Goal: Task Accomplishment & Management: Use online tool/utility

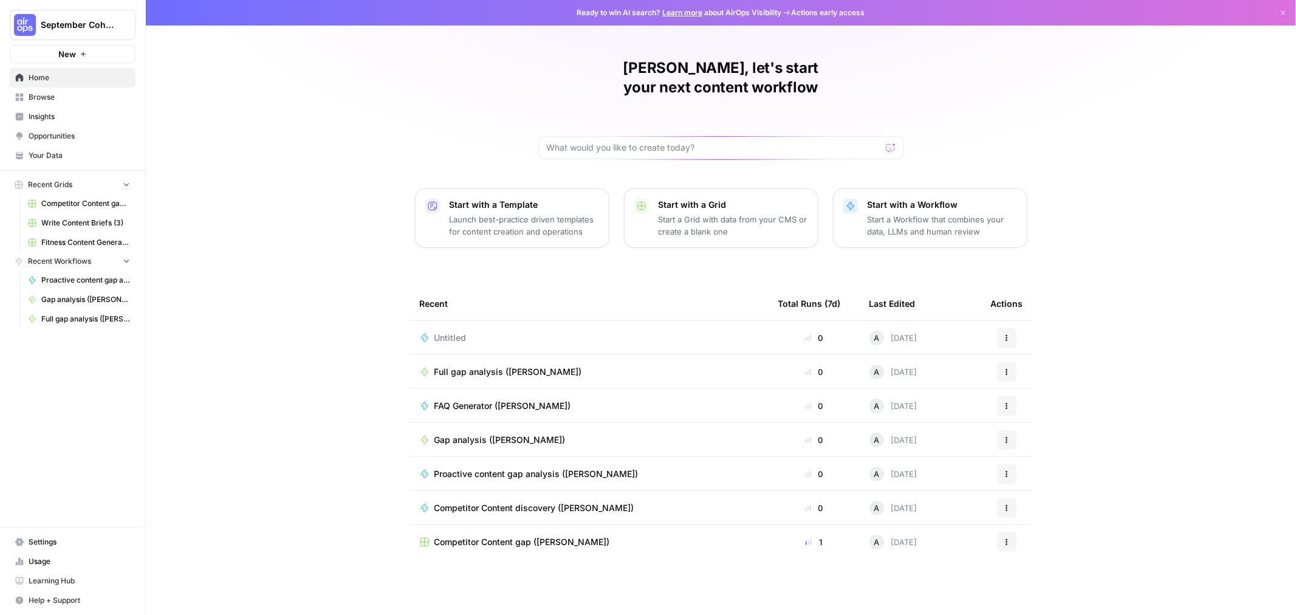
click at [454, 332] on span "Untitled" at bounding box center [450, 338] width 32 height 12
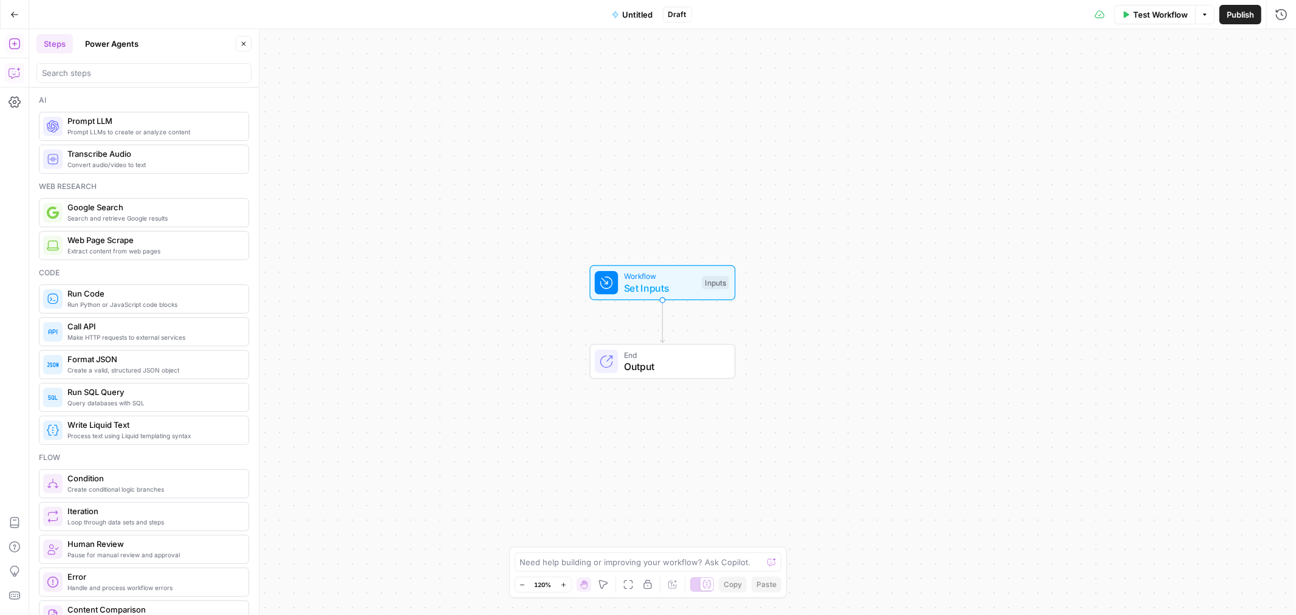
drag, startPoint x: 16, startPoint y: 71, endPoint x: 41, endPoint y: 77, distance: 26.1
click at [15, 71] on icon "button" at bounding box center [15, 73] width 12 height 12
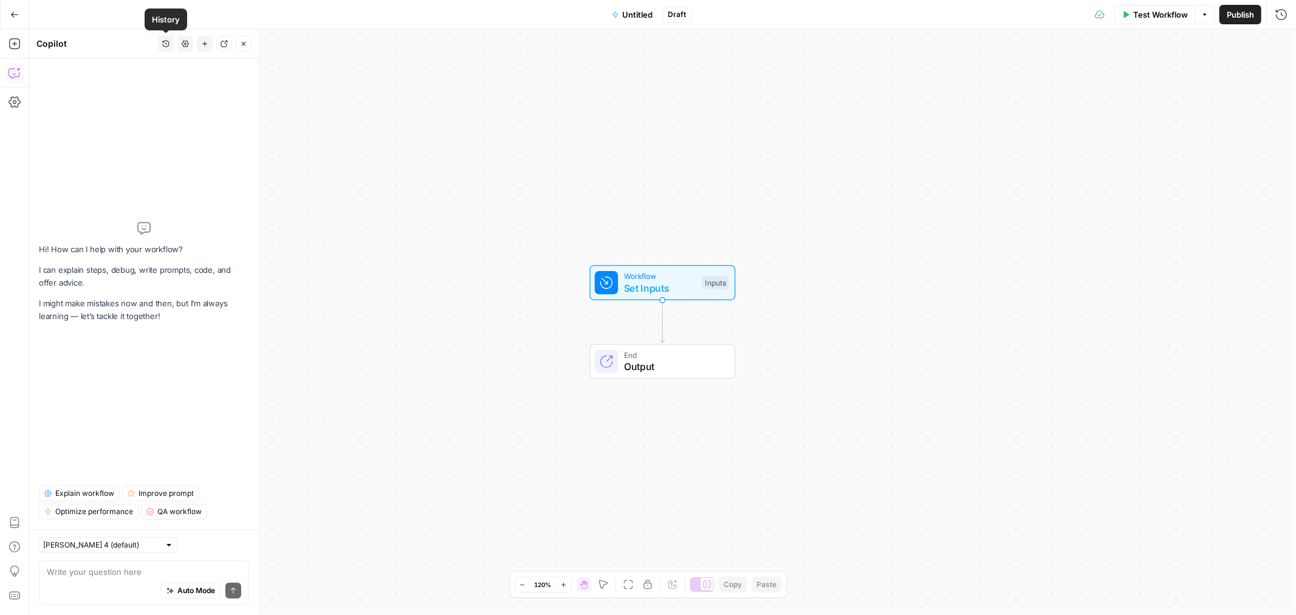
click at [164, 44] on icon "button" at bounding box center [165, 43] width 7 height 7
click at [371, 63] on div "Workflow Set Inputs Inputs End Output" at bounding box center [662, 322] width 1267 height 586
click at [165, 44] on icon "button" at bounding box center [165, 43] width 7 height 7
click at [164, 69] on div "No results" at bounding box center [165, 73] width 183 height 12
click at [125, 29] on header "Copilot History Settings New chat Detach Close" at bounding box center [144, 43] width 230 height 29
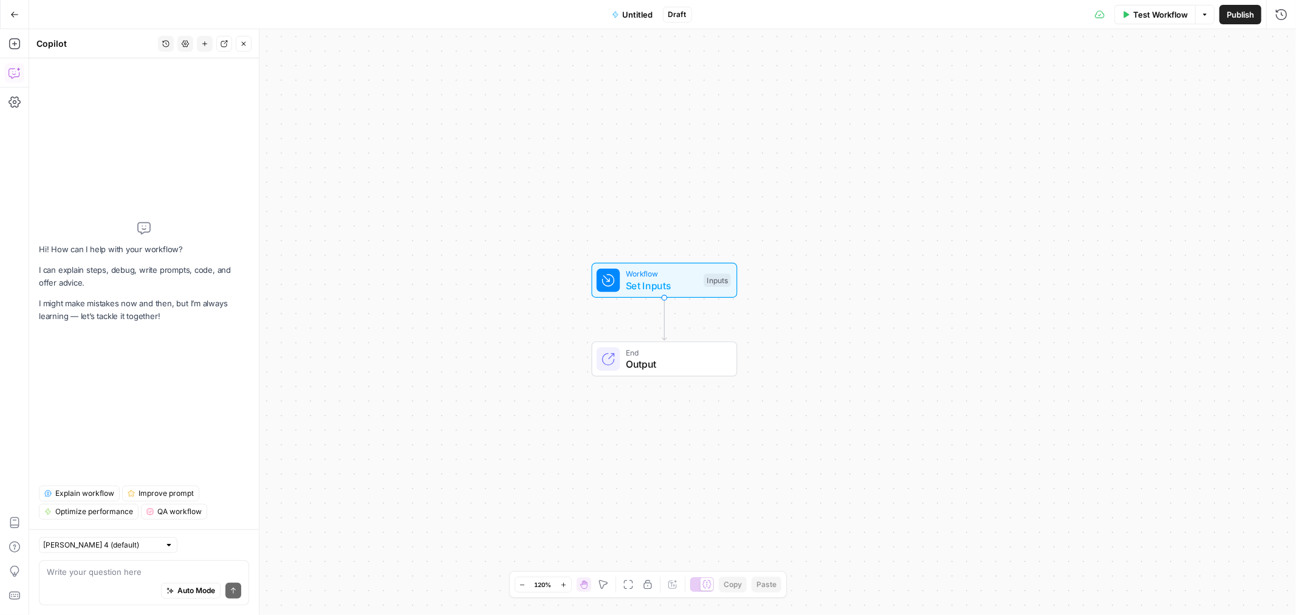
click at [11, 17] on icon "button" at bounding box center [14, 14] width 9 height 9
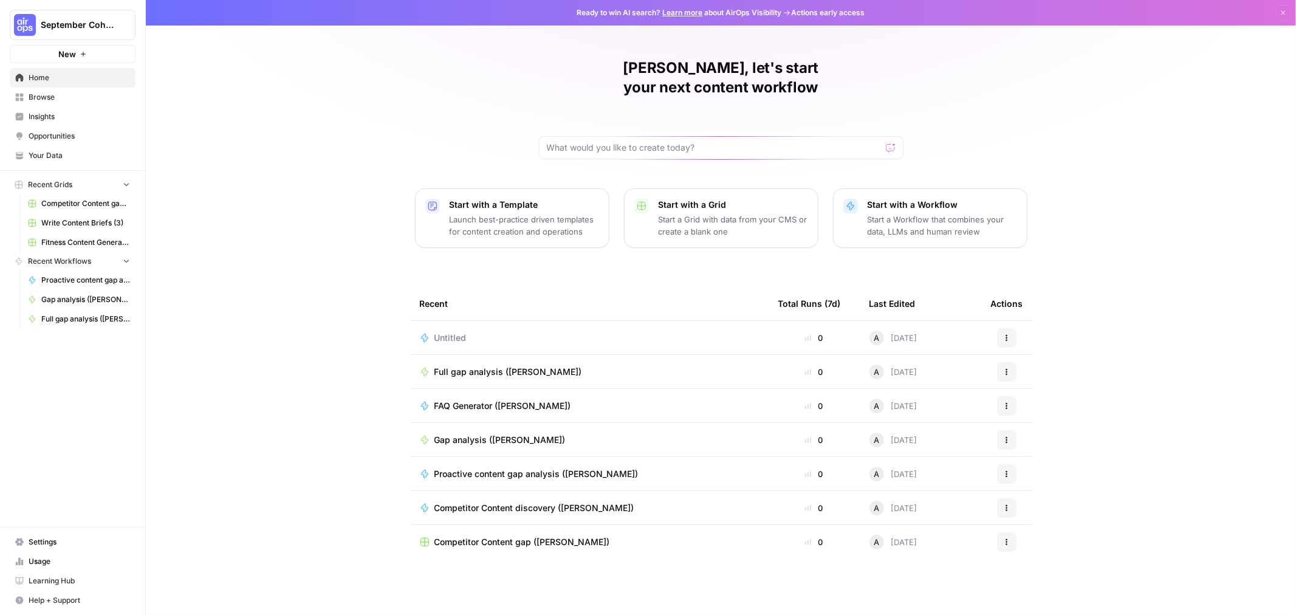
click at [468, 366] on span "Full gap analysis ([PERSON_NAME])" at bounding box center [508, 372] width 148 height 12
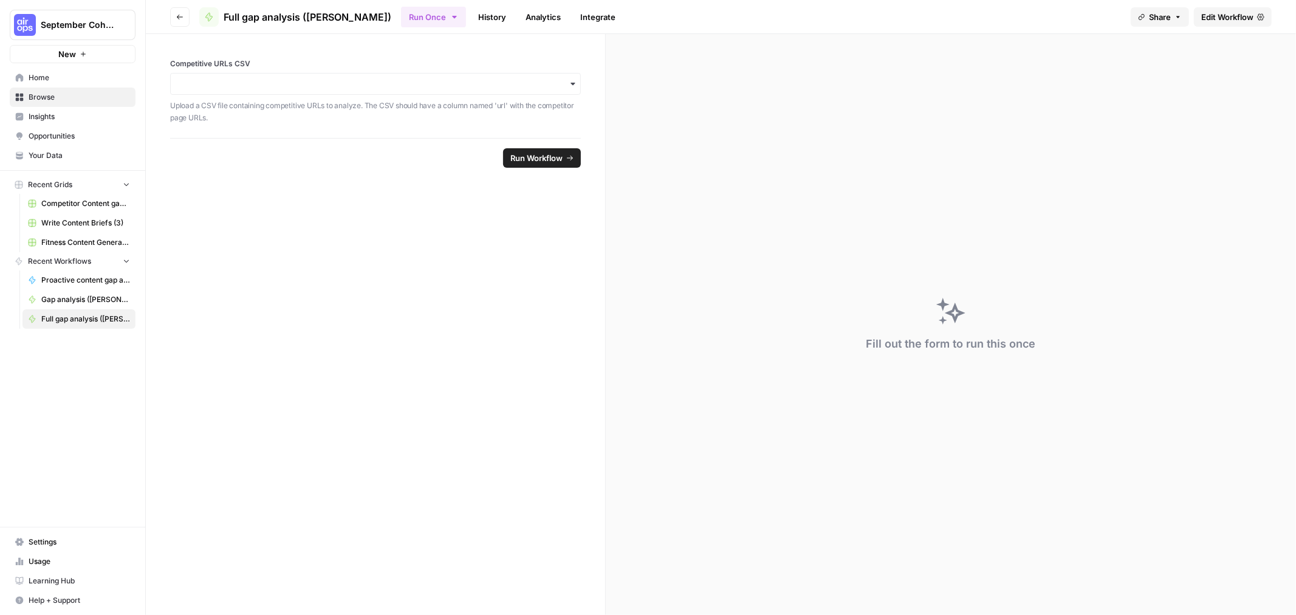
click at [1225, 17] on span "Edit Workflow" at bounding box center [1227, 17] width 52 height 12
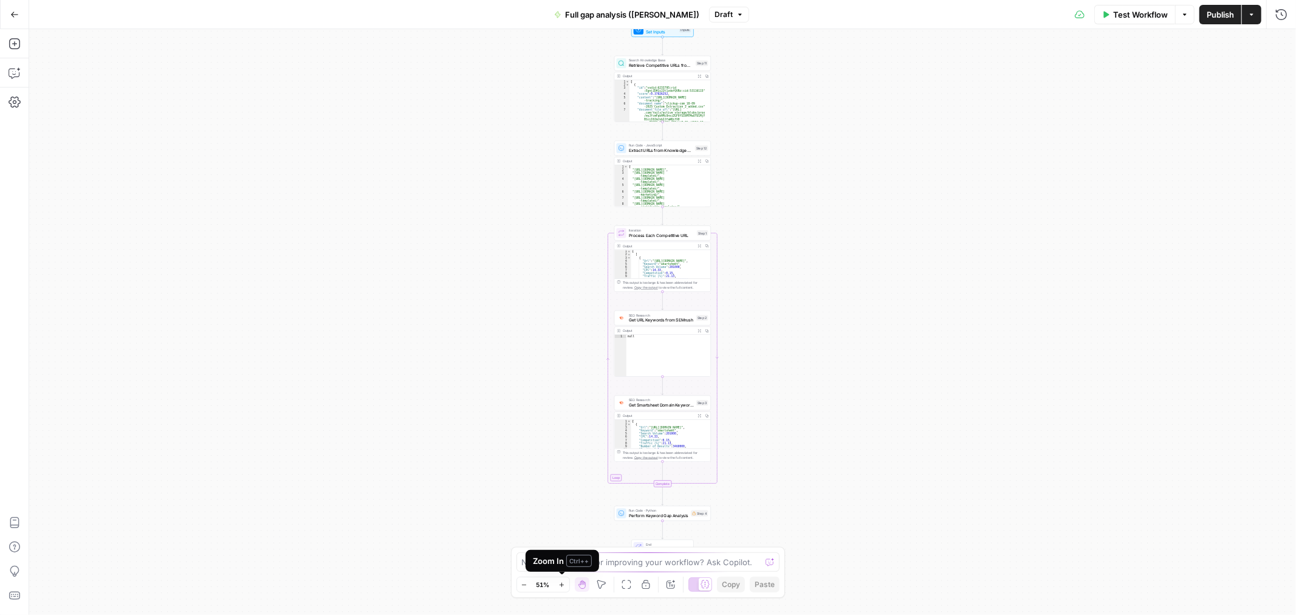
click at [564, 584] on icon "button" at bounding box center [561, 584] width 7 height 7
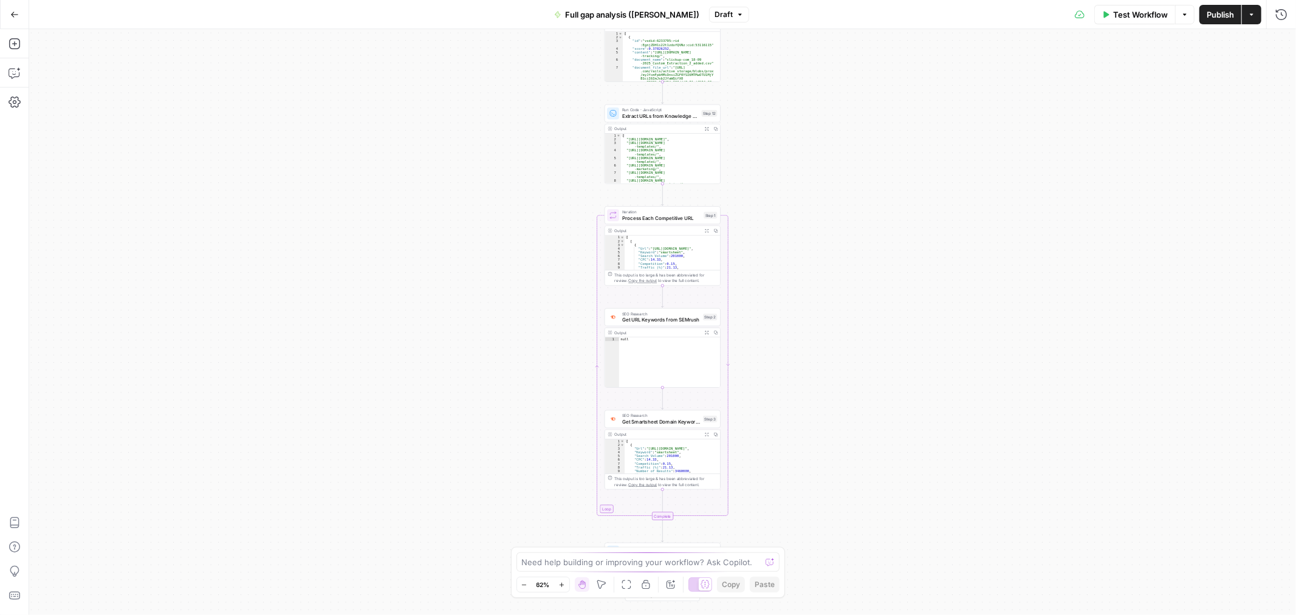
click at [560, 586] on icon "button" at bounding box center [561, 584] width 7 height 7
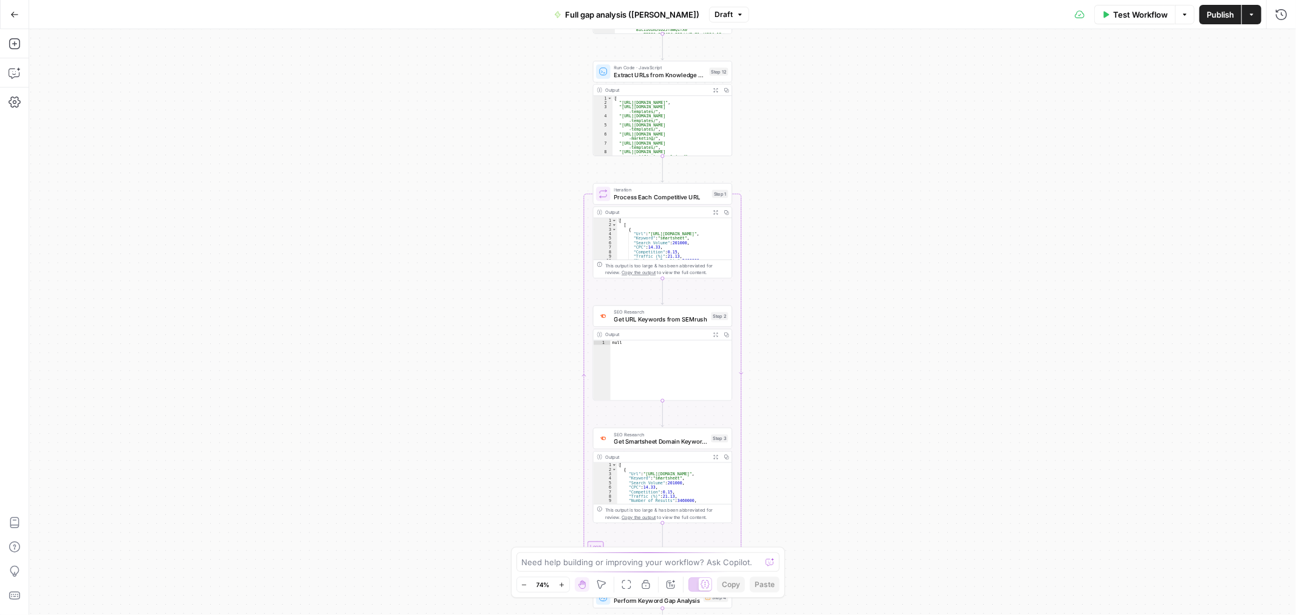
click at [560, 586] on icon "button" at bounding box center [561, 584] width 7 height 7
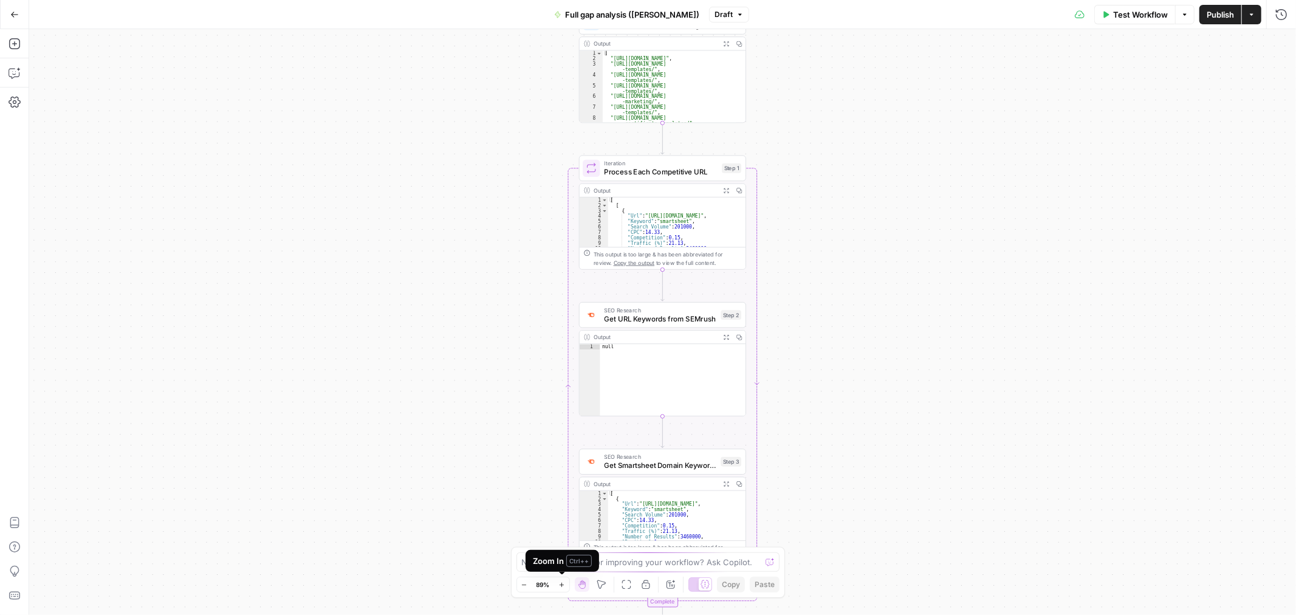
click at [561, 586] on icon "button" at bounding box center [561, 584] width 7 height 7
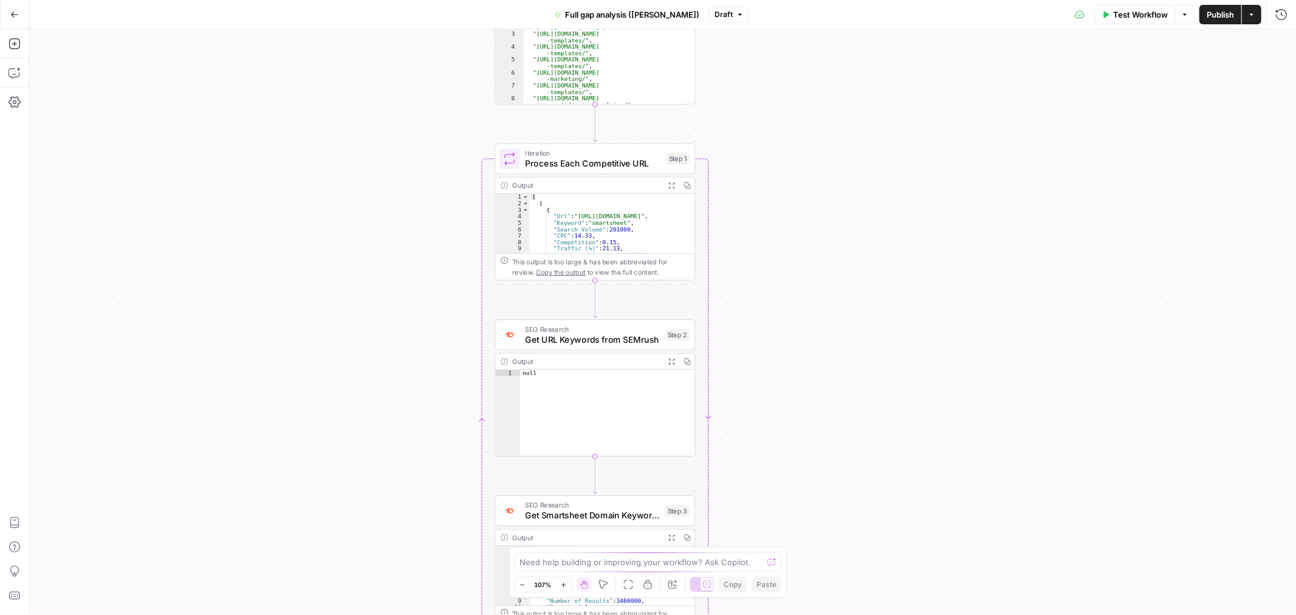
drag, startPoint x: 916, startPoint y: 295, endPoint x: 848, endPoint y: 317, distance: 70.7
click at [848, 317] on div "Workflow Set Inputs Inputs Search Knowledge Base Retrieve Competitive URLs from…" at bounding box center [662, 322] width 1267 height 586
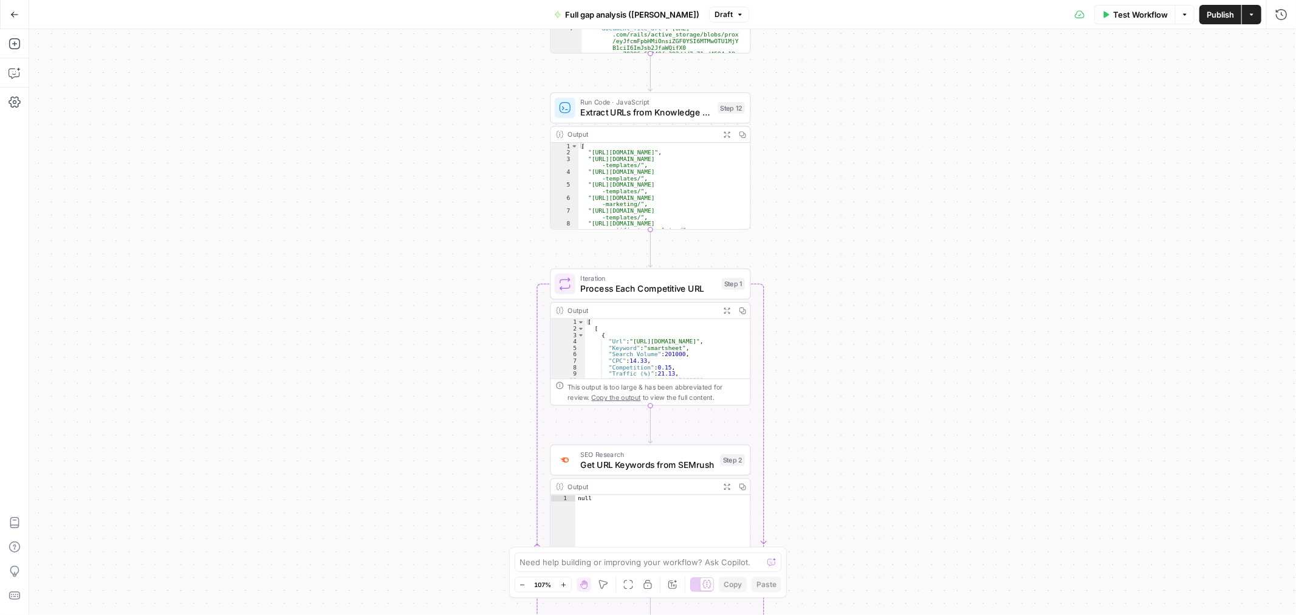
drag, startPoint x: 861, startPoint y: 417, endPoint x: 913, endPoint y: 539, distance: 132.6
click at [914, 542] on div "Workflow Set Inputs Inputs Search Knowledge Base Retrieve Competitive URLs from…" at bounding box center [662, 322] width 1267 height 586
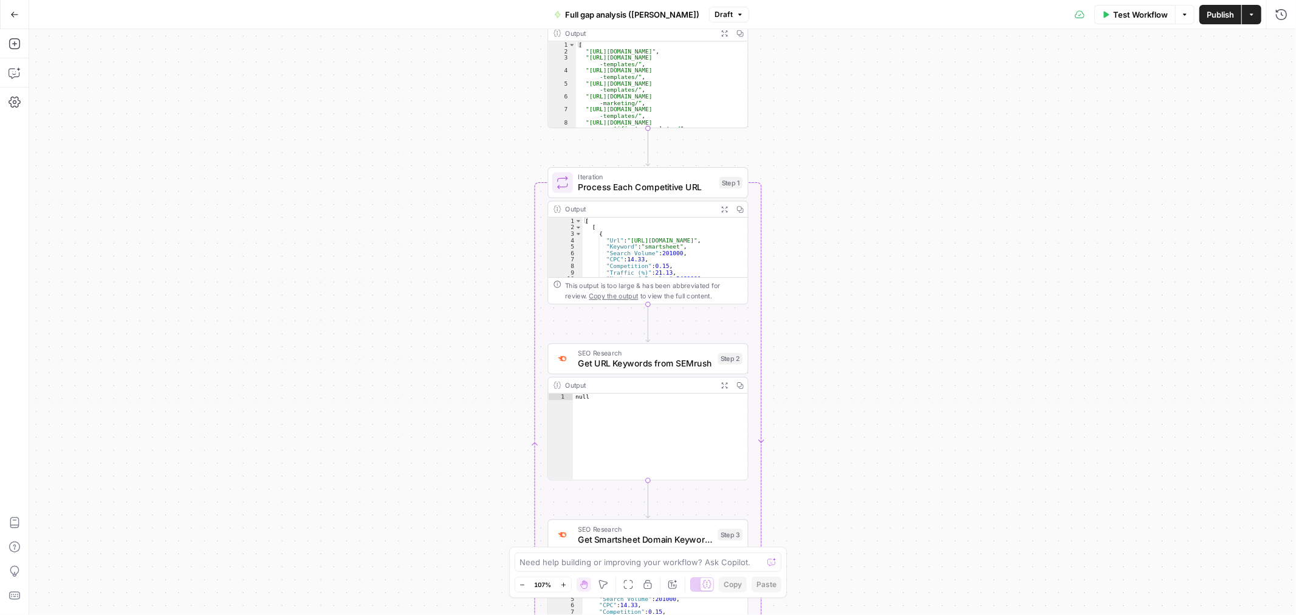
drag, startPoint x: 702, startPoint y: 295, endPoint x: 959, endPoint y: 298, distance: 257.0
click at [702, 295] on div "This output is too large & has been abbreviated for review. Copy the output to …" at bounding box center [653, 290] width 177 height 21
click at [673, 289] on div "This output is too large & has been abbreviated for review. Copy the output to …" at bounding box center [653, 290] width 177 height 21
click at [657, 180] on span "Process Each Competitive URL" at bounding box center [646, 186] width 136 height 13
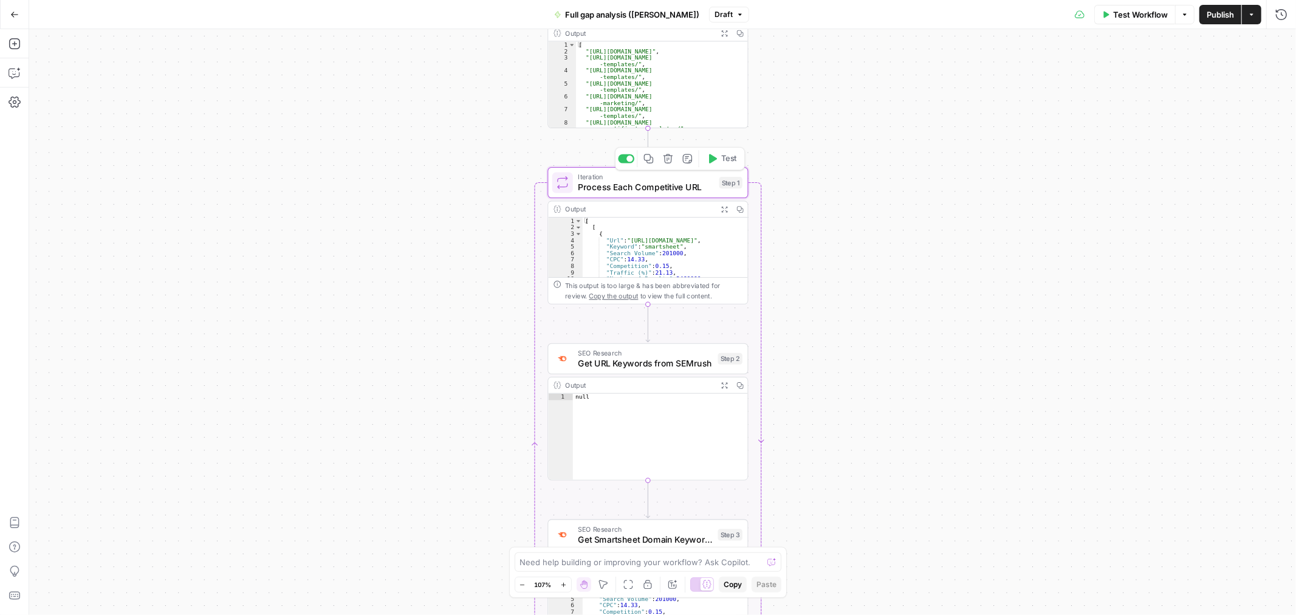
click at [657, 180] on span "Process Each Competitive URL" at bounding box center [646, 186] width 136 height 13
drag, startPoint x: 1283, startPoint y: 39, endPoint x: 1149, endPoint y: 107, distance: 150.0
click at [1283, 39] on button "Close" at bounding box center [1281, 44] width 16 height 16
click at [617, 298] on span "Copy the output" at bounding box center [613, 296] width 49 height 8
click at [678, 183] on span "Process Each Competitive URL" at bounding box center [646, 186] width 136 height 13
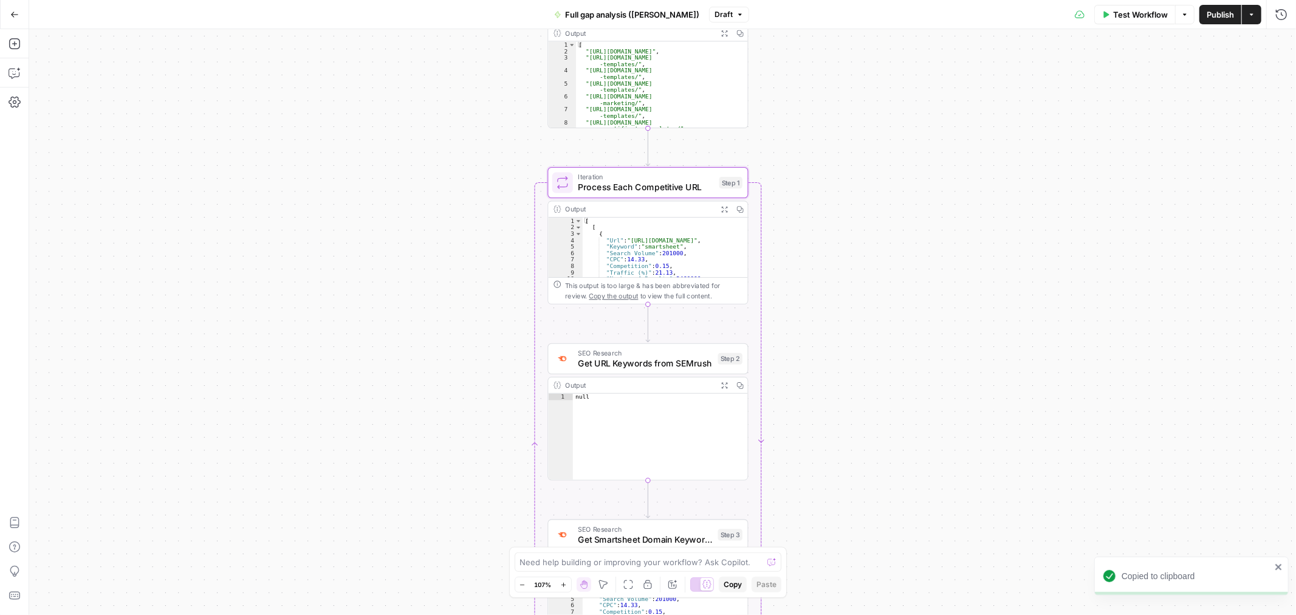
click at [678, 183] on span "Process Each Competitive URL" at bounding box center [646, 186] width 136 height 13
click at [659, 360] on span "Get URL Keywords from SEMrush" at bounding box center [645, 363] width 135 height 13
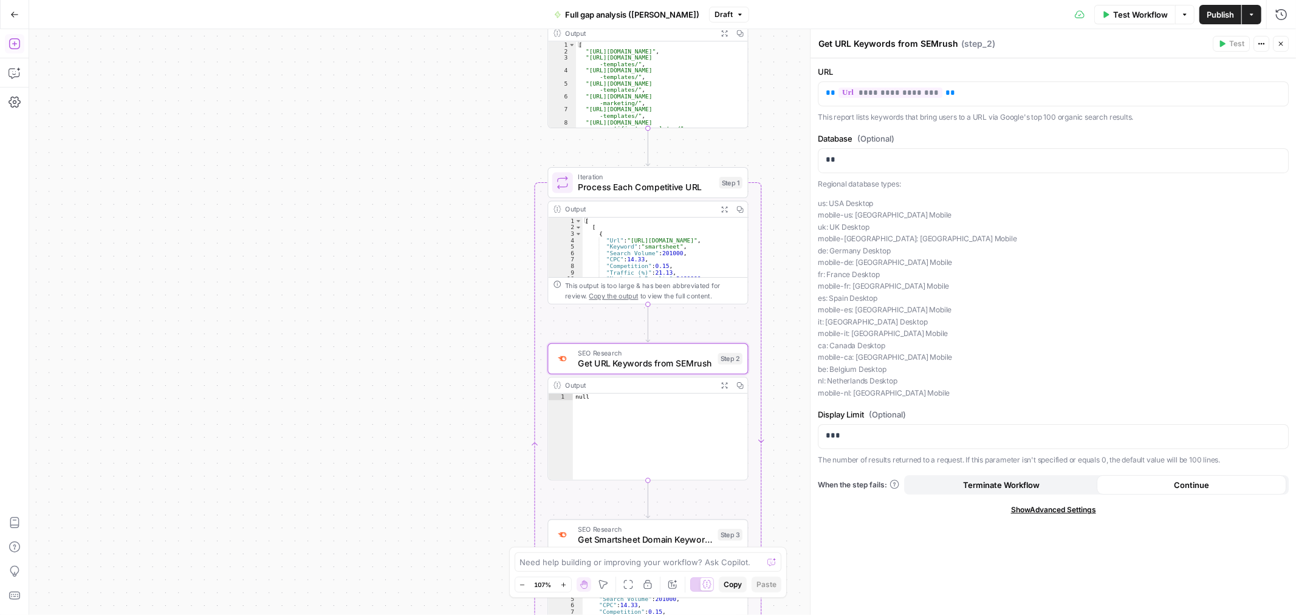
click at [9, 41] on icon "button" at bounding box center [15, 44] width 12 height 12
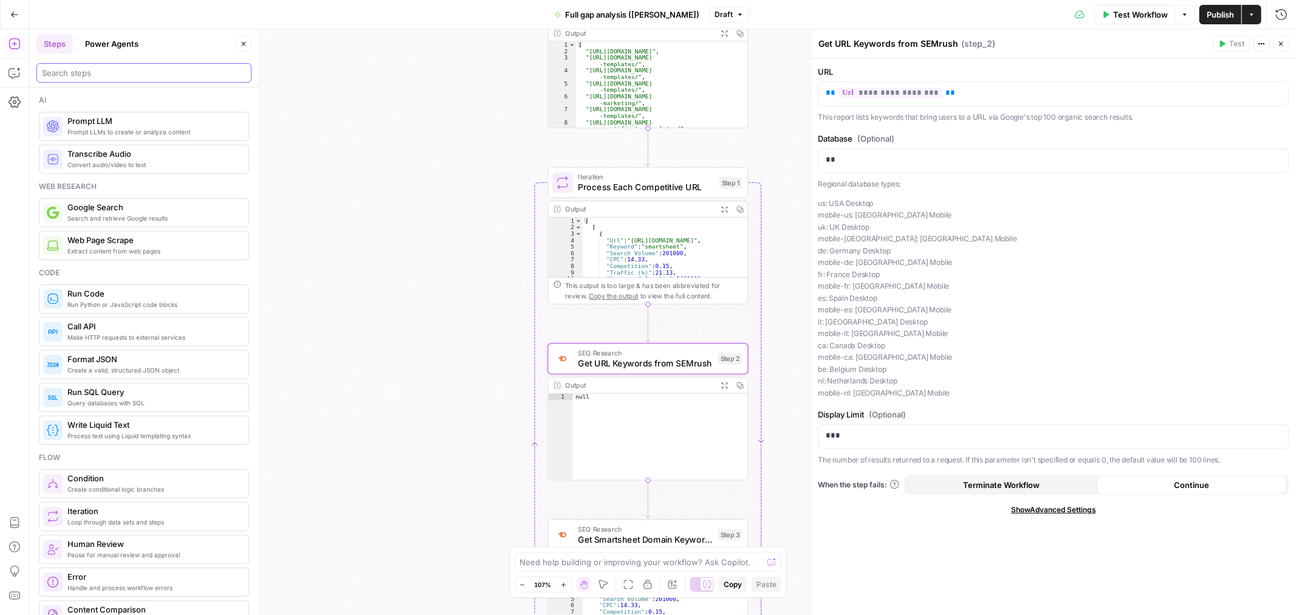
click at [106, 77] on input "search" at bounding box center [144, 73] width 204 height 12
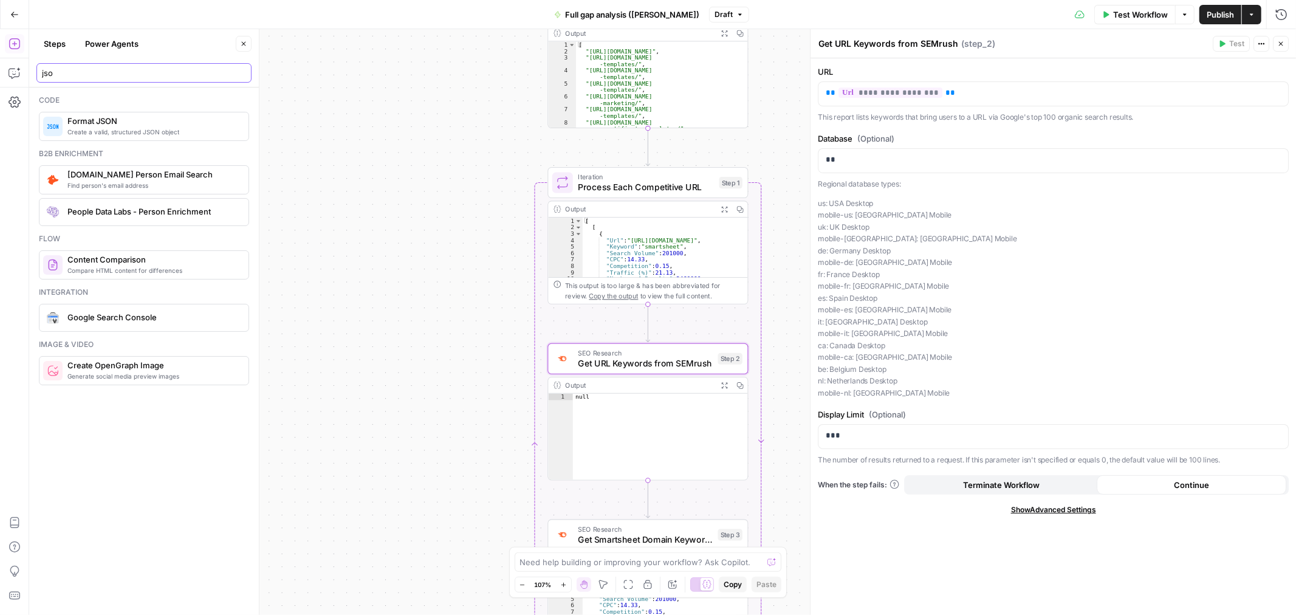
type input "jso"
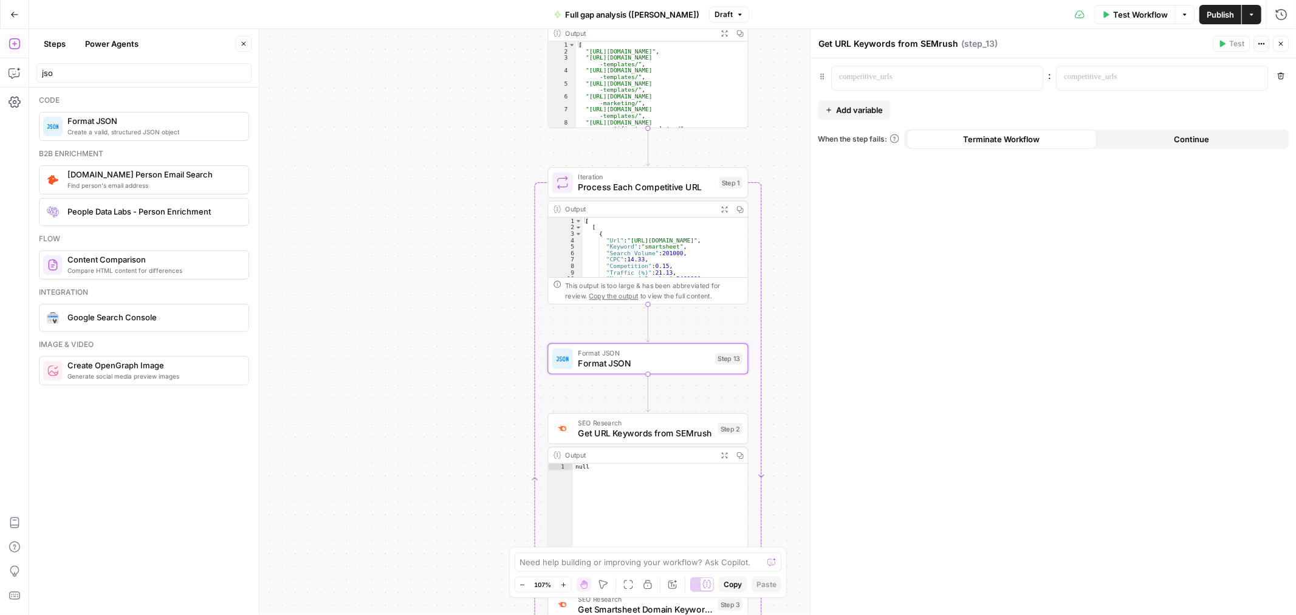
type textarea "Format JSON"
click at [925, 75] on p at bounding box center [927, 77] width 177 height 12
drag, startPoint x: 1032, startPoint y: 74, endPoint x: 1006, endPoint y: 86, distance: 28.3
click at [1030, 74] on icon "button" at bounding box center [1032, 77] width 6 height 6
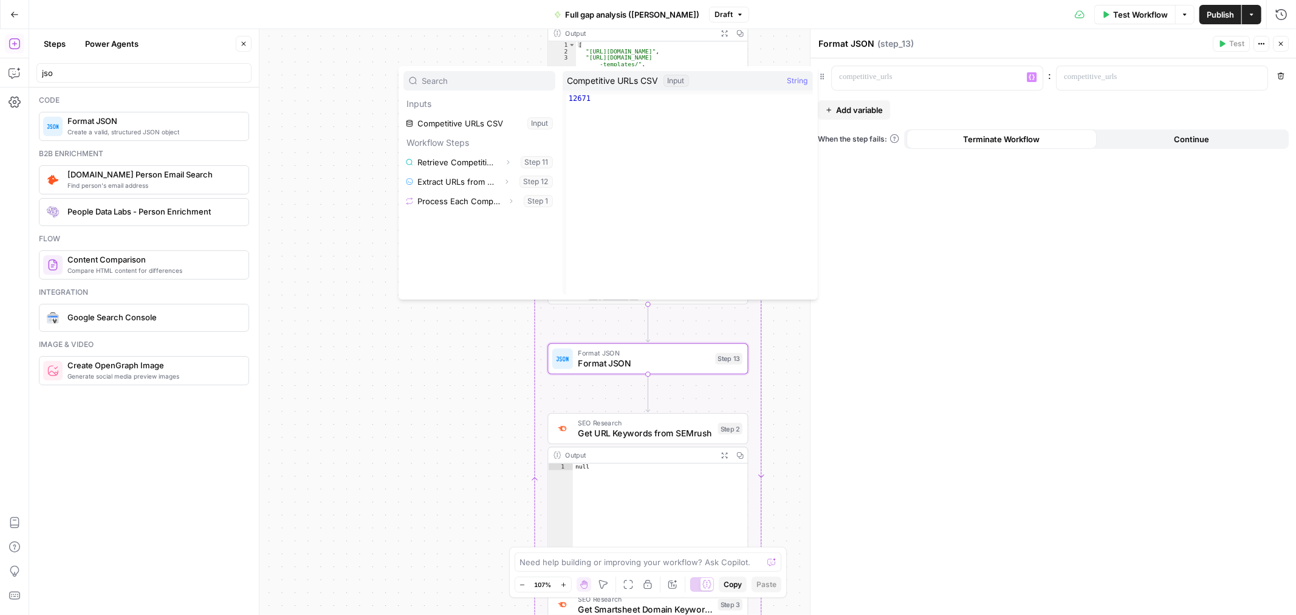
click at [950, 321] on div "“/” to reference Variables Menu : Remove Add variable When the step fails: Term…" at bounding box center [1052, 336] width 485 height 557
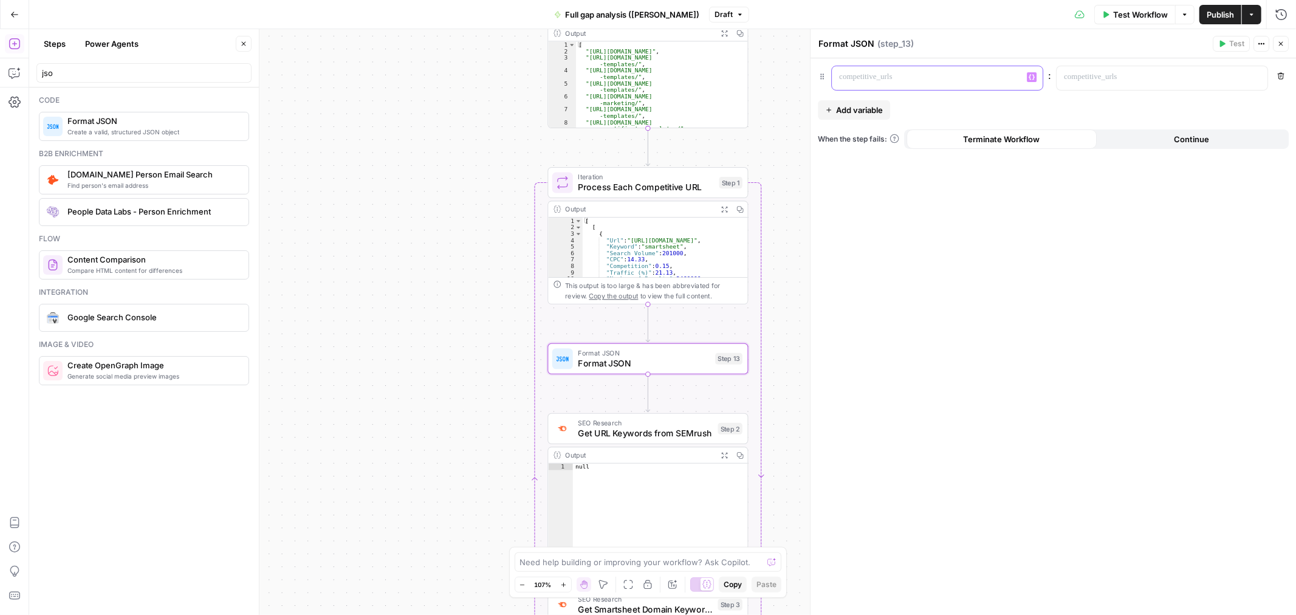
click at [987, 77] on p at bounding box center [927, 77] width 177 height 12
click at [1033, 71] on div "“/” to reference Variables Menu" at bounding box center [937, 78] width 211 height 24
click at [1033, 75] on icon "button" at bounding box center [1032, 77] width 6 height 6
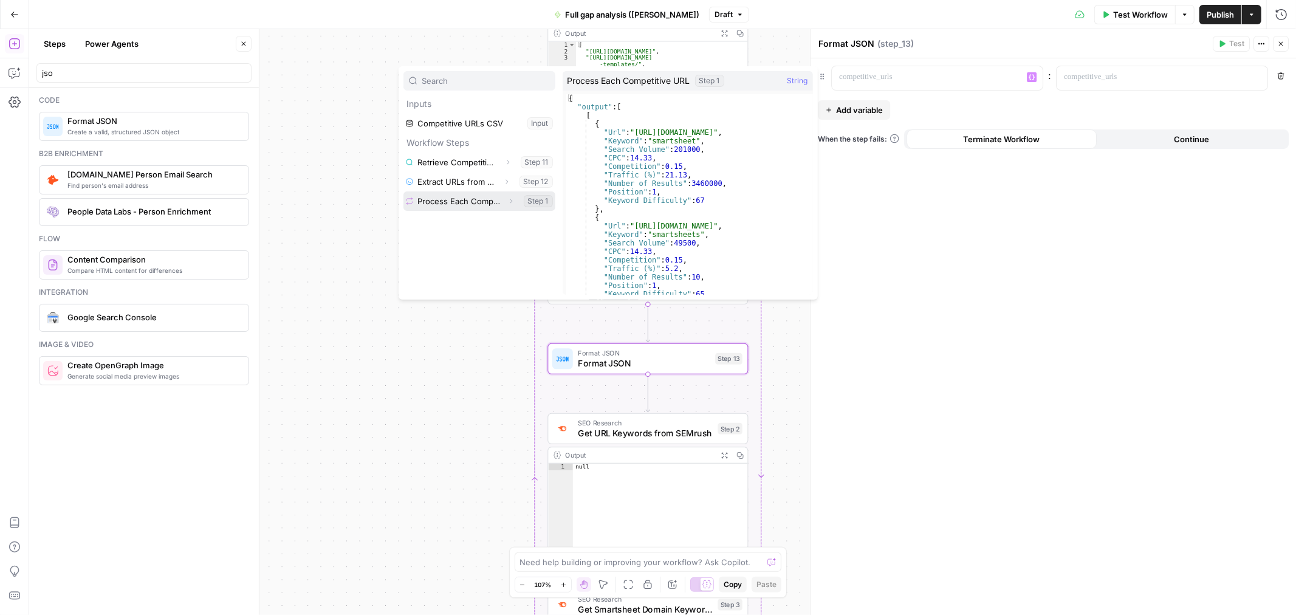
click at [469, 199] on button "Select variable Process Each Competitive URL" at bounding box center [479, 200] width 152 height 19
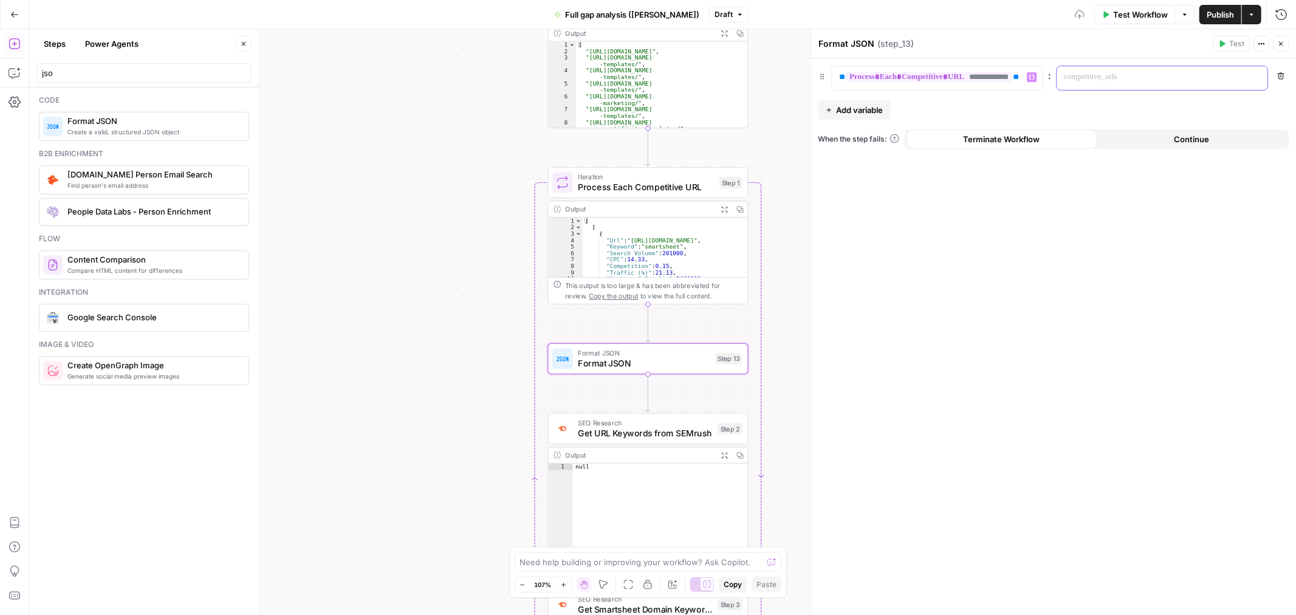
drag, startPoint x: 1126, startPoint y: 80, endPoint x: 1153, endPoint y: 74, distance: 26.8
click at [1126, 80] on p at bounding box center [1152, 77] width 177 height 12
click at [1259, 77] on icon "button" at bounding box center [1256, 77] width 6 height 5
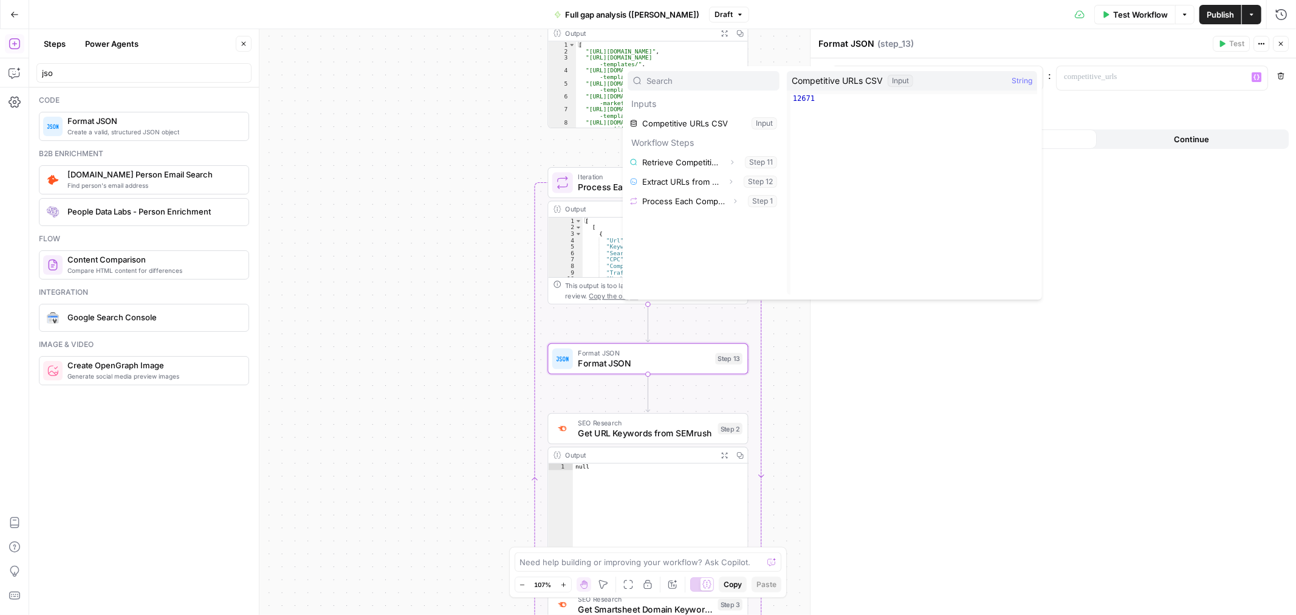
click at [1155, 296] on div "**********" at bounding box center [1052, 336] width 485 height 557
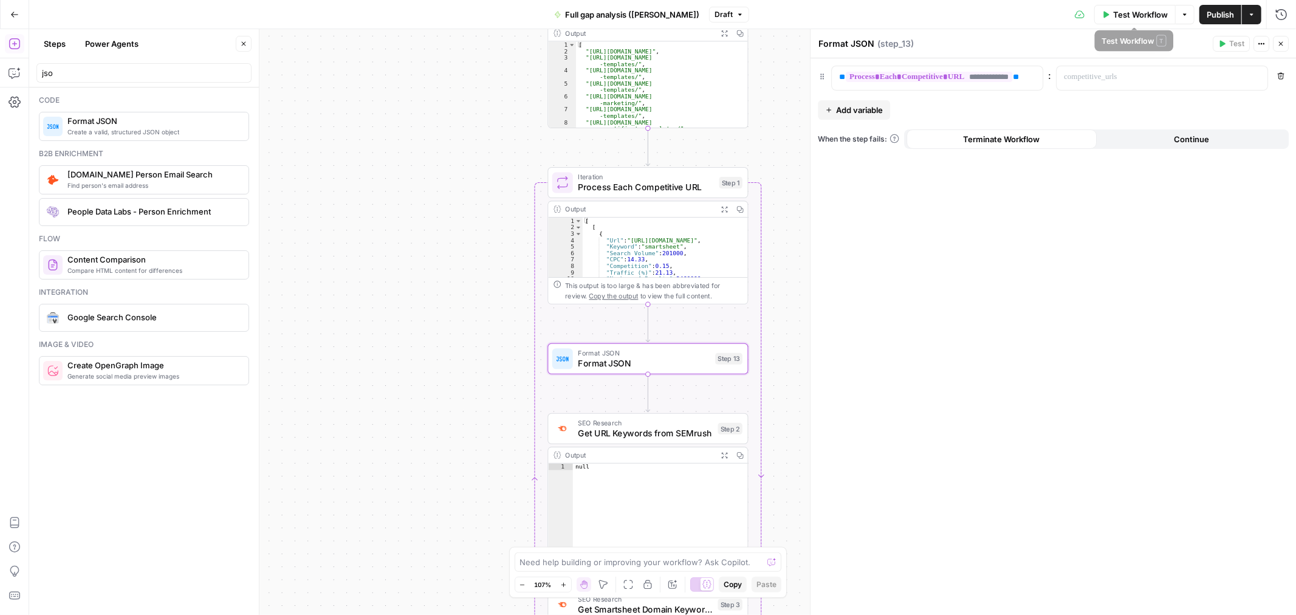
click at [1109, 13] on button "Test Workflow" at bounding box center [1134, 14] width 81 height 19
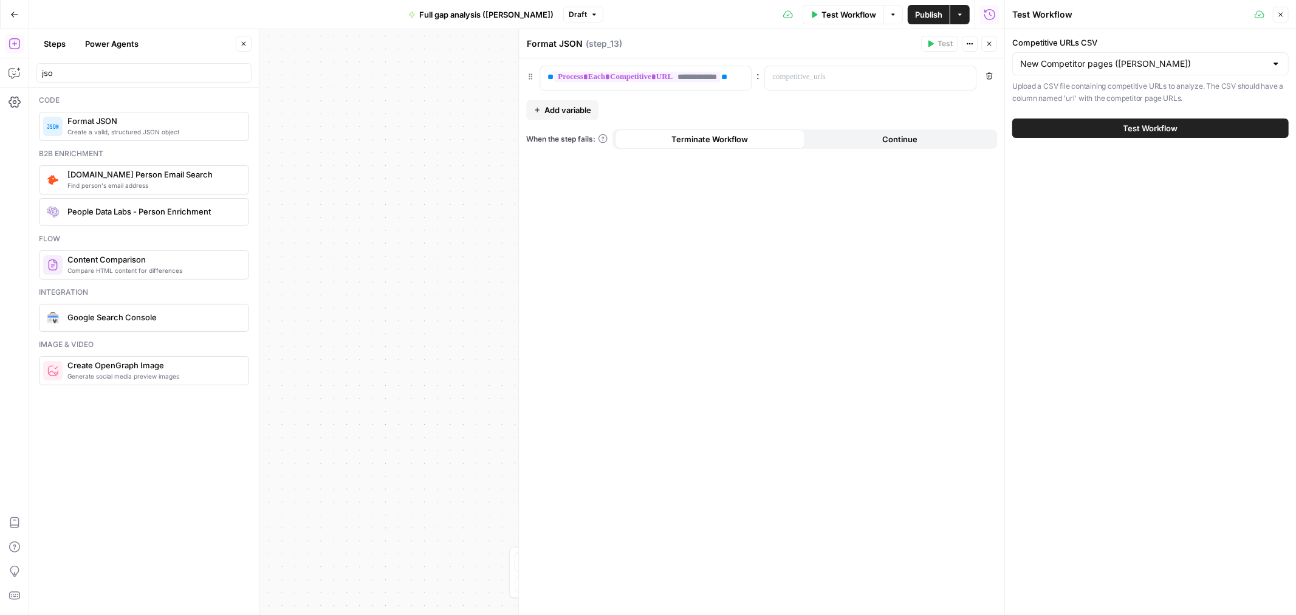
click at [1140, 128] on span "Test Workflow" at bounding box center [1150, 128] width 55 height 12
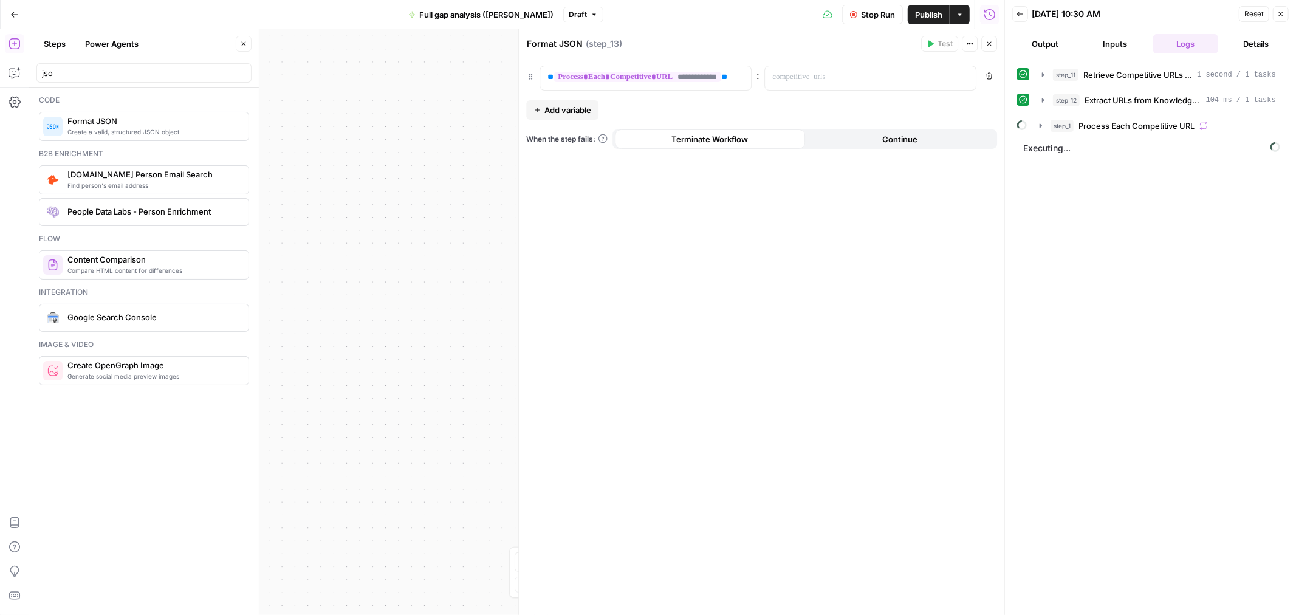
click at [990, 41] on icon "button" at bounding box center [988, 43] width 7 height 7
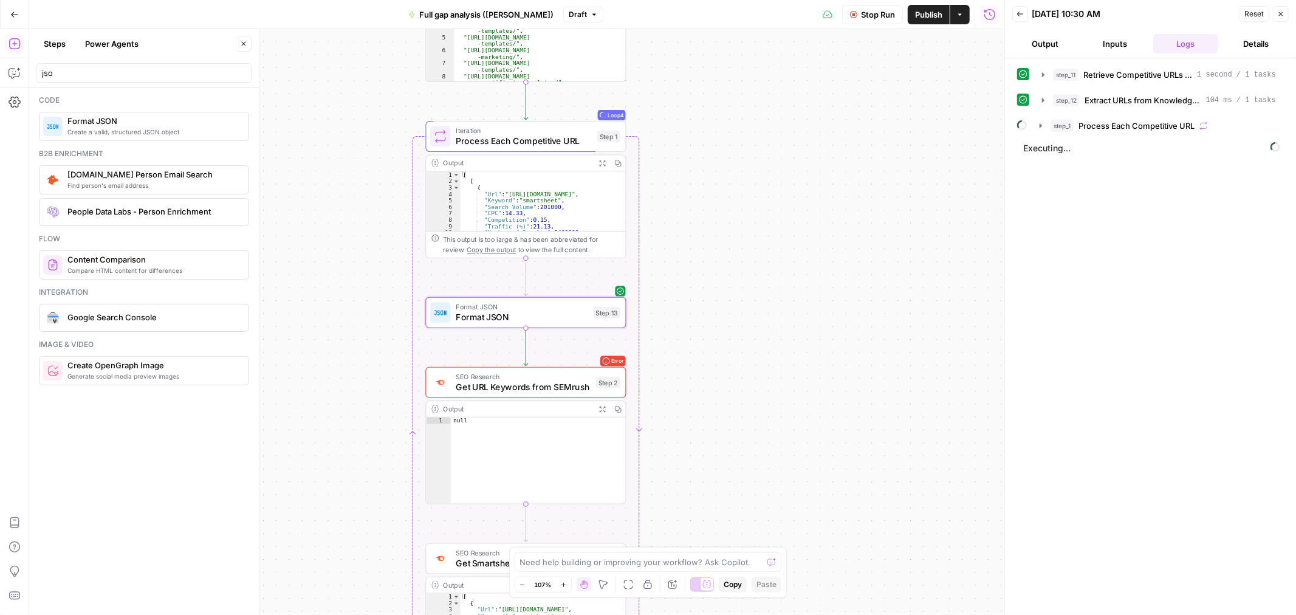
drag, startPoint x: 927, startPoint y: 407, endPoint x: 804, endPoint y: 361, distance: 130.6
click at [804, 361] on div "Workflow Set Inputs Inputs Search Knowledge Base Retrieve Competitive URLs from…" at bounding box center [516, 322] width 975 height 586
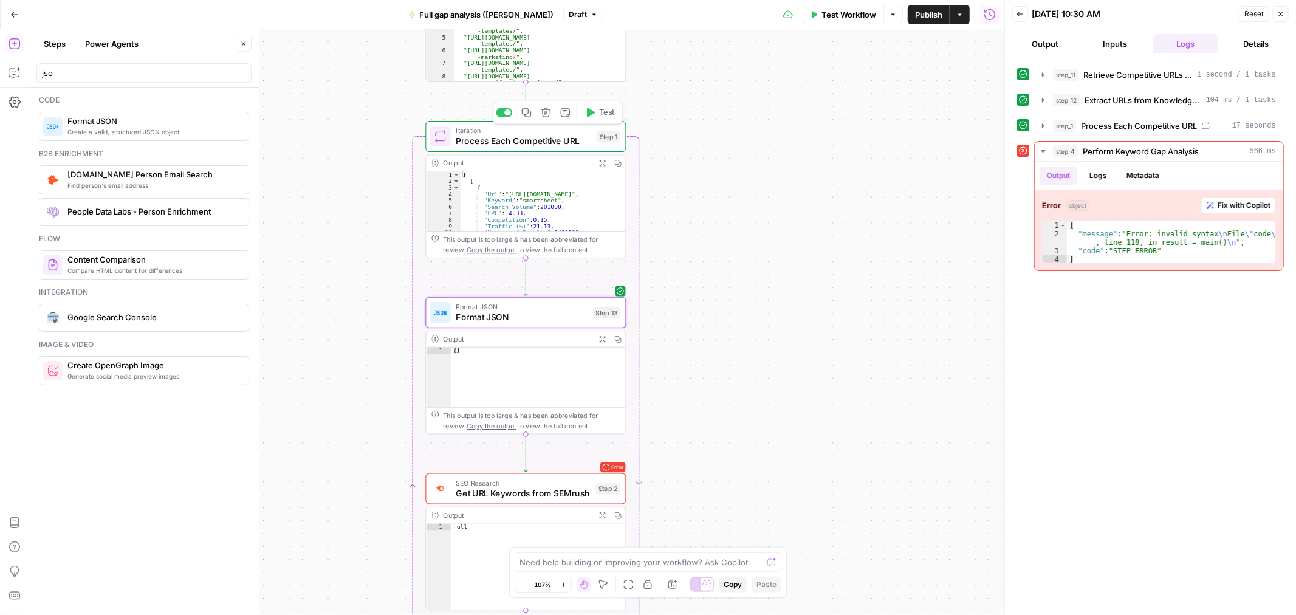
click at [524, 129] on span "Iteration" at bounding box center [524, 130] width 136 height 10
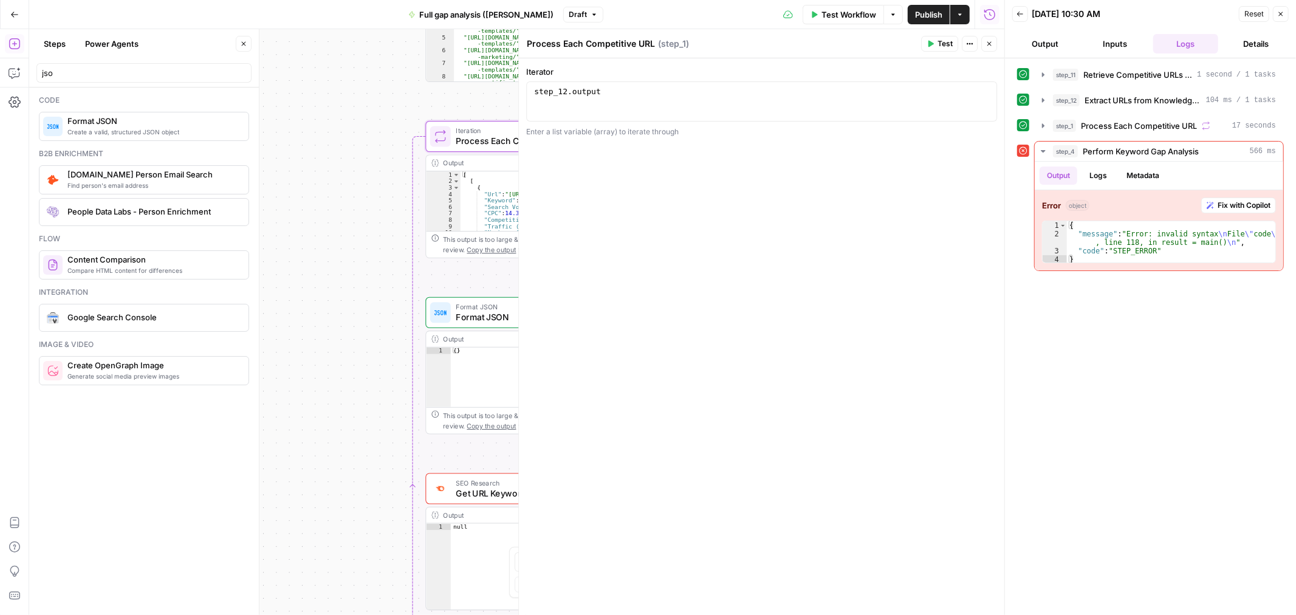
click at [987, 44] on icon "button" at bounding box center [988, 43] width 7 height 7
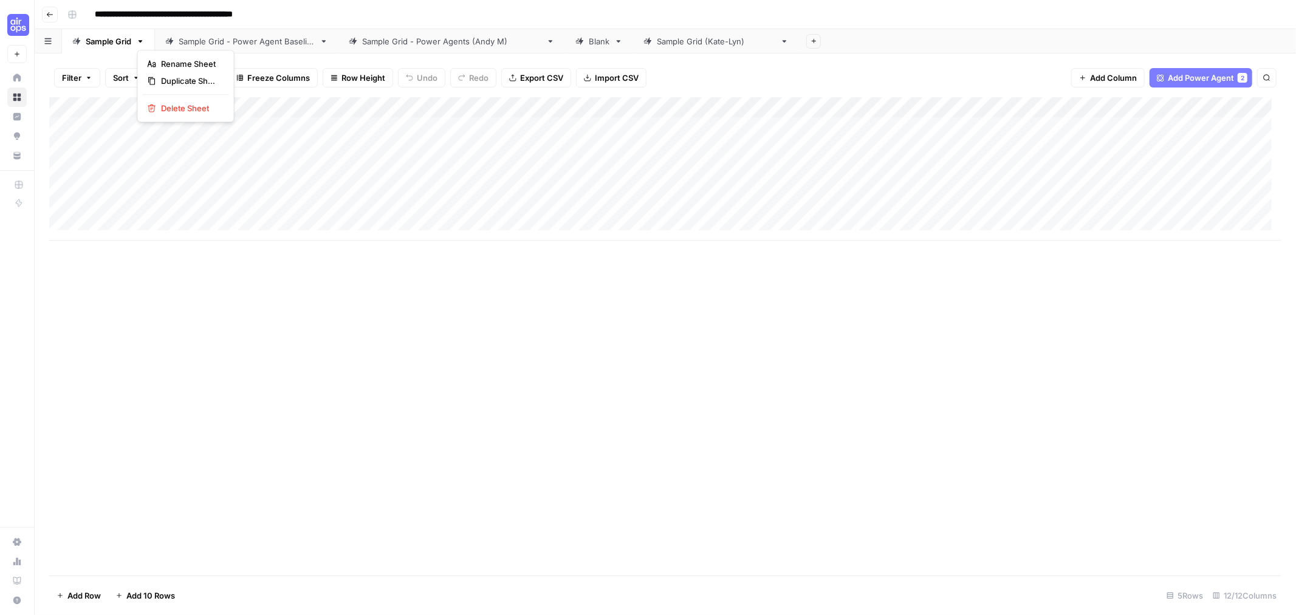
click at [140, 40] on icon "button" at bounding box center [141, 41] width 4 height 2
click at [193, 81] on span "Duplicate Sheet" at bounding box center [190, 81] width 58 height 12
click at [200, 6] on input "**********" at bounding box center [188, 14] width 199 height 19
click at [279, 16] on input "**********" at bounding box center [188, 14] width 199 height 19
click at [286, 16] on input "**********" at bounding box center [188, 14] width 199 height 19
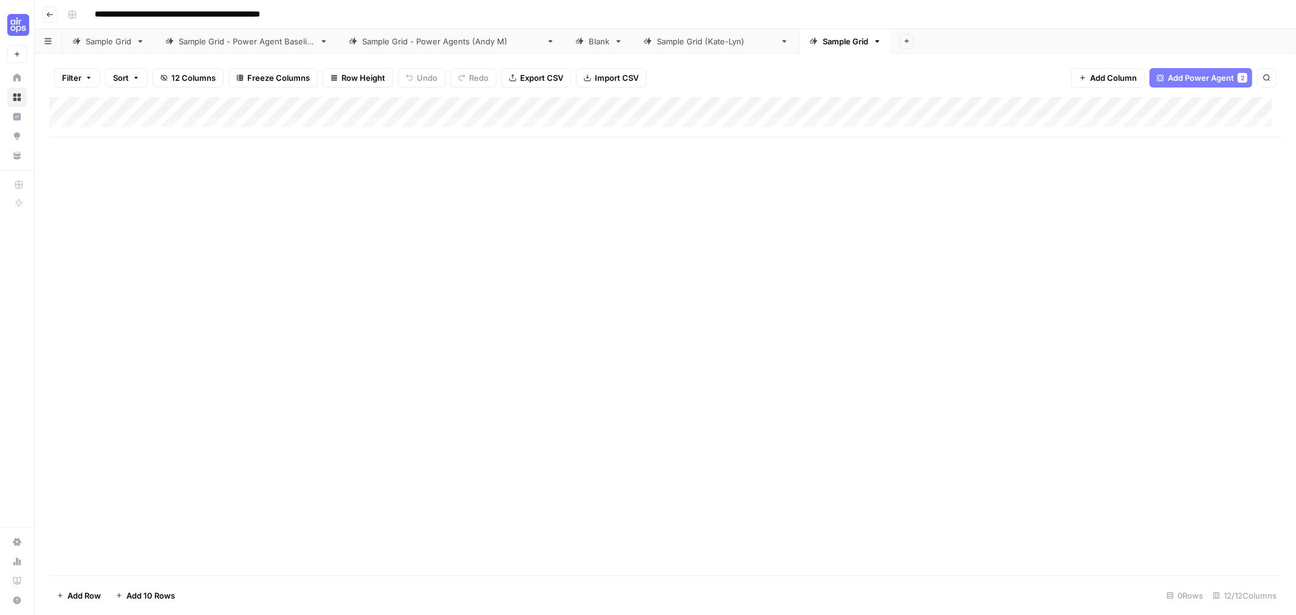
type input "**********"
click at [566, 305] on div "Add Column" at bounding box center [665, 336] width 1232 height 478
click at [160, 123] on div "Add Column" at bounding box center [665, 117] width 1232 height 40
type textarea "**********"
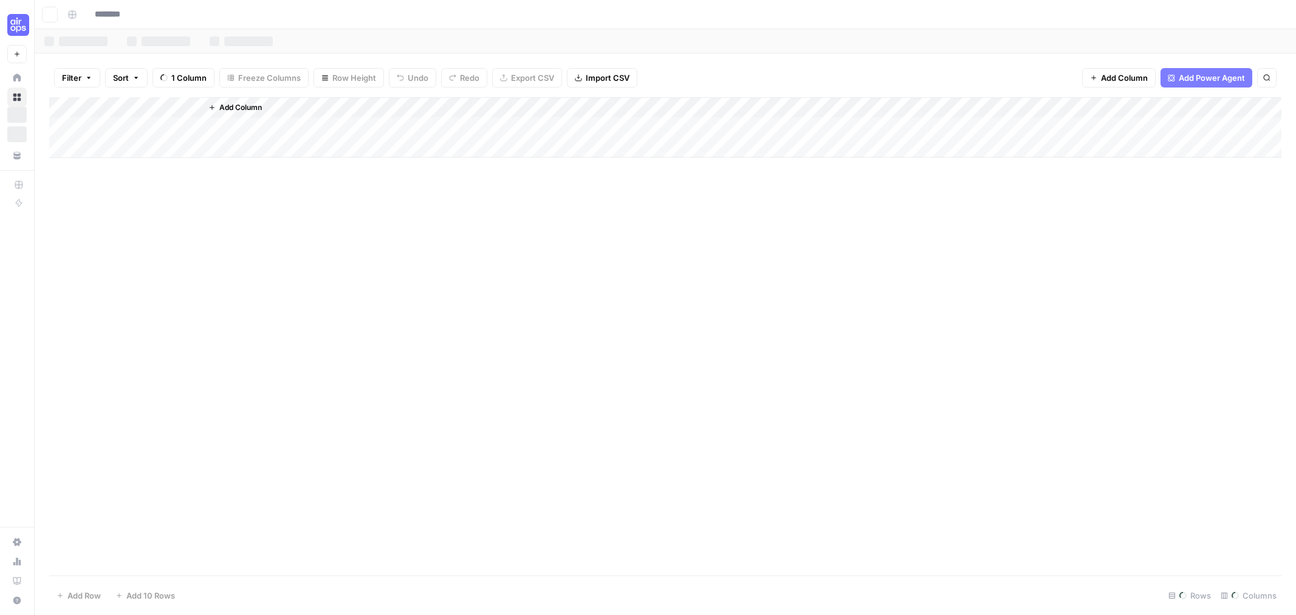
type input "**********"
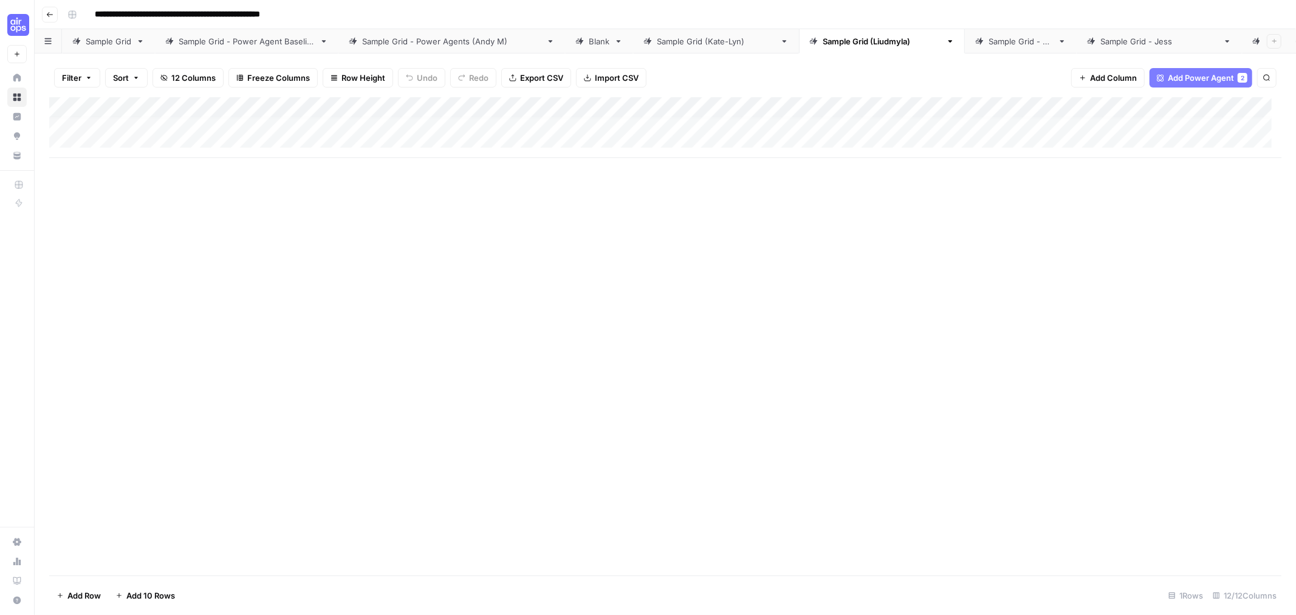
scroll to position [10, 0]
click at [168, 136] on div "Add Column" at bounding box center [665, 127] width 1232 height 61
drag, startPoint x: 403, startPoint y: 142, endPoint x: 397, endPoint y: 135, distance: 8.6
click at [402, 142] on div "Add Column" at bounding box center [665, 137] width 1232 height 81
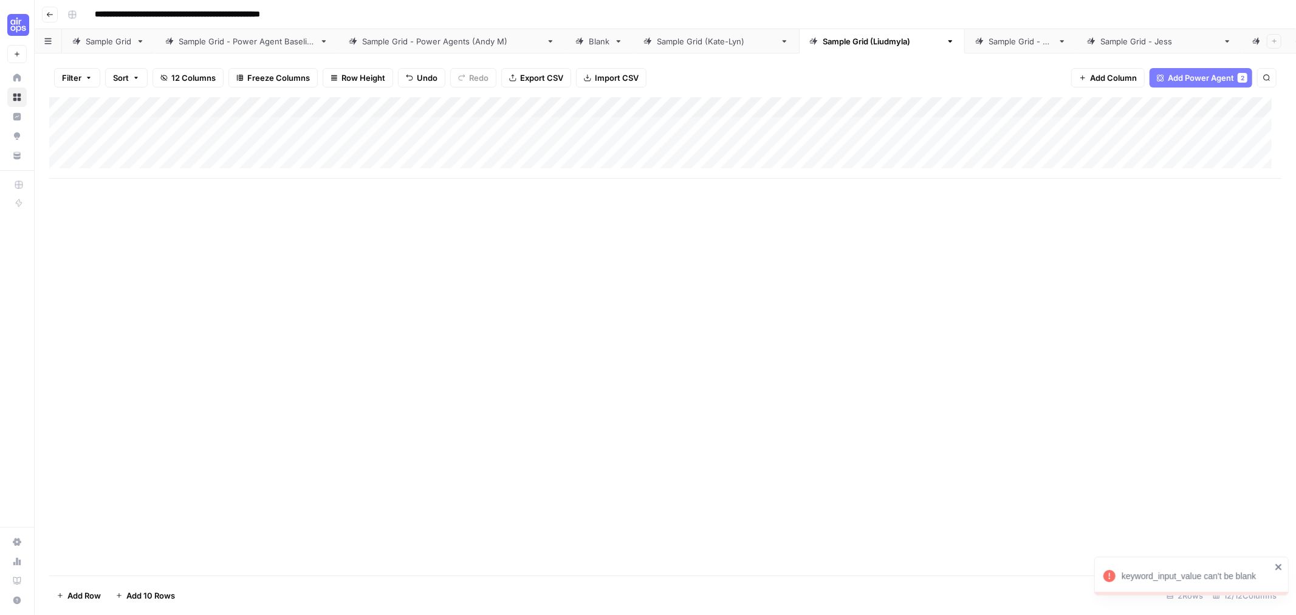
click at [394, 123] on div "Add Column" at bounding box center [665, 137] width 1232 height 81
click at [487, 124] on div "Add Column" at bounding box center [665, 137] width 1232 height 81
click at [585, 108] on div "Add Column" at bounding box center [665, 137] width 1232 height 81
click at [1006, 204] on div "Add Column" at bounding box center [665, 336] width 1232 height 478
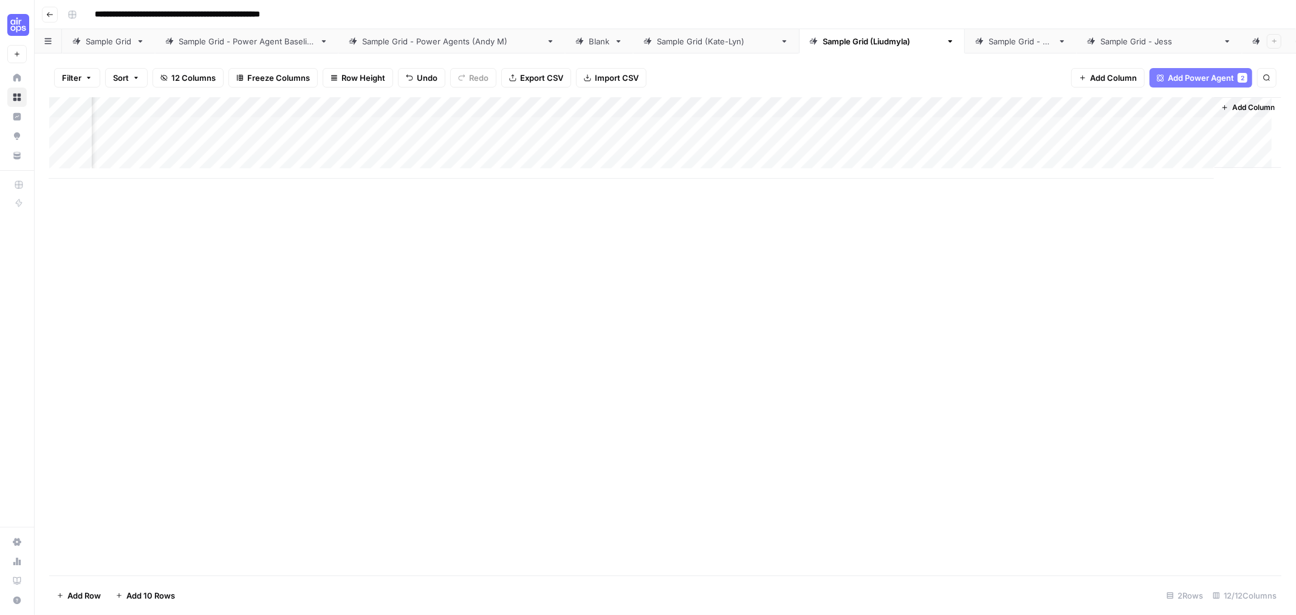
scroll to position [0, 0]
click at [149, 120] on div "Add Column" at bounding box center [665, 137] width 1232 height 81
type textarea "**********"
type textarea "*********"
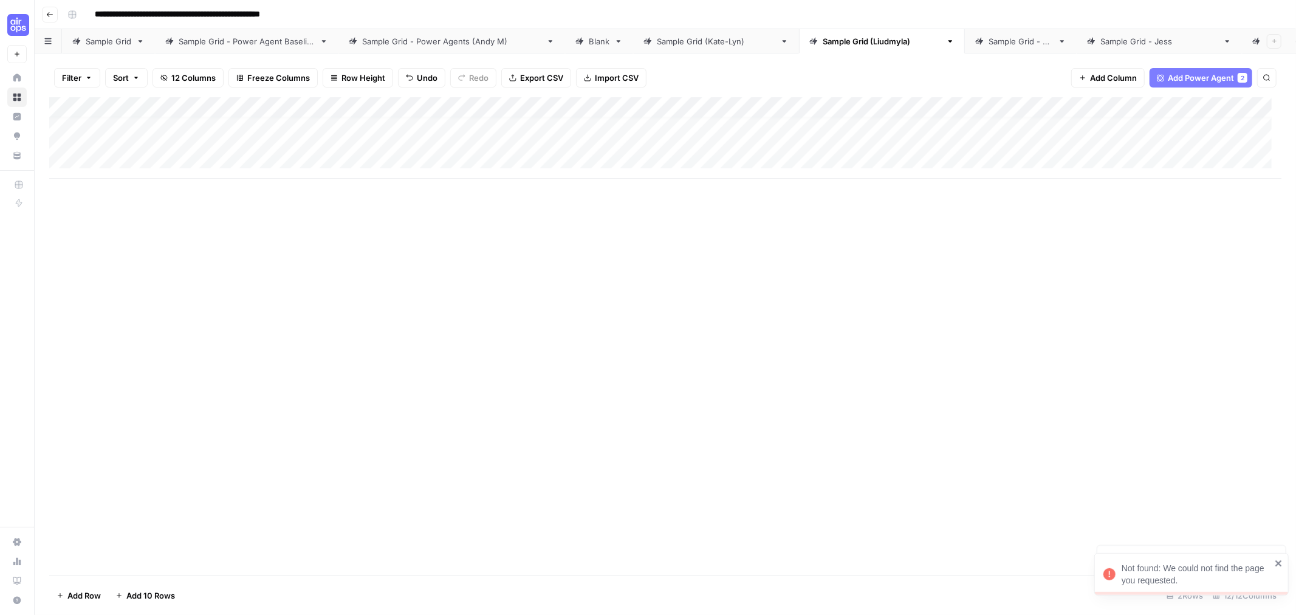
click at [136, 156] on div "Add Column" at bounding box center [665, 137] width 1232 height 81
click at [132, 160] on div "Add Column" at bounding box center [665, 137] width 1232 height 81
click at [122, 159] on div "Add Column" at bounding box center [665, 137] width 1232 height 81
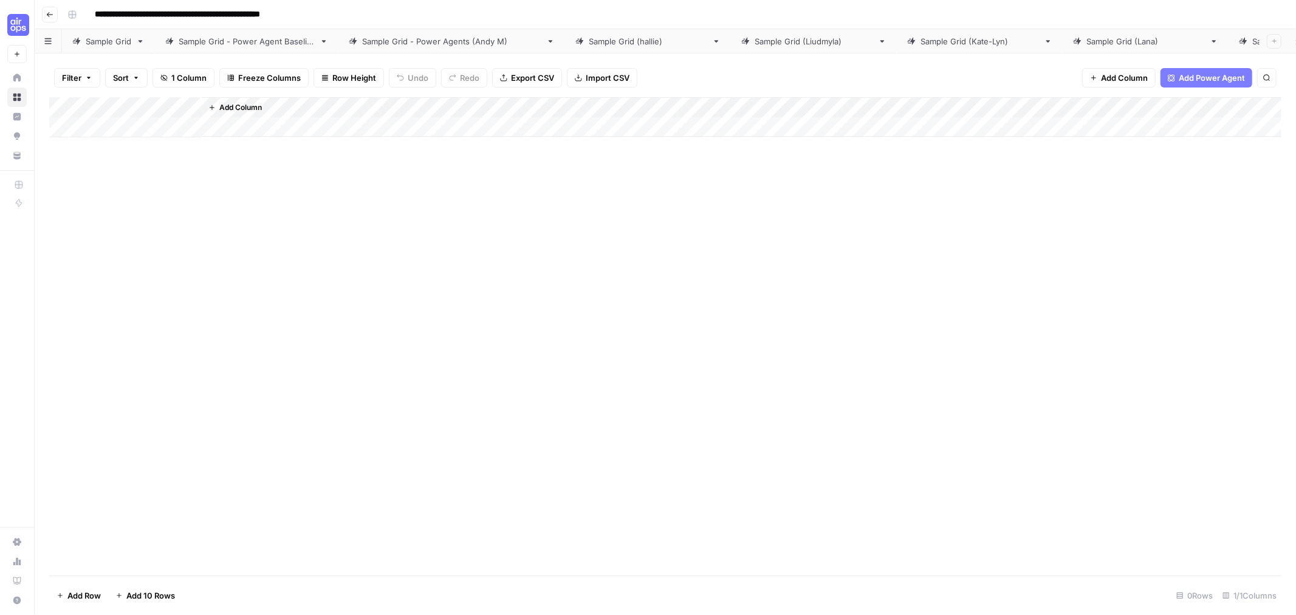
click at [452, 39] on div "Sample Grid - Power Agents ([PERSON_NAME])" at bounding box center [451, 41] width 179 height 12
click at [185, 126] on div "Add Column" at bounding box center [665, 137] width 1232 height 81
type textarea "**********"
type textarea "*********"
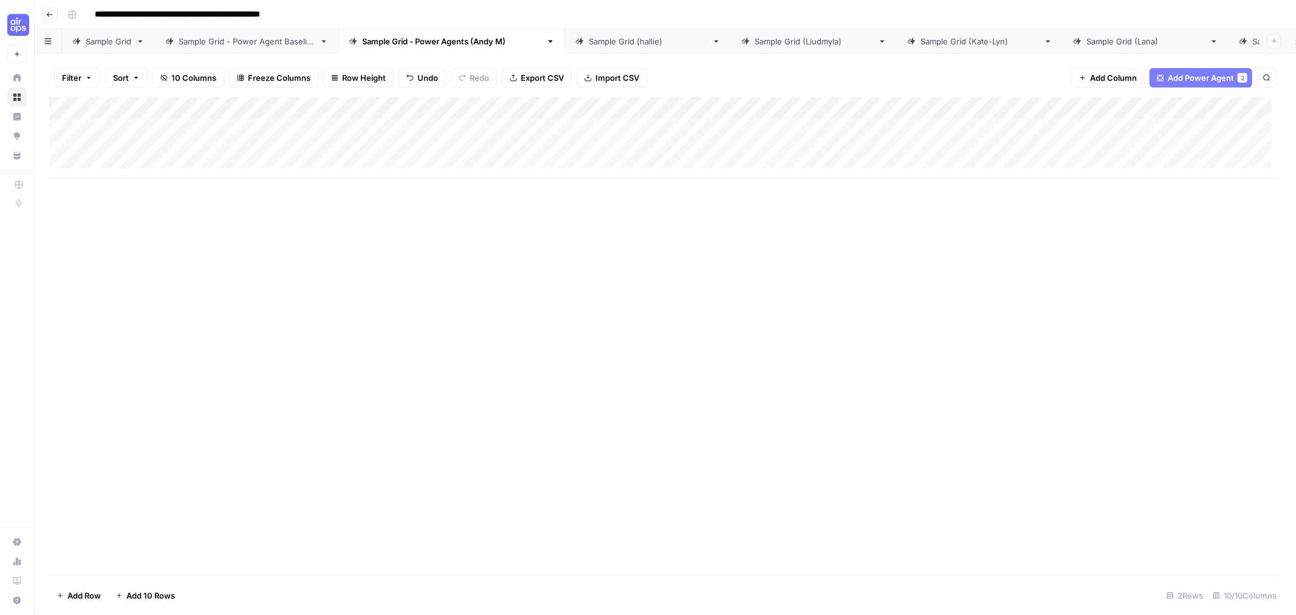
click at [134, 157] on div "Add Column" at bounding box center [665, 137] width 1232 height 81
type textarea "**********"
click at [384, 347] on div "Add Column" at bounding box center [665, 336] width 1232 height 478
click at [312, 125] on div "Add Column" at bounding box center [665, 148] width 1232 height 102
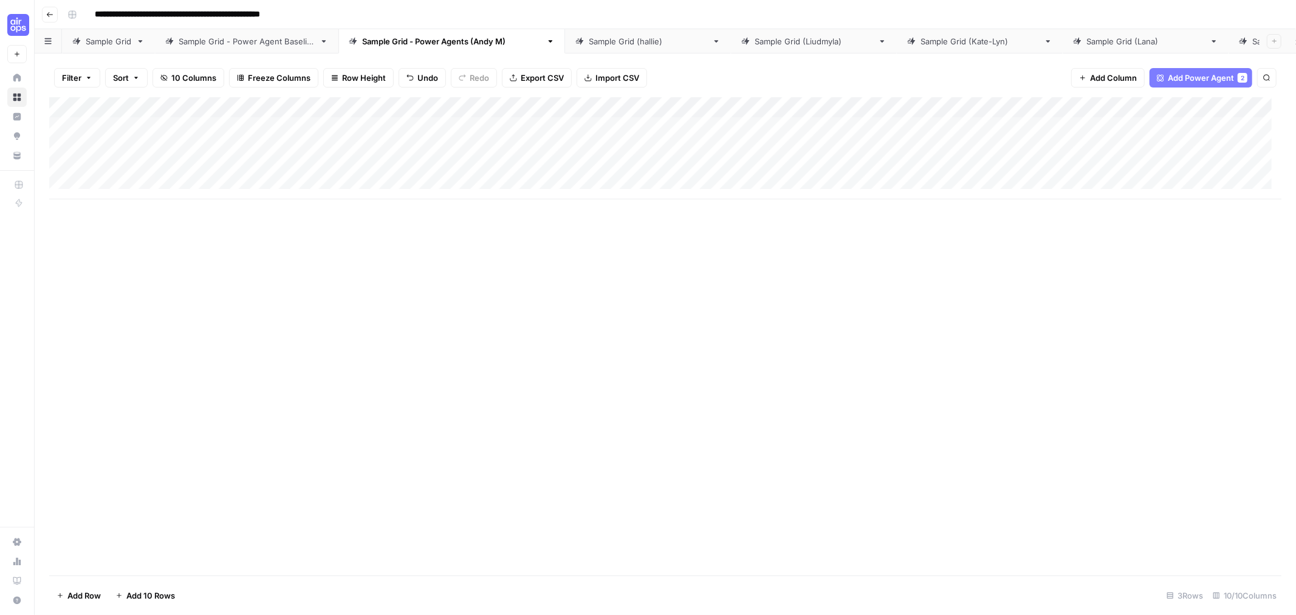
click at [304, 126] on div "Add Column" at bounding box center [665, 148] width 1232 height 102
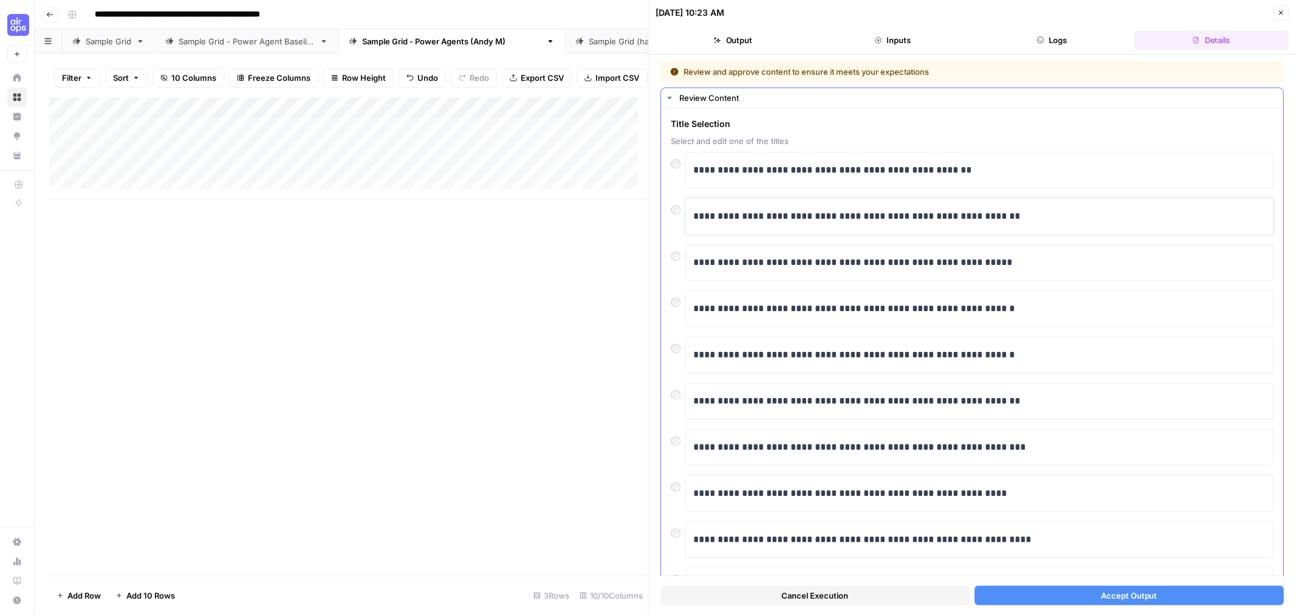
click at [886, 220] on p "**********" at bounding box center [973, 216] width 561 height 16
click at [671, 205] on div at bounding box center [678, 206] width 15 height 17
click at [1084, 600] on button "Accept Output" at bounding box center [1128, 595] width 309 height 19
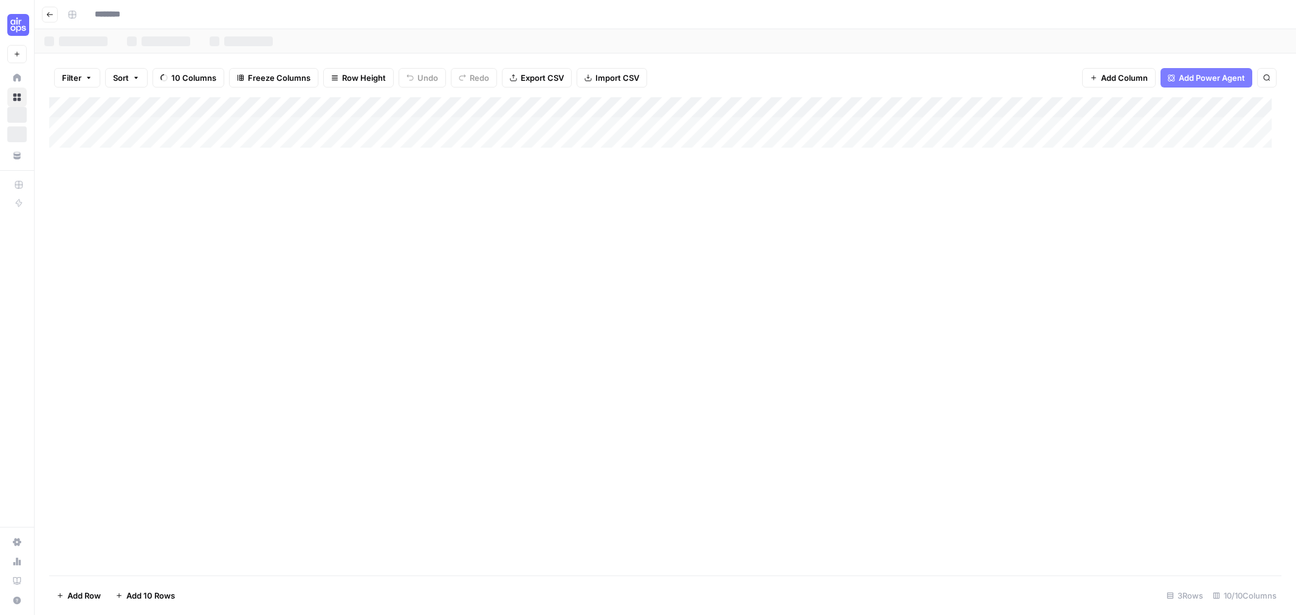
type input "**********"
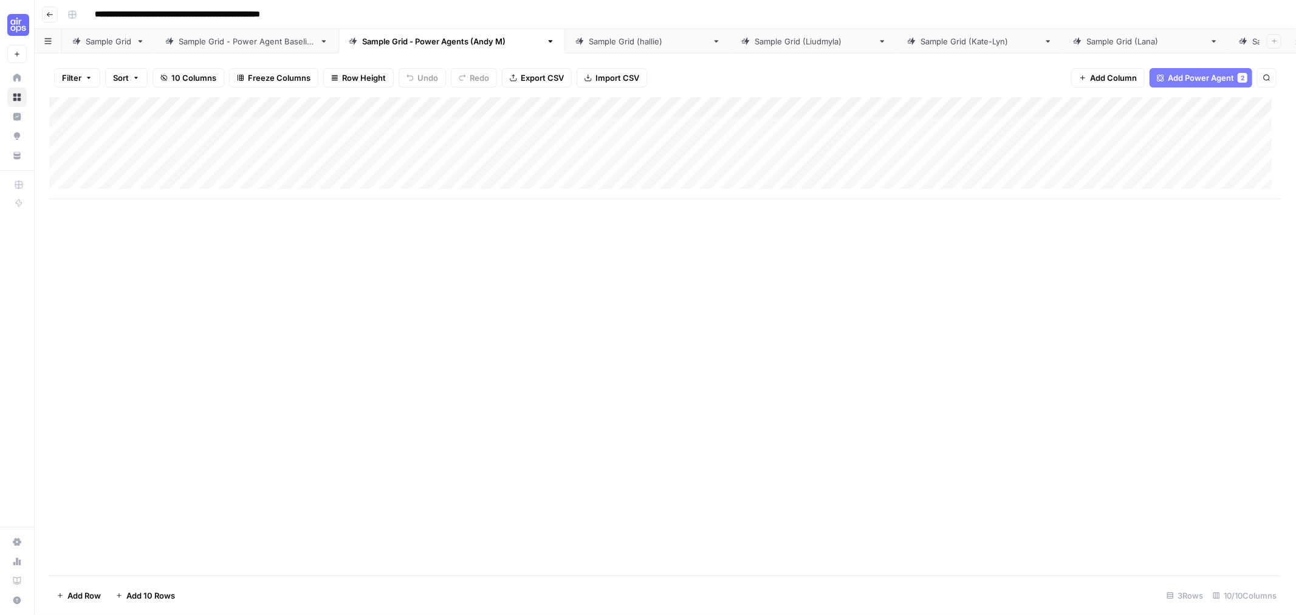
click at [52, 11] on icon "button" at bounding box center [49, 14] width 7 height 7
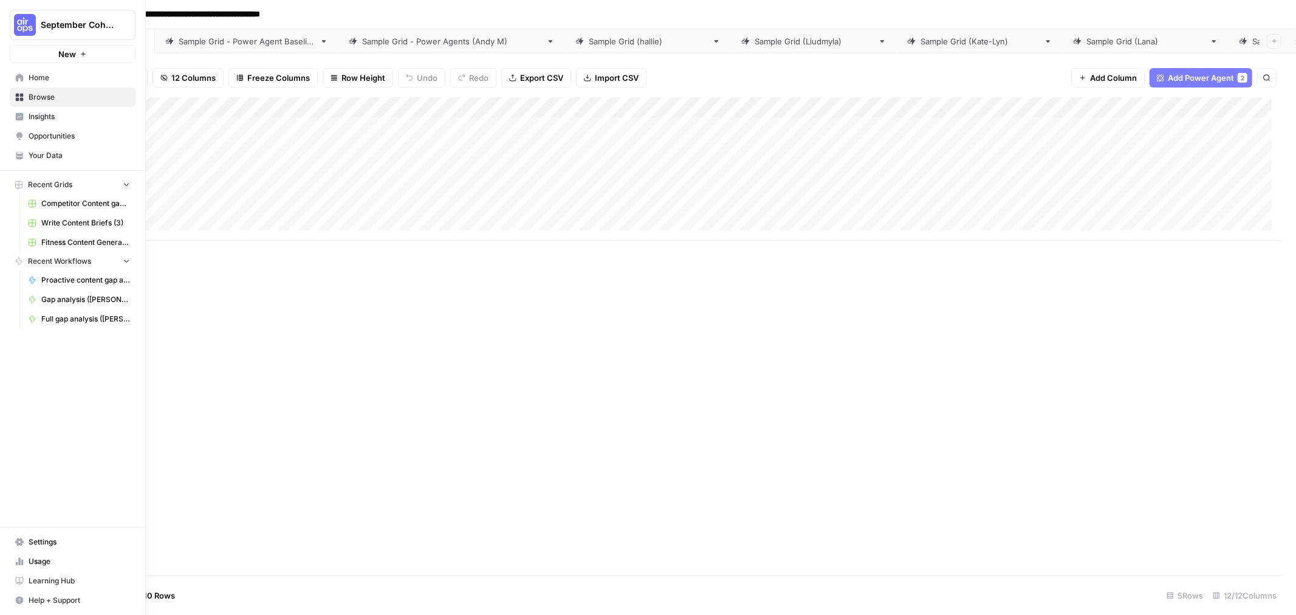
click at [35, 90] on link "Browse" at bounding box center [73, 96] width 126 height 19
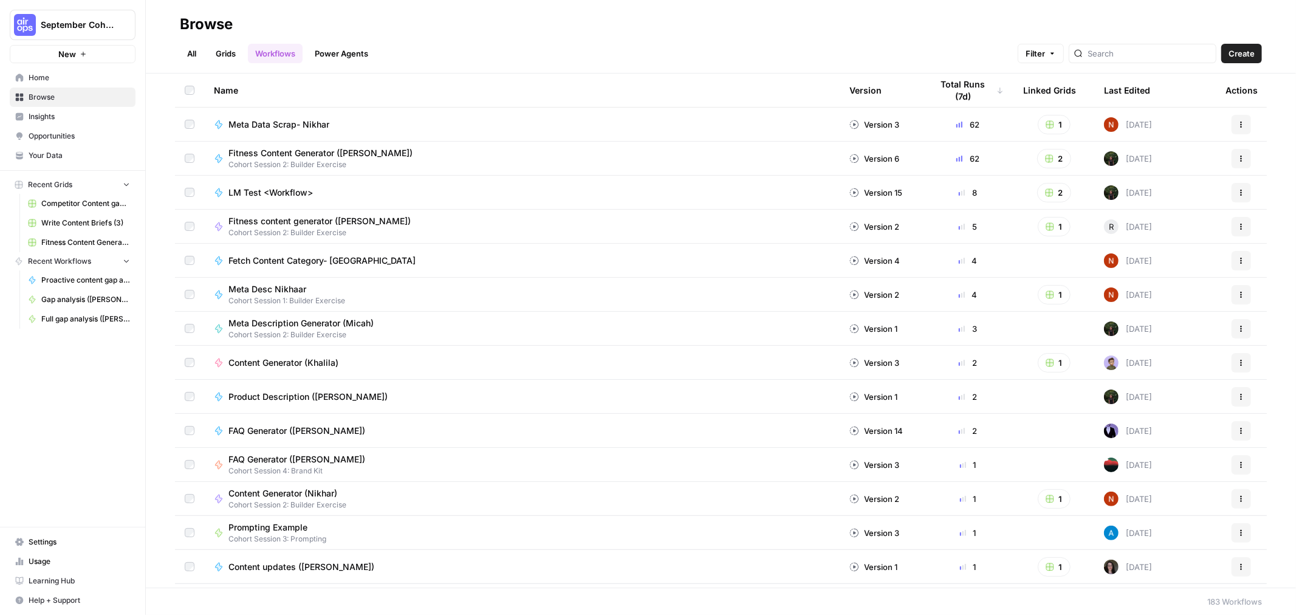
click at [1104, 50] on div at bounding box center [1143, 53] width 148 height 19
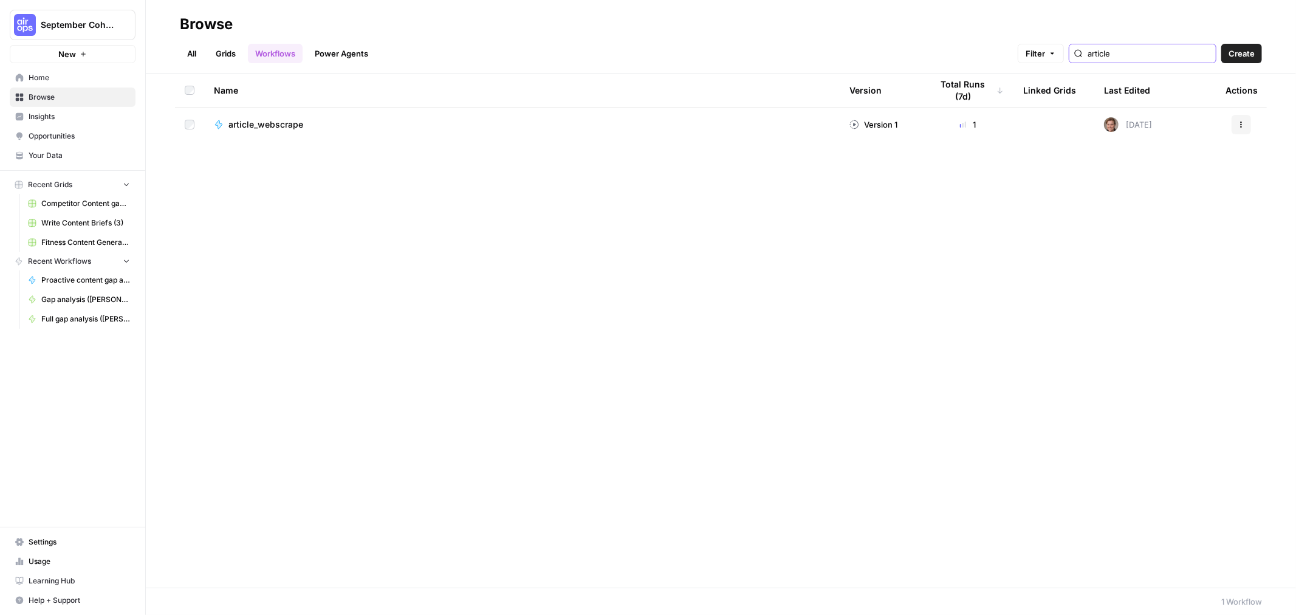
type input "article"
click at [228, 52] on link "Grids" at bounding box center [225, 53] width 35 height 19
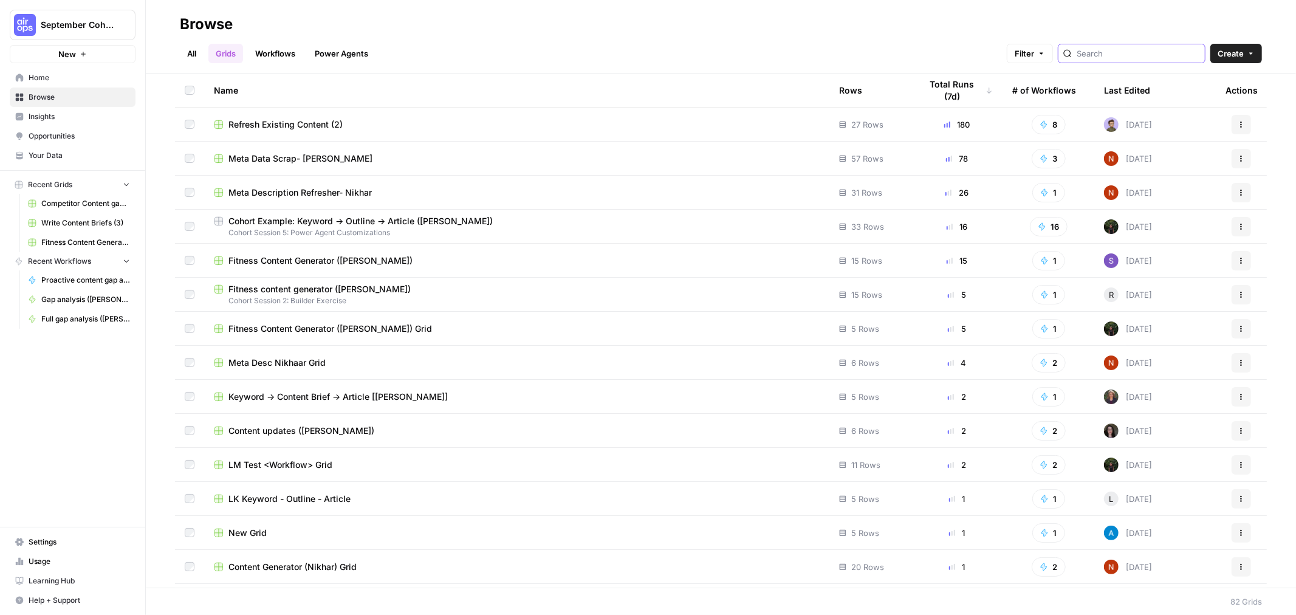
click at [1146, 56] on input "search" at bounding box center [1138, 53] width 123 height 12
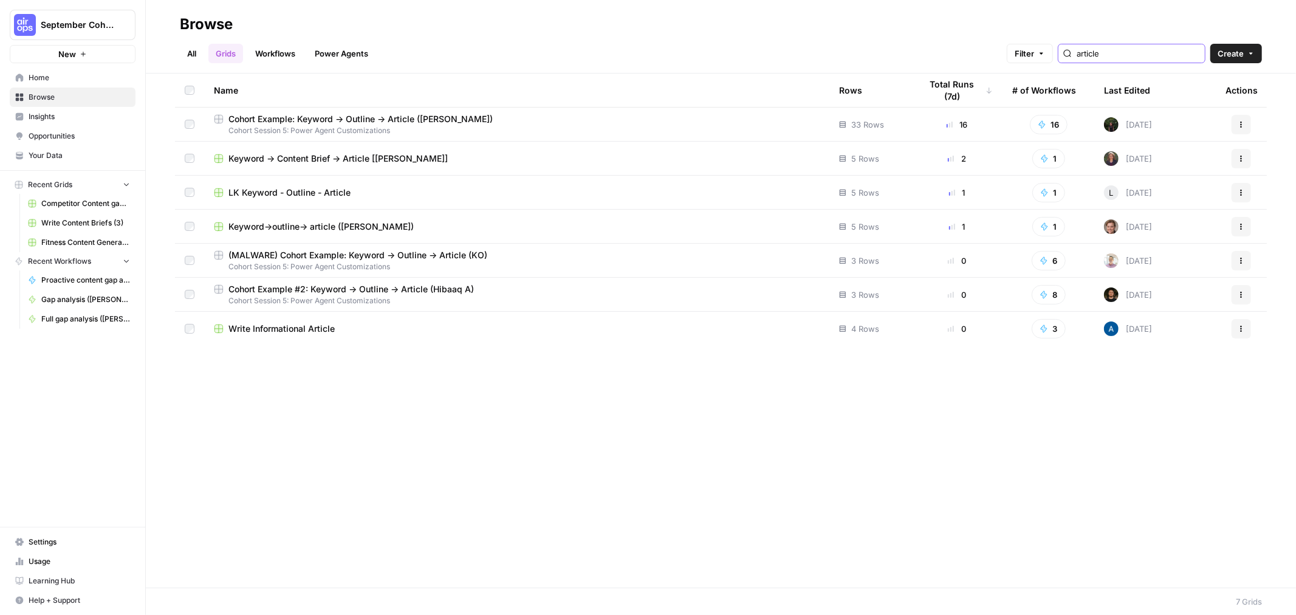
type input "article"
drag, startPoint x: 726, startPoint y: 34, endPoint x: 803, endPoint y: 39, distance: 77.3
click at [727, 34] on div "All Grids Workflows Power Agents Filter article Create" at bounding box center [721, 48] width 1082 height 29
click at [365, 122] on span "Cohort Example: Keyword -> Outline -> Article (Andy M)" at bounding box center [360, 119] width 264 height 12
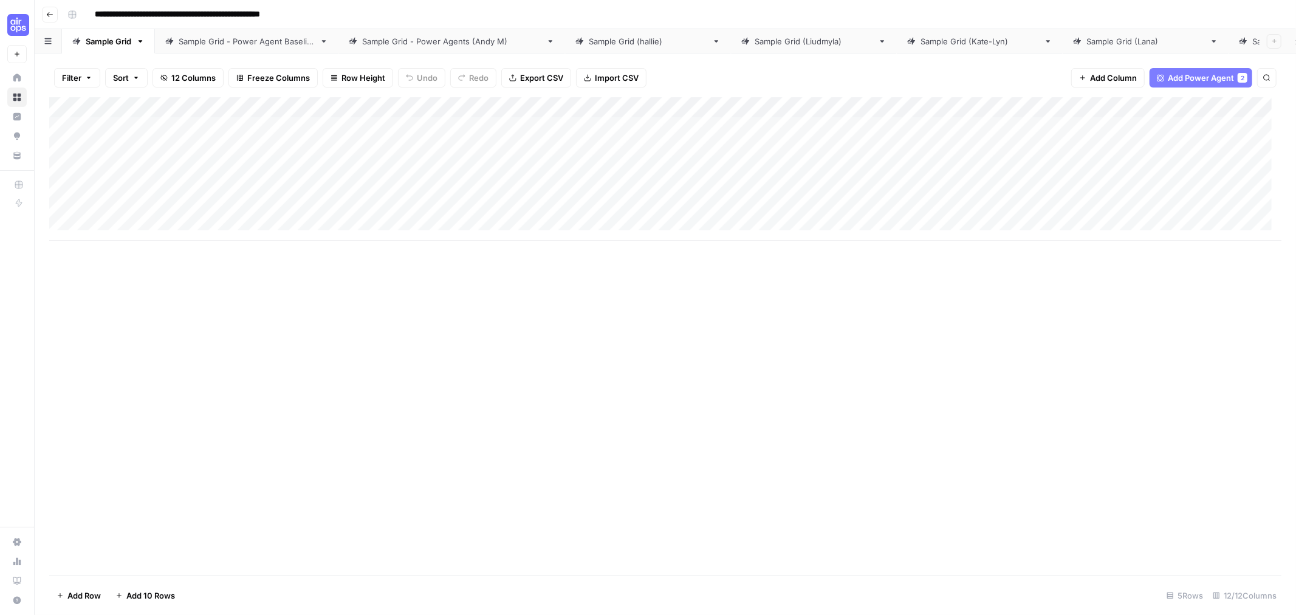
click at [402, 39] on div "Sample Grid - Power Agents (Andy M)" at bounding box center [451, 41] width 179 height 12
click at [169, 15] on input "**********" at bounding box center [208, 14] width 239 height 19
drag, startPoint x: 281, startPoint y: 15, endPoint x: 344, endPoint y: 13, distance: 63.2
click at [344, 13] on div "**********" at bounding box center [673, 14] width 1221 height 19
type input "**********"
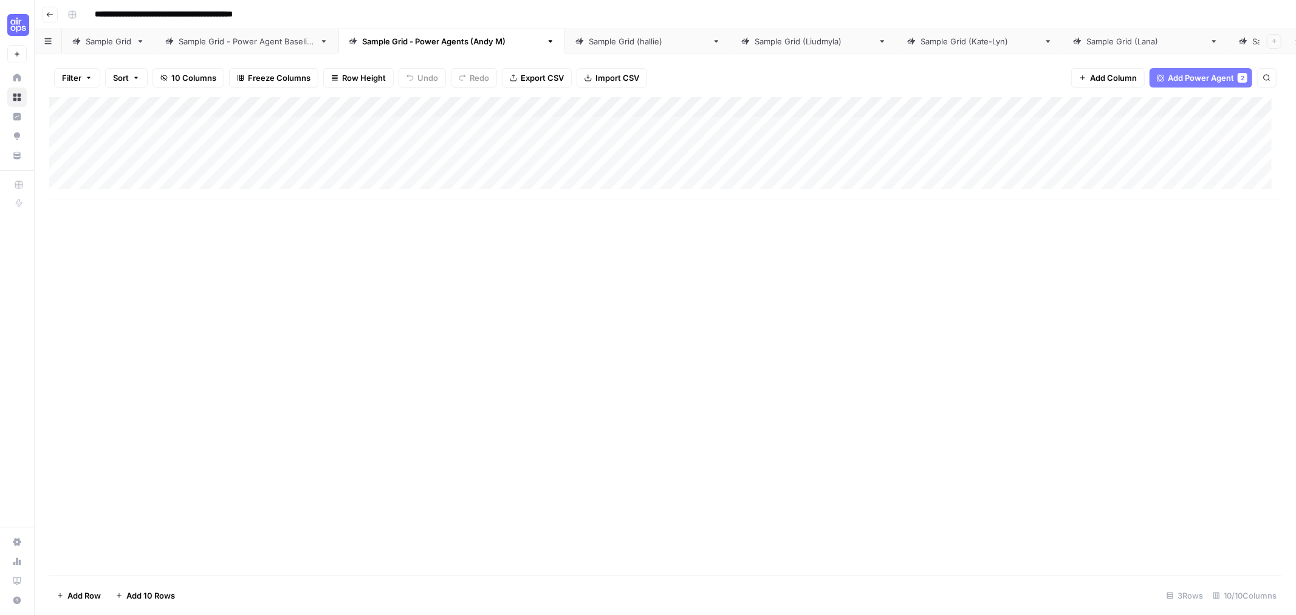
click at [336, 276] on div "Add Column" at bounding box center [665, 336] width 1232 height 478
click at [399, 126] on div "Add Column" at bounding box center [665, 148] width 1232 height 102
click at [368, 108] on div "Add Column" at bounding box center [665, 148] width 1232 height 102
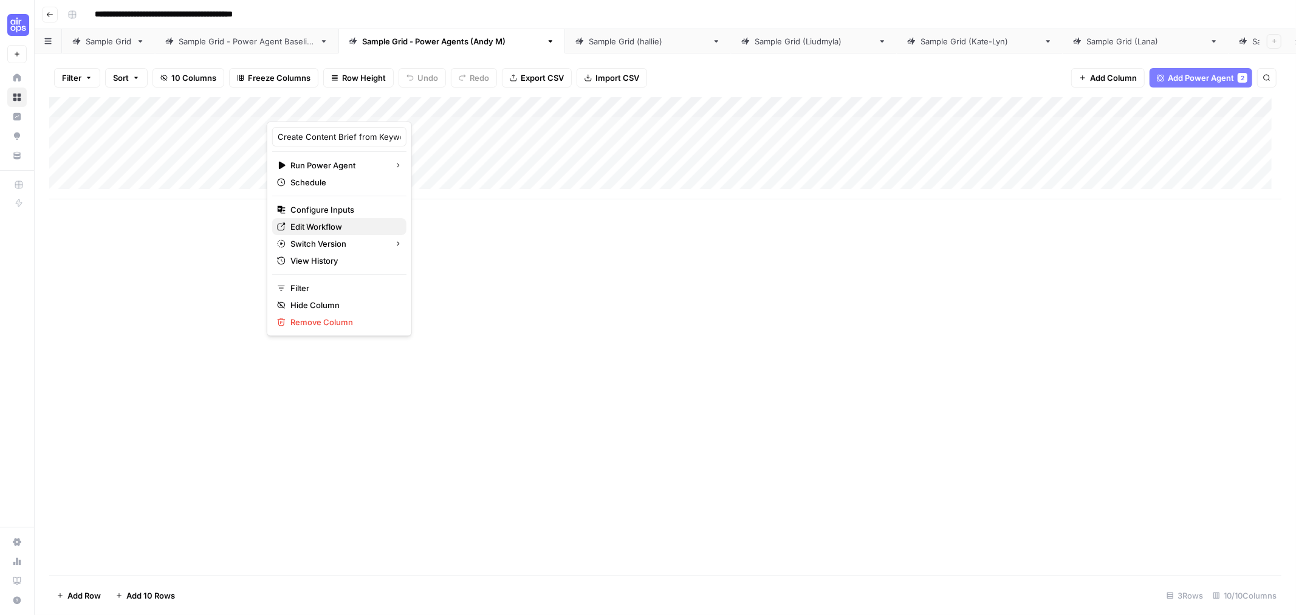
click at [321, 224] on span "Edit Workflow" at bounding box center [343, 227] width 106 height 12
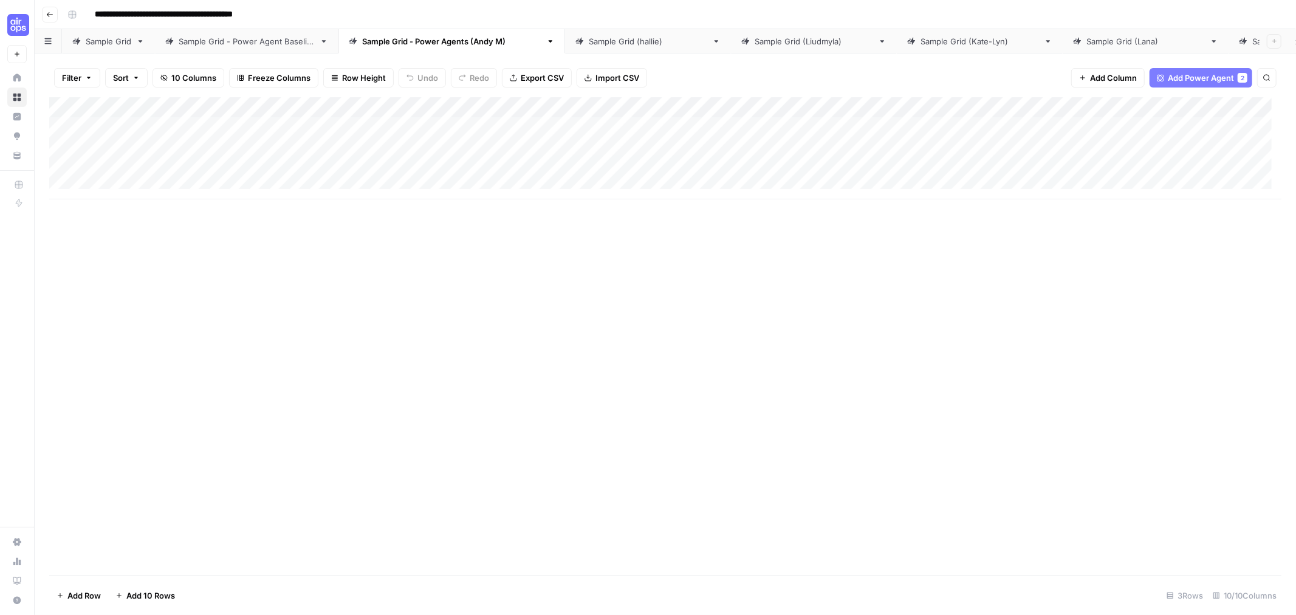
drag, startPoint x: 402, startPoint y: 109, endPoint x: 471, endPoint y: 103, distance: 70.1
click at [471, 103] on div "Add Column" at bounding box center [665, 148] width 1232 height 102
drag, startPoint x: 645, startPoint y: 300, endPoint x: 661, endPoint y: 277, distance: 28.3
click at [649, 294] on div "Add Column" at bounding box center [665, 336] width 1232 height 478
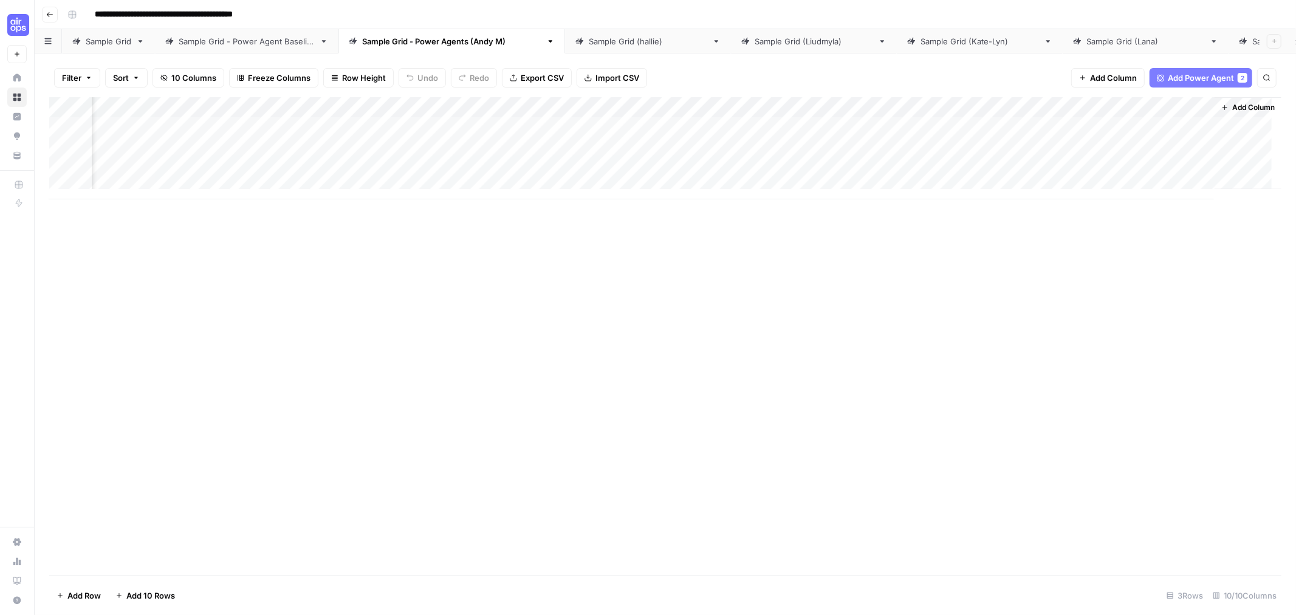
click at [475, 38] on div "Sample Grid - Power Agents ([PERSON_NAME])" at bounding box center [451, 41] width 179 height 12
click at [1232, 107] on span "Add Column" at bounding box center [1253, 107] width 43 height 11
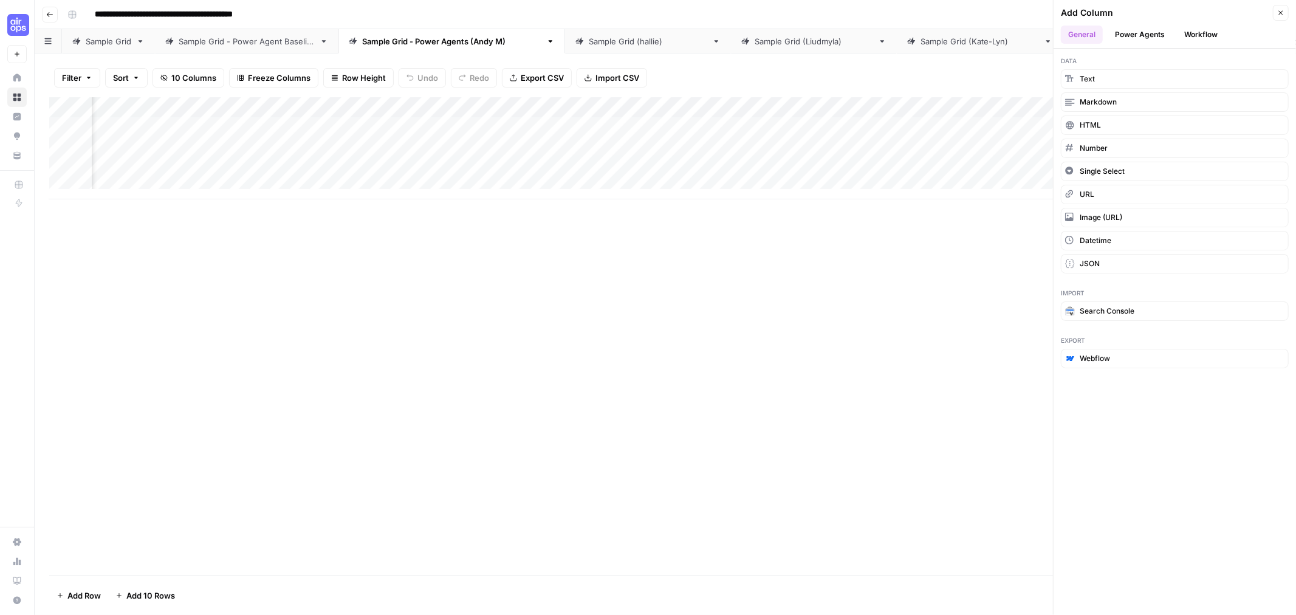
click at [1135, 39] on button "Power Agents" at bounding box center [1140, 35] width 64 height 18
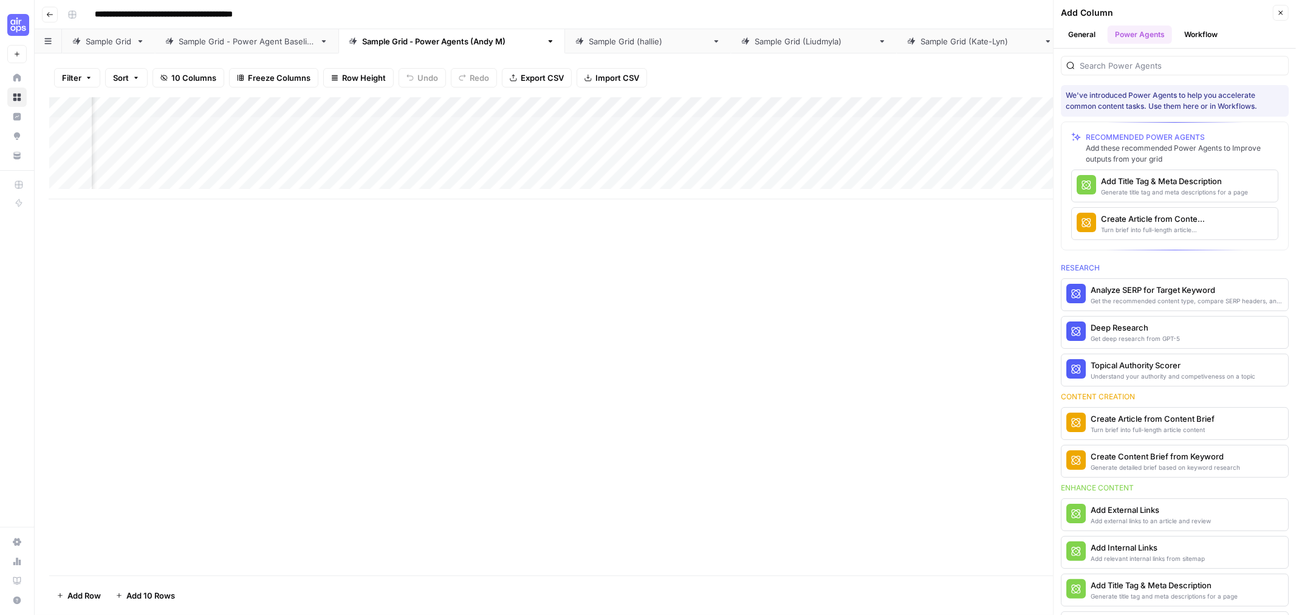
scroll to position [0, 521]
click at [1151, 224] on div "Create Article from Content Brief" at bounding box center [1154, 219] width 107 height 12
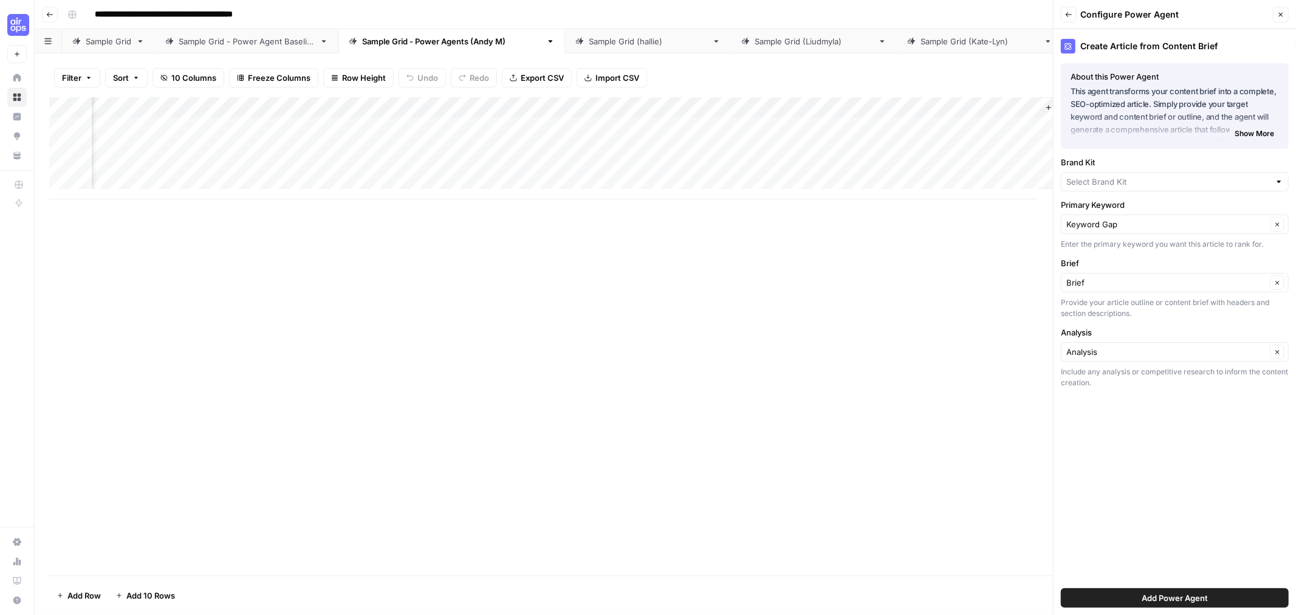
type input "[PERSON_NAME]"
click at [1164, 598] on span "Add Power Agent" at bounding box center [1175, 598] width 66 height 12
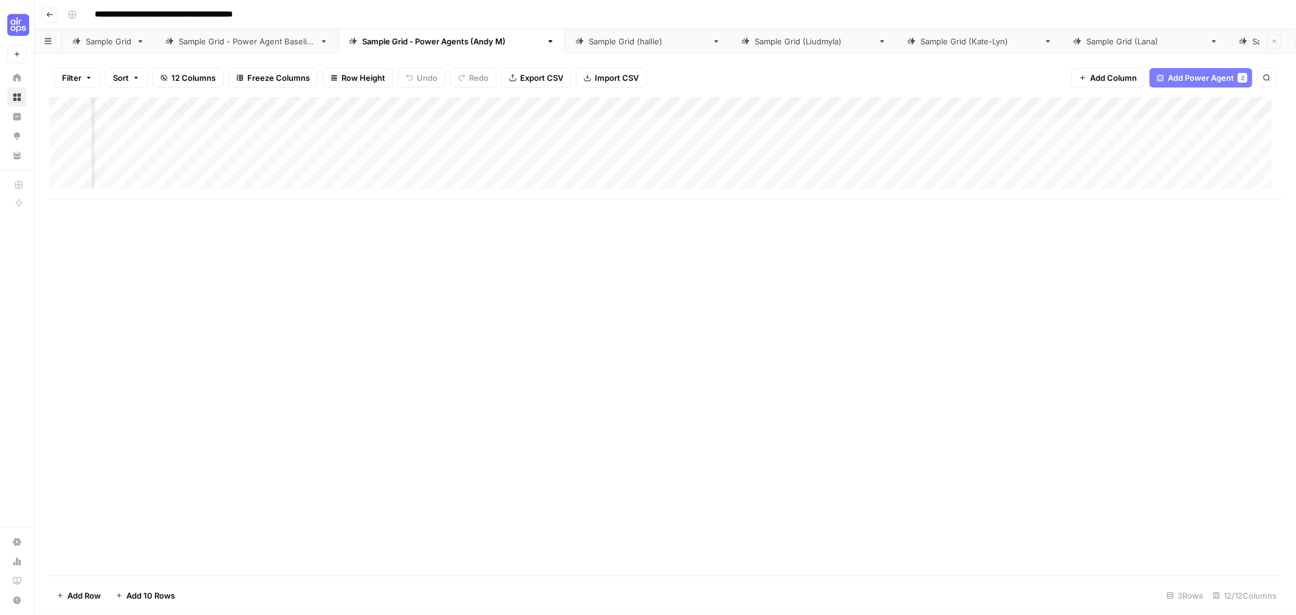
scroll to position [0, 456]
click at [975, 109] on div "Add Column" at bounding box center [665, 148] width 1232 height 102
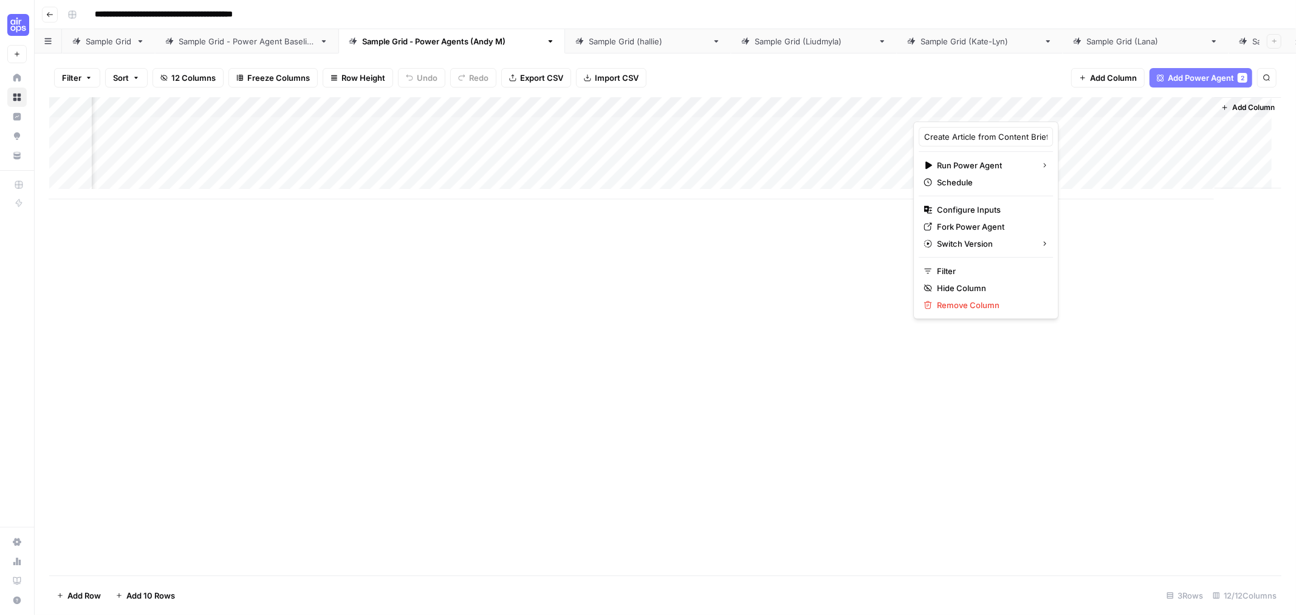
click at [827, 306] on div "Add Column" at bounding box center [665, 336] width 1232 height 478
click at [974, 106] on div "Add Column" at bounding box center [665, 148] width 1232 height 102
click at [974, 106] on div at bounding box center [1004, 109] width 182 height 24
drag, startPoint x: 1070, startPoint y: 111, endPoint x: 1066, endPoint y: 103, distance: 8.7
click at [1067, 110] on div at bounding box center [1004, 109] width 182 height 24
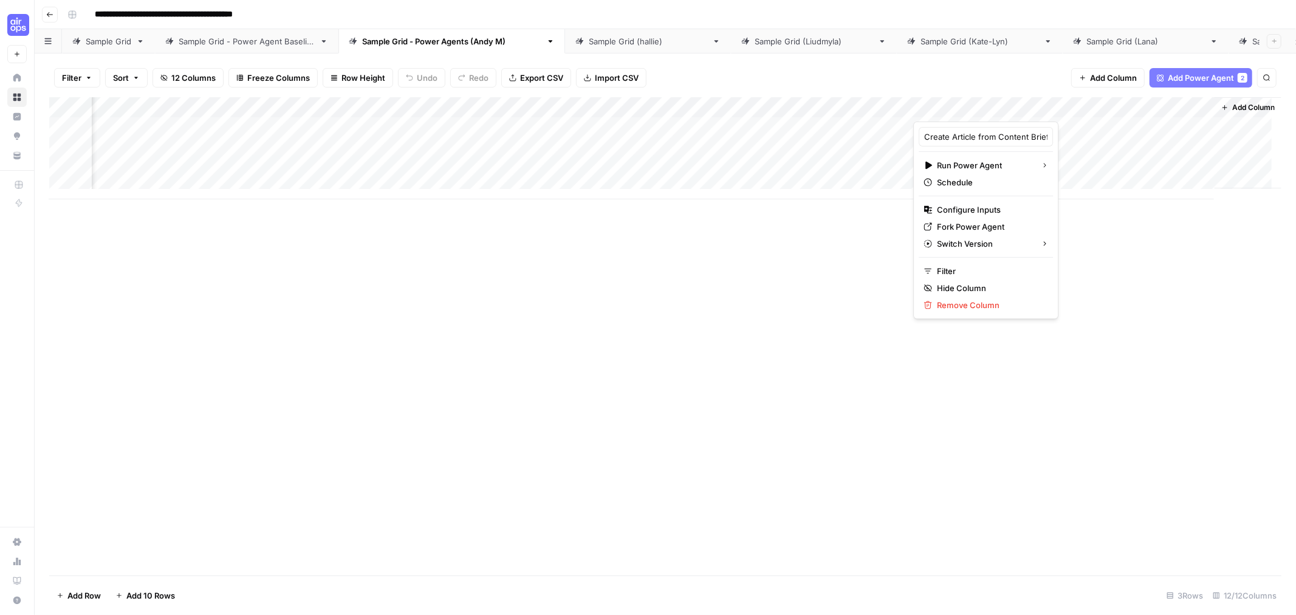
click at [1044, 366] on div "Add Column" at bounding box center [665, 336] width 1232 height 478
click at [1070, 106] on div "Add Column" at bounding box center [665, 148] width 1232 height 102
type input "Create Article from Content Brief"
click at [997, 207] on span "Configure Inputs" at bounding box center [990, 210] width 106 height 12
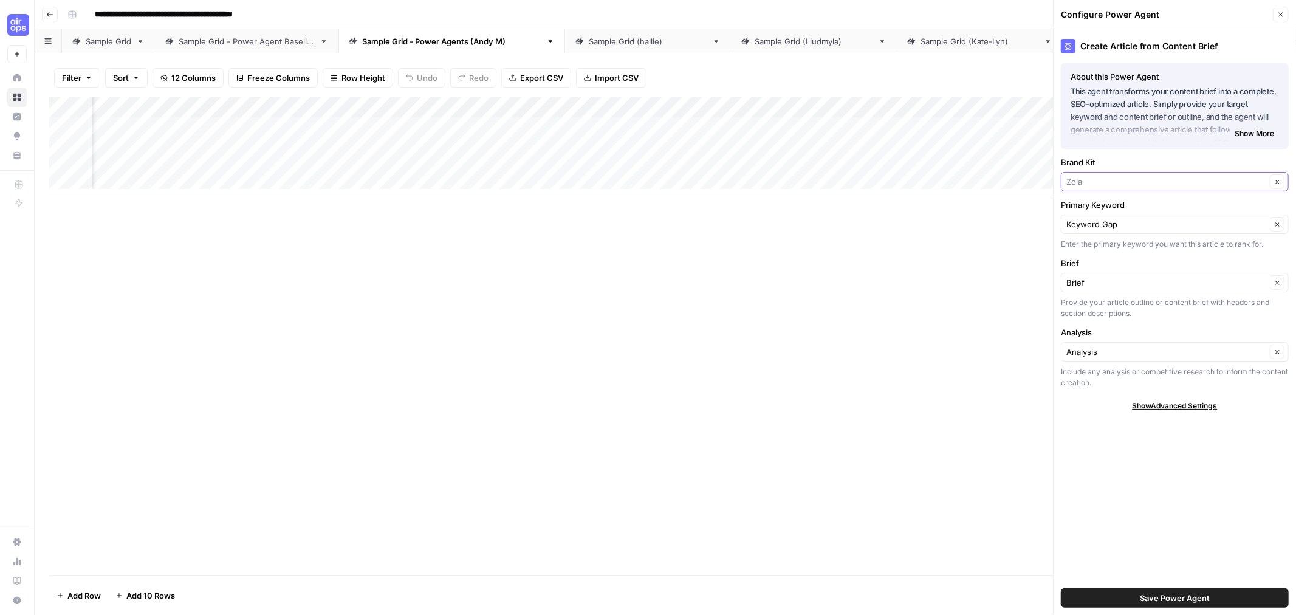
click at [1131, 185] on input "Brand Kit" at bounding box center [1166, 182] width 200 height 12
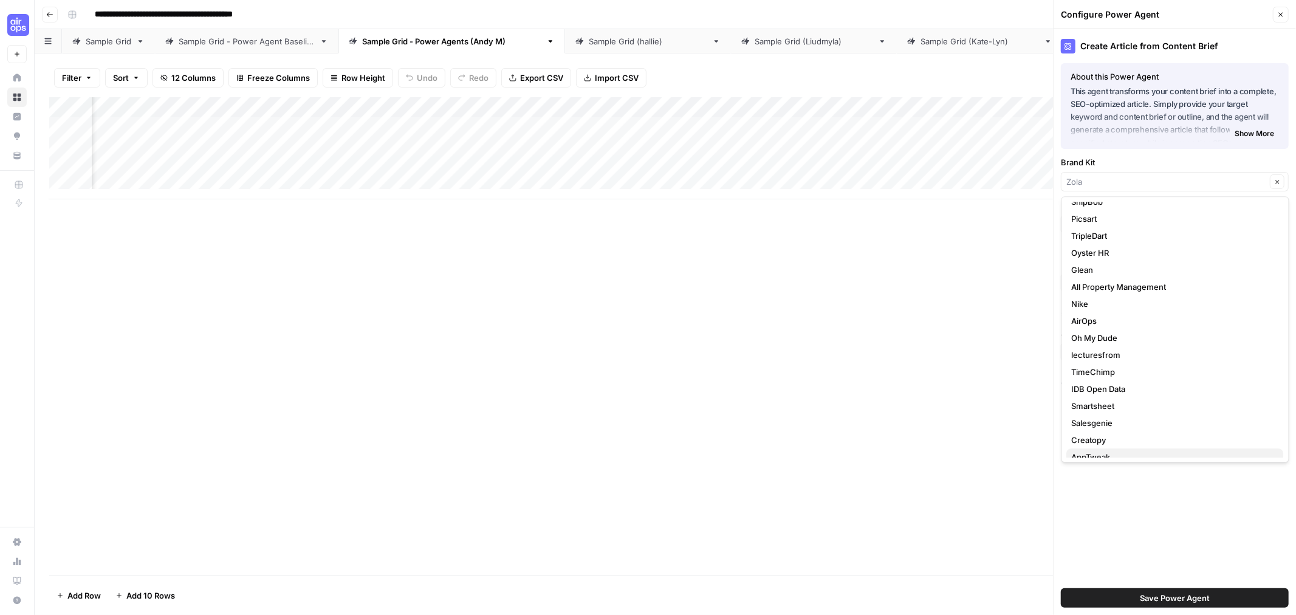
scroll to position [238, 0]
click at [1127, 327] on span "Smartsheet" at bounding box center [1173, 329] width 202 height 12
type input "Smartsheet"
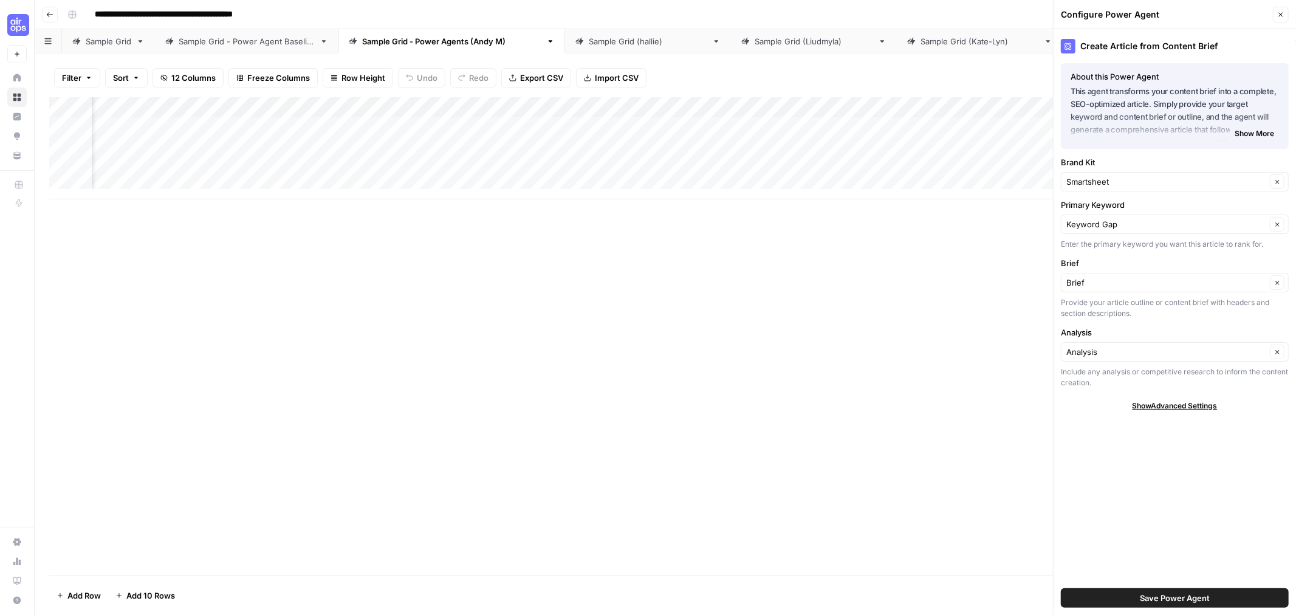
click at [1165, 450] on div "Create Article from Content Brief About this Power Agent This agent transforms …" at bounding box center [1174, 322] width 242 height 586
click at [1140, 411] on span "Show Advanced Settings" at bounding box center [1174, 405] width 85 height 11
drag, startPoint x: 1137, startPoint y: 446, endPoint x: 1142, endPoint y: 430, distance: 16.7
click at [1137, 445] on input "Version" at bounding box center [1168, 442] width 204 height 12
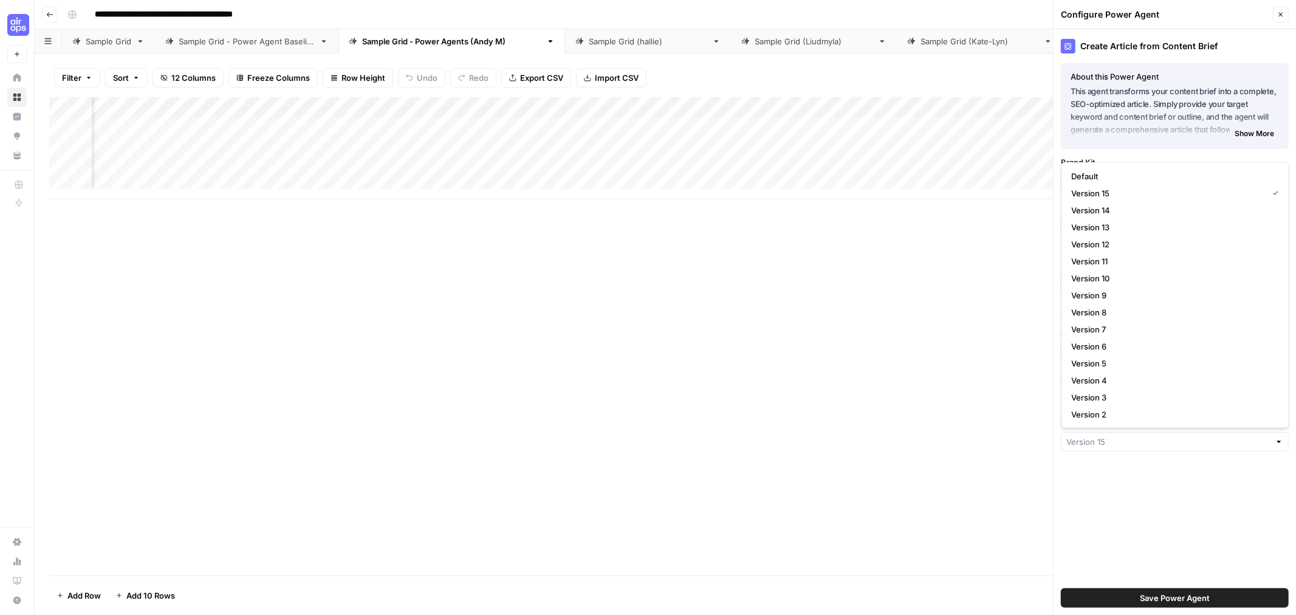
type input "Version 15"
click at [1129, 526] on div "Create Article from Content Brief About this Power Agent This agent transforms …" at bounding box center [1174, 322] width 242 height 586
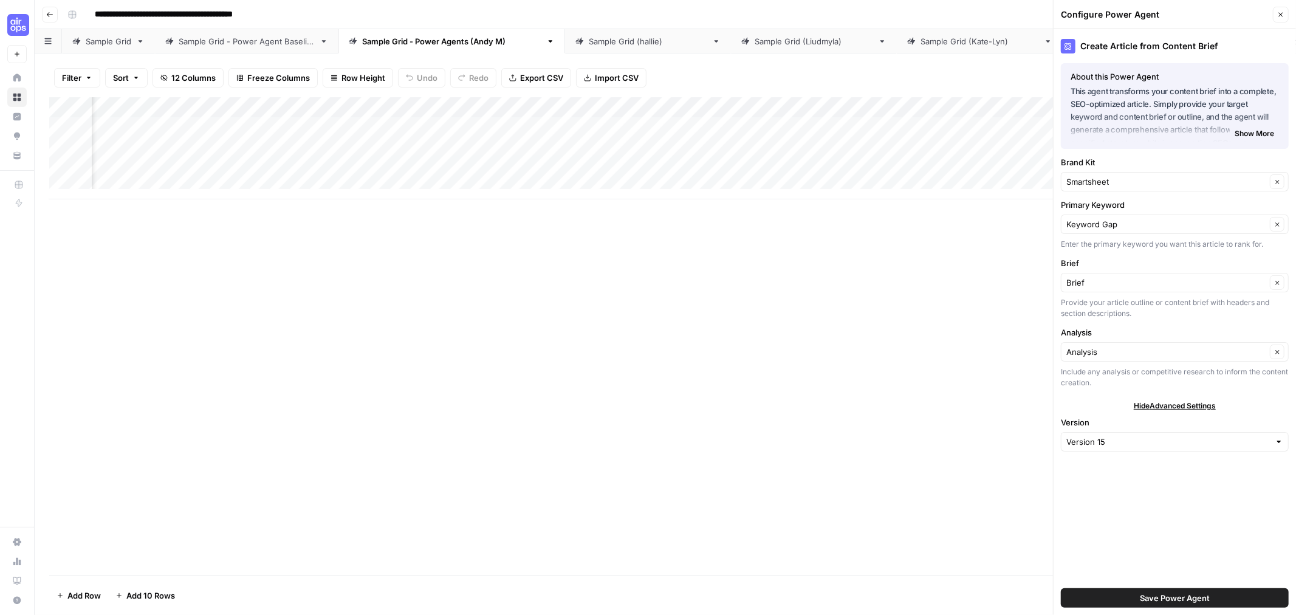
click at [1167, 406] on span "Hide Advanced Settings" at bounding box center [1175, 405] width 82 height 11
click at [890, 107] on div "Add Column" at bounding box center [665, 148] width 1232 height 102
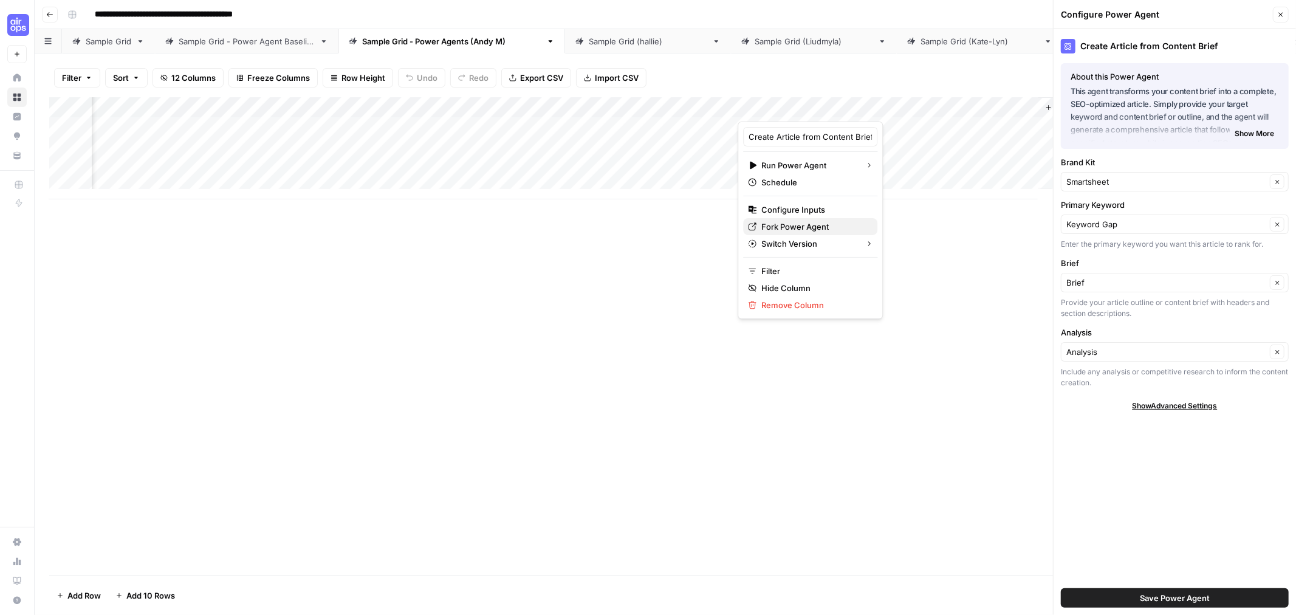
click at [798, 225] on span "Fork Power Agent" at bounding box center [814, 227] width 106 height 12
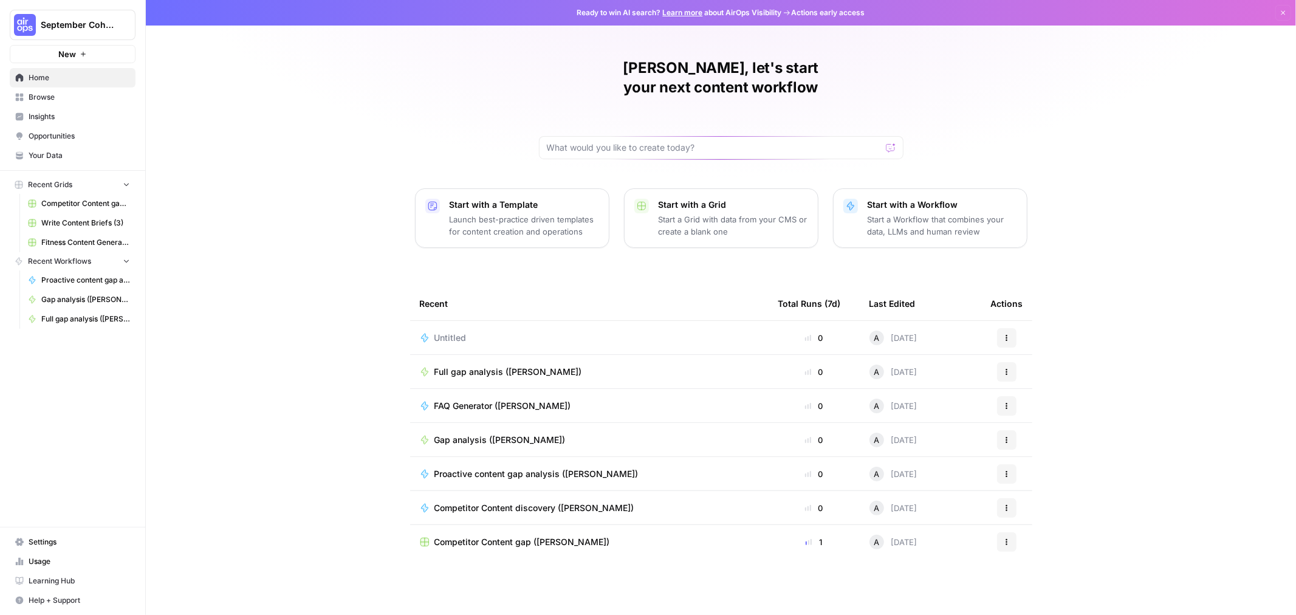
click at [43, 99] on span "Browse" at bounding box center [79, 97] width 101 height 11
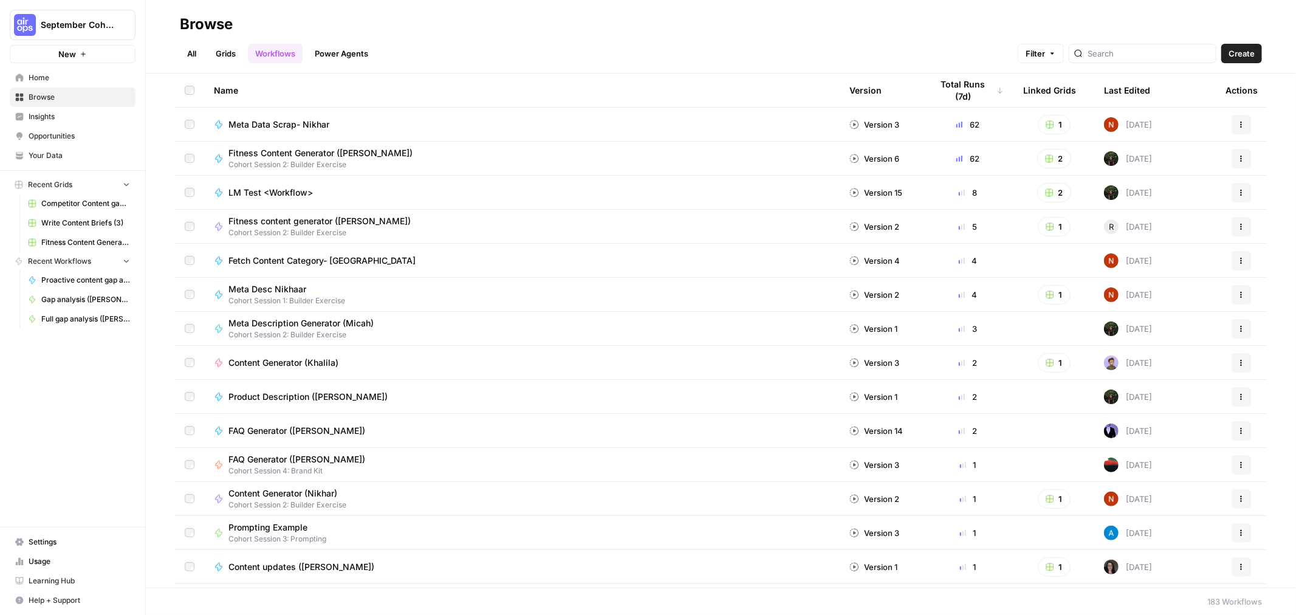
click at [1146, 60] on div at bounding box center [1143, 53] width 148 height 19
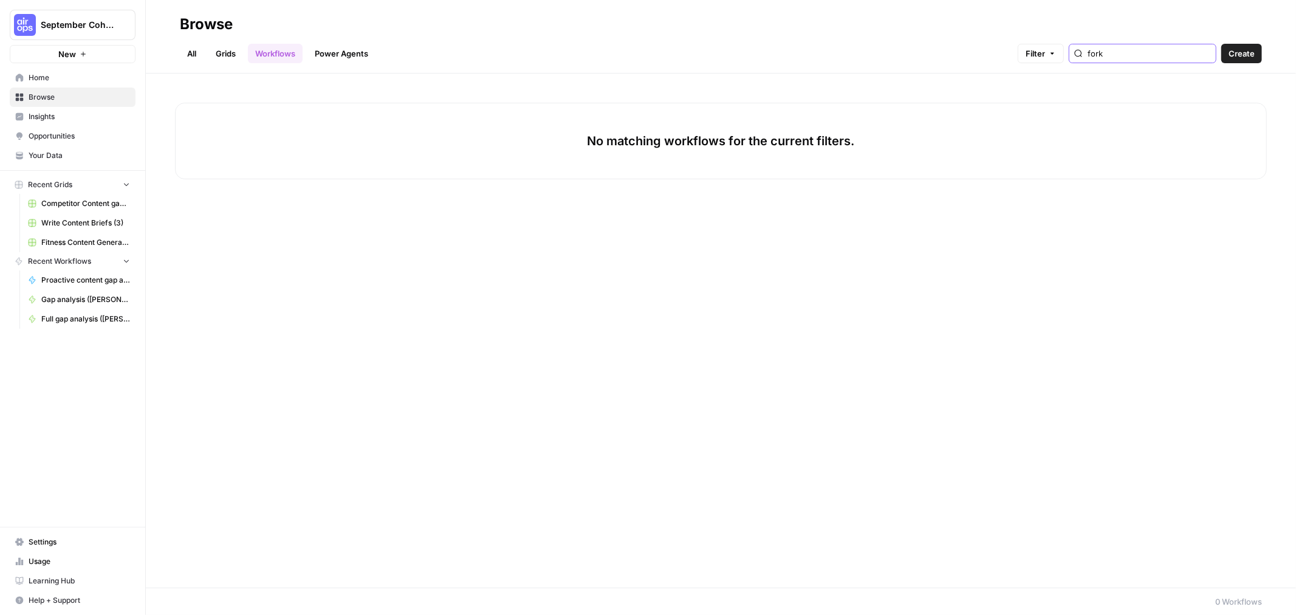
click at [1207, 53] on input "fork" at bounding box center [1149, 53] width 123 height 12
type input "fork"
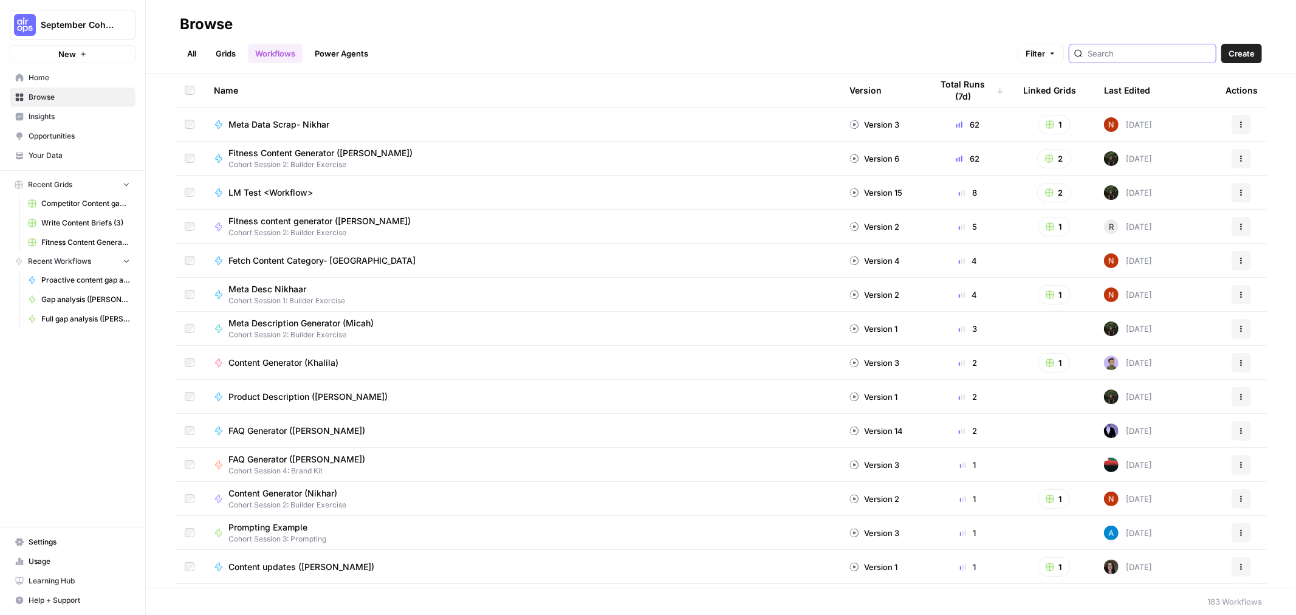
click at [1132, 55] on input "search" at bounding box center [1149, 53] width 123 height 12
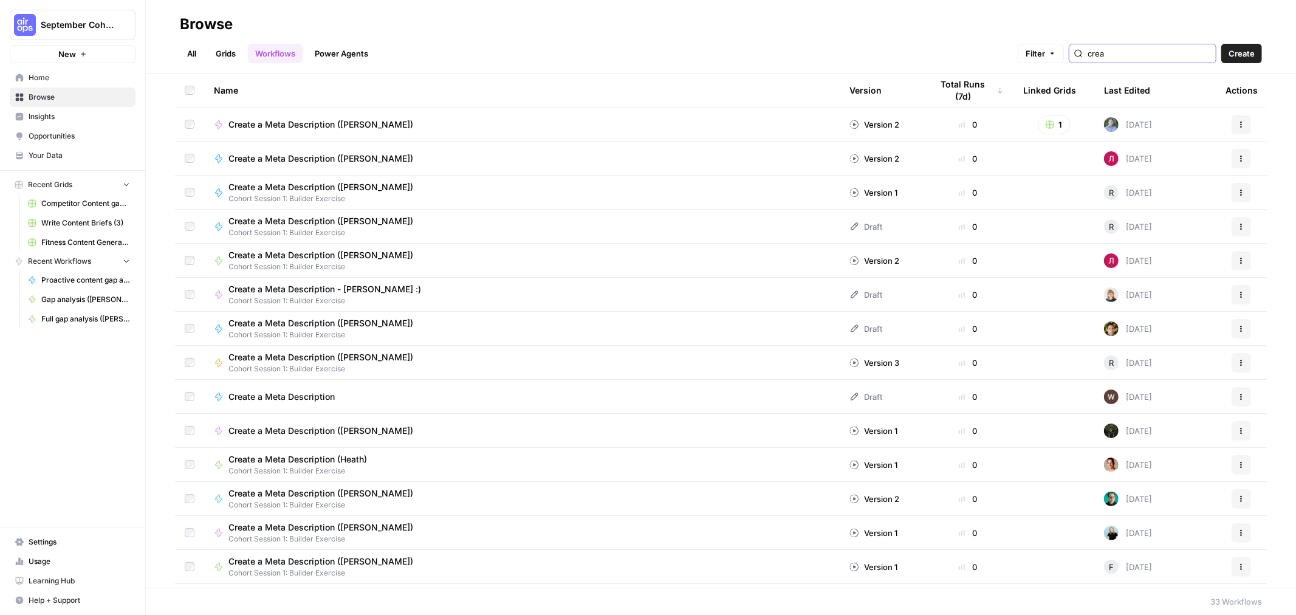
type input "crea"
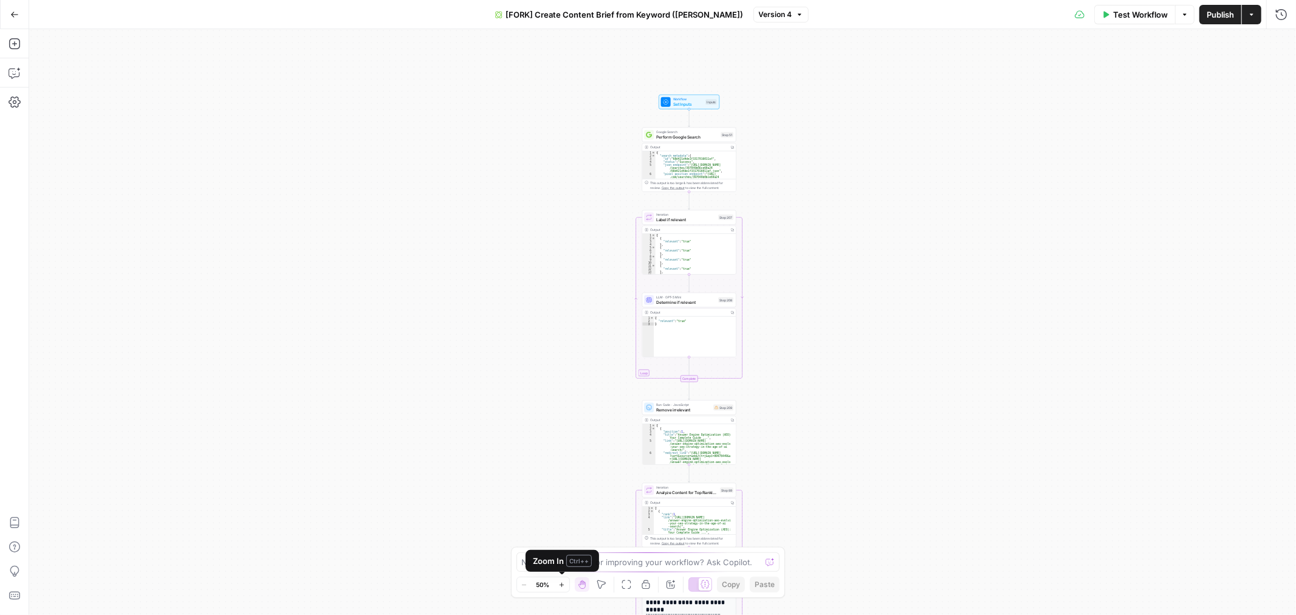
click at [562, 586] on icon "button" at bounding box center [561, 584] width 7 height 7
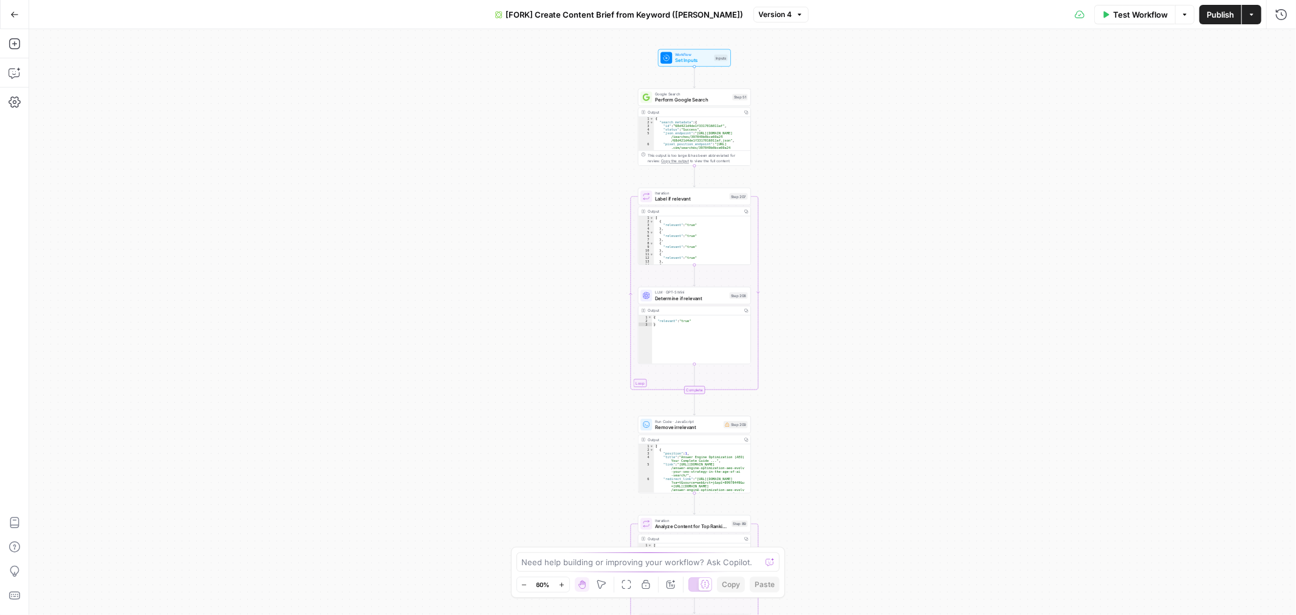
click at [562, 586] on icon "button" at bounding box center [561, 584] width 7 height 7
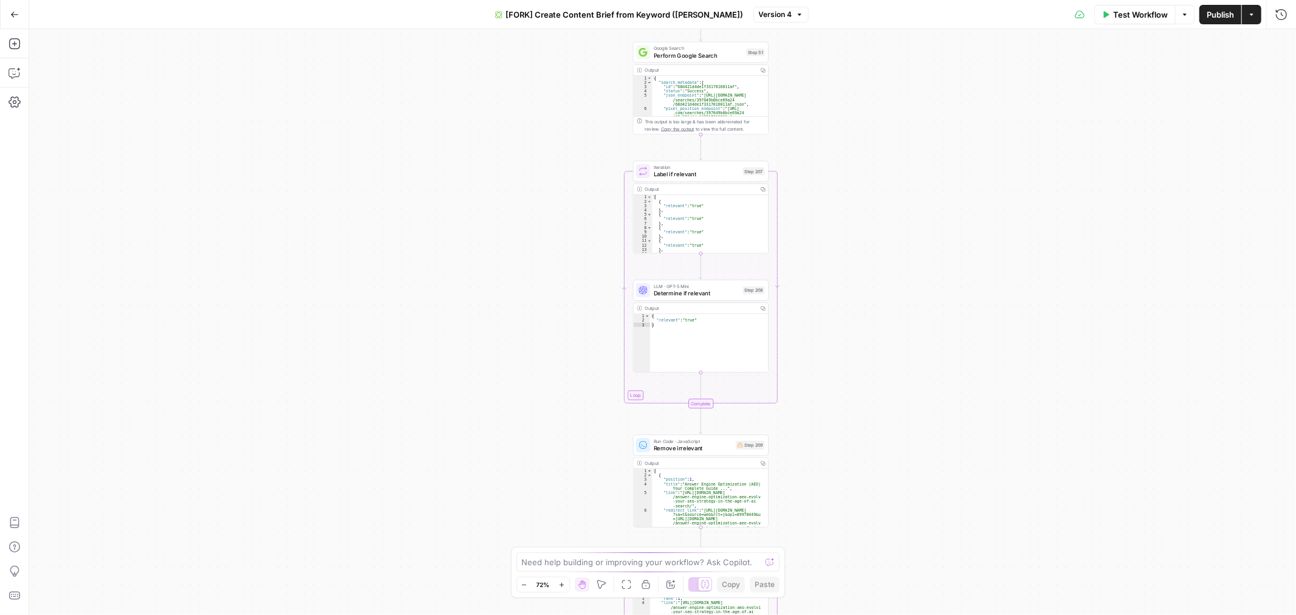
click at [562, 586] on icon "button" at bounding box center [561, 584] width 7 height 7
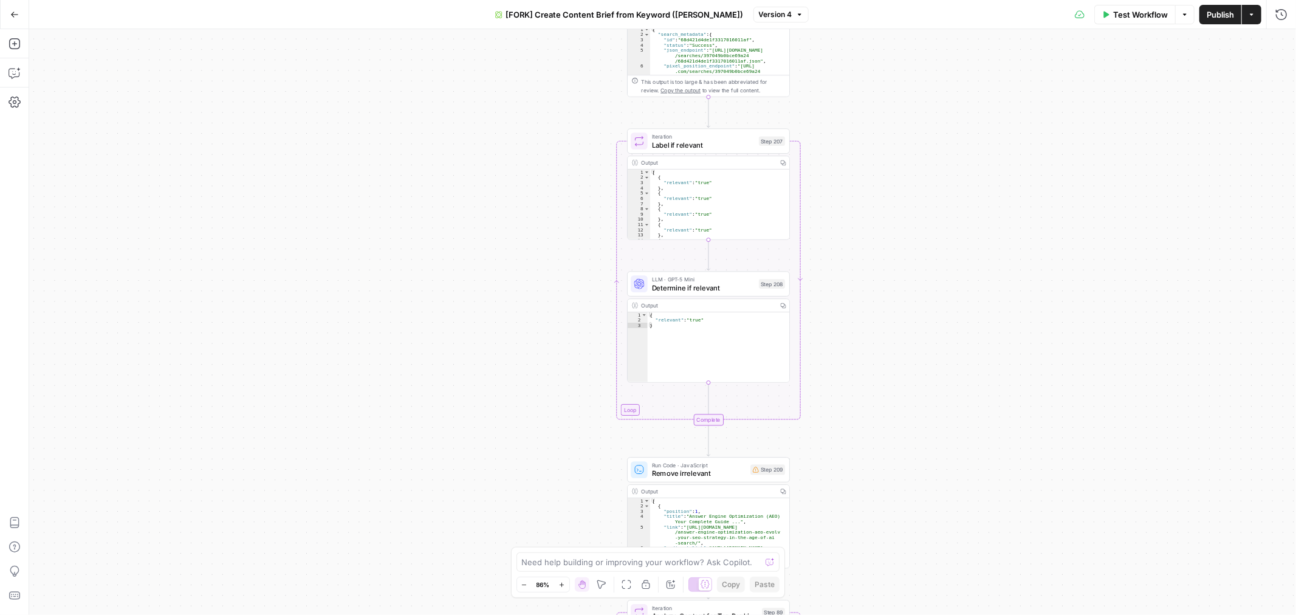
click at [562, 586] on icon "button" at bounding box center [561, 584] width 7 height 7
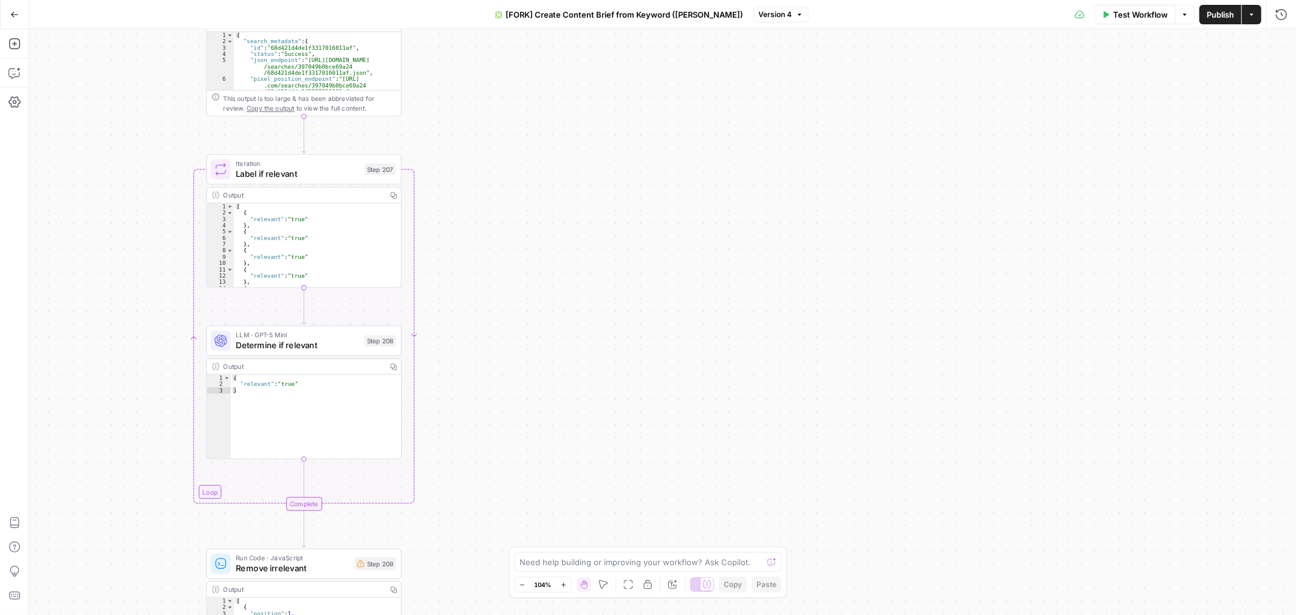
drag, startPoint x: 876, startPoint y: 125, endPoint x: 537, endPoint y: 164, distance: 341.2
click at [552, 129] on div "true false Workflow Set Inputs Inputs Google Search Perform Google Search Step …" at bounding box center [662, 322] width 1267 height 586
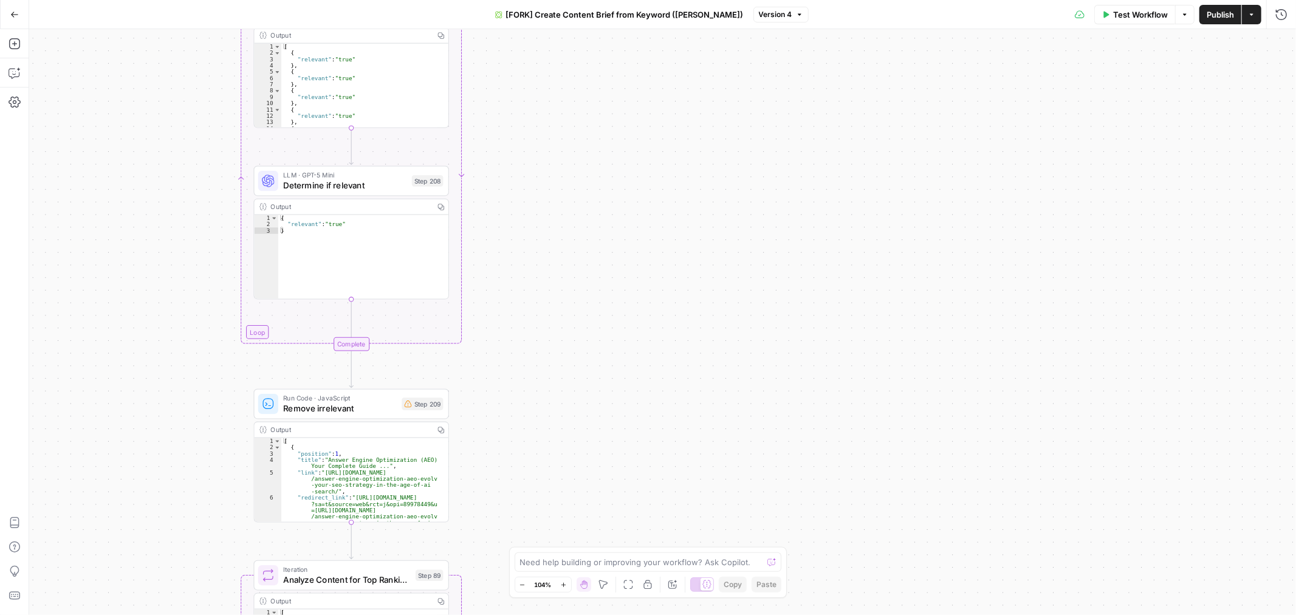
drag, startPoint x: 518, startPoint y: 418, endPoint x: 569, endPoint y: 253, distance: 172.4
click at [569, 253] on div "true false Workflow Set Inputs Inputs Google Search Perform Google Search Step …" at bounding box center [662, 322] width 1267 height 586
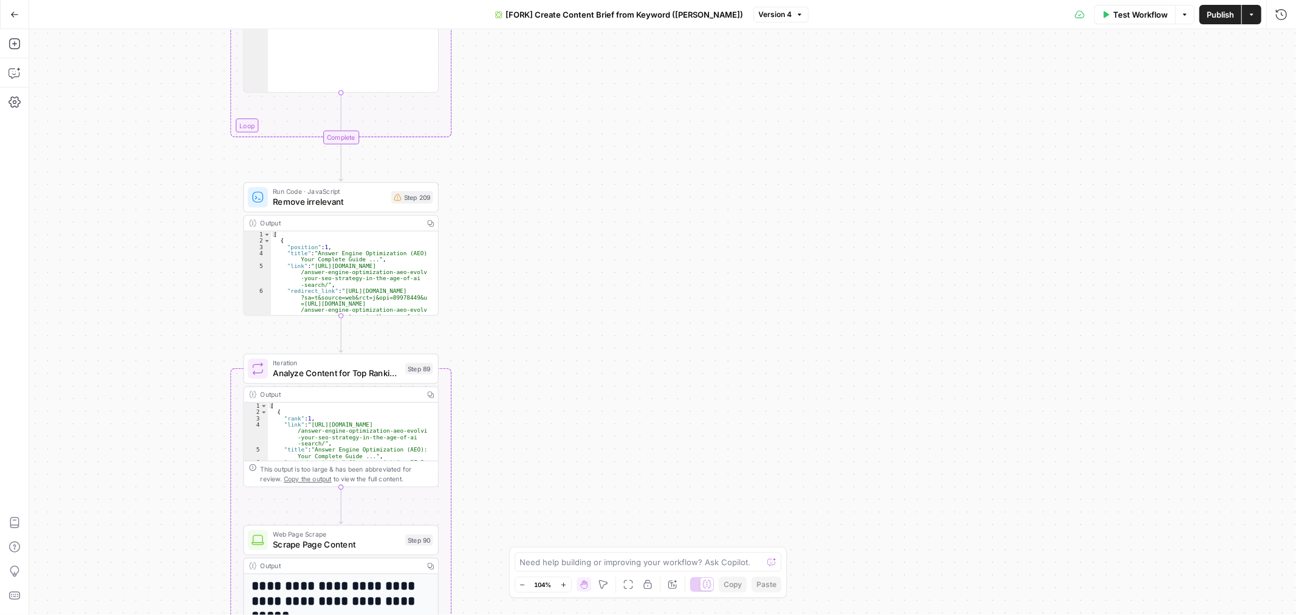
drag, startPoint x: 533, startPoint y: 410, endPoint x: 507, endPoint y: 197, distance: 214.2
click at [509, 198] on div "true false Workflow Set Inputs Inputs Google Search Perform Google Search Step …" at bounding box center [662, 322] width 1267 height 586
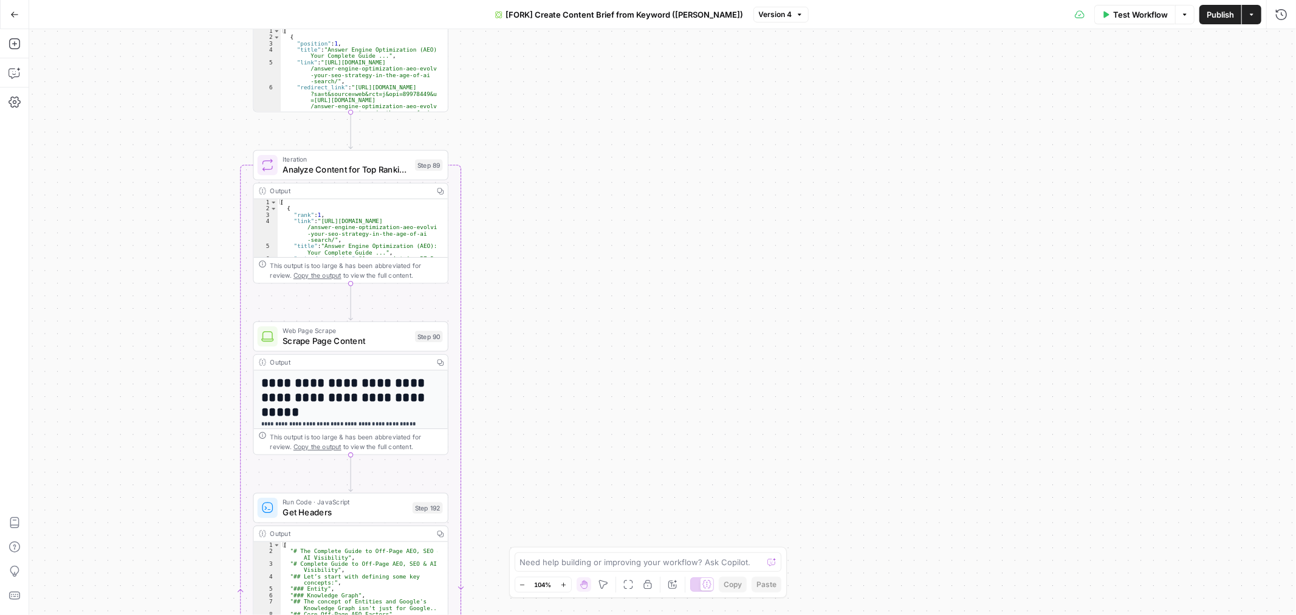
drag, startPoint x: 545, startPoint y: 381, endPoint x: 551, endPoint y: 211, distance: 170.2
click at [550, 211] on div "true false Workflow Set Inputs Inputs Google Search Perform Google Search Step …" at bounding box center [662, 322] width 1267 height 586
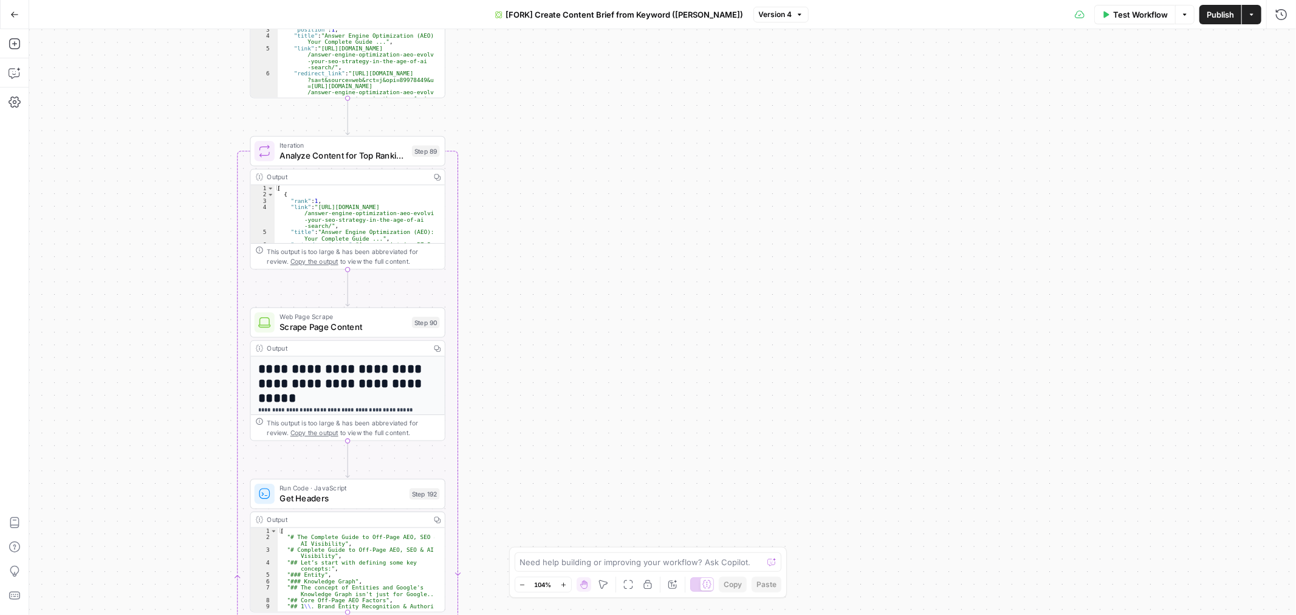
drag, startPoint x: 515, startPoint y: 451, endPoint x: 597, endPoint y: 352, distance: 128.1
drag, startPoint x: 597, startPoint y: 352, endPoint x: 541, endPoint y: 433, distance: 98.3
click at [541, 433] on div "true false Workflow Set Inputs Inputs Google Search Perform Google Search Step …" at bounding box center [662, 322] width 1267 height 586
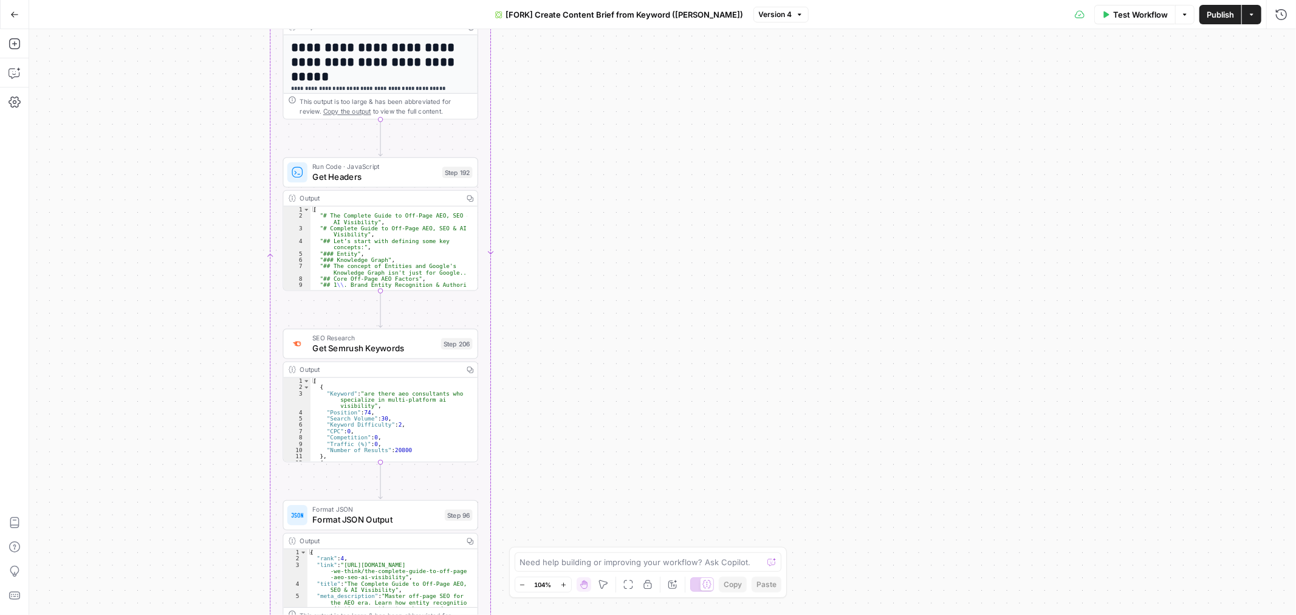
drag, startPoint x: 575, startPoint y: 386, endPoint x: 535, endPoint y: 160, distance: 230.1
click at [543, 95] on div "true false Workflow Set Inputs Inputs Google Search Perform Google Search Step …" at bounding box center [662, 322] width 1267 height 586
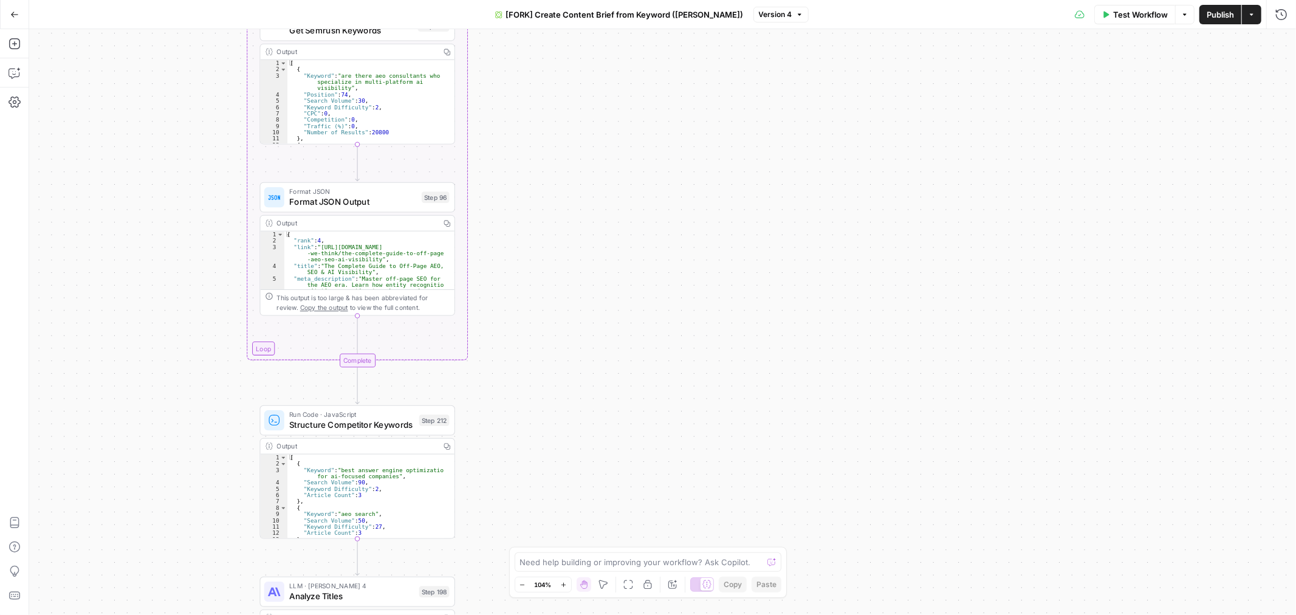
drag, startPoint x: 592, startPoint y: 371, endPoint x: 556, endPoint y: 172, distance: 201.9
click at [557, 173] on div "true false Workflow Set Inputs Inputs Google Search Perform Google Search Step …" at bounding box center [662, 322] width 1267 height 586
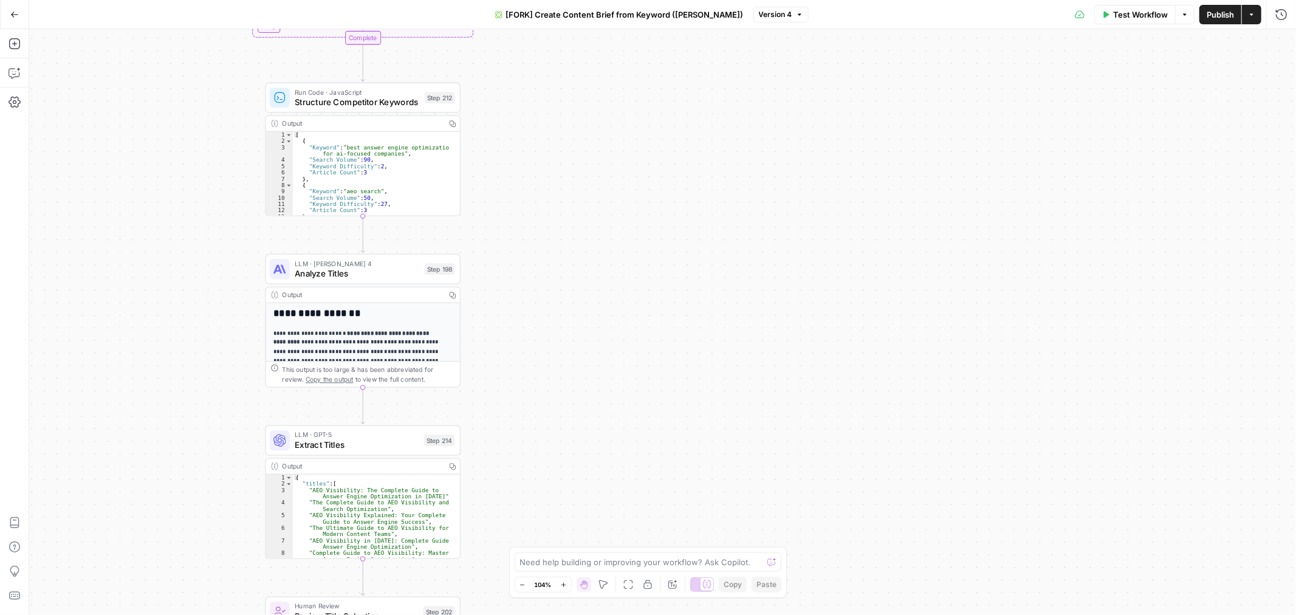
drag, startPoint x: 571, startPoint y: 375, endPoint x: 594, endPoint y: 63, distance: 312.5
click at [594, 63] on div "true false Workflow Set Inputs Inputs Google Search Perform Google Search Step …" at bounding box center [662, 322] width 1267 height 586
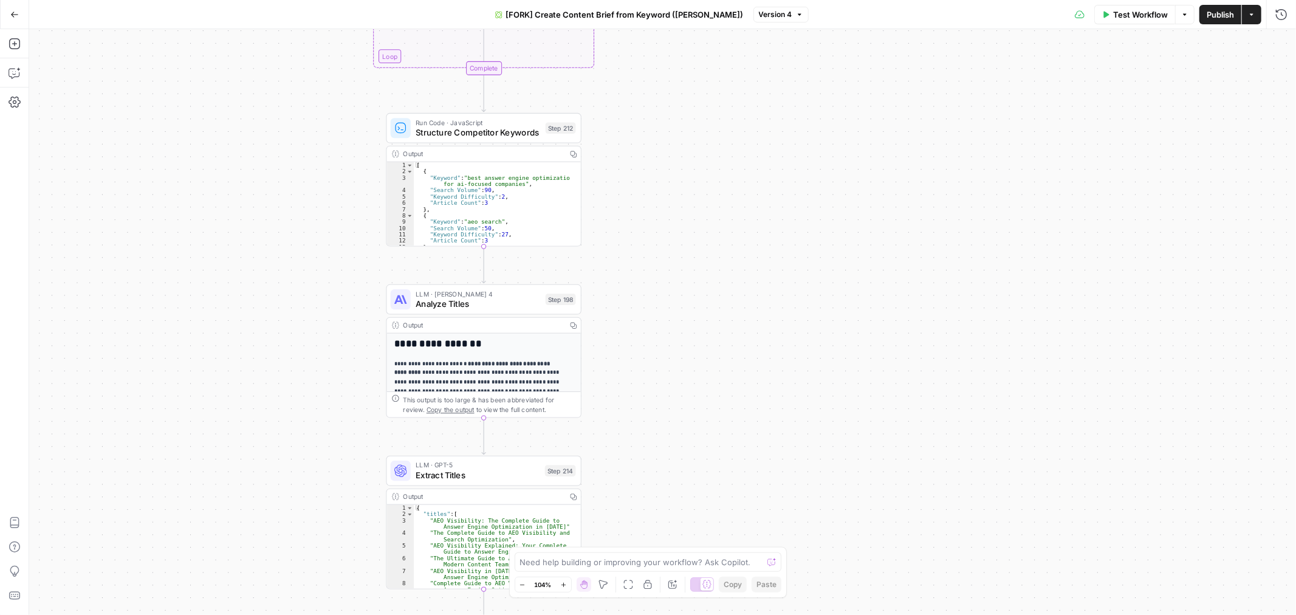
drag, startPoint x: 645, startPoint y: 459, endPoint x: 778, endPoint y: 517, distance: 145.3
click at [773, 565] on body "September Cohort New Home Browse Insights Opportunities Your Data Recent Grids …" at bounding box center [648, 307] width 1296 height 615
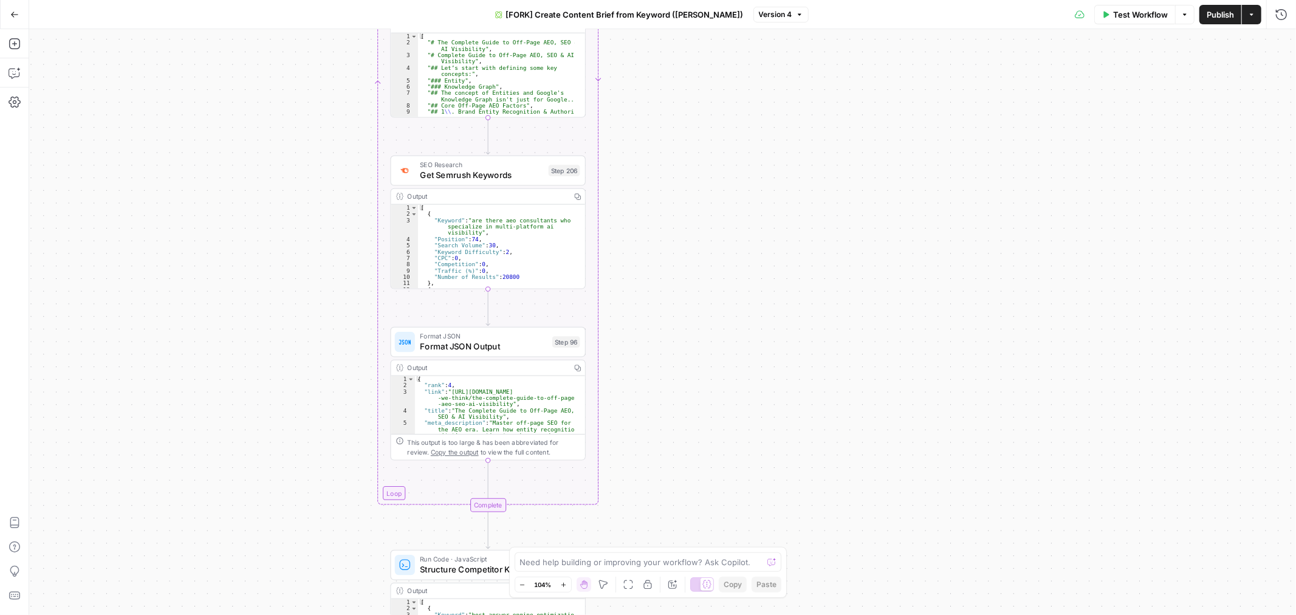
drag, startPoint x: 742, startPoint y: 268, endPoint x: 733, endPoint y: 485, distance: 217.1
click at [727, 502] on div "true false Workflow Set Inputs Inputs Google Search Perform Google Search Step …" at bounding box center [662, 322] width 1267 height 586
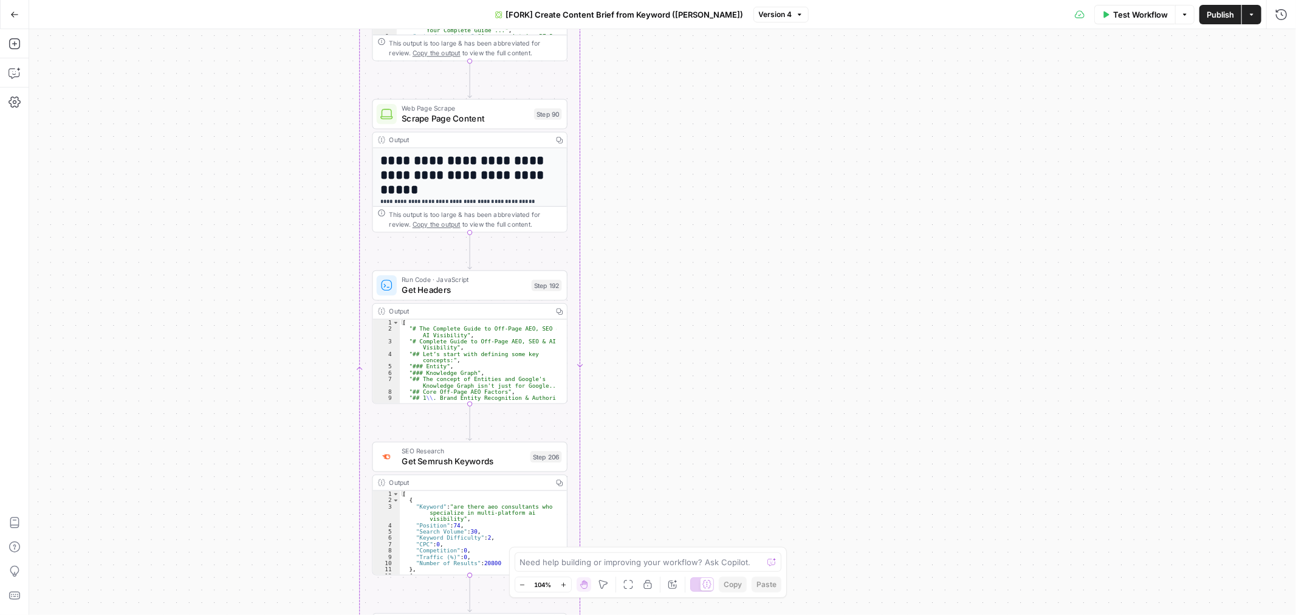
drag, startPoint x: 755, startPoint y: 128, endPoint x: 744, endPoint y: 375, distance: 247.5
click at [730, 503] on div "true false Workflow Set Inputs Inputs Google Search Perform Google Search Step …" at bounding box center [662, 322] width 1267 height 586
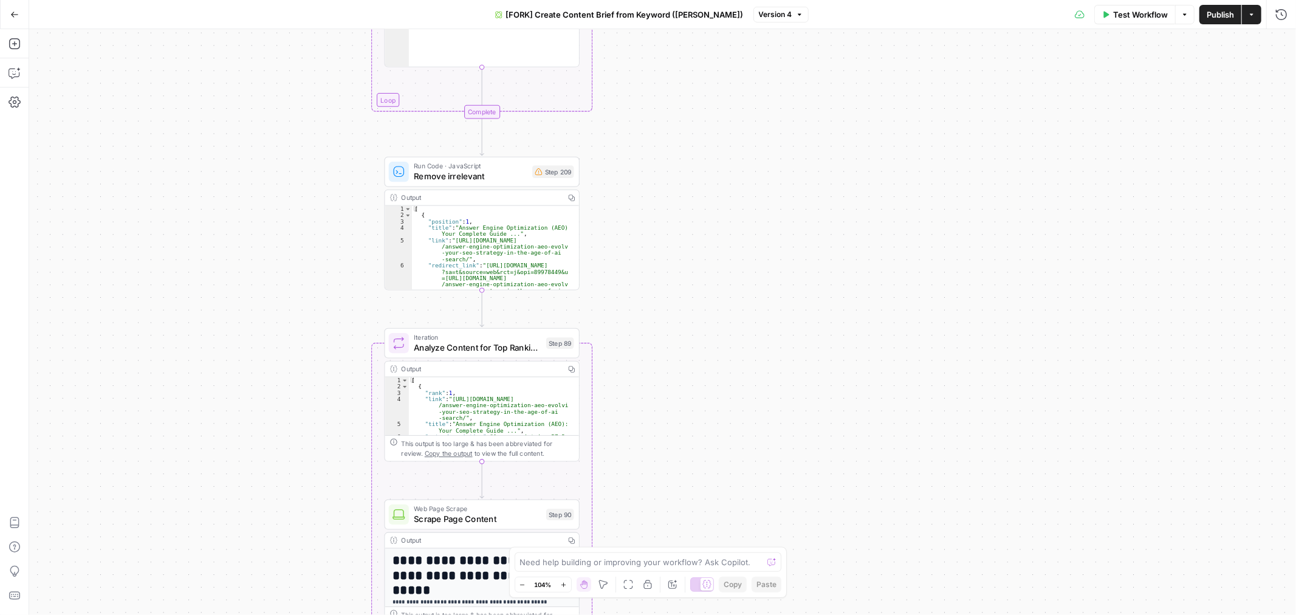
drag, startPoint x: 731, startPoint y: 412, endPoint x: 716, endPoint y: 278, distance: 135.2
click at [735, 447] on div "true false Workflow Set Inputs Inputs Google Search Perform Google Search Step …" at bounding box center [662, 322] width 1267 height 586
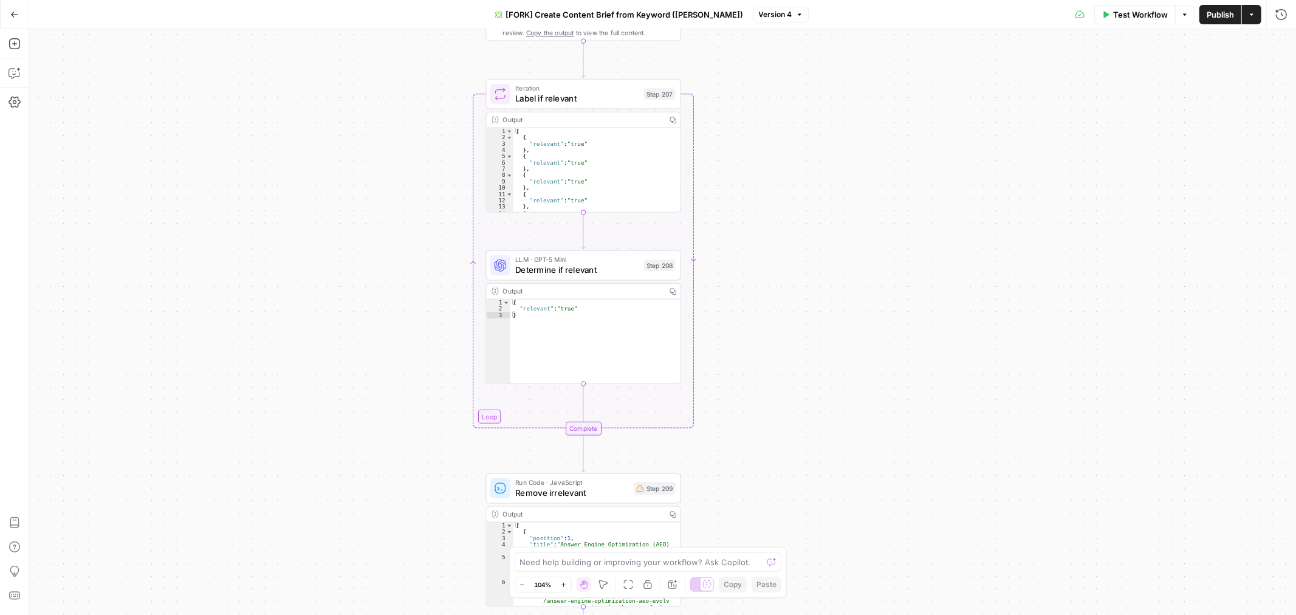
drag, startPoint x: 725, startPoint y: 253, endPoint x: 817, endPoint y: 411, distance: 183.5
click at [807, 533] on div "true false Workflow Set Inputs Inputs Google Search Perform Google Search Step …" at bounding box center [662, 322] width 1267 height 586
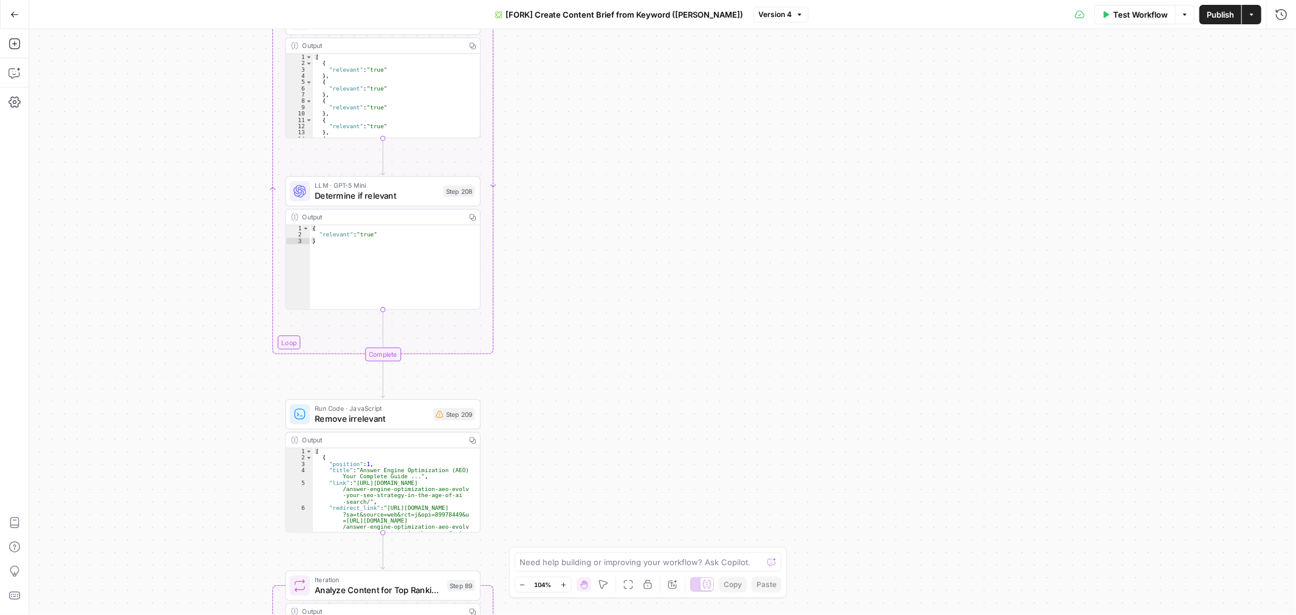
drag, startPoint x: 811, startPoint y: 227, endPoint x: 609, endPoint y: 125, distance: 226.3
click at [609, 125] on div "true false Workflow Set Inputs Inputs Google Search Perform Google Search Step …" at bounding box center [662, 322] width 1267 height 586
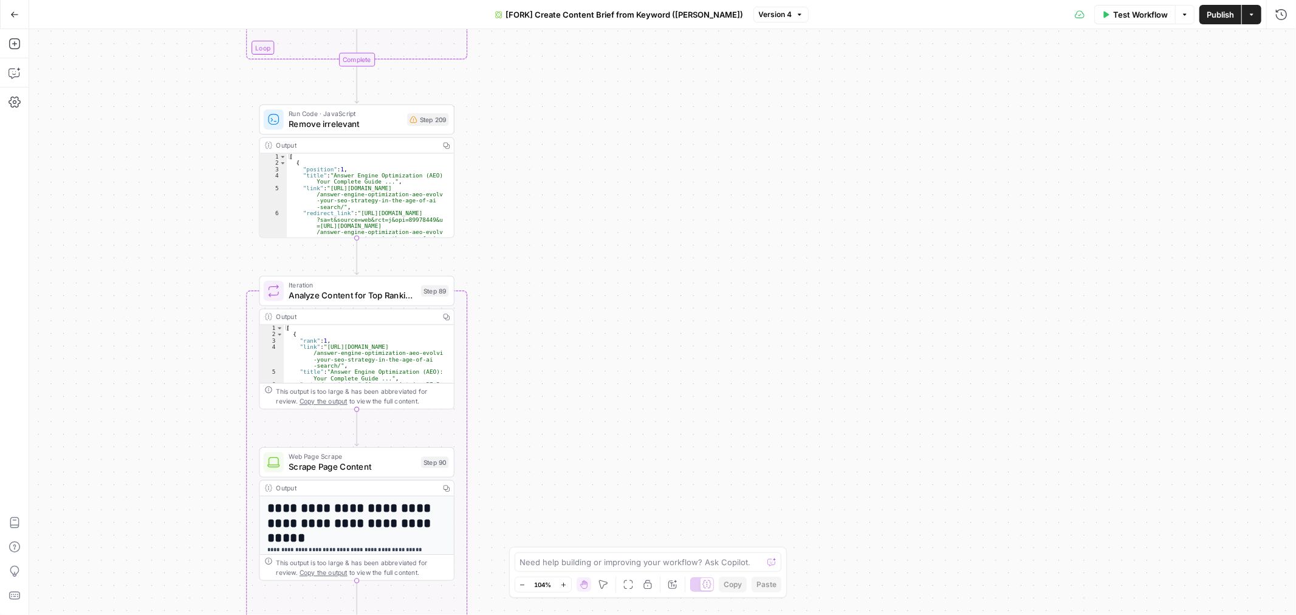
drag, startPoint x: 732, startPoint y: 327, endPoint x: 688, endPoint y: 172, distance: 161.0
click at [690, 172] on div "true false Workflow Set Inputs Inputs Google Search Perform Google Search Step …" at bounding box center [662, 322] width 1267 height 586
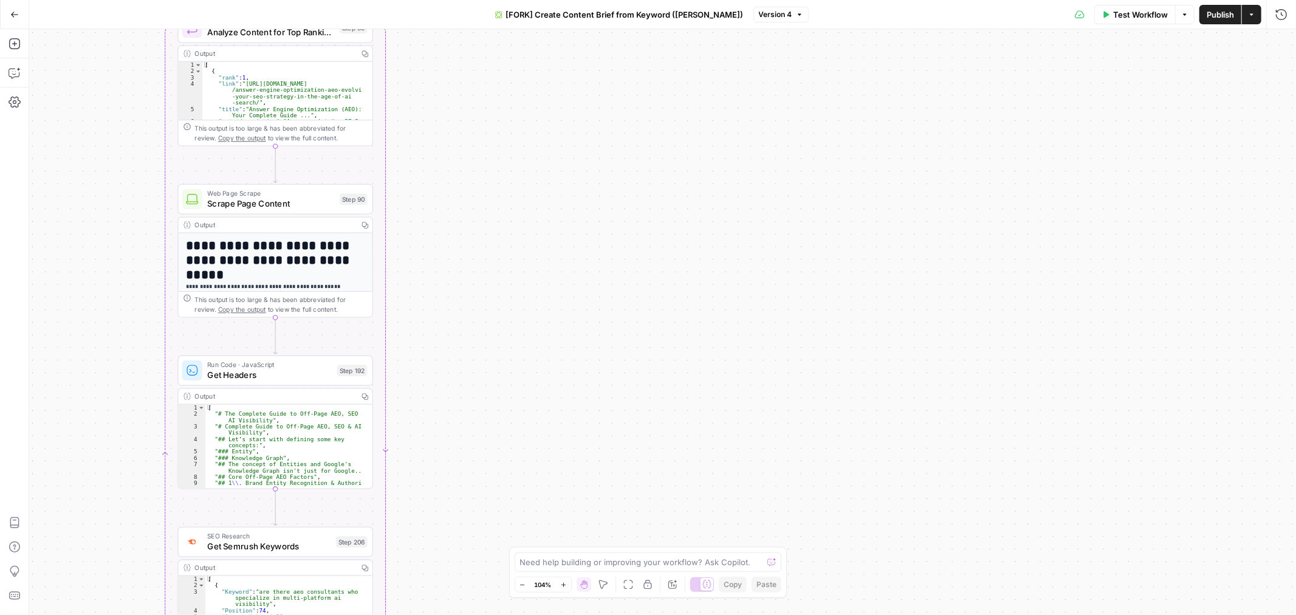
drag, startPoint x: 736, startPoint y: 456, endPoint x: 651, endPoint y: 228, distance: 243.0
click at [654, 230] on div "true false Workflow Set Inputs Inputs Google Search Perform Google Search Step …" at bounding box center [662, 322] width 1267 height 586
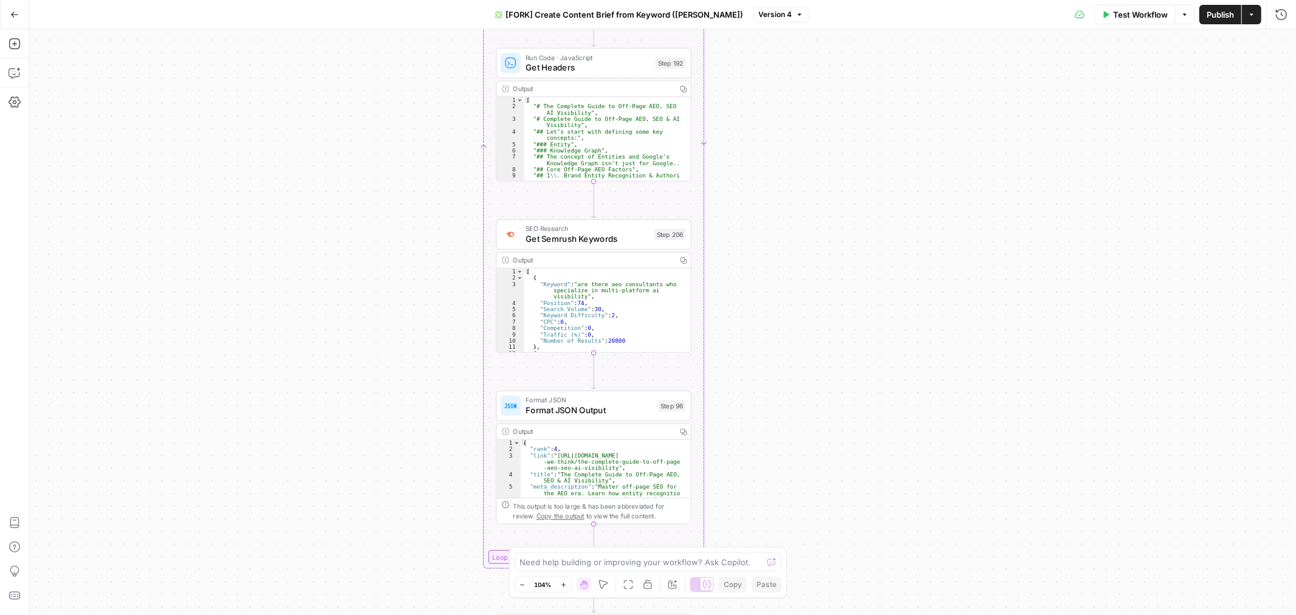
drag, startPoint x: 851, startPoint y: 197, endPoint x: 906, endPoint y: 125, distance: 91.9
click at [906, 125] on div "true false Workflow Set Inputs Inputs Google Search Perform Google Search Step …" at bounding box center [662, 322] width 1267 height 586
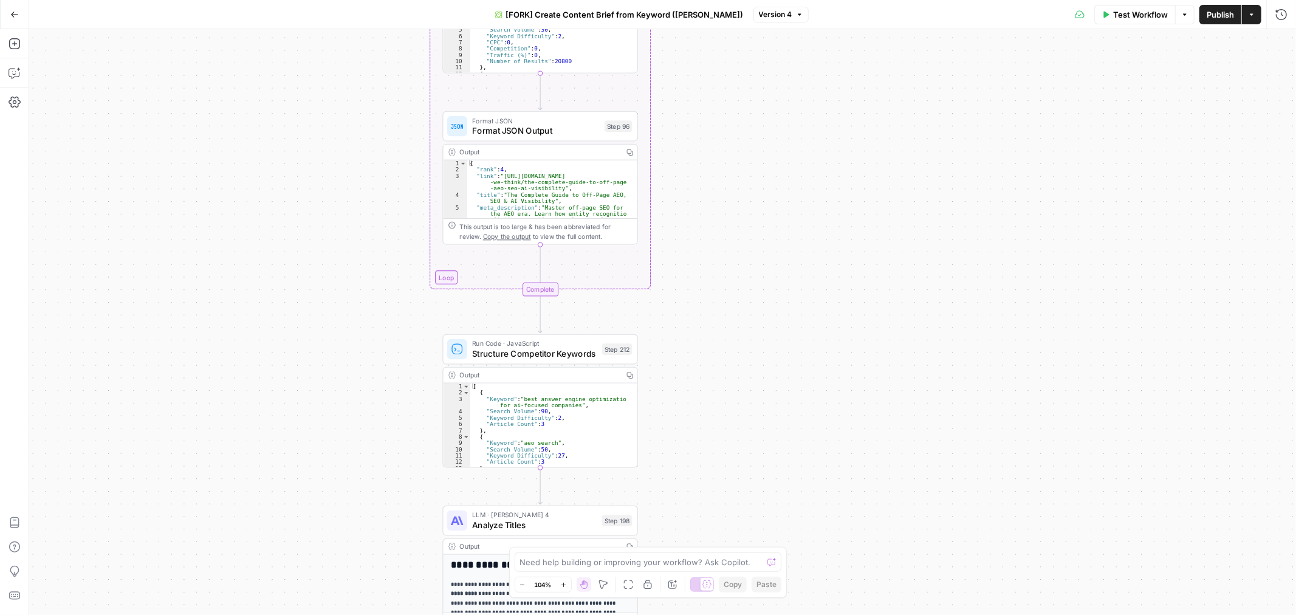
drag, startPoint x: 806, startPoint y: 459, endPoint x: 745, endPoint y: 130, distance: 334.7
click at [745, 131] on div "true false Workflow Set Inputs Inputs Google Search Perform Google Search Step …" at bounding box center [662, 322] width 1267 height 586
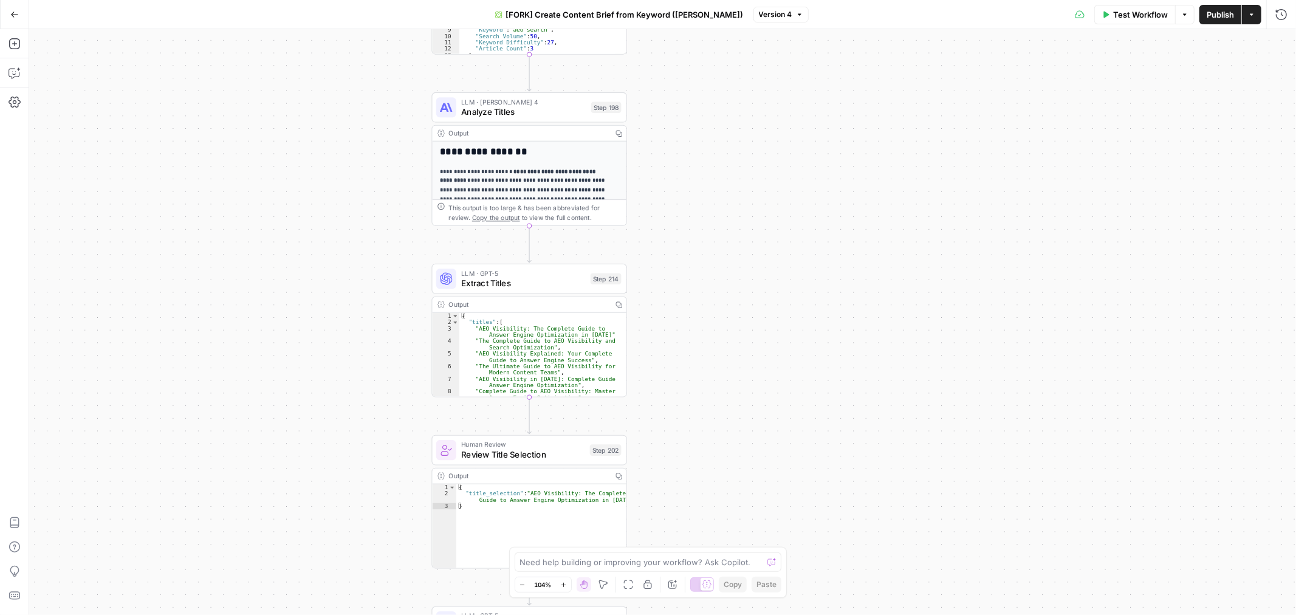
drag, startPoint x: 714, startPoint y: 428, endPoint x: 706, endPoint y: 67, distance: 360.4
click at [706, 67] on div "true false Workflow Set Inputs Inputs Google Search Perform Google Search Step …" at bounding box center [662, 322] width 1267 height 586
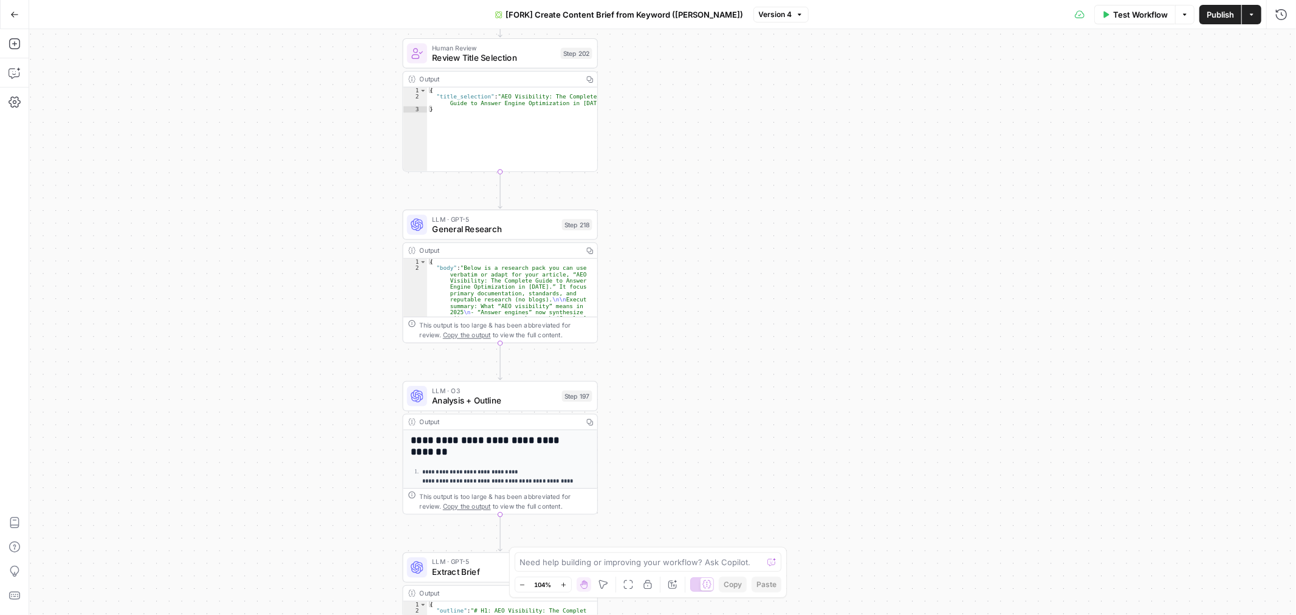
drag, startPoint x: 728, startPoint y: 391, endPoint x: 706, endPoint y: 52, distance: 339.7
click at [706, 52] on div "true false Workflow Set Inputs Inputs Google Search Perform Google Search Step …" at bounding box center [662, 322] width 1267 height 586
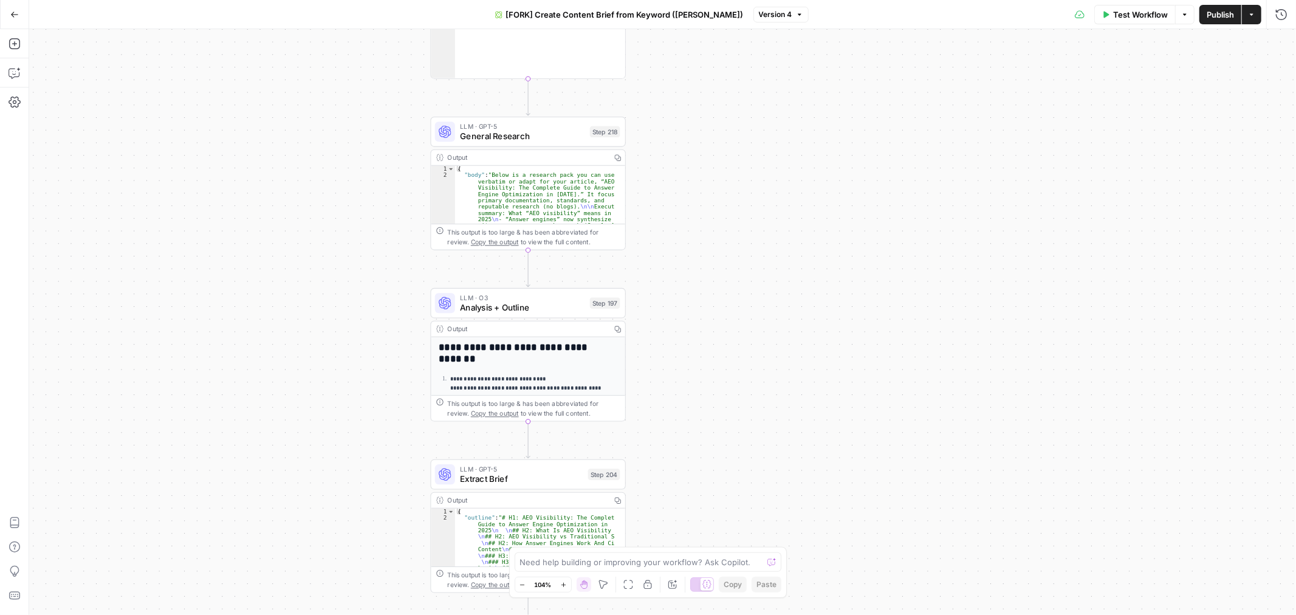
drag, startPoint x: 694, startPoint y: 494, endPoint x: 662, endPoint y: 286, distance: 210.9
click at [725, 407] on div "true false Workflow Set Inputs Inputs Google Search Perform Google Search Step …" at bounding box center [662, 322] width 1267 height 586
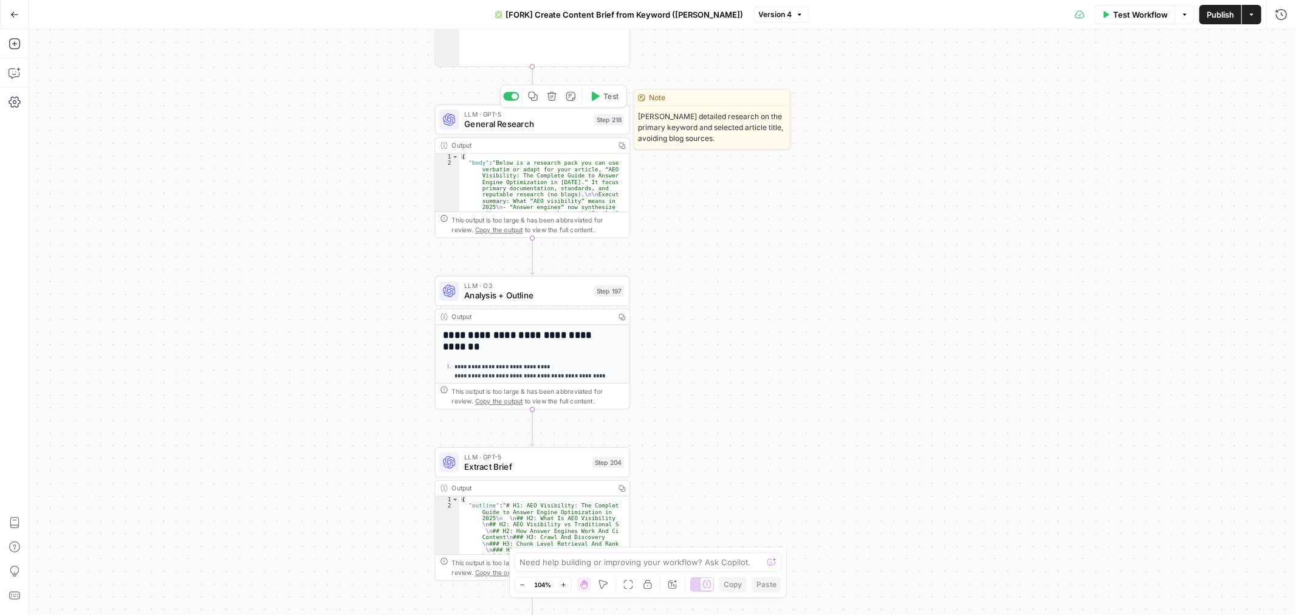
click at [547, 123] on span "General Research" at bounding box center [526, 124] width 125 height 13
click at [549, 122] on span "General Research" at bounding box center [526, 124] width 125 height 13
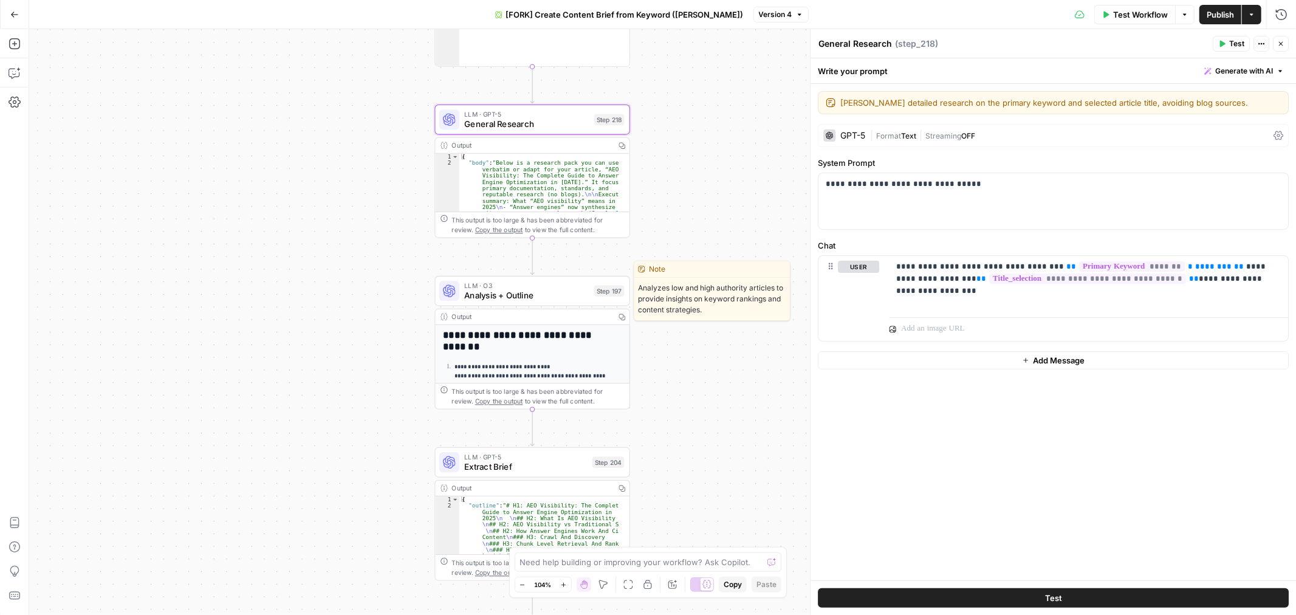
click at [536, 293] on span "Analysis + Outline" at bounding box center [526, 295] width 125 height 13
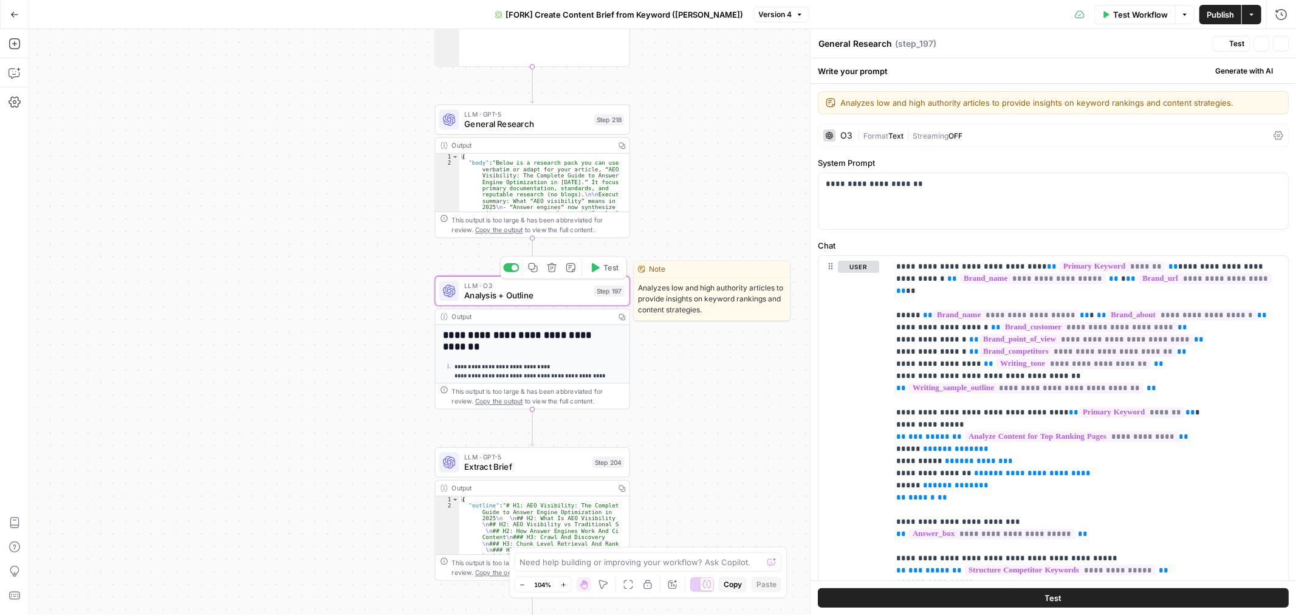
type textarea "Analysis + Outline"
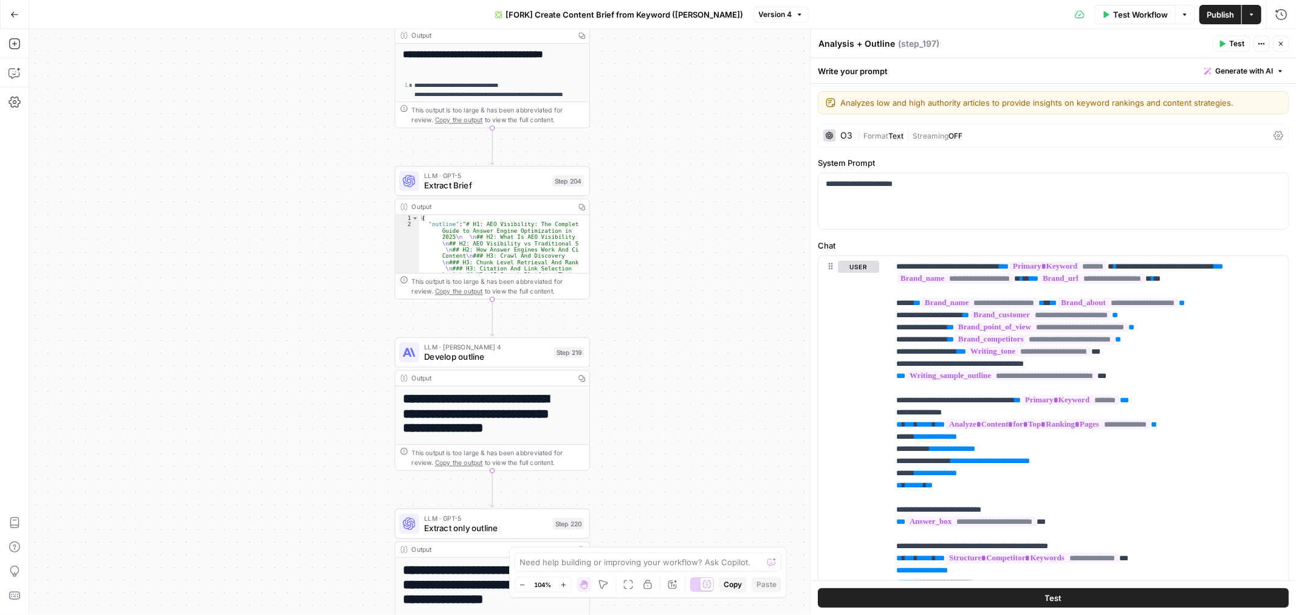
drag, startPoint x: 738, startPoint y: 221, endPoint x: 697, endPoint y: 162, distance: 71.6
click at [719, 149] on div "true false Workflow Set Inputs Inputs Google Search Perform Google Search Step …" at bounding box center [662, 322] width 1267 height 586
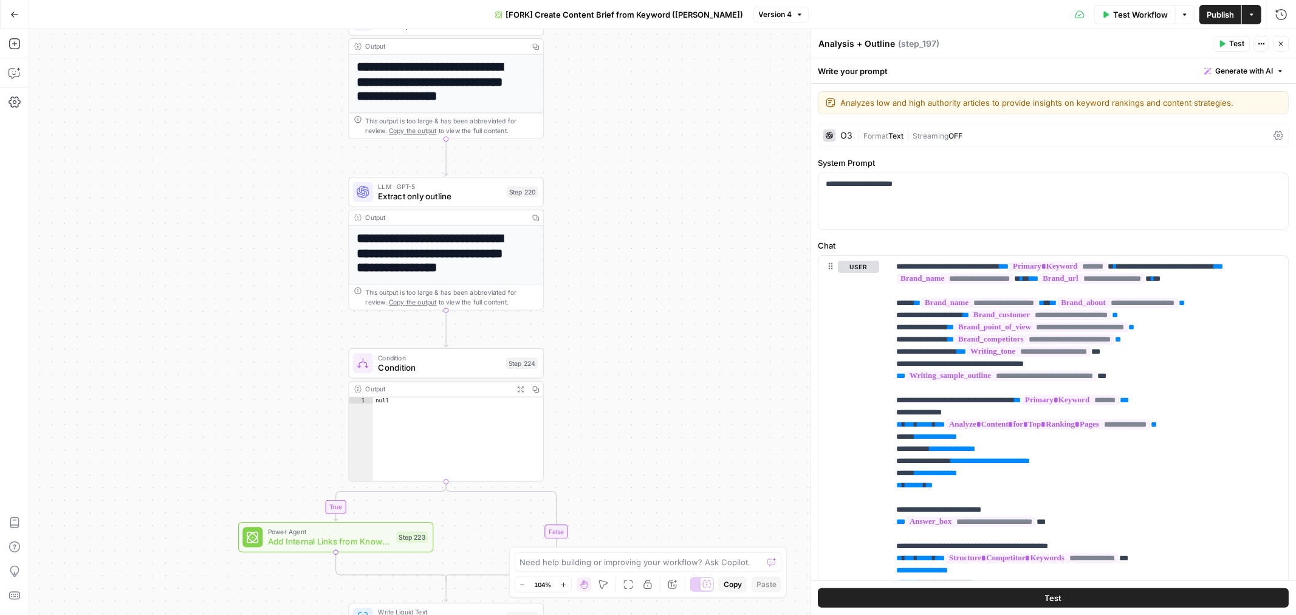
drag, startPoint x: 679, startPoint y: 318, endPoint x: 634, endPoint y: 129, distance: 194.8
click at [639, 123] on div "true false Workflow Set Inputs Inputs Google Search Perform Google Search Step …" at bounding box center [662, 322] width 1267 height 586
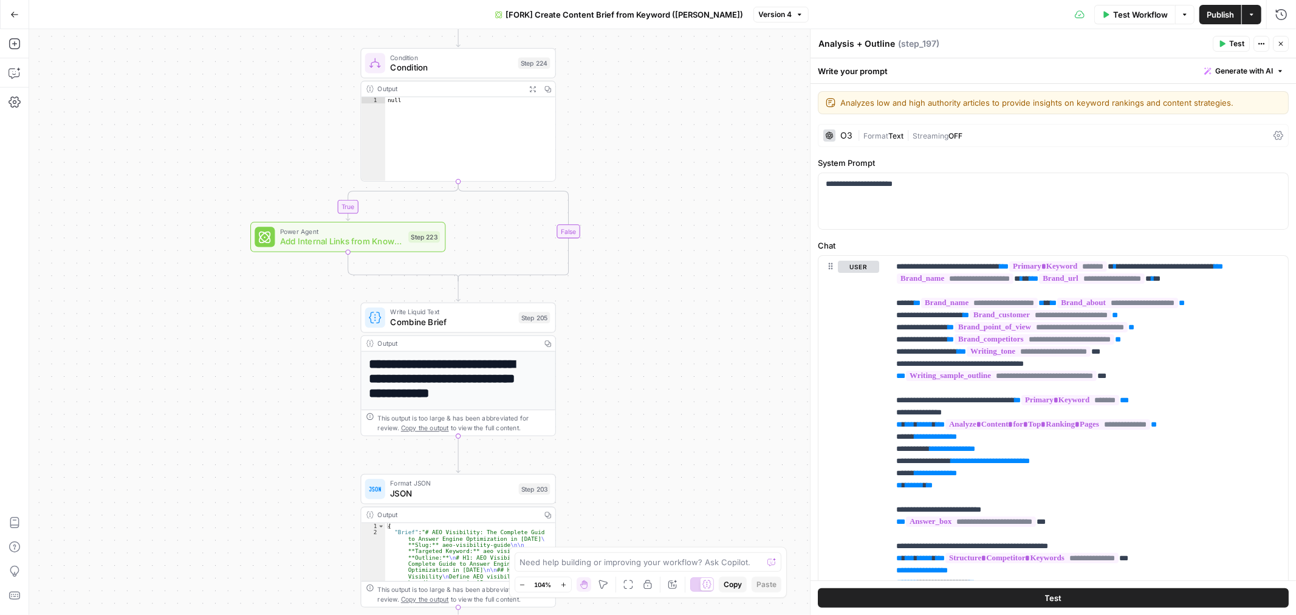
drag, startPoint x: 701, startPoint y: 289, endPoint x: 675, endPoint y: 157, distance: 135.0
click at [678, 157] on div "true false Workflow Set Inputs Inputs Google Search Perform Google Search Step …" at bounding box center [662, 322] width 1267 height 586
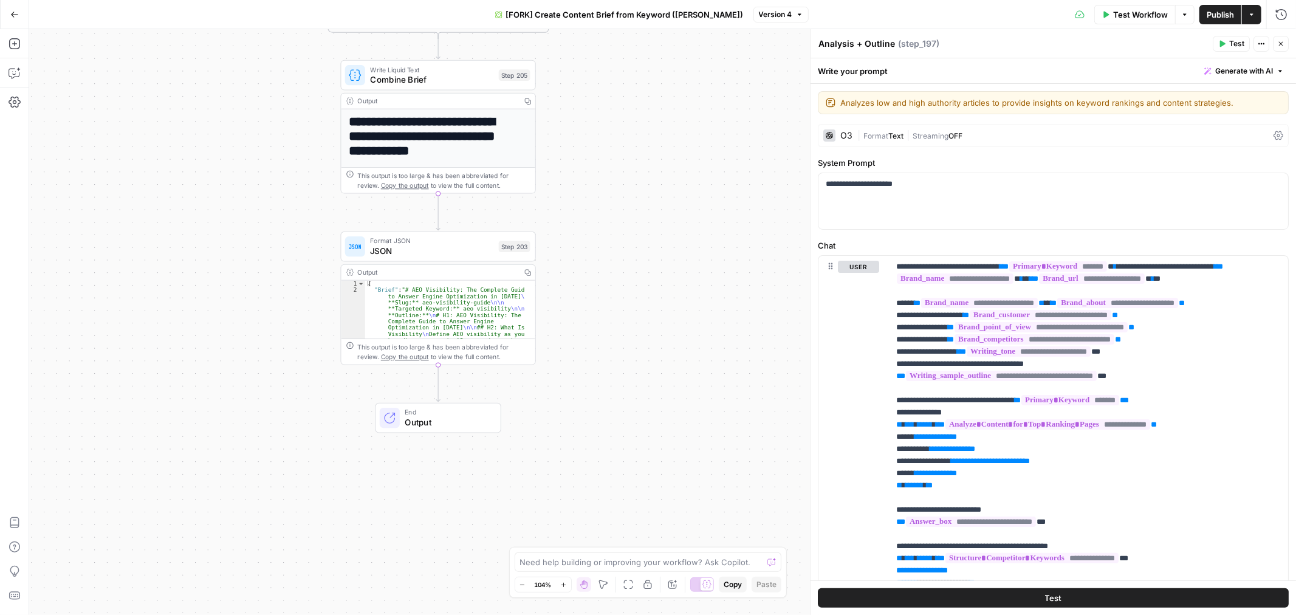
drag, startPoint x: 665, startPoint y: 275, endPoint x: 671, endPoint y: 153, distance: 121.6
click at [672, 152] on div "true false Workflow Set Inputs Inputs Google Search Perform Google Search Step …" at bounding box center [662, 322] width 1267 height 586
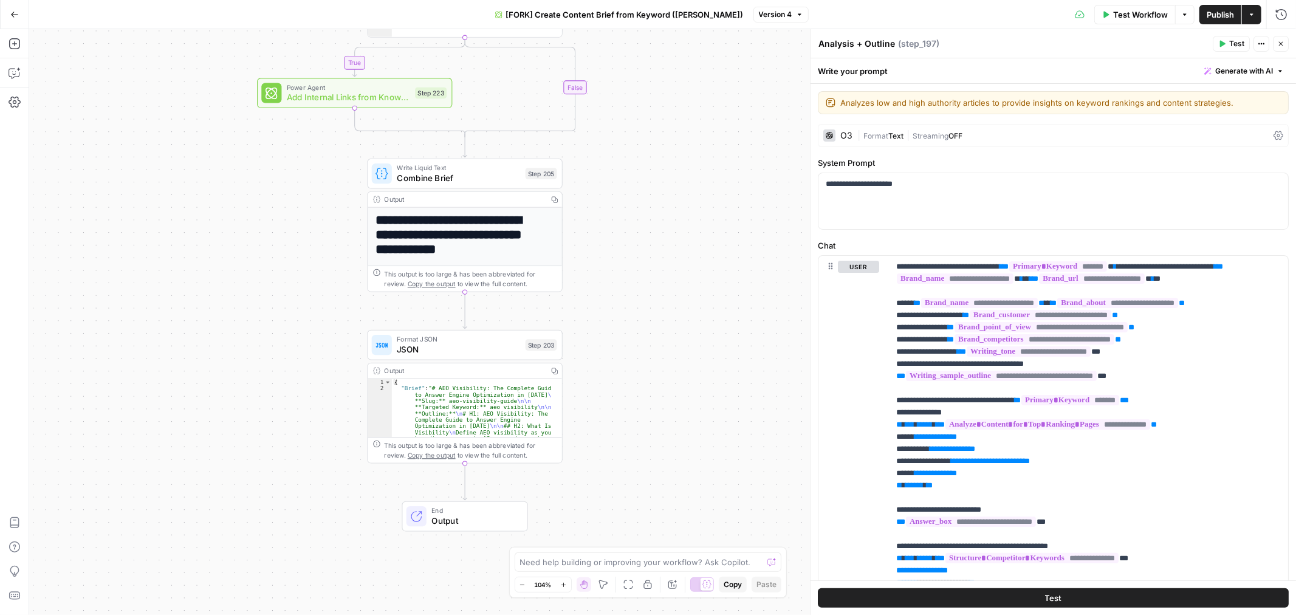
drag, startPoint x: 665, startPoint y: 131, endPoint x: 661, endPoint y: 346, distance: 215.7
click at [679, 351] on div "true false Workflow Set Inputs Inputs Google Search Perform Google Search Step …" at bounding box center [662, 322] width 1267 height 586
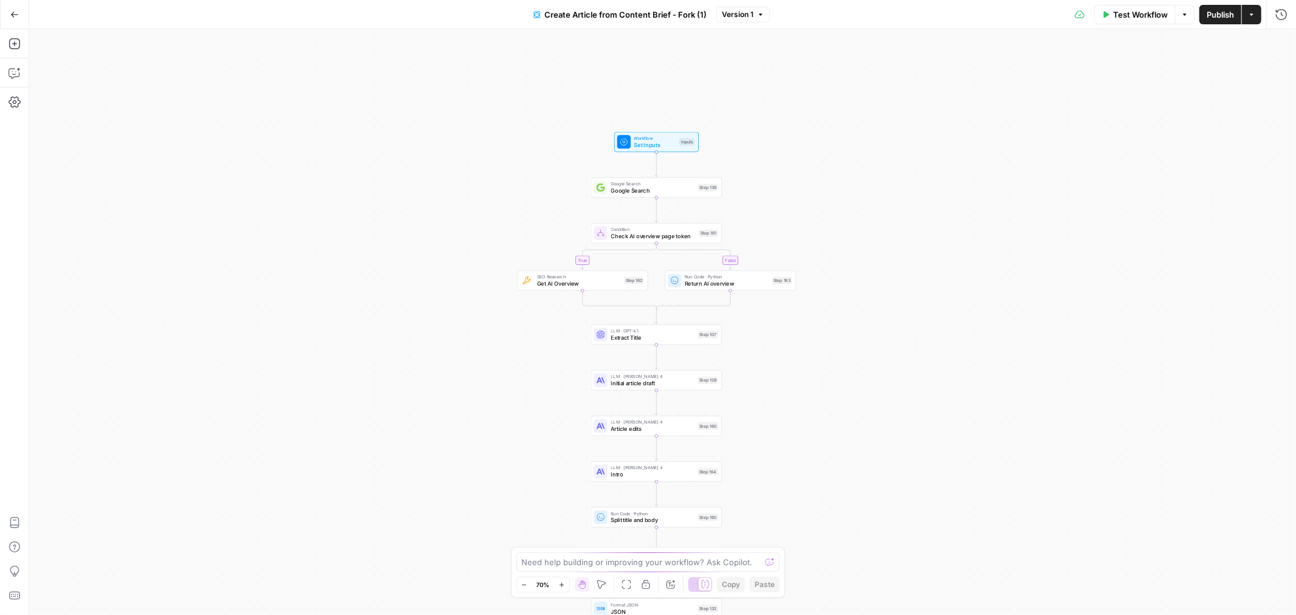
drag, startPoint x: 917, startPoint y: 481, endPoint x: 903, endPoint y: 552, distance: 72.0
click at [903, 552] on div "true false Workflow Set Inputs Inputs Google Search Google Search Step 139 Cond…" at bounding box center [662, 322] width 1267 height 586
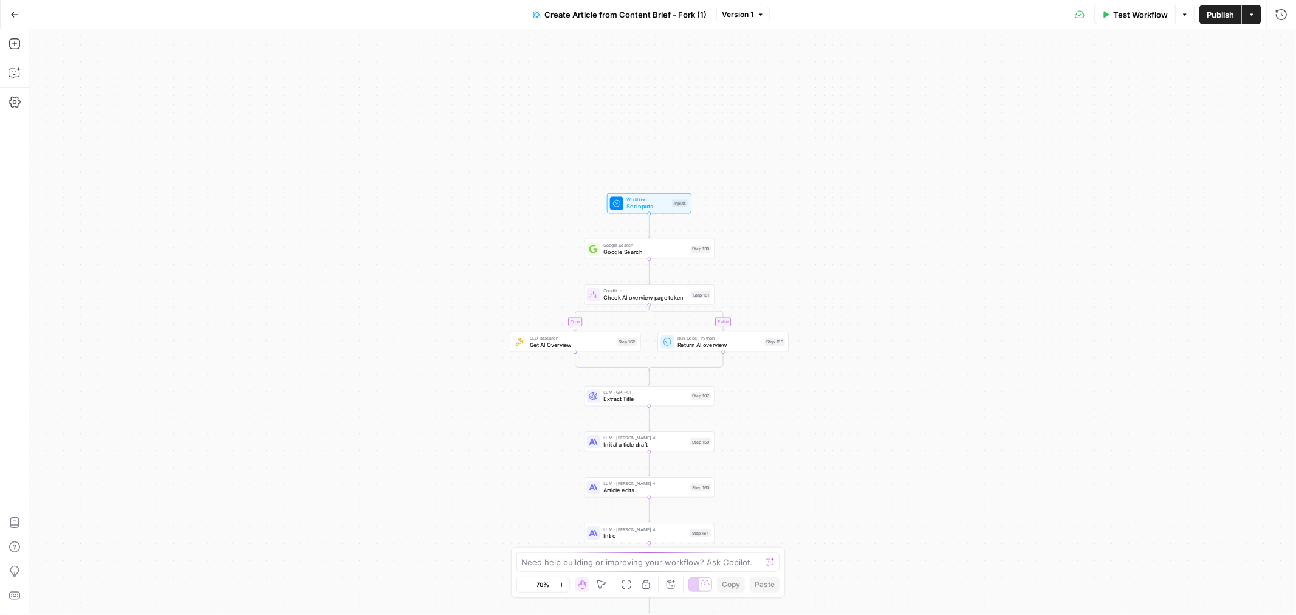
click at [564, 586] on icon "button" at bounding box center [561, 584] width 7 height 7
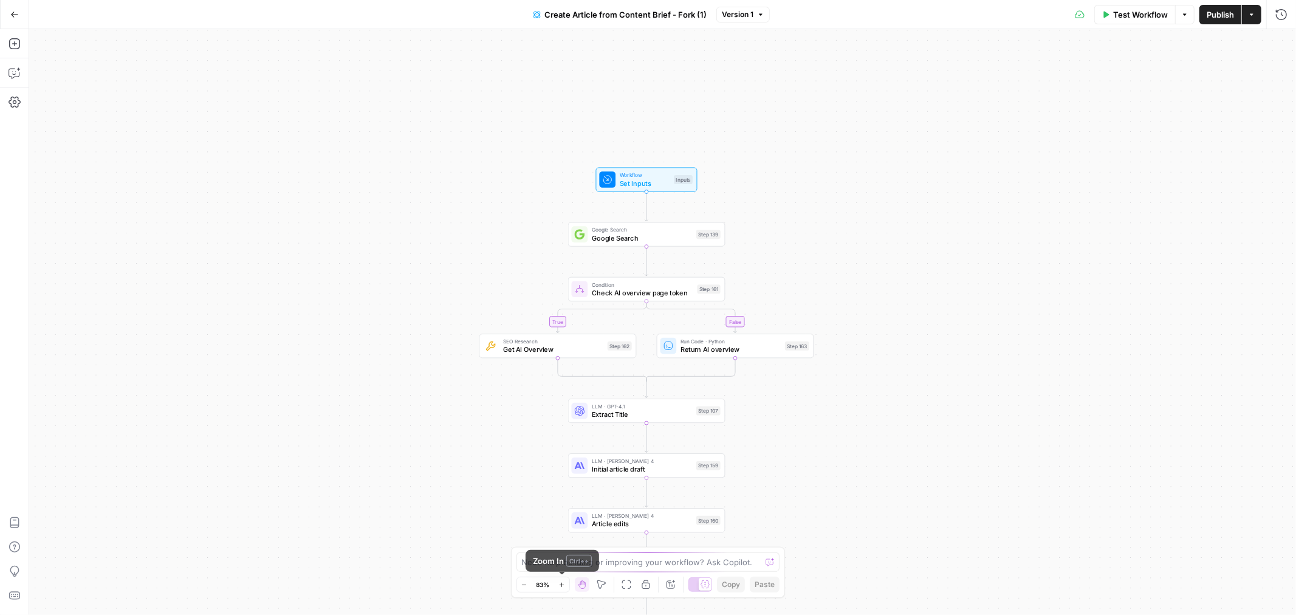
click at [562, 586] on icon "button" at bounding box center [561, 584] width 7 height 7
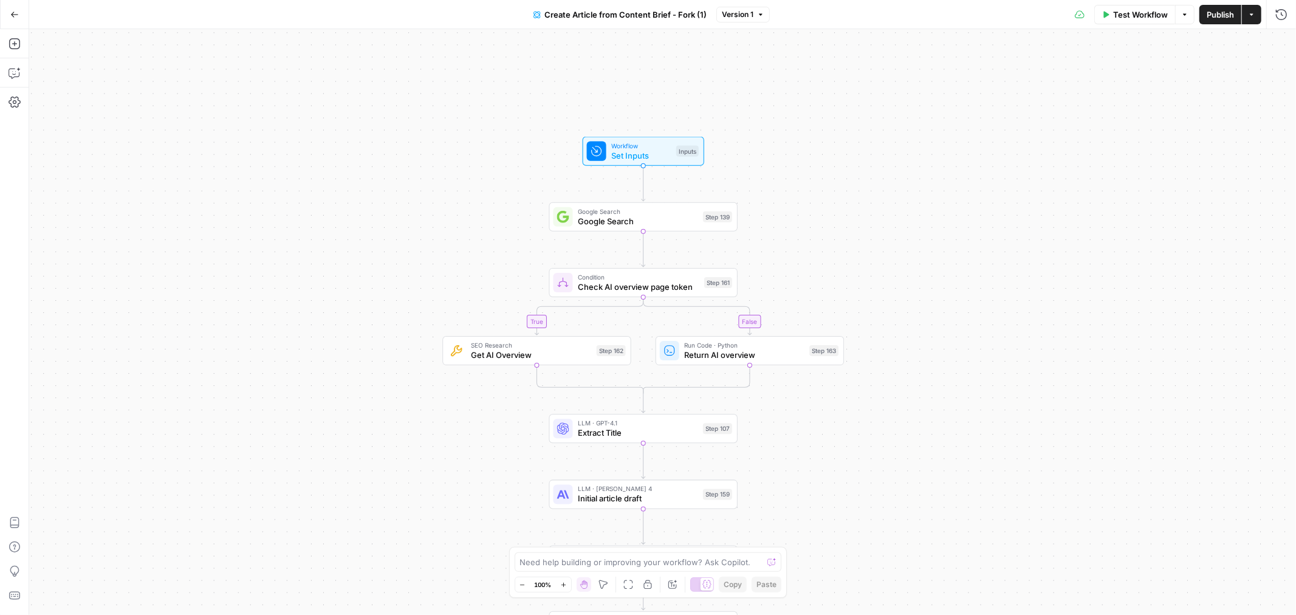
click at [562, 586] on icon "button" at bounding box center [563, 584] width 7 height 7
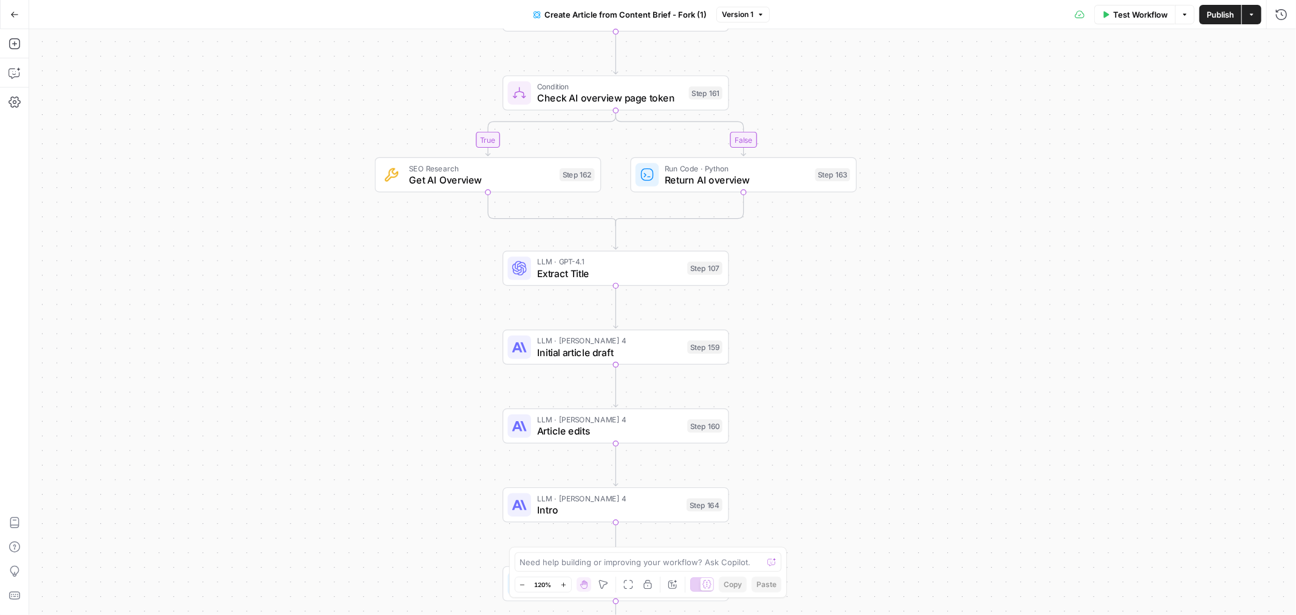
drag, startPoint x: 1053, startPoint y: 493, endPoint x: 688, endPoint y: 383, distance: 381.7
click at [1010, 314] on div "true false Workflow Set Inputs Inputs Google Search Google Search Step 139 Cond…" at bounding box center [662, 322] width 1267 height 586
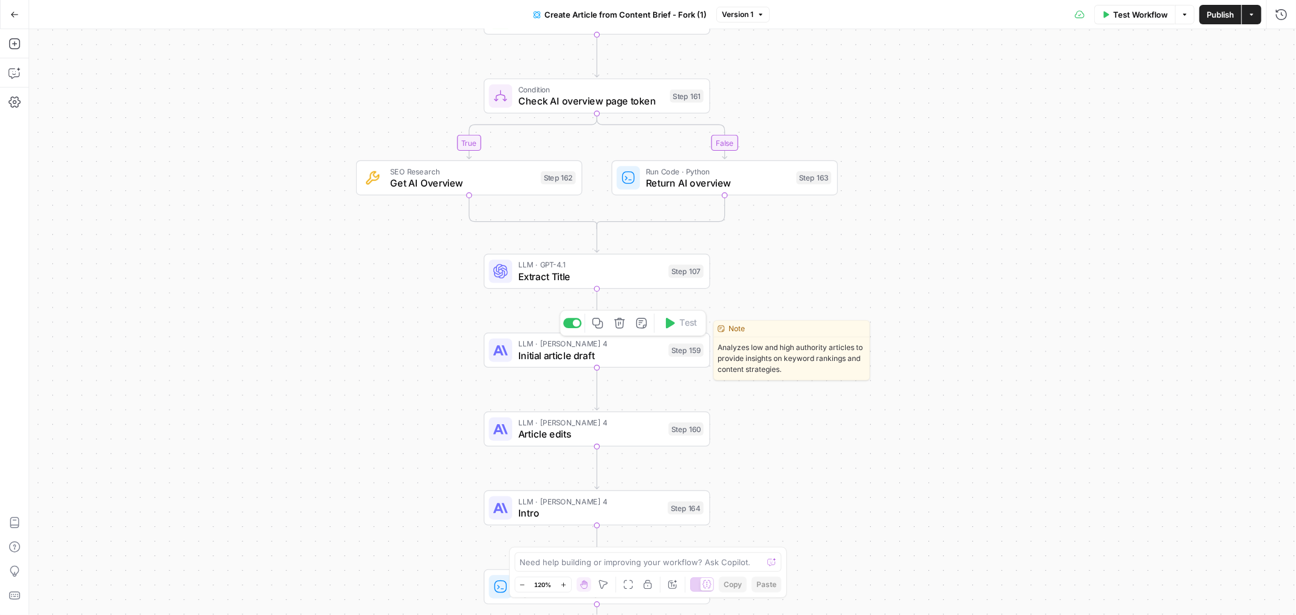
click at [630, 354] on span "Initial article draft" at bounding box center [590, 355] width 145 height 15
drag, startPoint x: 630, startPoint y: 354, endPoint x: 645, endPoint y: 349, distance: 15.6
click at [631, 354] on span "Initial article draft" at bounding box center [590, 355] width 145 height 15
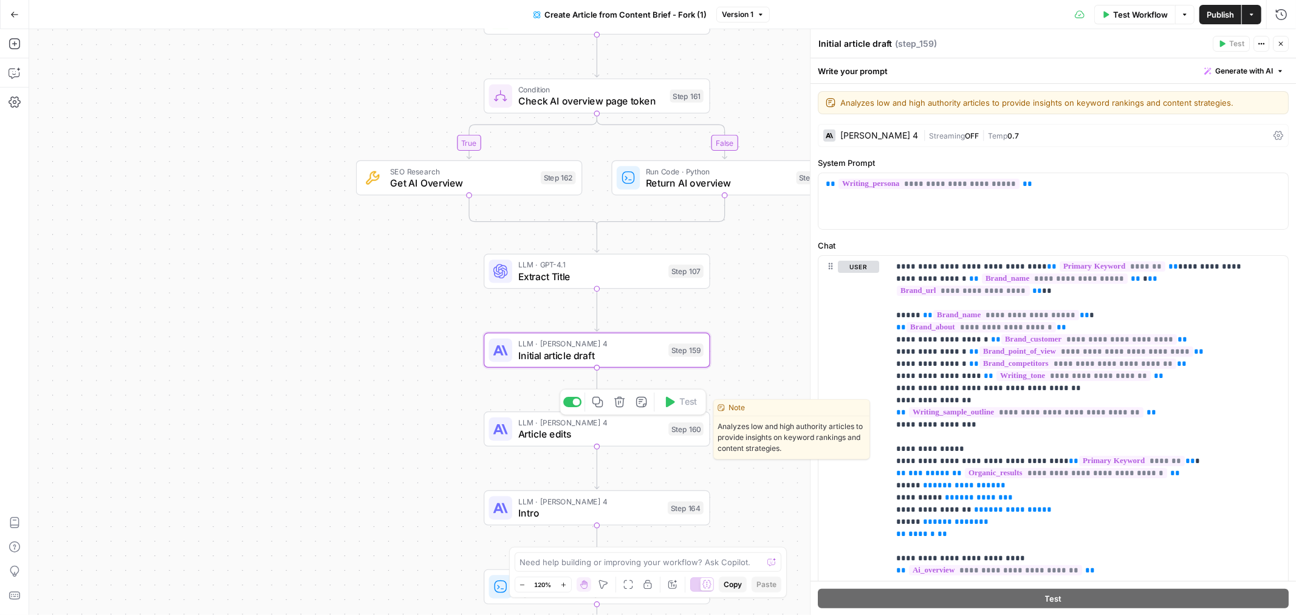
click at [620, 430] on span "Article edits" at bounding box center [590, 433] width 145 height 15
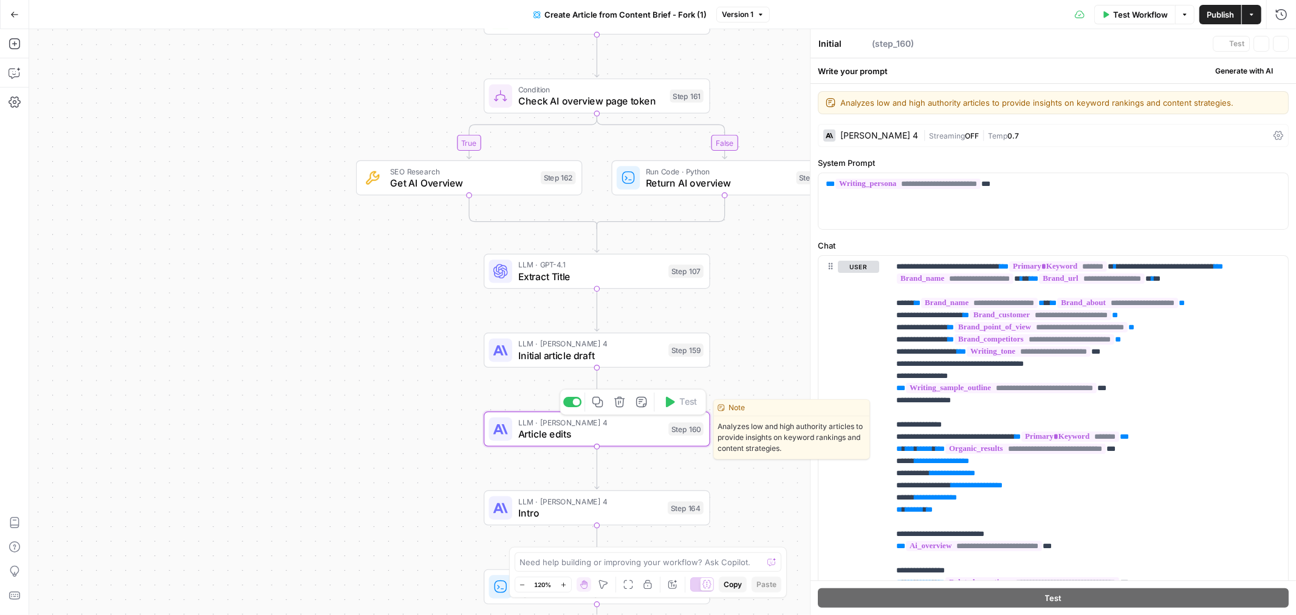
type textarea "Article edits"
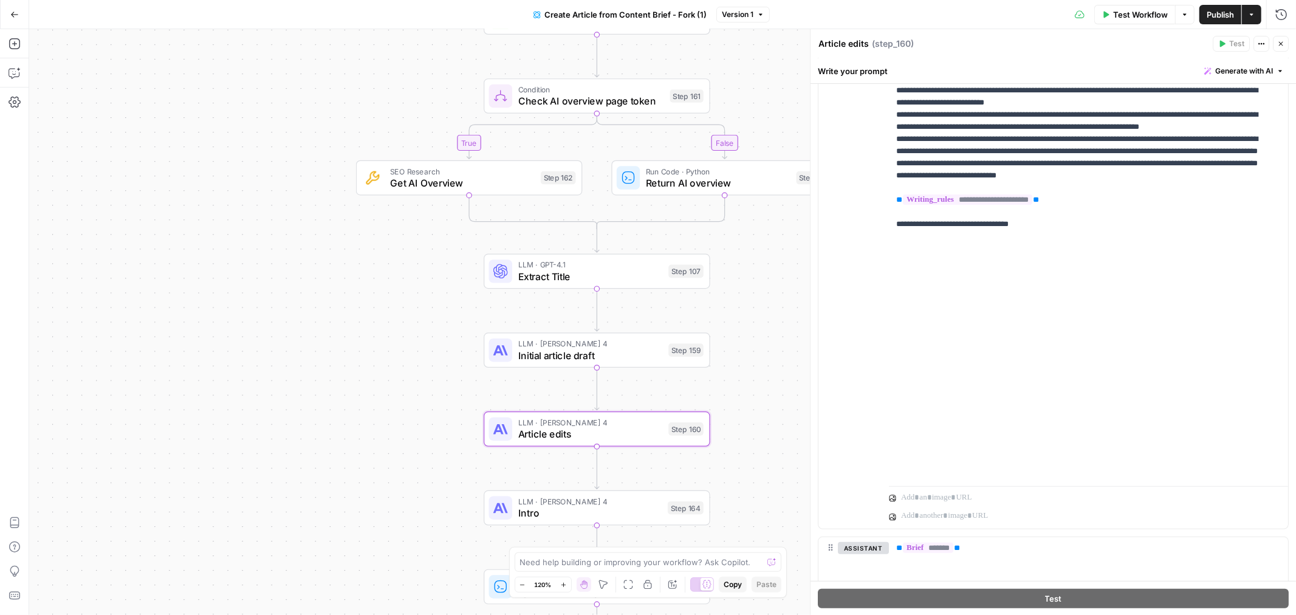
scroll to position [608, 0]
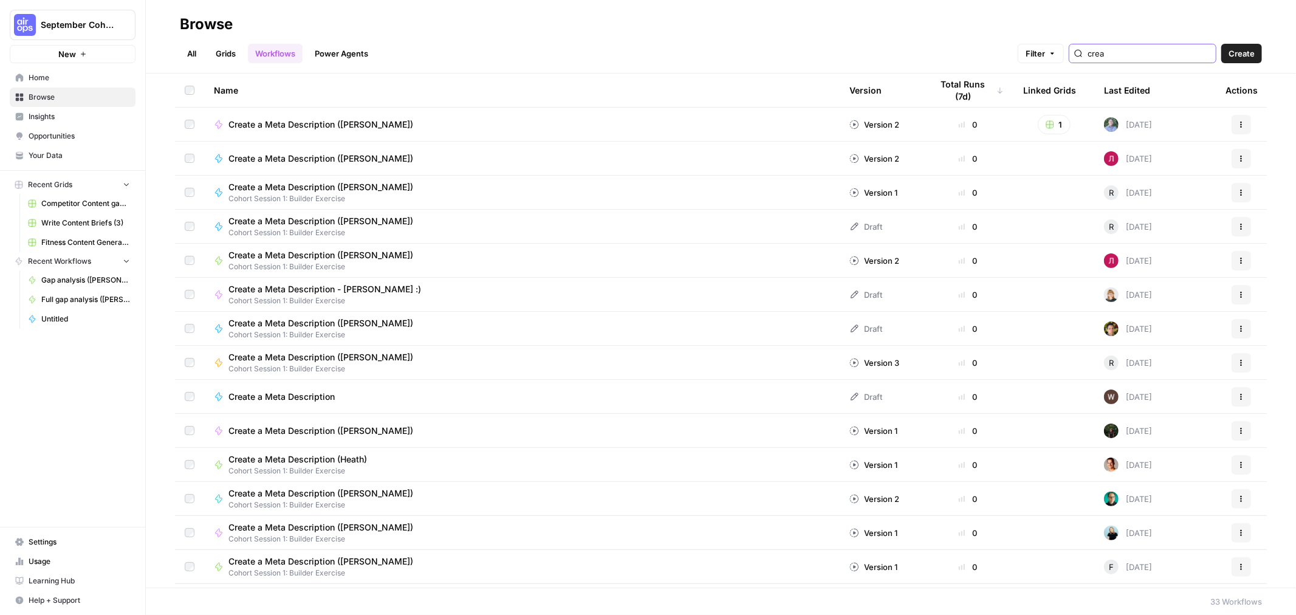
click at [1135, 57] on input "crea" at bounding box center [1149, 53] width 123 height 12
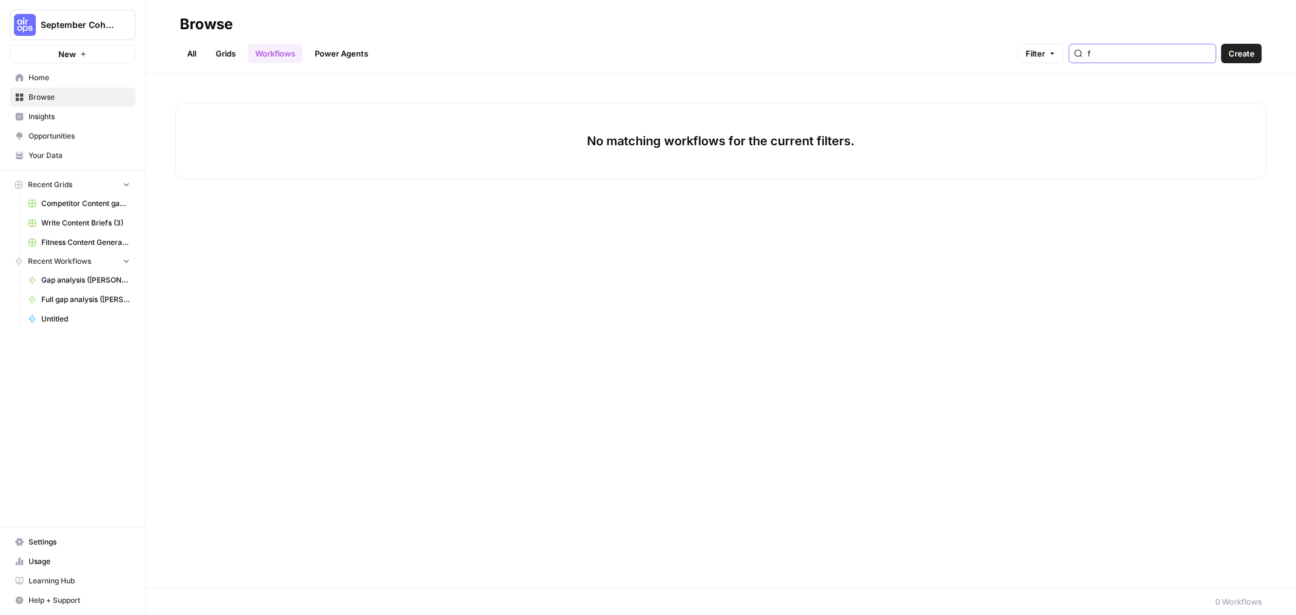
type input "f"
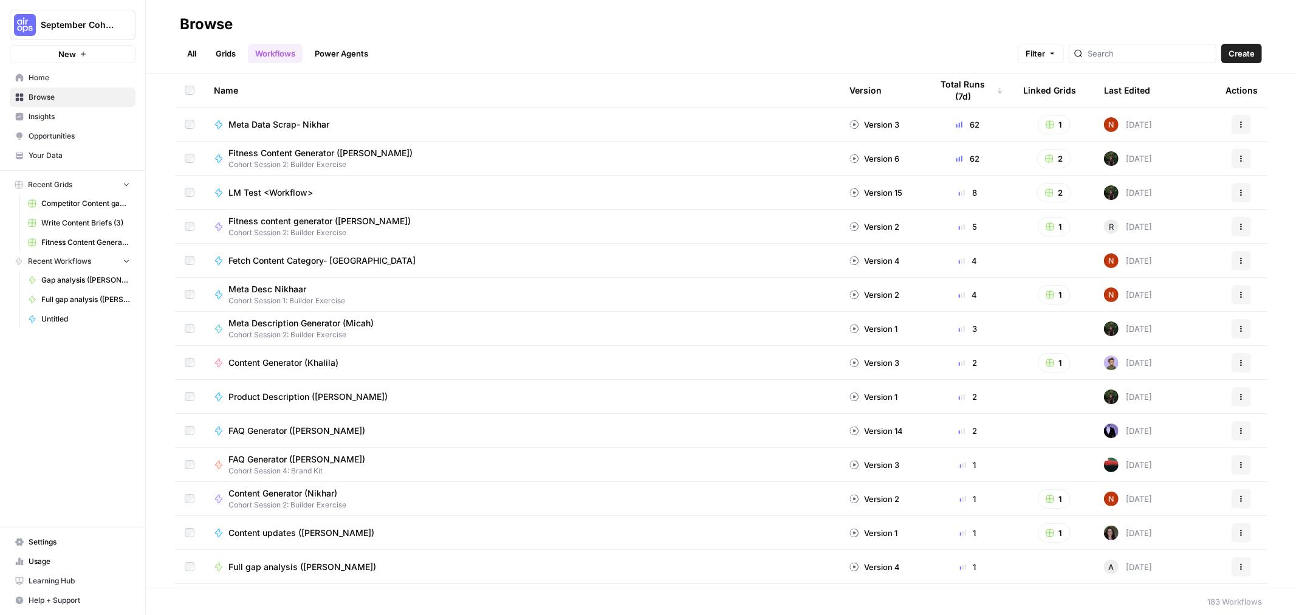
click at [182, 52] on link "All" at bounding box center [192, 53] width 24 height 19
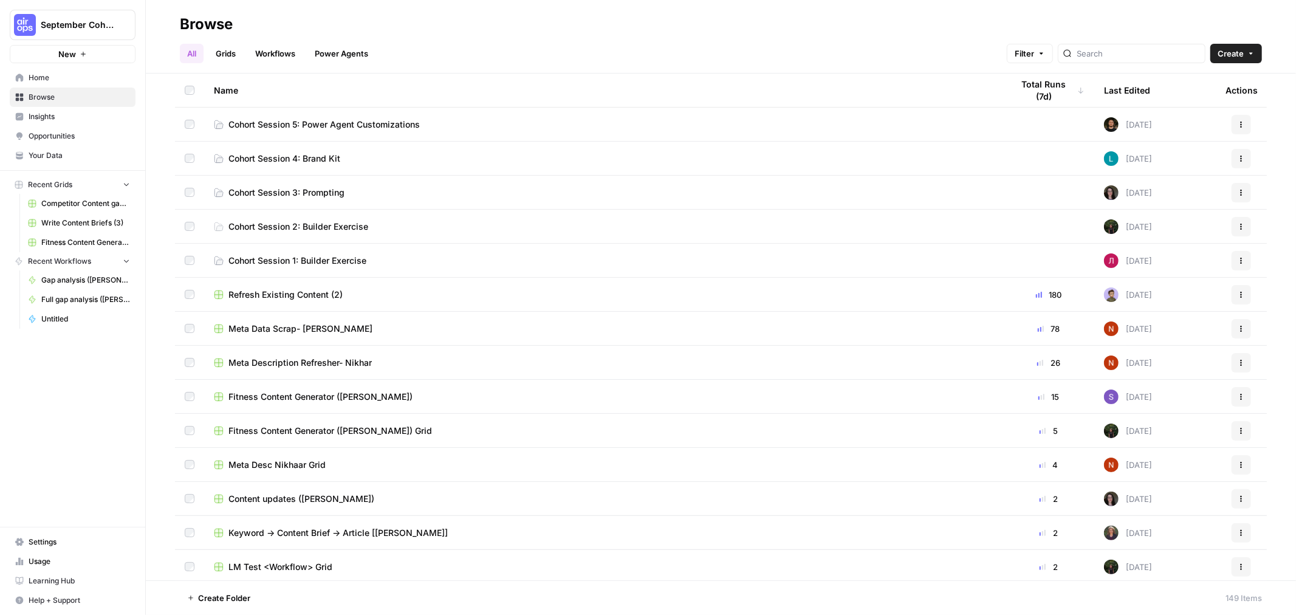
click at [337, 125] on span "Cohort Session 5: Power Agent Customizations" at bounding box center [323, 124] width 191 height 12
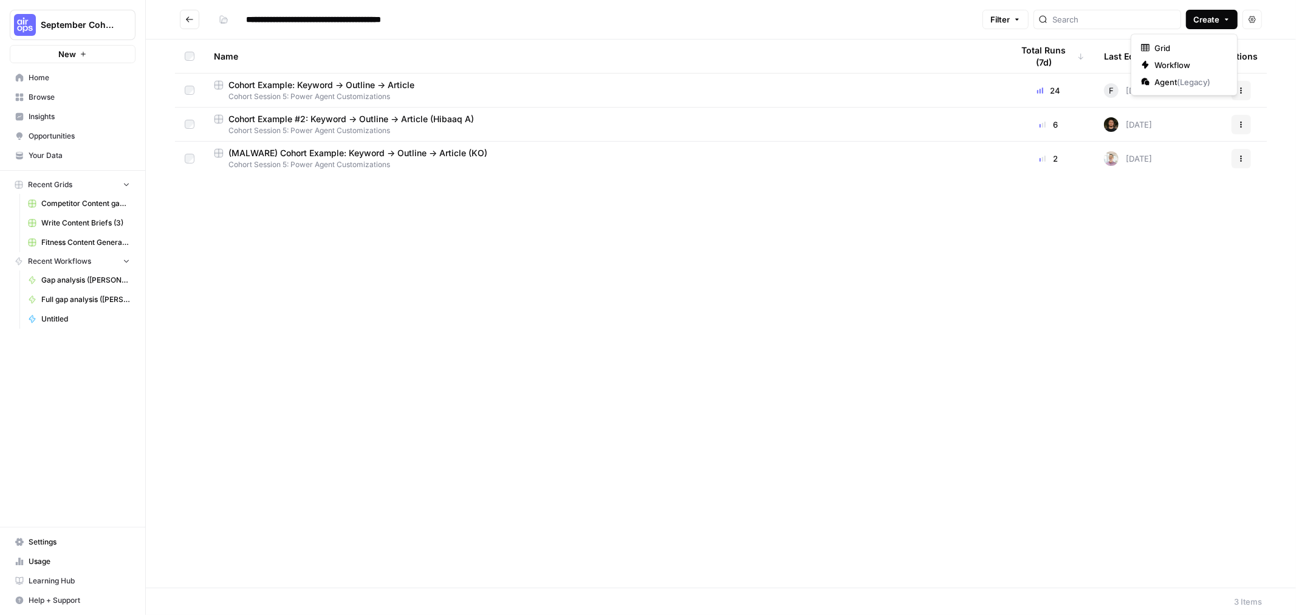
click at [1228, 22] on span "button" at bounding box center [1226, 19] width 7 height 7
click at [1190, 64] on span "Workflow" at bounding box center [1188, 65] width 68 height 12
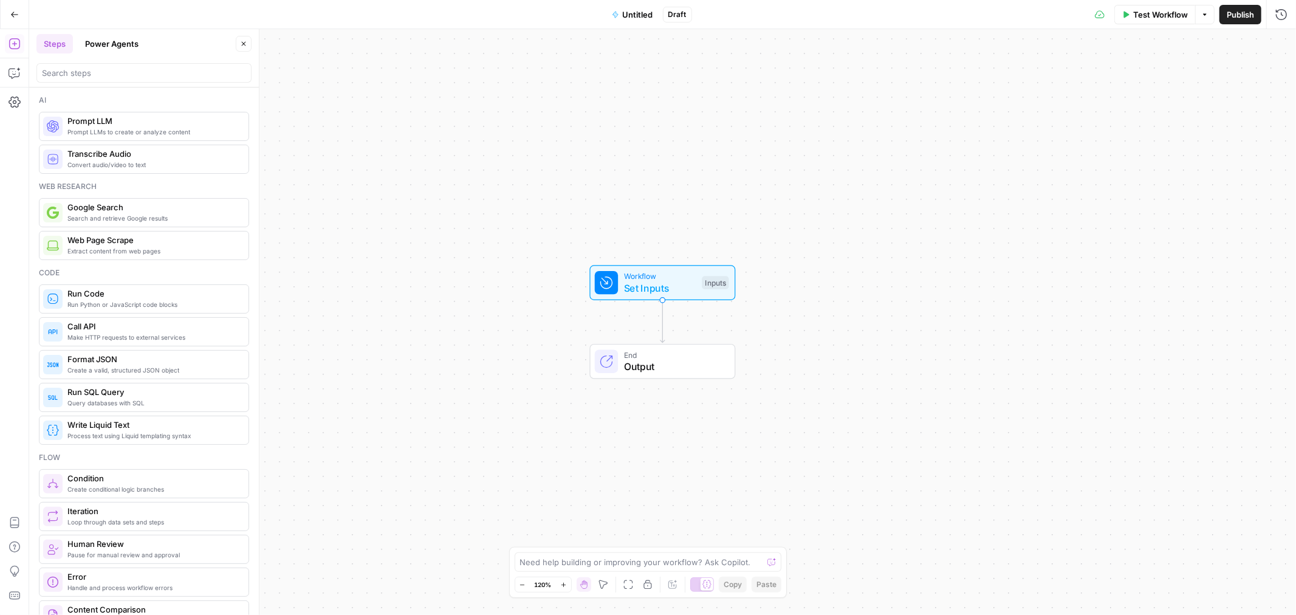
click at [640, 10] on span "Untitled" at bounding box center [638, 15] width 30 height 12
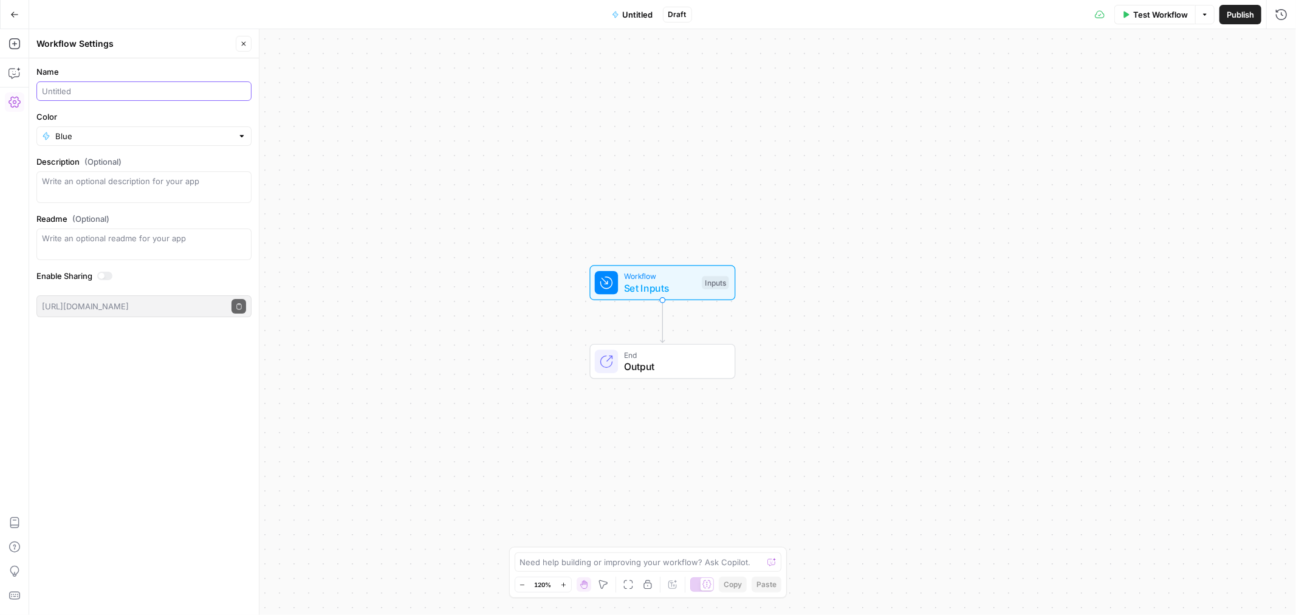
click at [123, 96] on input "Name" at bounding box center [144, 91] width 204 height 12
type input "Create article from content brief FORK ([PERSON_NAME])"
click at [141, 136] on input "Color" at bounding box center [143, 136] width 177 height 12
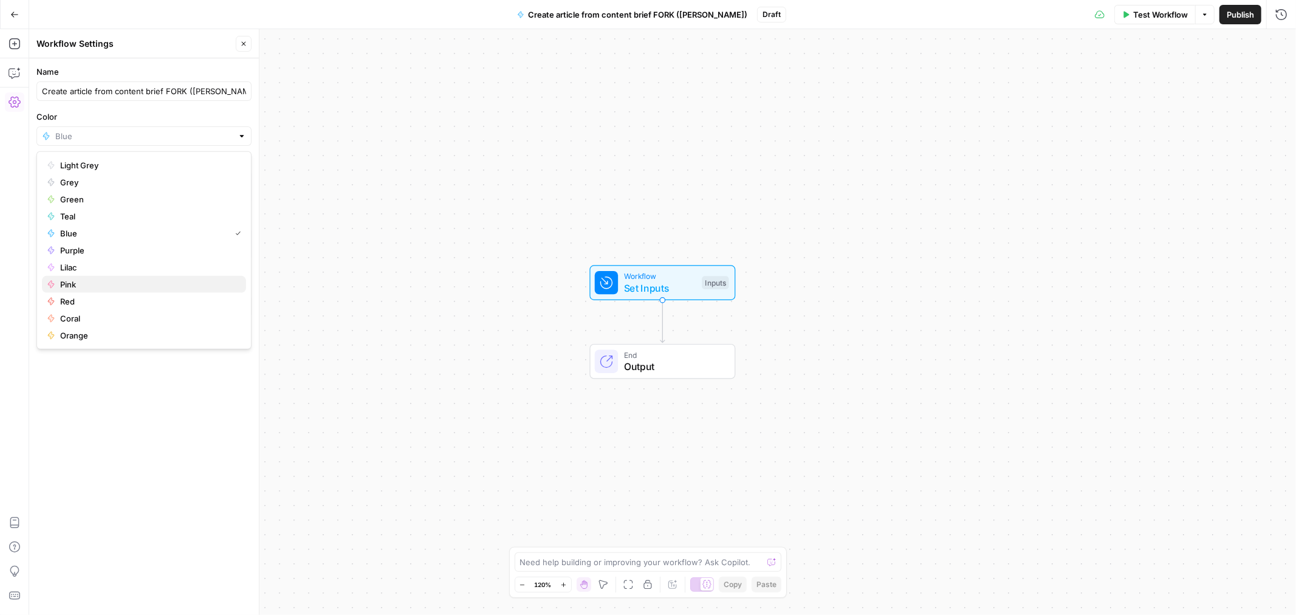
click at [79, 283] on span "Pink" at bounding box center [148, 284] width 176 height 12
type input "Pink"
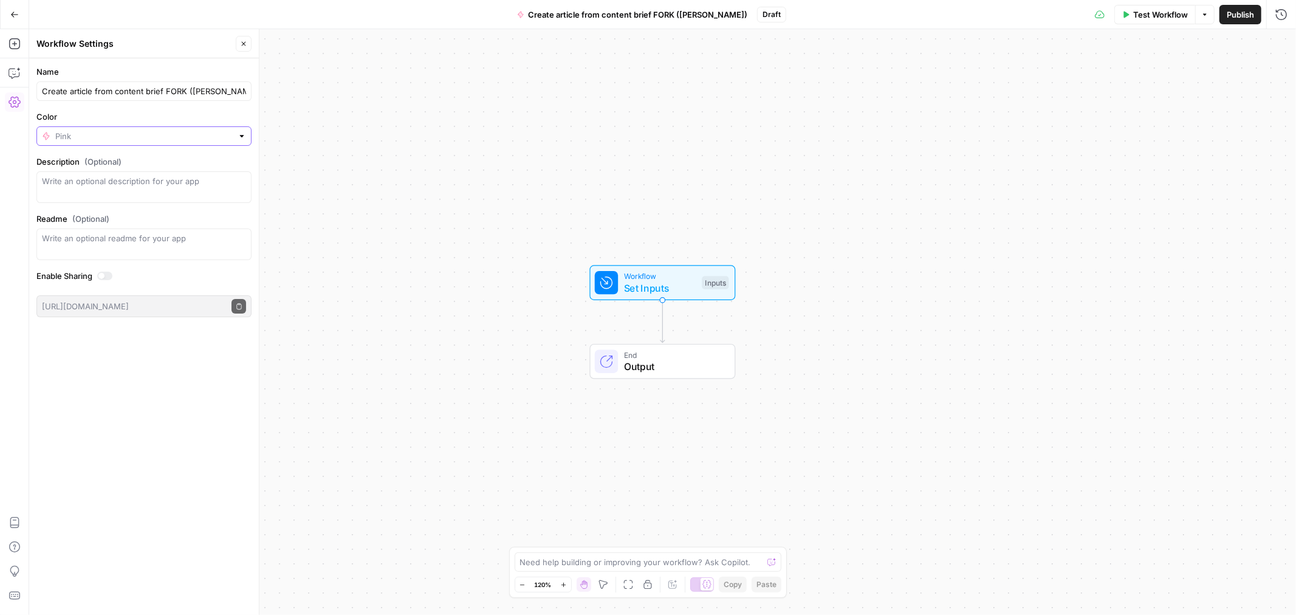
click at [154, 140] on input "Color" at bounding box center [143, 136] width 177 height 12
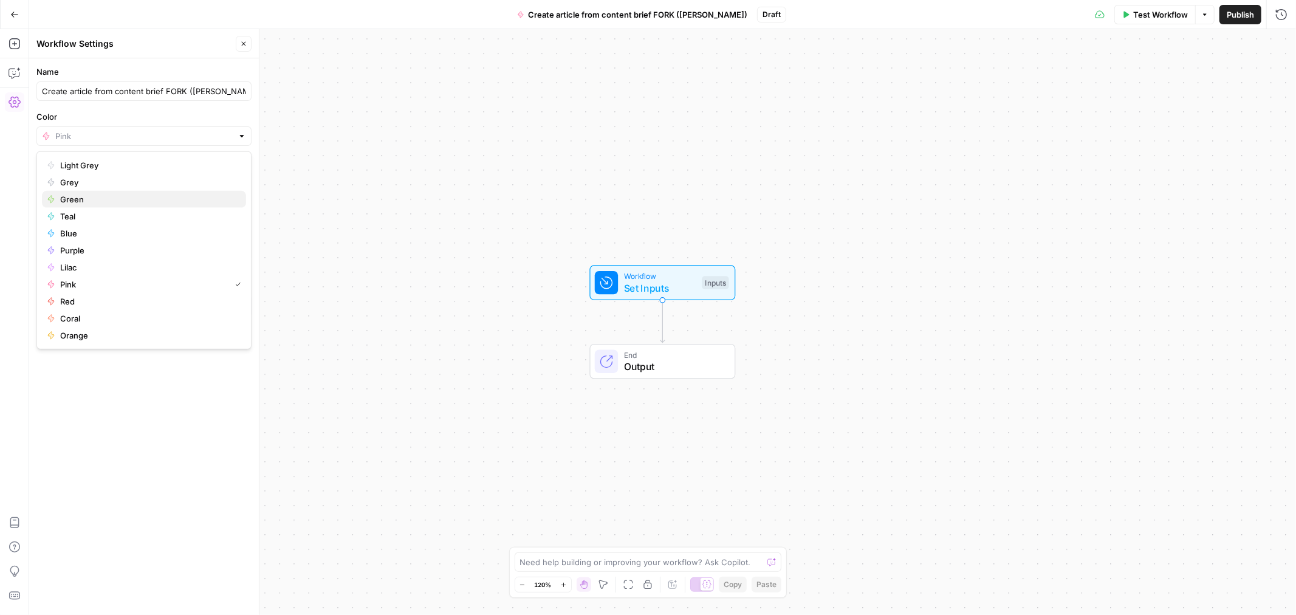
click at [118, 202] on span "Green" at bounding box center [148, 199] width 176 height 12
type input "Green"
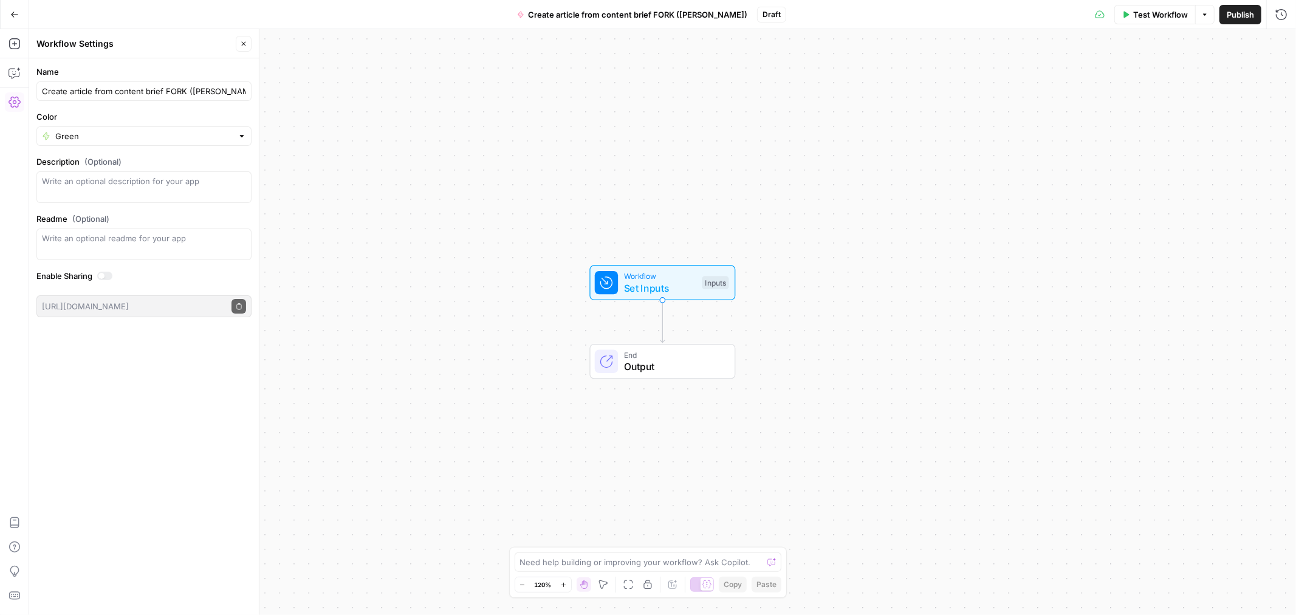
drag, startPoint x: 439, startPoint y: 156, endPoint x: 470, endPoint y: 183, distance: 41.8
click at [439, 156] on div "Workflow Set Inputs Inputs End Output" at bounding box center [662, 322] width 1267 height 586
click at [1241, 17] on span "Publish" at bounding box center [1240, 15] width 27 height 12
drag, startPoint x: 10, startPoint y: 47, endPoint x: 398, endPoint y: 122, distance: 394.7
click at [11, 47] on icon "button" at bounding box center [15, 44] width 12 height 12
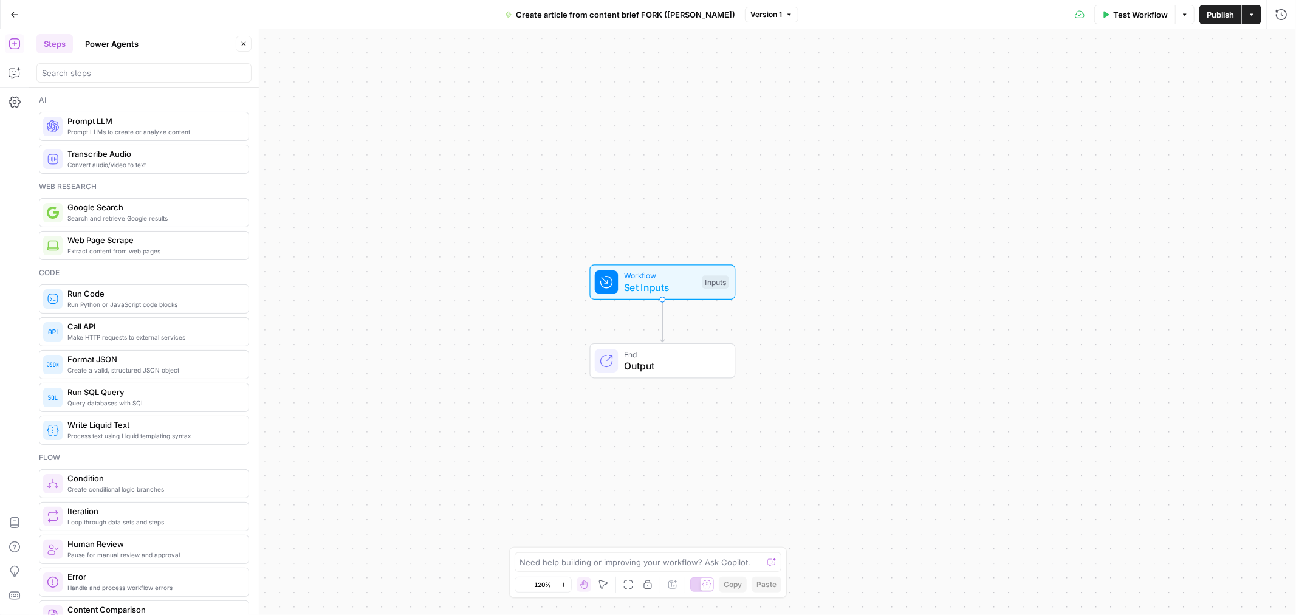
click at [123, 40] on button "Power Agents" at bounding box center [112, 43] width 68 height 19
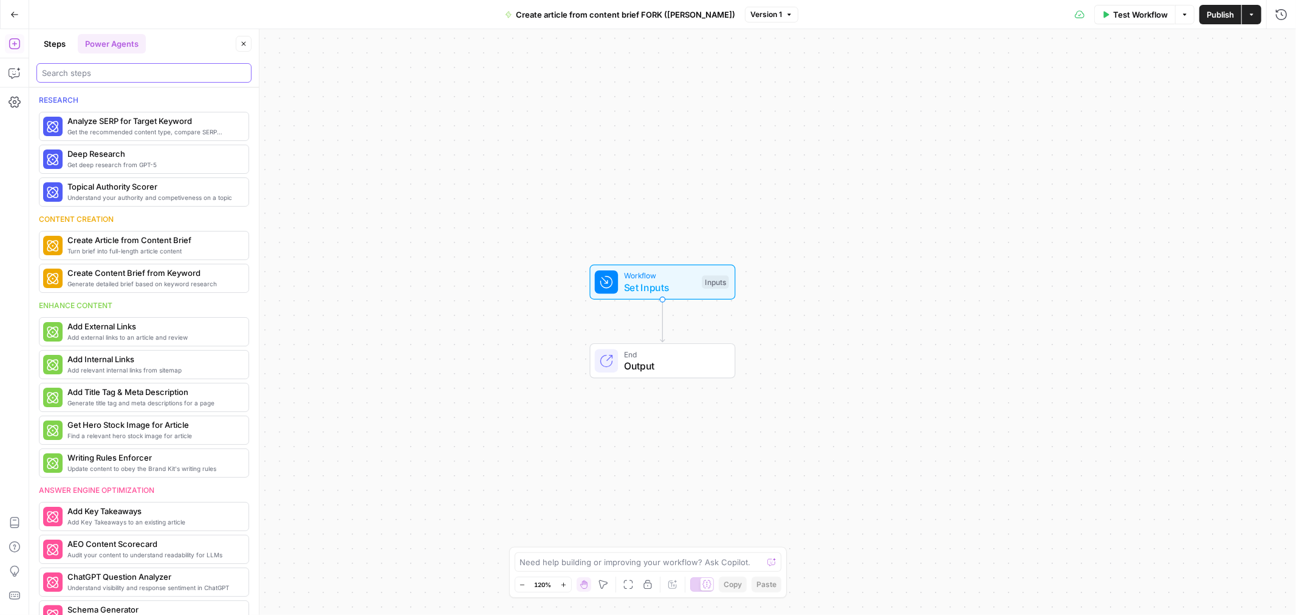
click at [108, 75] on input "search" at bounding box center [144, 73] width 204 height 12
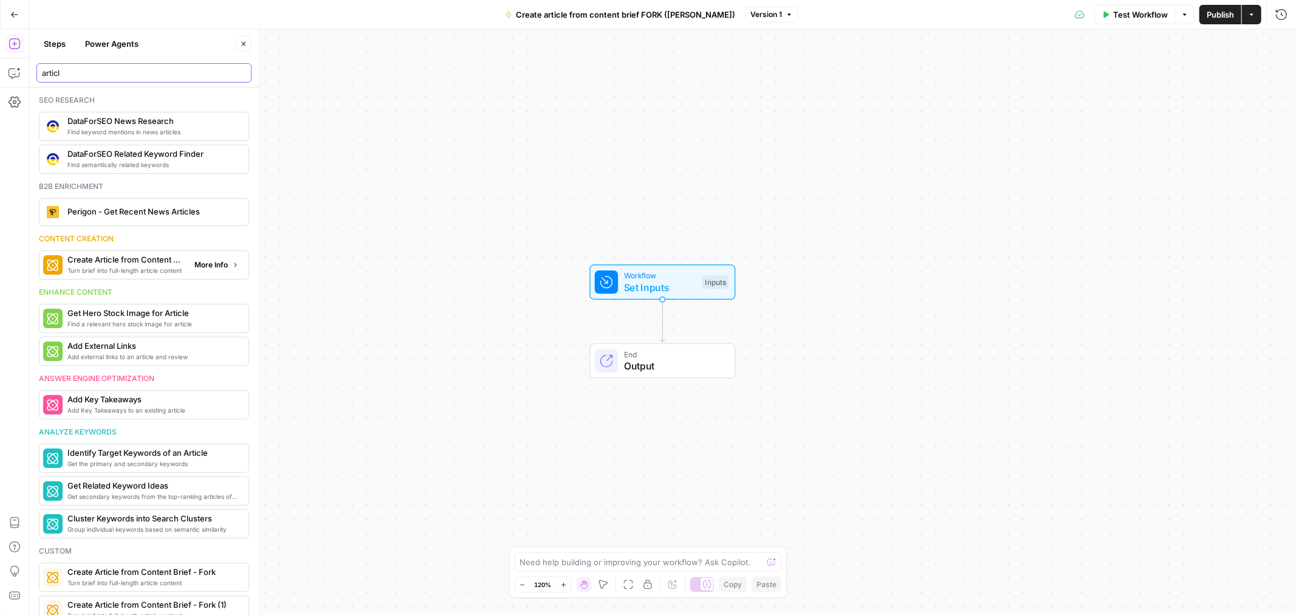
type input "articl"
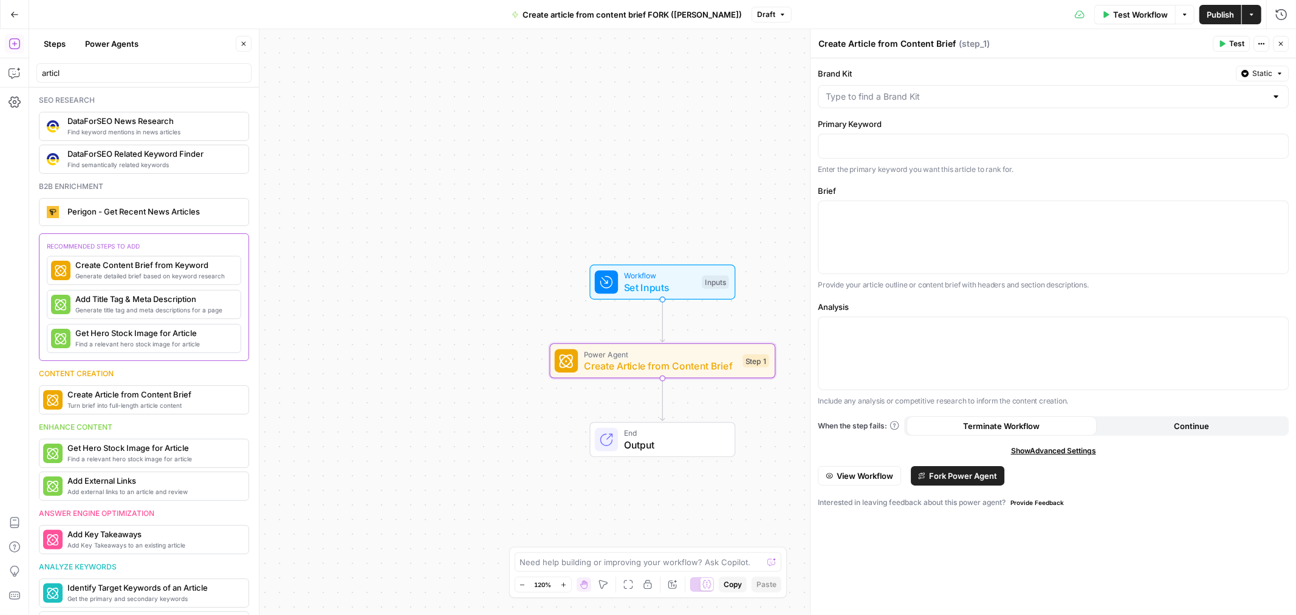
click at [641, 277] on span "Workflow" at bounding box center [660, 276] width 72 height 12
click at [641, 276] on span "Workflow" at bounding box center [660, 275] width 72 height 12
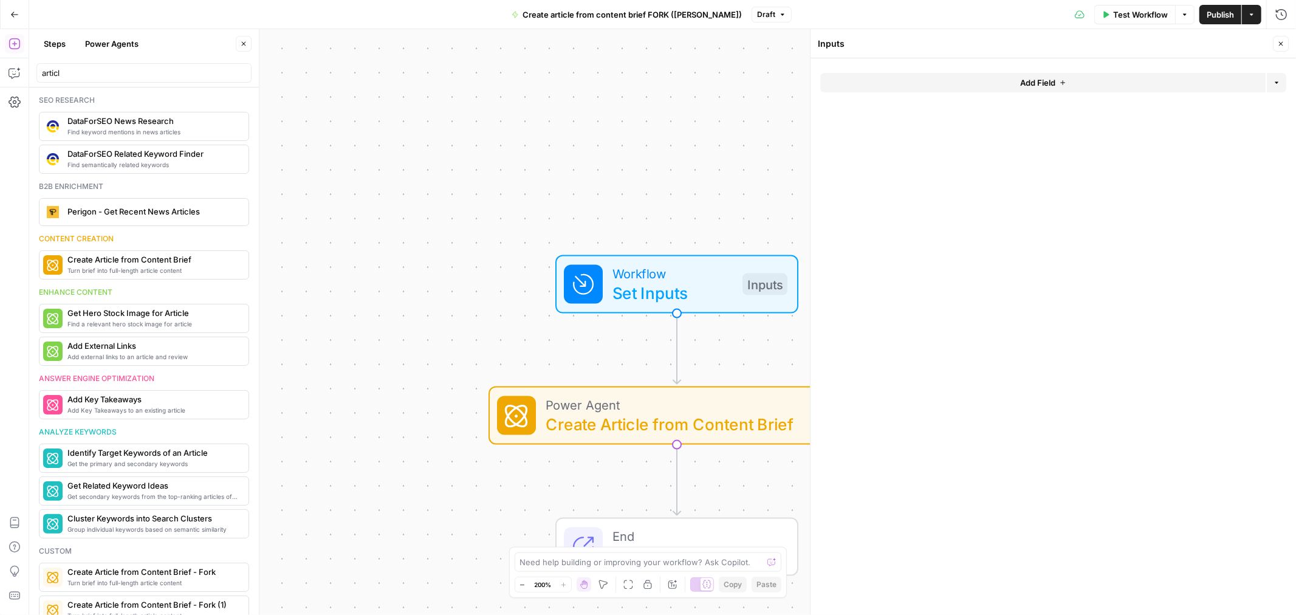
click at [971, 82] on button "Add Field" at bounding box center [1042, 82] width 445 height 19
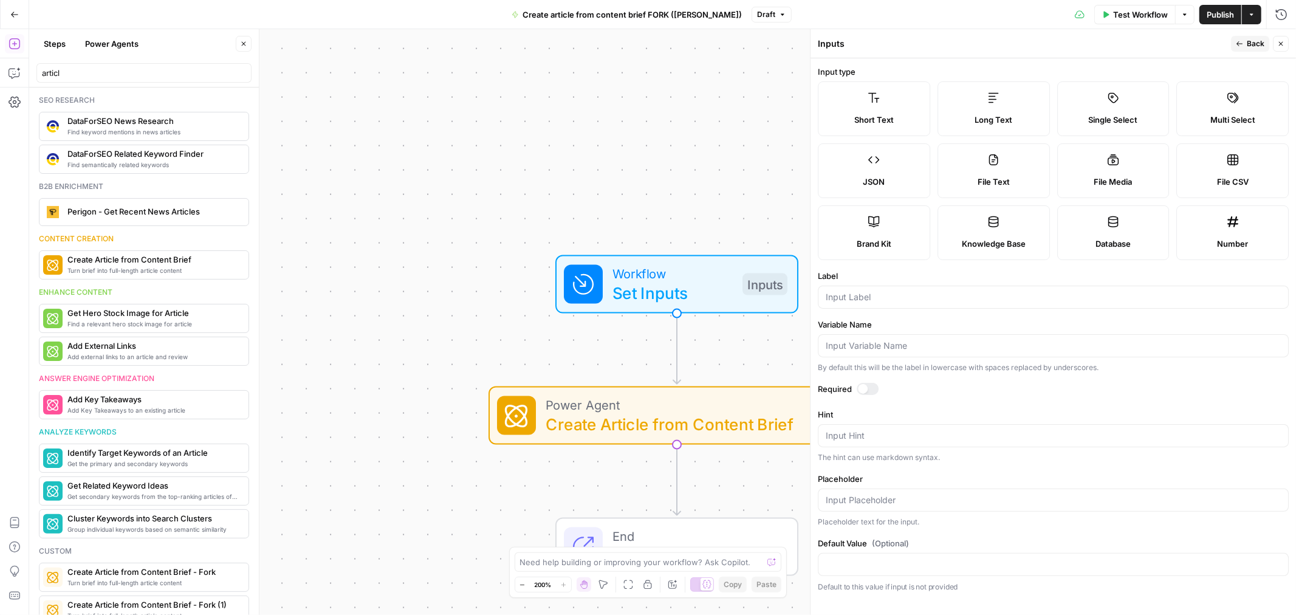
click at [875, 243] on span "Brand Kit" at bounding box center [874, 244] width 35 height 12
click at [1243, 43] on div "Actions" at bounding box center [1252, 41] width 29 height 12
click at [1249, 38] on span "Back" at bounding box center [1256, 43] width 18 height 11
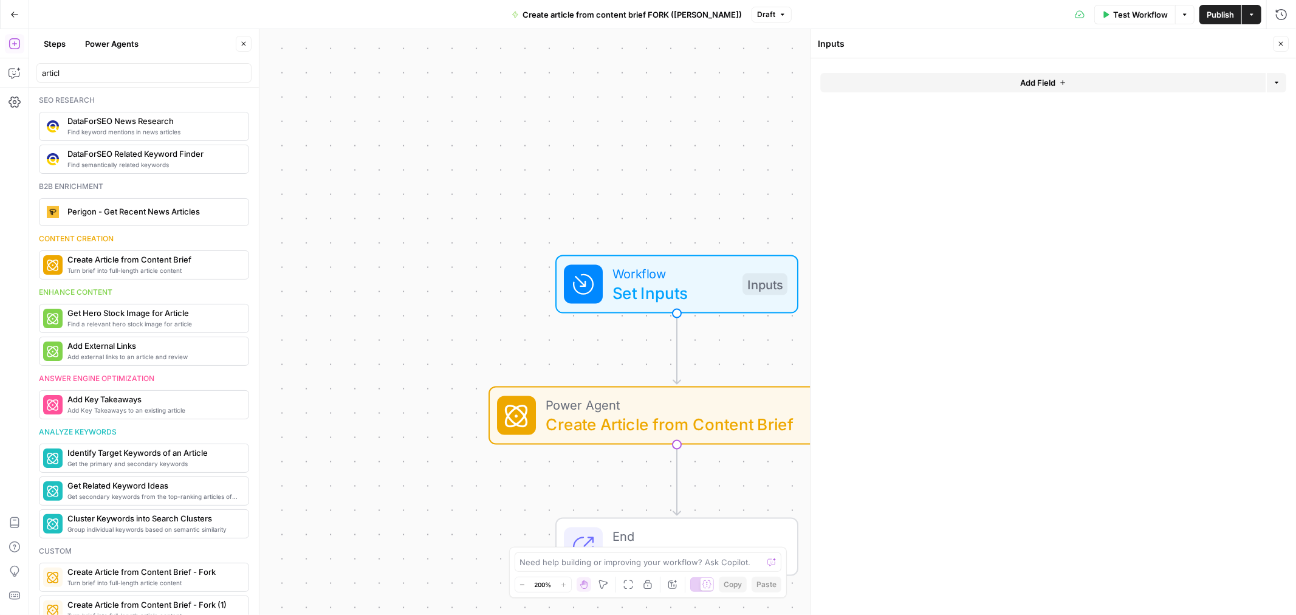
click at [996, 80] on button "Add Field" at bounding box center [1042, 82] width 445 height 19
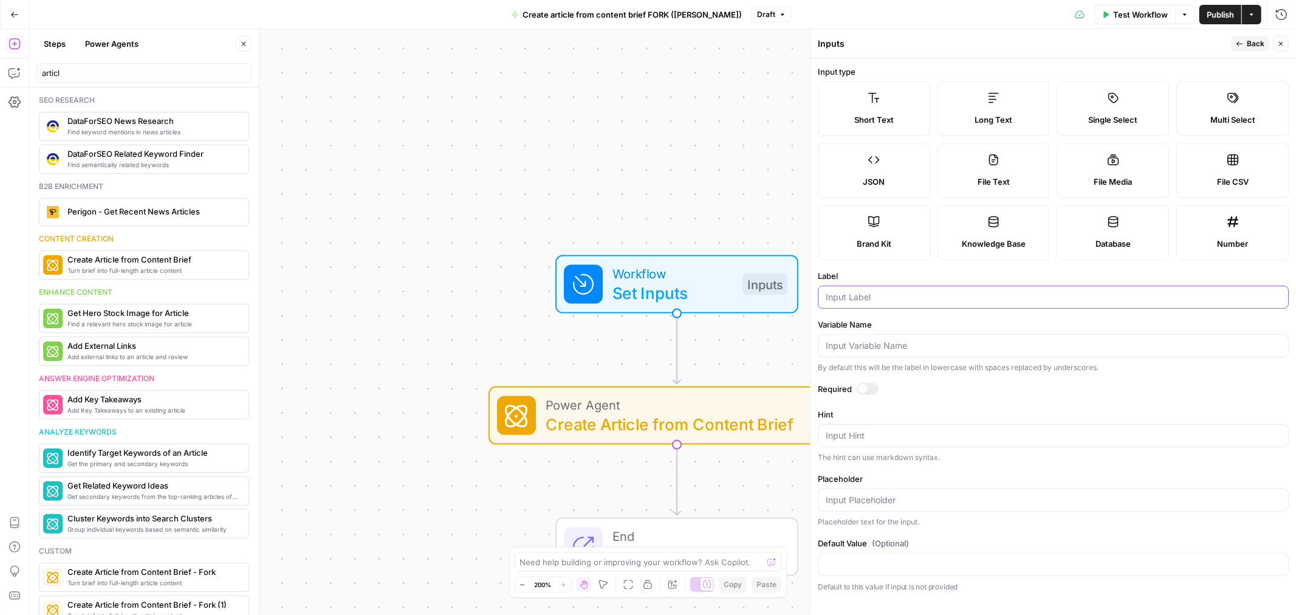
click at [876, 295] on input "Label" at bounding box center [1053, 297] width 455 height 12
type input "primary keyword"
click at [1241, 47] on button "Back" at bounding box center [1250, 44] width 38 height 16
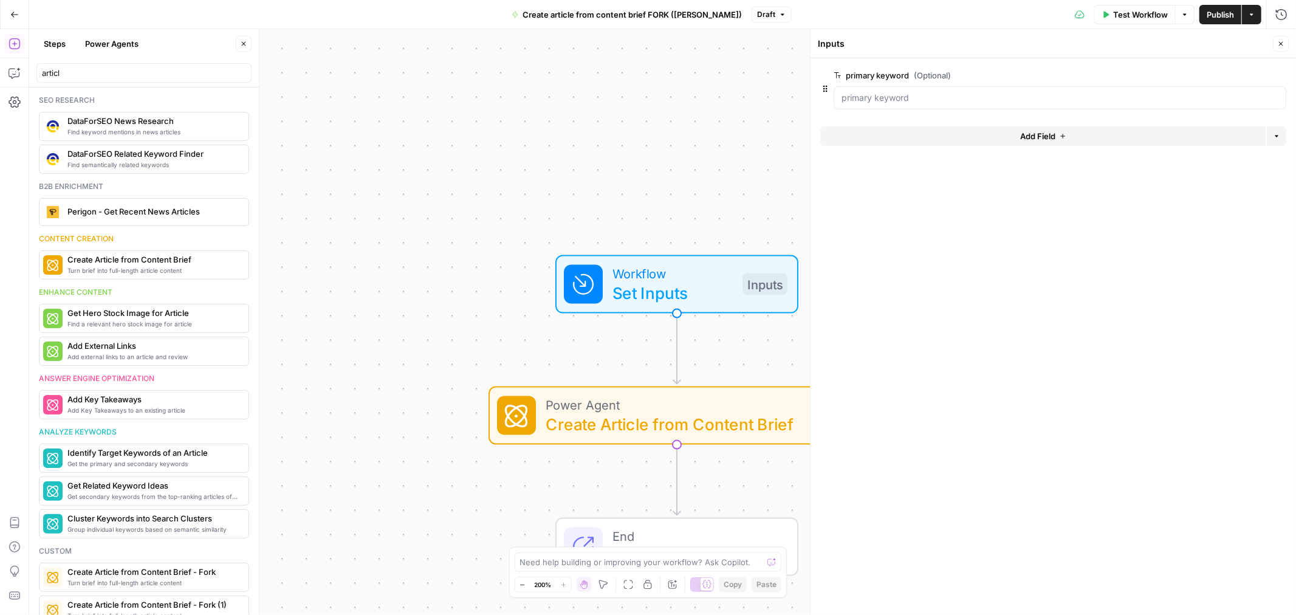
click at [921, 135] on button "Add Field" at bounding box center [1042, 135] width 445 height 19
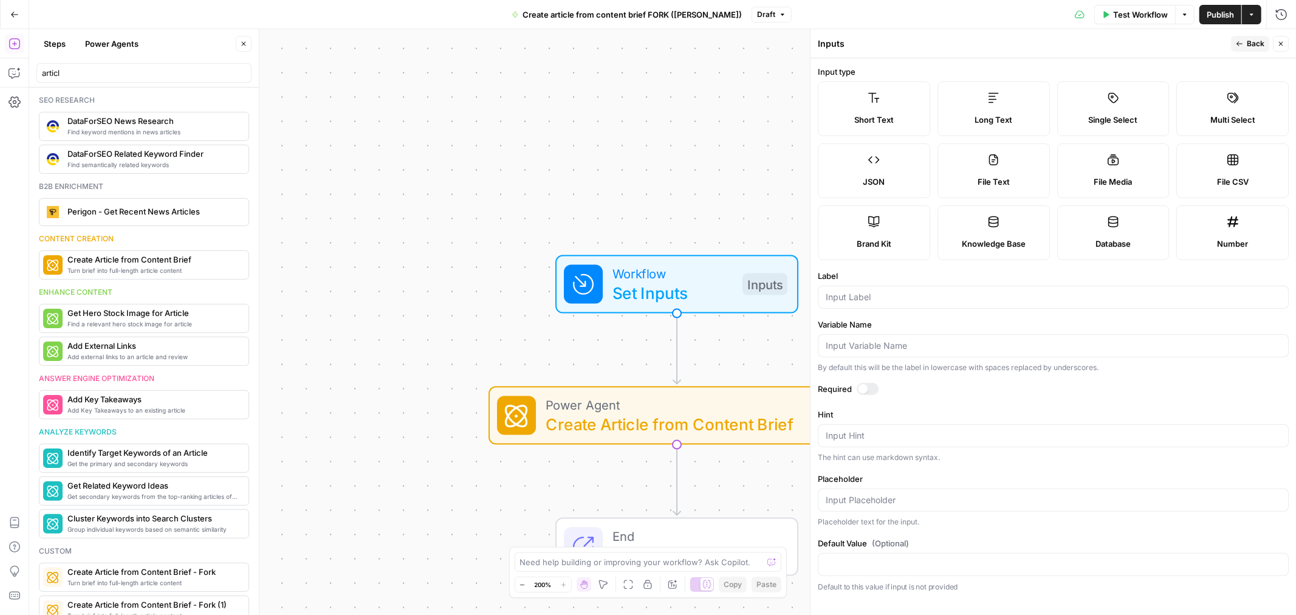
click at [888, 233] on label "Brand Kit" at bounding box center [874, 232] width 112 height 55
click at [875, 294] on input "Label" at bounding box center [1053, 297] width 455 height 12
type input "brand kit"
click at [1246, 43] on button "Back" at bounding box center [1250, 44] width 38 height 16
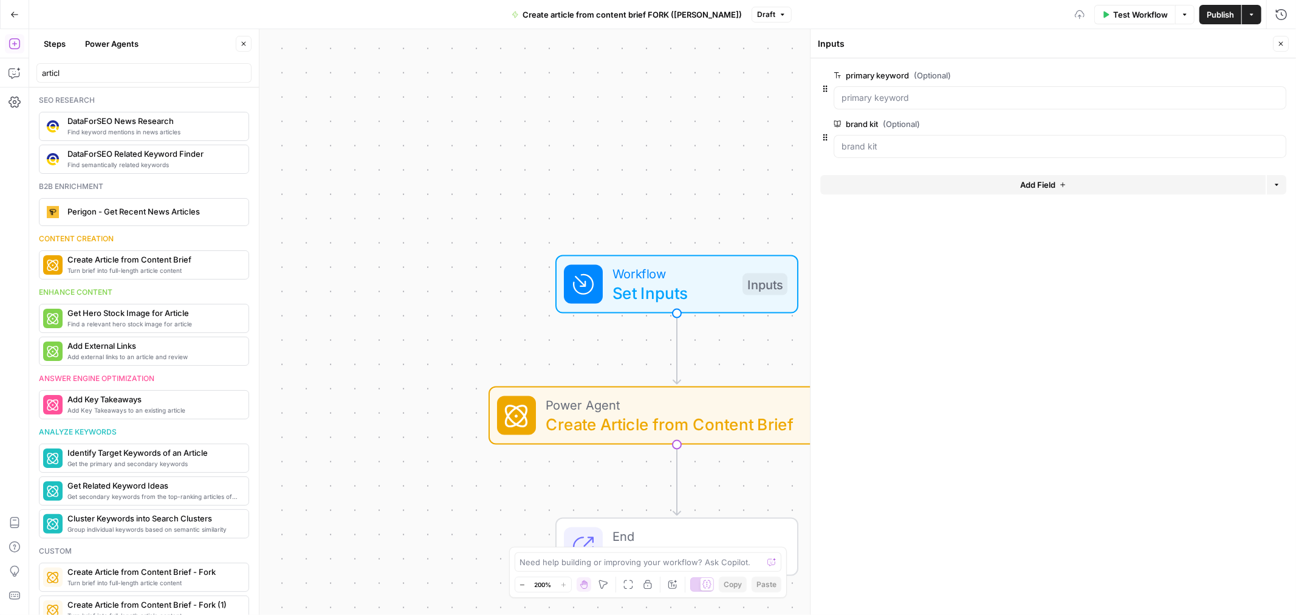
click at [961, 177] on button "Add Field" at bounding box center [1042, 184] width 445 height 19
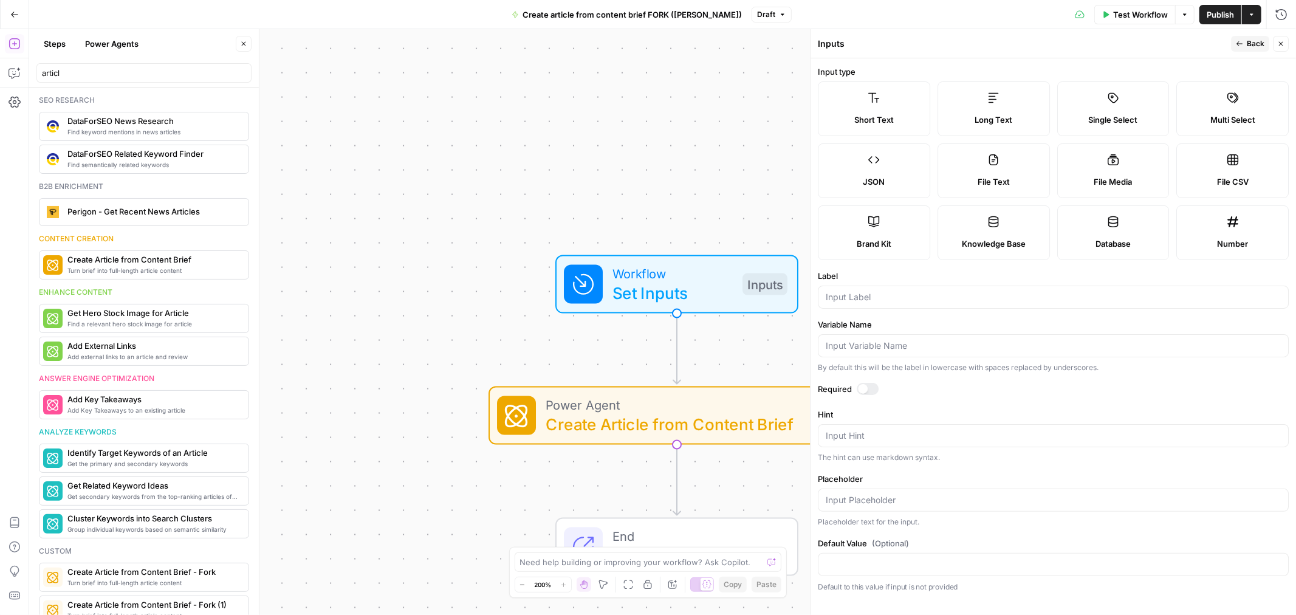
click at [996, 104] on label "Long Text" at bounding box center [993, 108] width 112 height 55
click at [906, 286] on div at bounding box center [1053, 297] width 471 height 23
type input "brief"
click at [1253, 41] on span "Back" at bounding box center [1256, 43] width 18 height 11
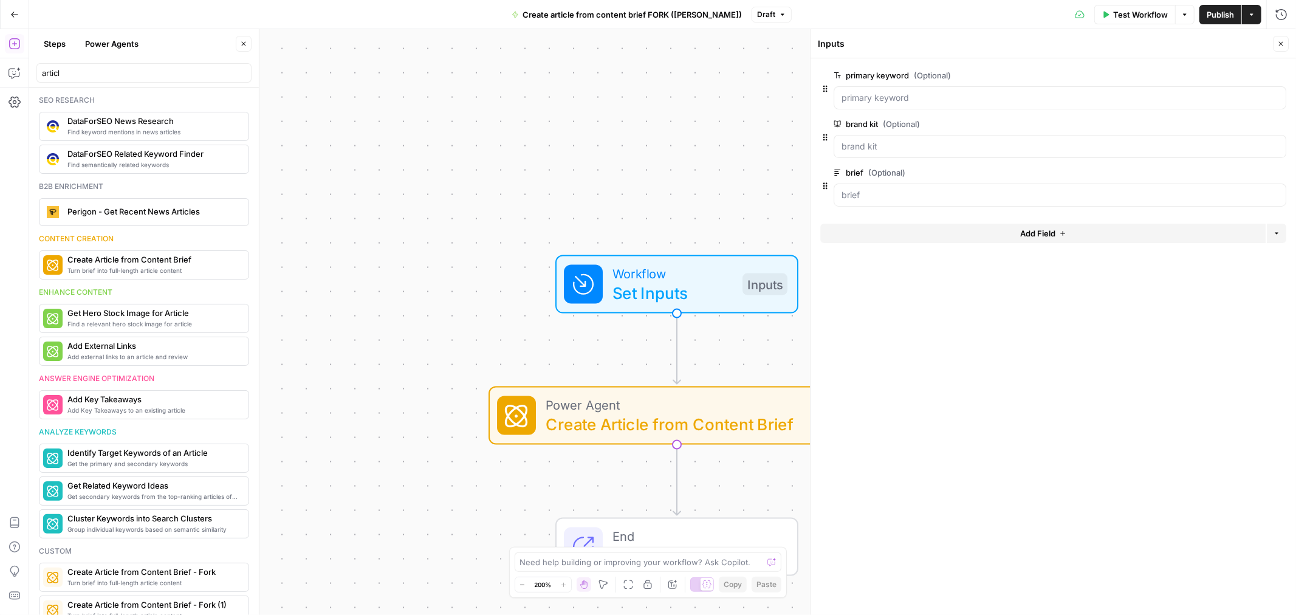
click at [931, 232] on button "Add Field" at bounding box center [1042, 233] width 445 height 19
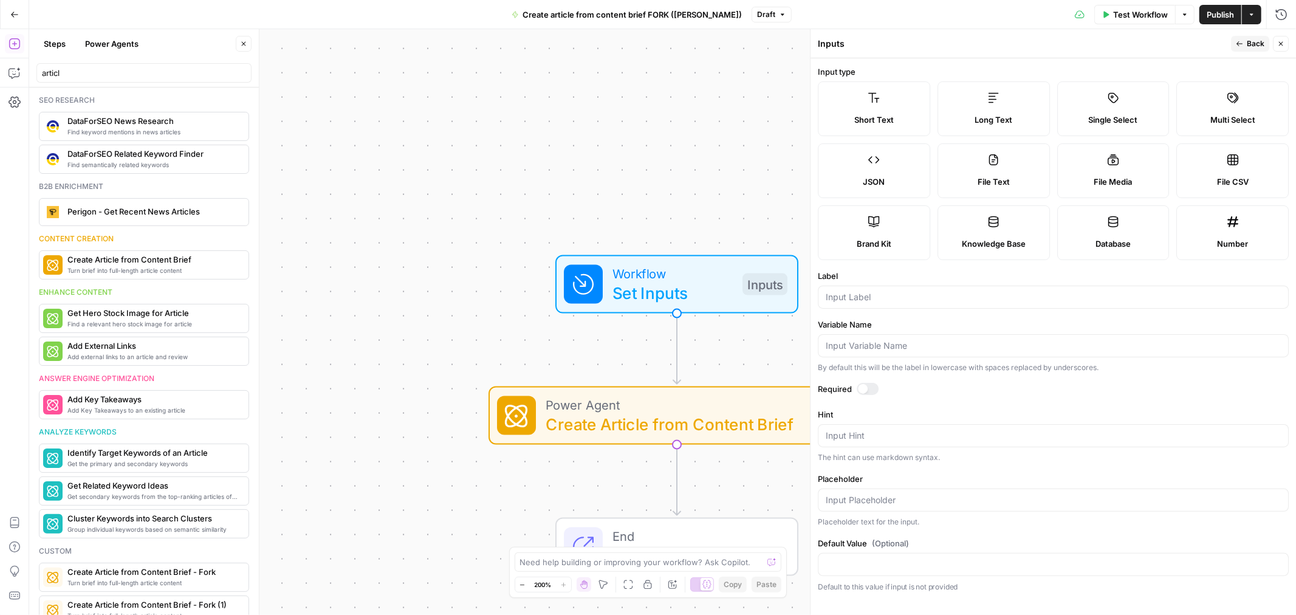
click at [869, 103] on icon at bounding box center [874, 98] width 12 height 12
click at [893, 302] on input "Label" at bounding box center [1053, 297] width 455 height 12
click at [1009, 106] on label "Long Text" at bounding box center [993, 108] width 112 height 55
click at [883, 304] on div at bounding box center [1053, 297] width 471 height 23
type input "analysis"
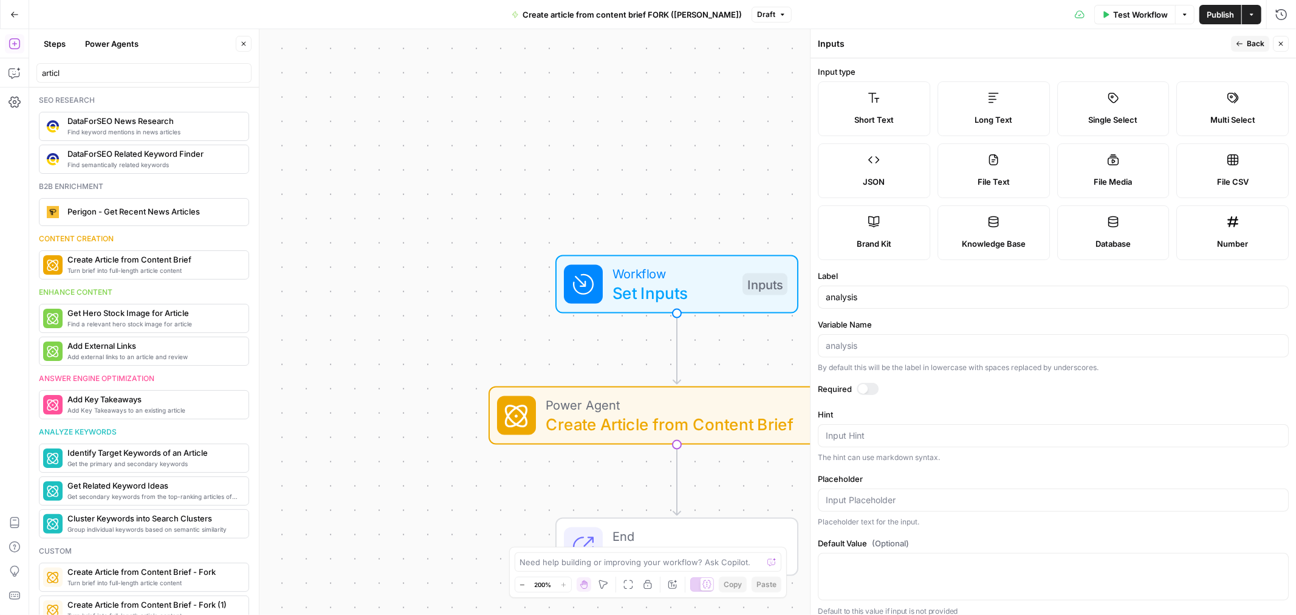
click at [1242, 44] on button "Back" at bounding box center [1250, 44] width 38 height 16
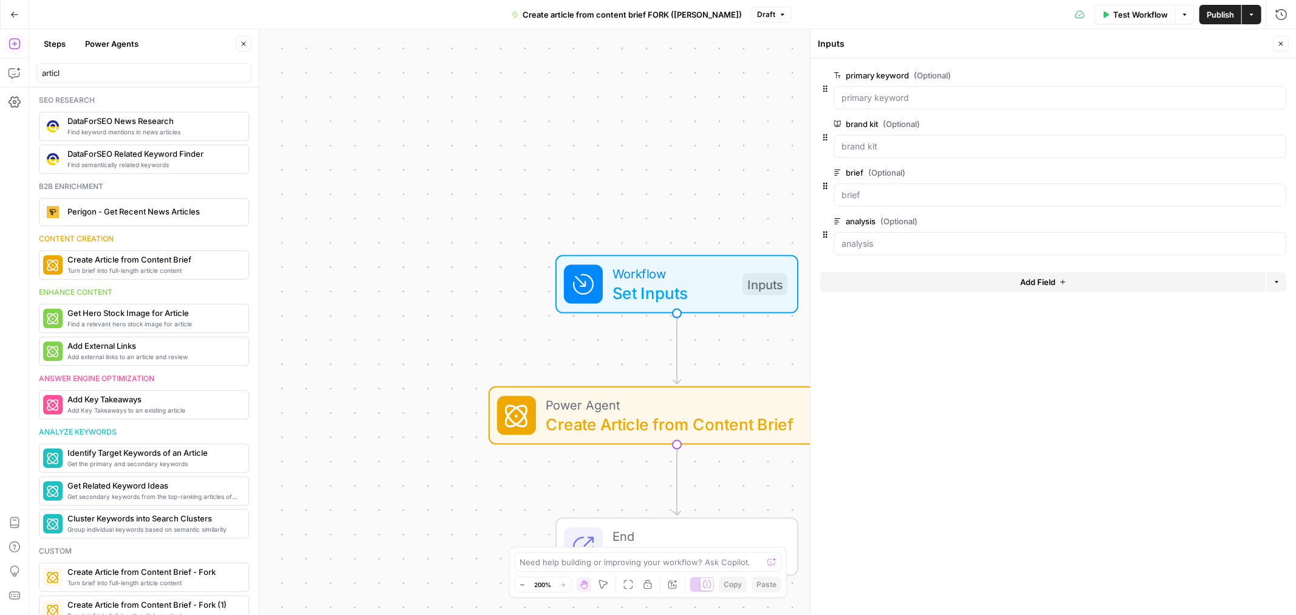
click at [1242, 123] on span "edit field" at bounding box center [1240, 124] width 27 height 10
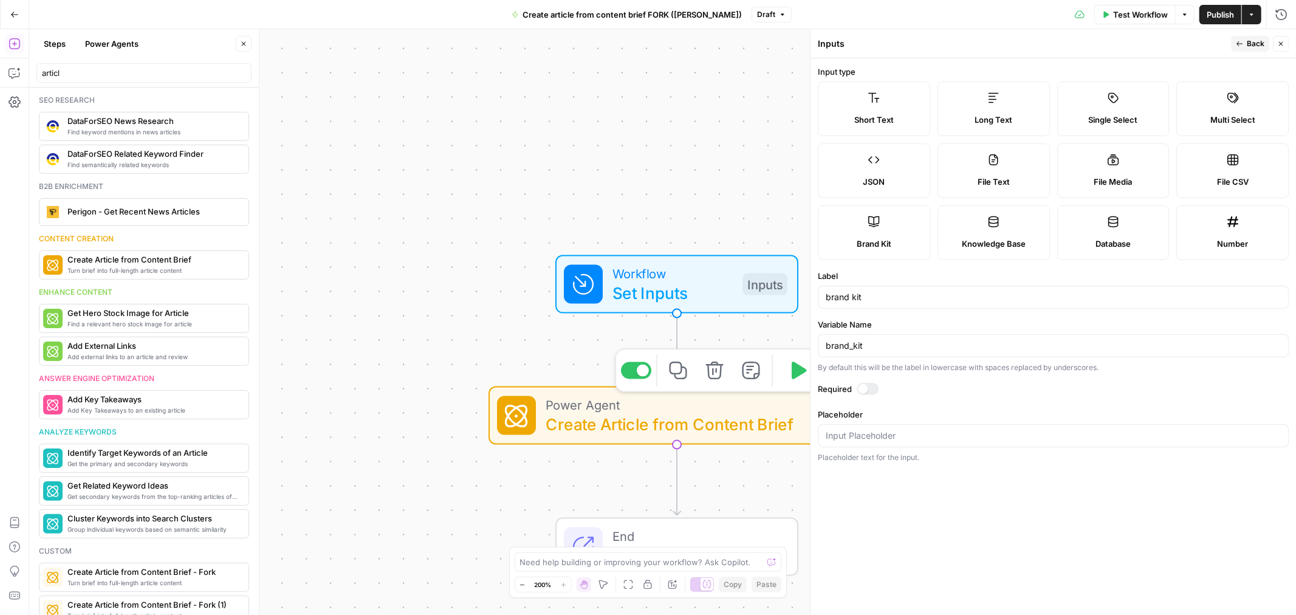
click at [645, 433] on span "Create Article from Content Brief" at bounding box center [673, 424] width 255 height 24
click at [646, 433] on span "Create Article from Content Brief" at bounding box center [673, 424] width 255 height 24
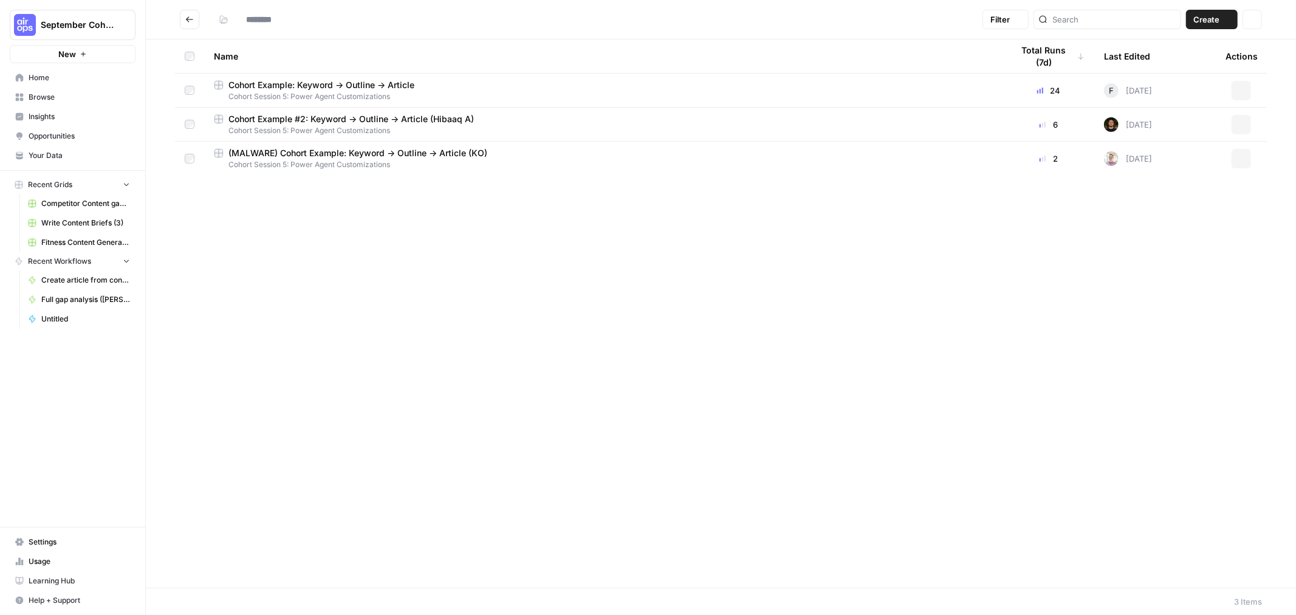
type input "**********"
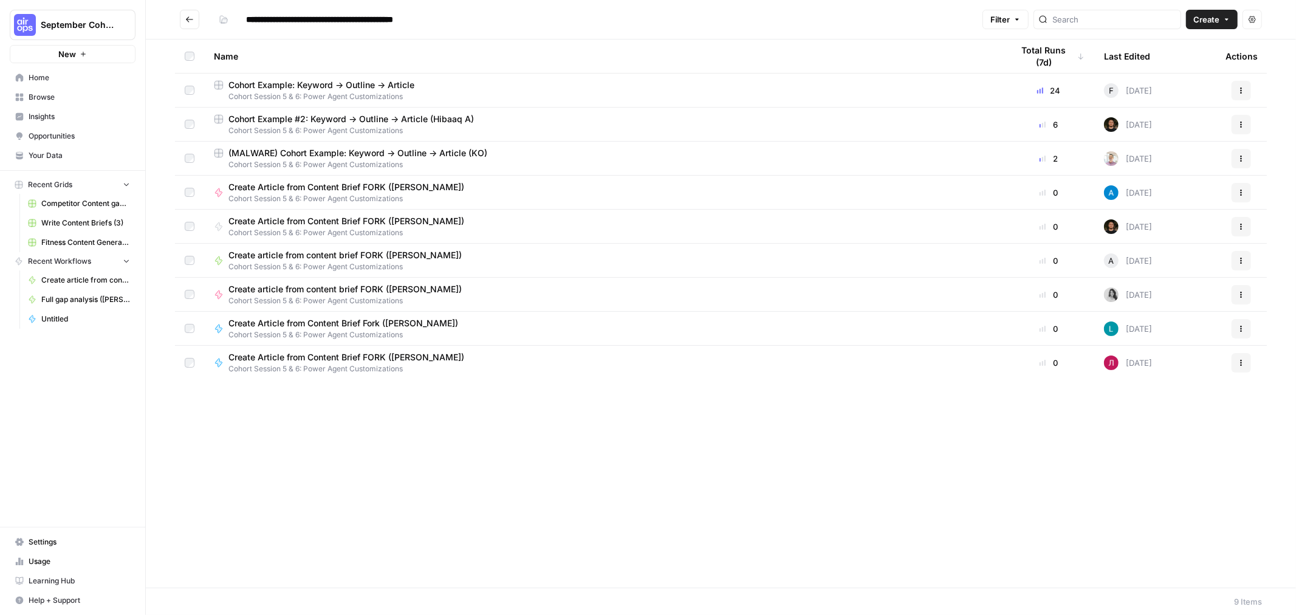
click at [402, 258] on span "Create article from content brief FORK ([PERSON_NAME])" at bounding box center [344, 255] width 233 height 12
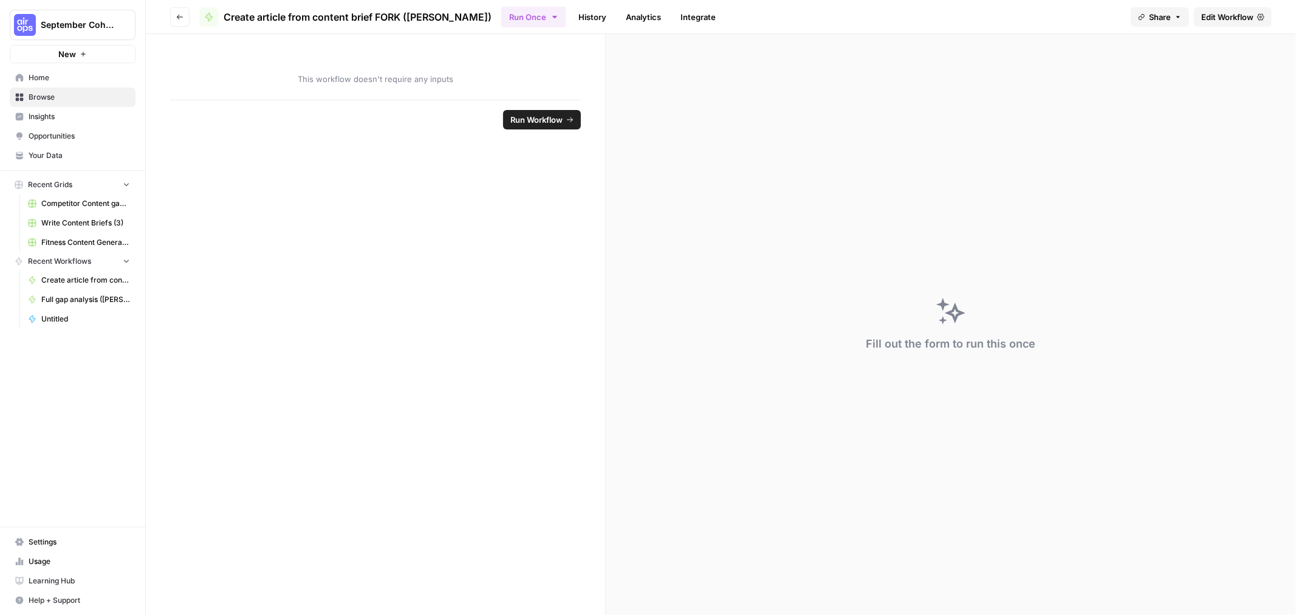
click at [1228, 19] on span "Edit Workflow" at bounding box center [1227, 17] width 52 height 12
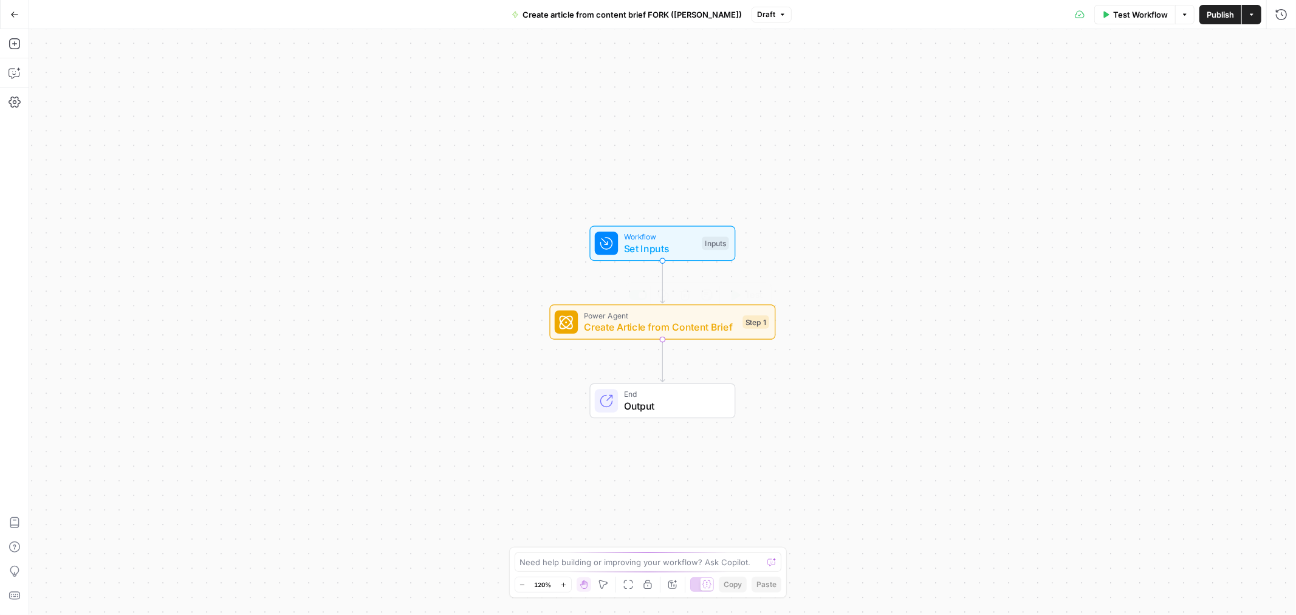
click at [605, 324] on span "Create Article from Content Brief" at bounding box center [660, 327] width 153 height 15
click at [605, 323] on span "Create Article from Content Brief" at bounding box center [660, 327] width 153 height 15
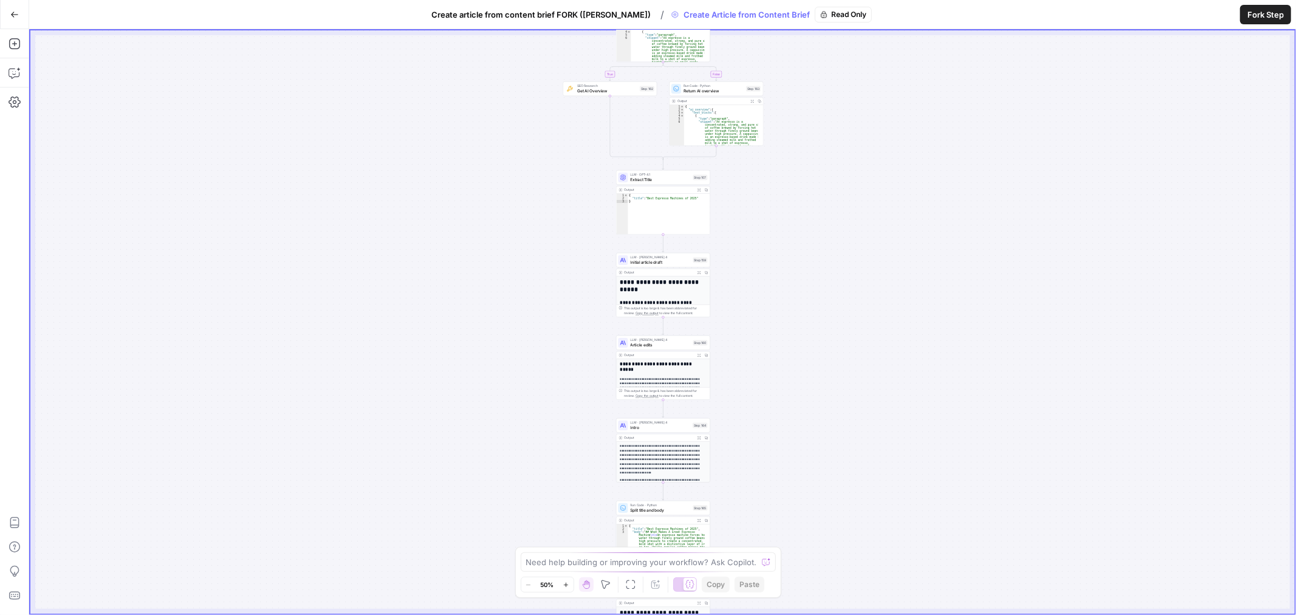
click at [15, 17] on icon "button" at bounding box center [14, 14] width 9 height 9
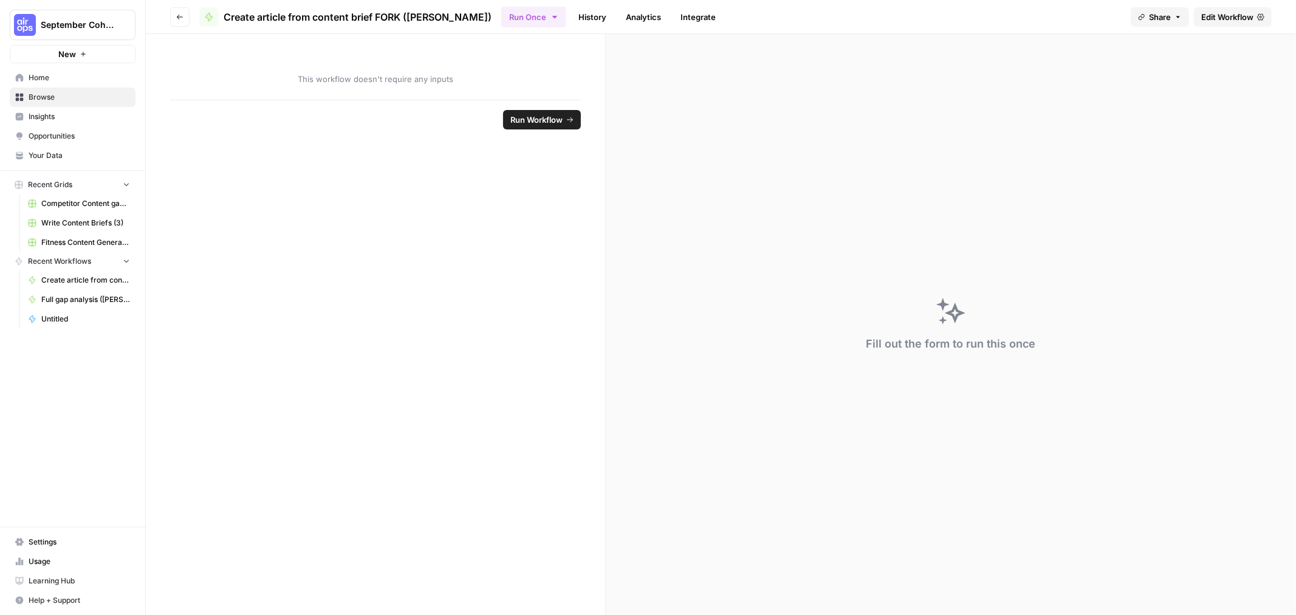
click at [1241, 11] on span "Edit Workflow" at bounding box center [1227, 17] width 52 height 12
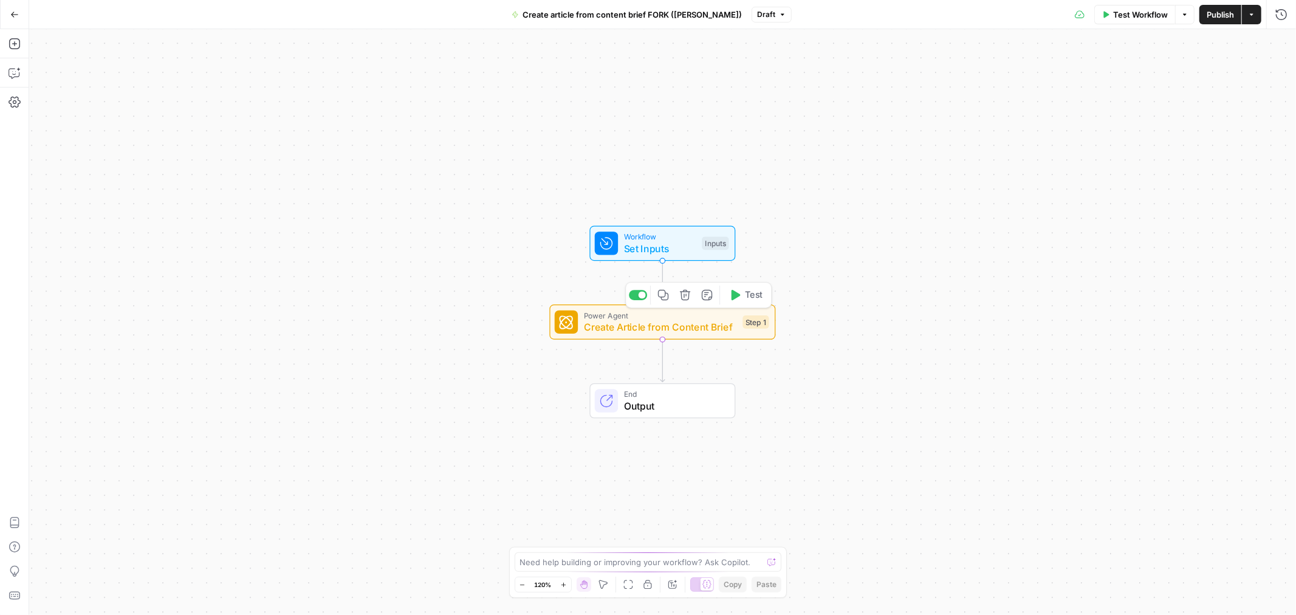
click at [609, 326] on span "Create Article from Content Brief" at bounding box center [660, 327] width 153 height 15
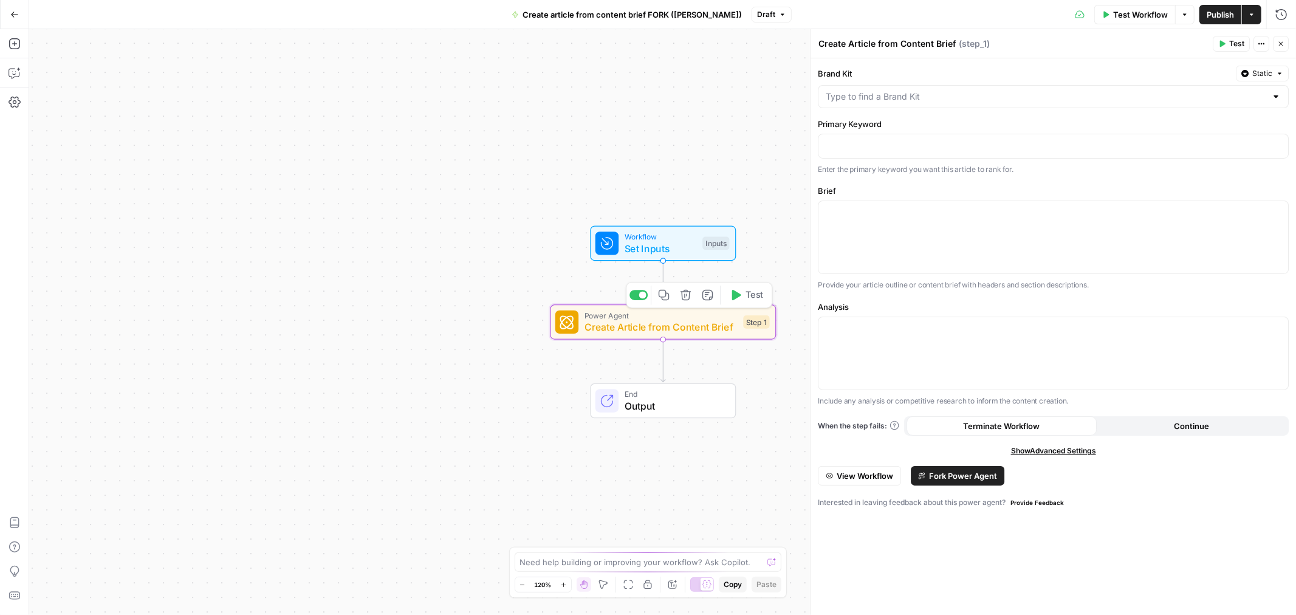
drag, startPoint x: 610, startPoint y: 326, endPoint x: 471, endPoint y: 227, distance: 170.8
click at [471, 227] on div "Workflow Set Inputs Inputs Power Agent Create Article from Content Brief Step 1…" at bounding box center [662, 322] width 1267 height 586
click at [1272, 70] on span "Static" at bounding box center [1262, 73] width 20 height 11
click at [1199, 137] on div "Set value with Liquid" at bounding box center [1234, 138] width 87 height 11
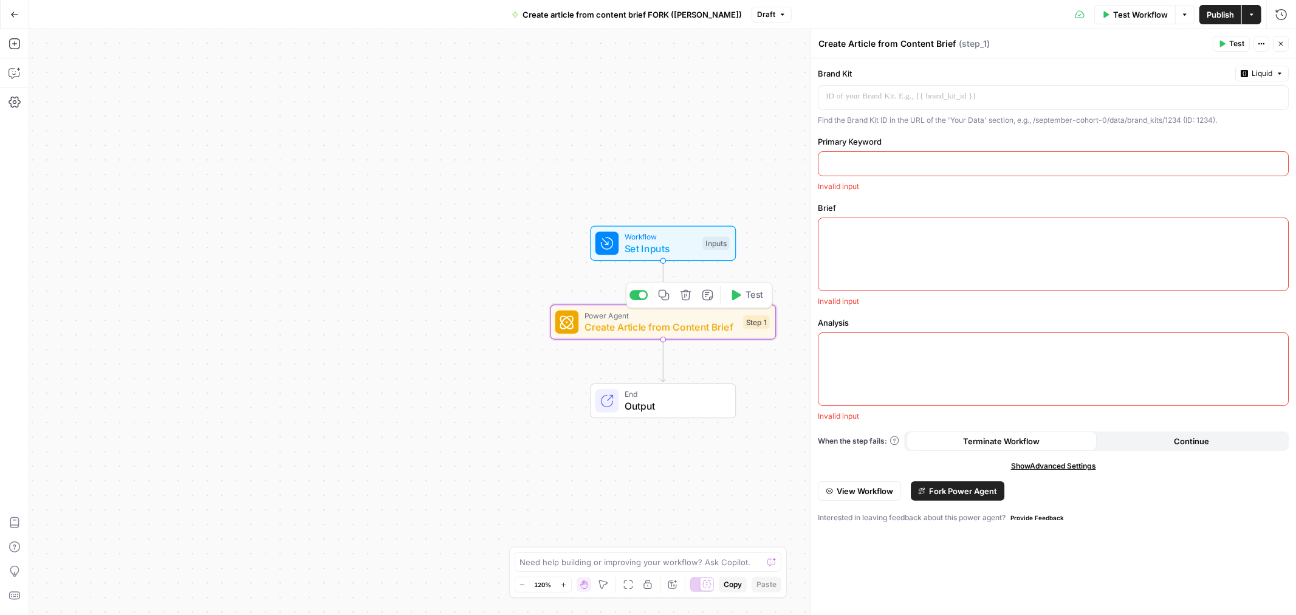
drag, startPoint x: 689, startPoint y: 325, endPoint x: 678, endPoint y: 323, distance: 11.2
click at [678, 323] on span "Create Article from Content Brief" at bounding box center [660, 327] width 153 height 15
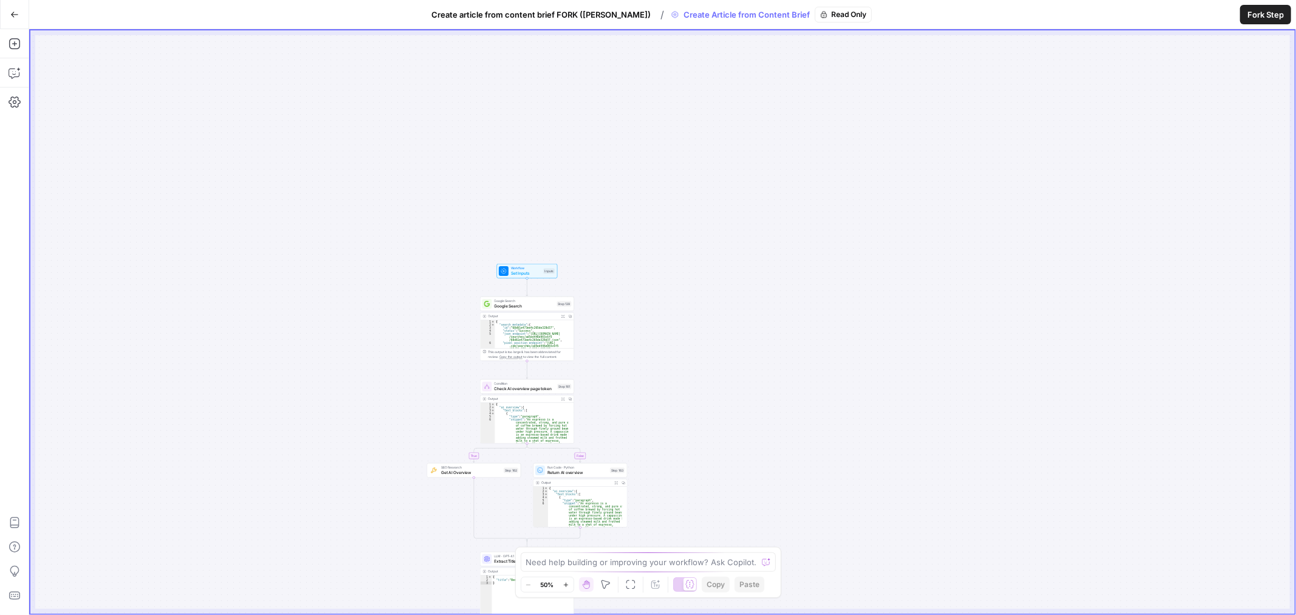
drag, startPoint x: 888, startPoint y: 124, endPoint x: 709, endPoint y: 424, distance: 349.6
click at [744, 478] on div "true false Workflow Set Inputs Inputs Google Search Google Search Step 139 Outp…" at bounding box center [662, 321] width 1264 height 583
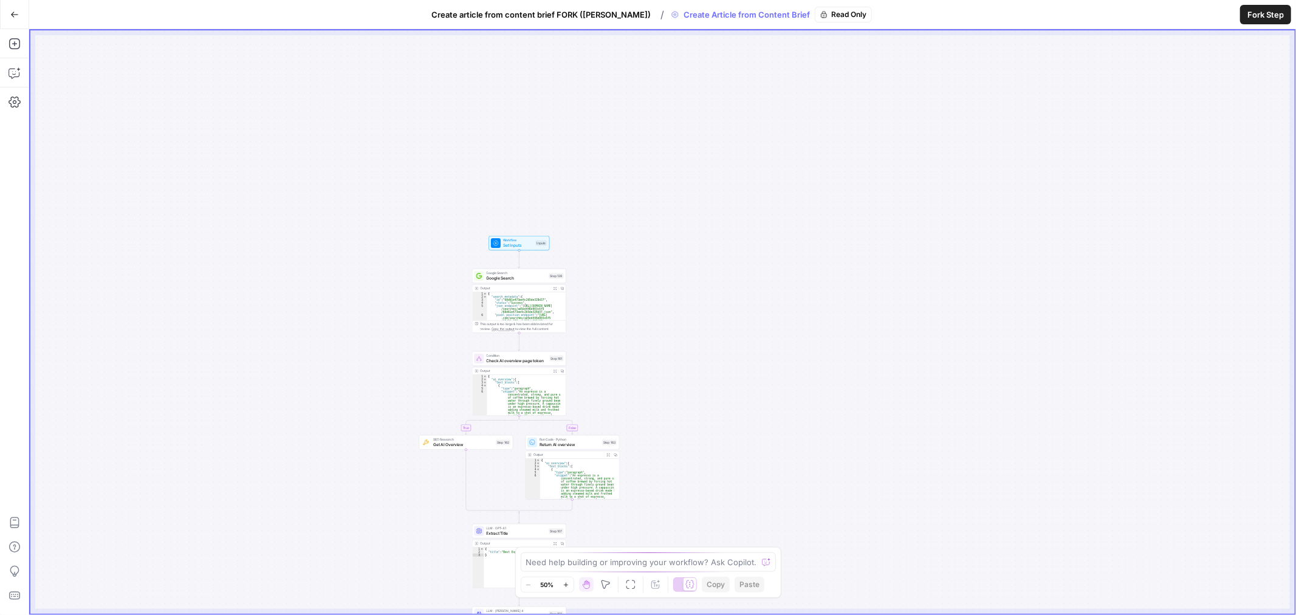
click at [569, 581] on icon "button" at bounding box center [566, 584] width 7 height 7
click at [565, 581] on button "Zoom In" at bounding box center [566, 584] width 15 height 15
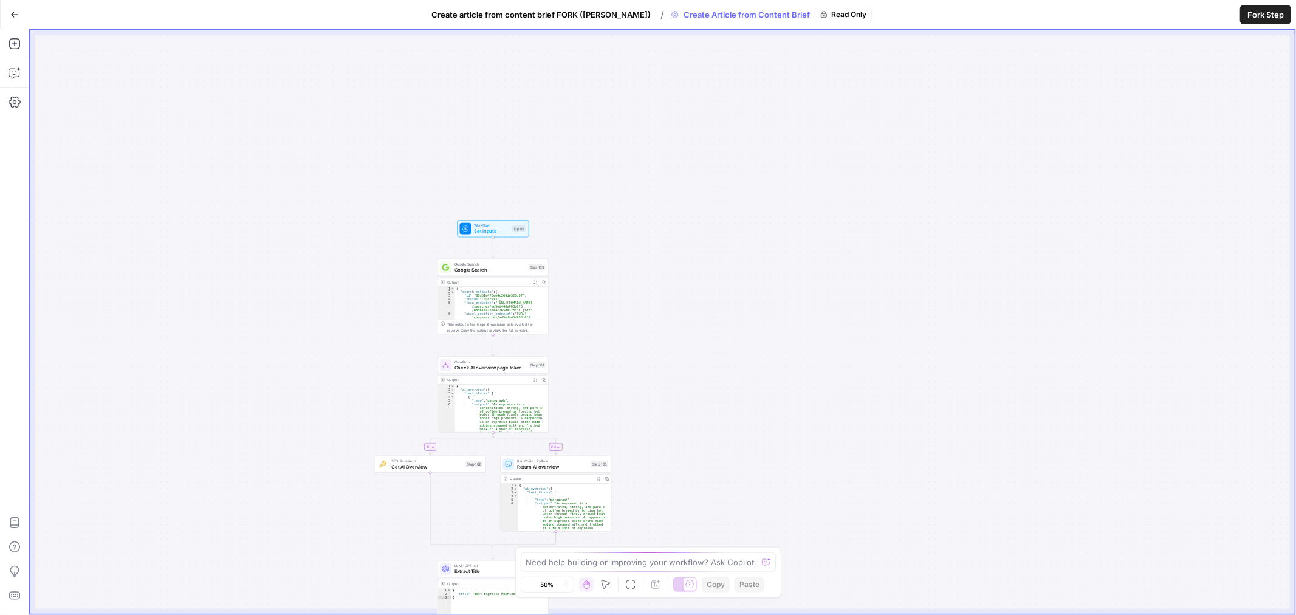
click at [563, 583] on button "Zoom In" at bounding box center [566, 584] width 15 height 15
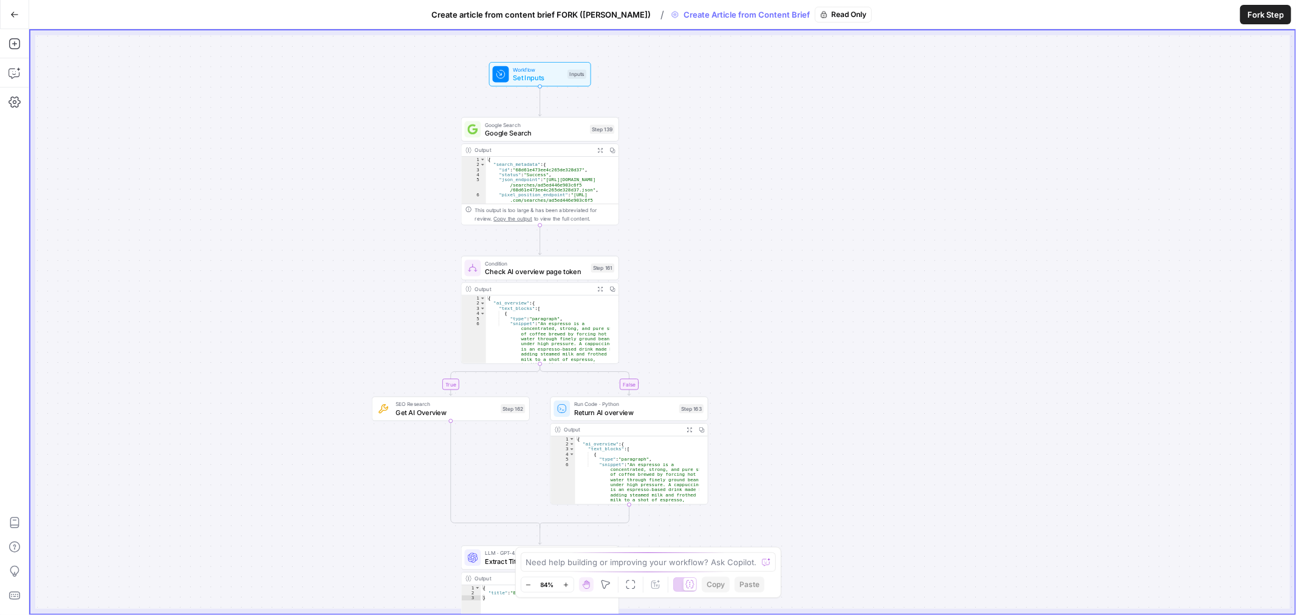
drag, startPoint x: 605, startPoint y: 380, endPoint x: 721, endPoint y: 273, distance: 157.4
click at [722, 267] on div "true false Workflow Set Inputs Inputs Google Search Google Search Step 139 Outp…" at bounding box center [662, 321] width 1264 height 583
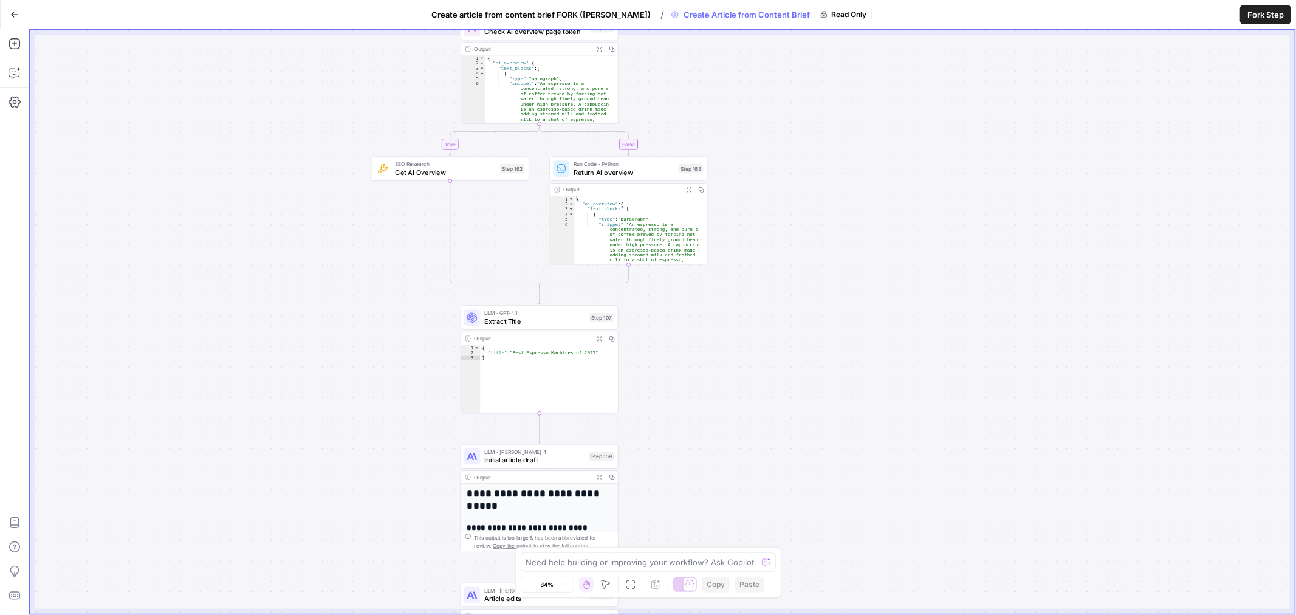
drag, startPoint x: 800, startPoint y: 465, endPoint x: 801, endPoint y: 222, distance: 242.4
click at [801, 222] on div "true false Workflow Set Inputs Inputs Google Search Google Search Step 139 Outp…" at bounding box center [662, 321] width 1264 height 583
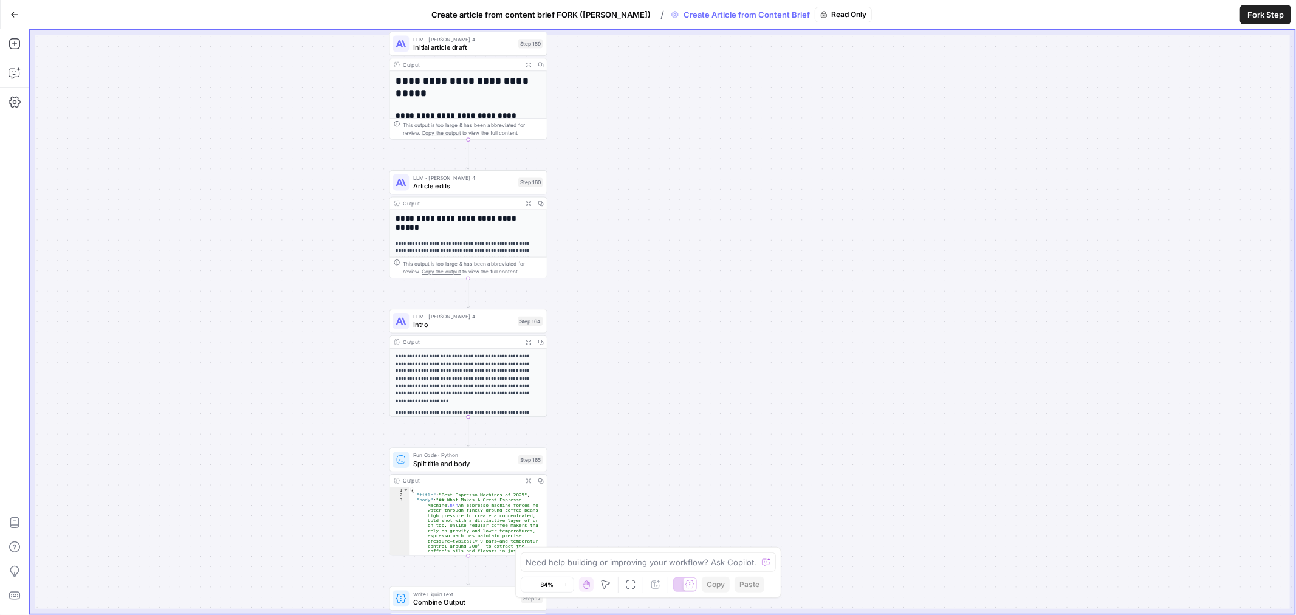
drag, startPoint x: 858, startPoint y: 361, endPoint x: 806, endPoint y: 91, distance: 275.4
click at [793, 41] on div "true false Workflow Set Inputs Inputs Google Search Google Search Step 139 Outp…" at bounding box center [662, 321] width 1264 height 583
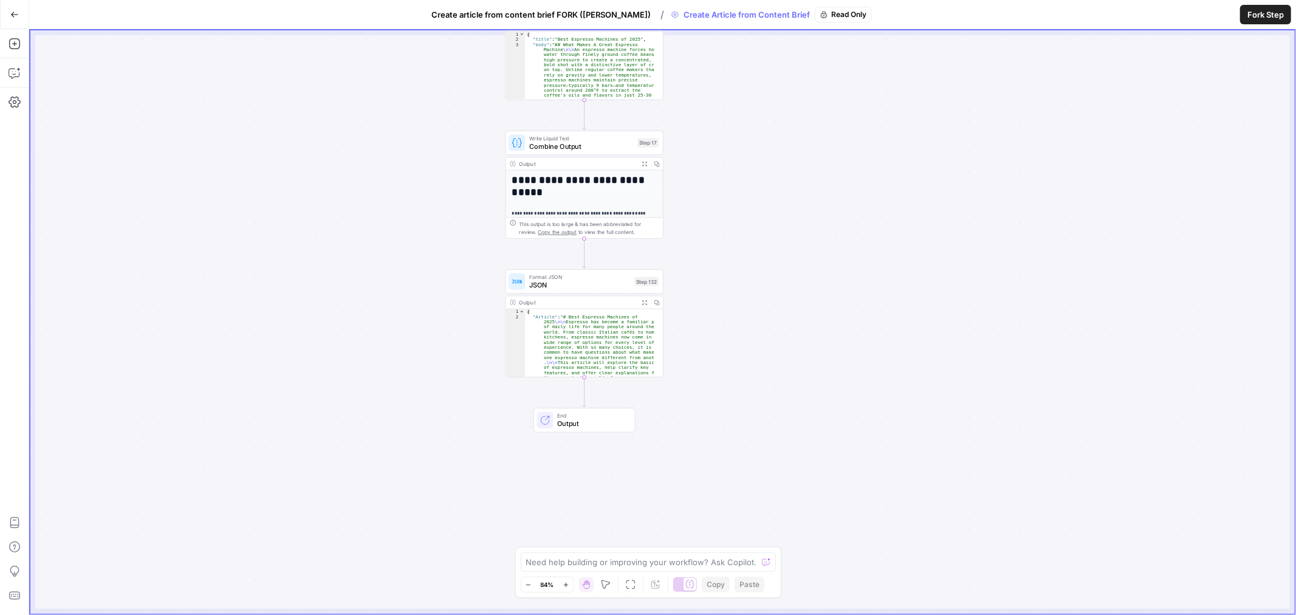
drag, startPoint x: 639, startPoint y: 515, endPoint x: 752, endPoint y: 64, distance: 464.2
click at [752, 64] on div "true false Workflow Set Inputs Inputs Google Search Google Search Step 139 Outp…" at bounding box center [662, 321] width 1264 height 583
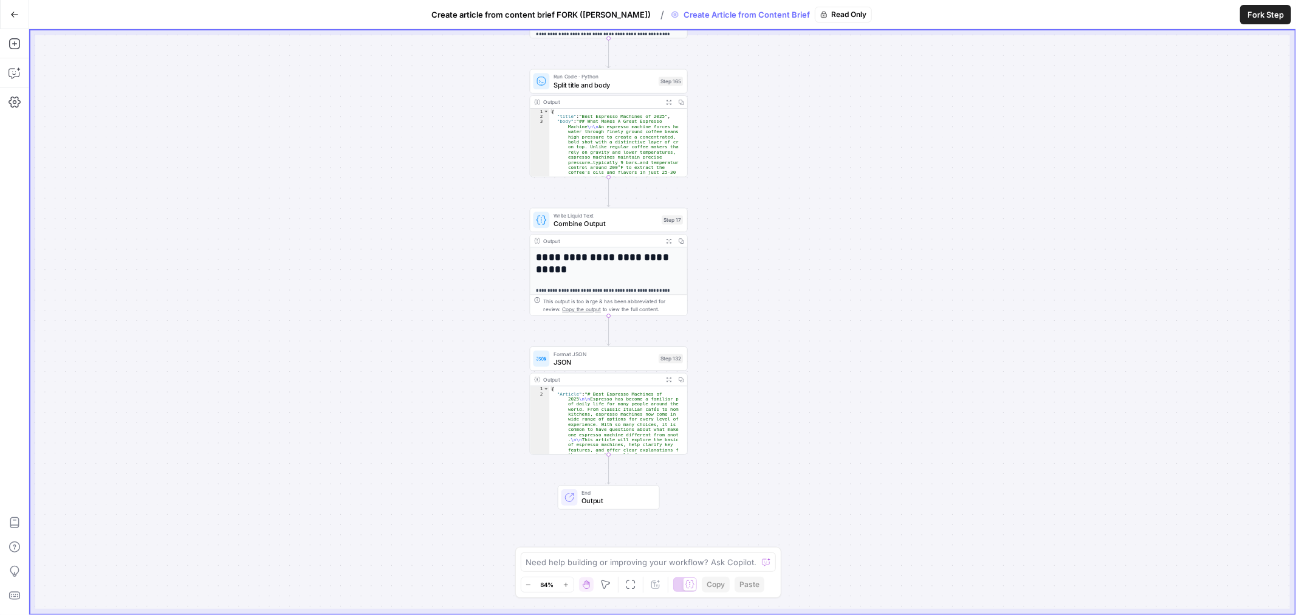
drag, startPoint x: 879, startPoint y: 262, endPoint x: 903, endPoint y: 340, distance: 82.1
click at [903, 340] on div "true false Workflow Set Inputs Inputs Google Search Google Search Step 139 Outp…" at bounding box center [662, 321] width 1264 height 583
click at [603, 215] on span "Write Liquid Text" at bounding box center [606, 217] width 104 height 8
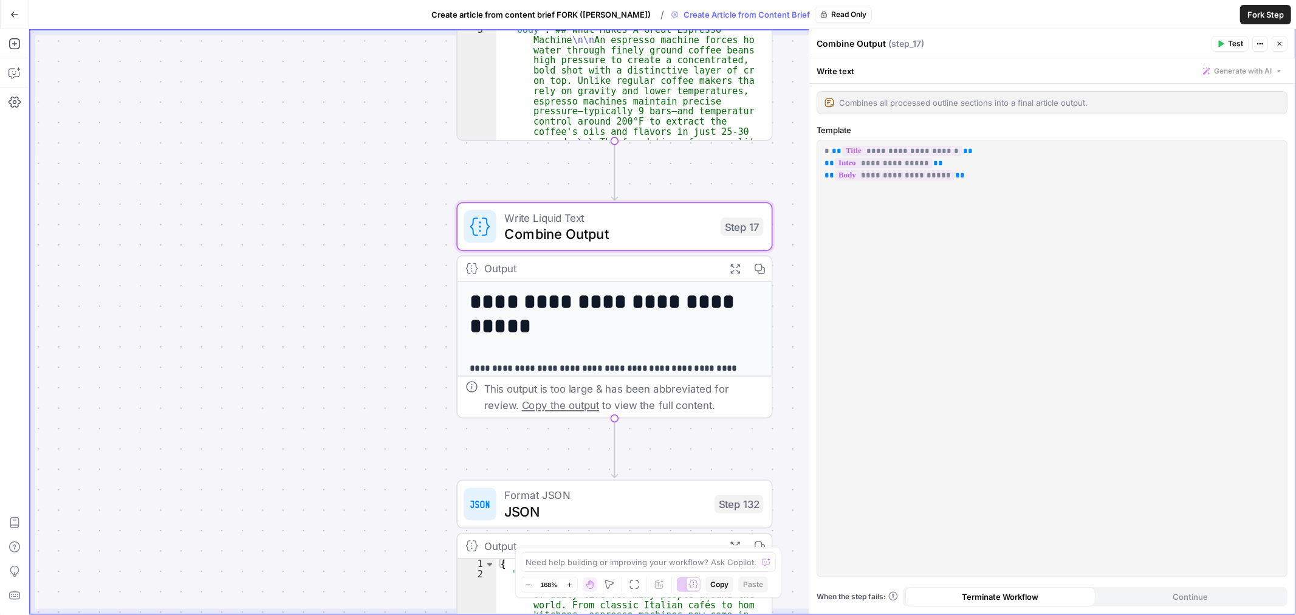
click at [1273, 7] on button "Fork Step" at bounding box center [1265, 14] width 51 height 19
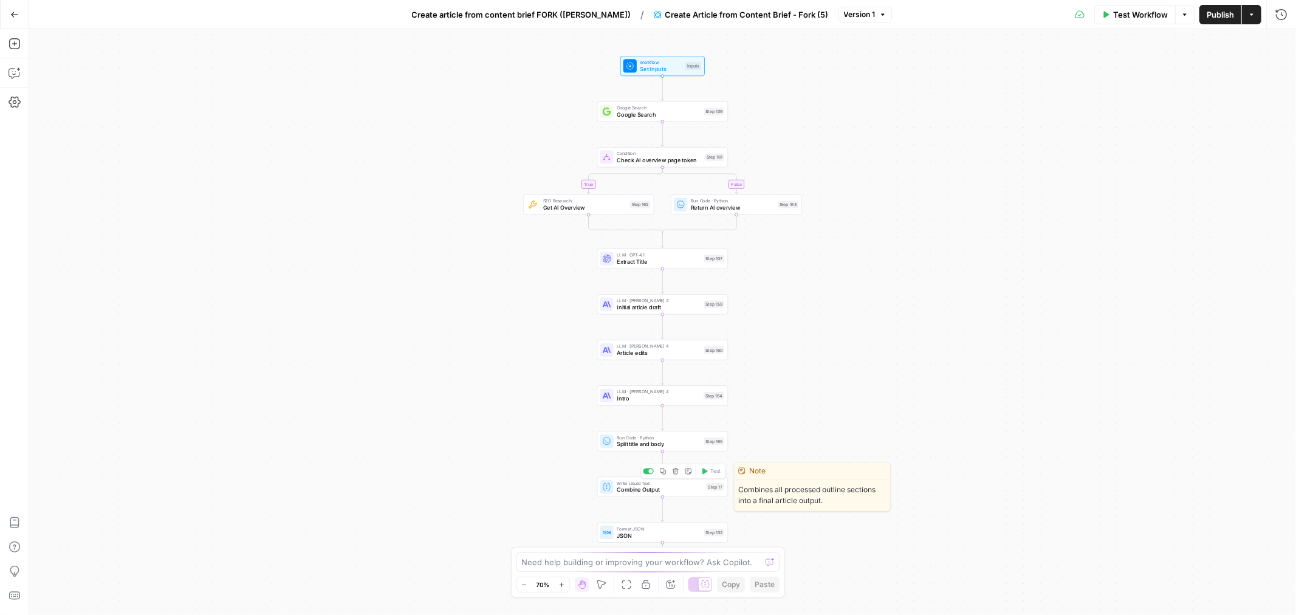
click at [687, 490] on span "Combine Output" at bounding box center [660, 489] width 86 height 9
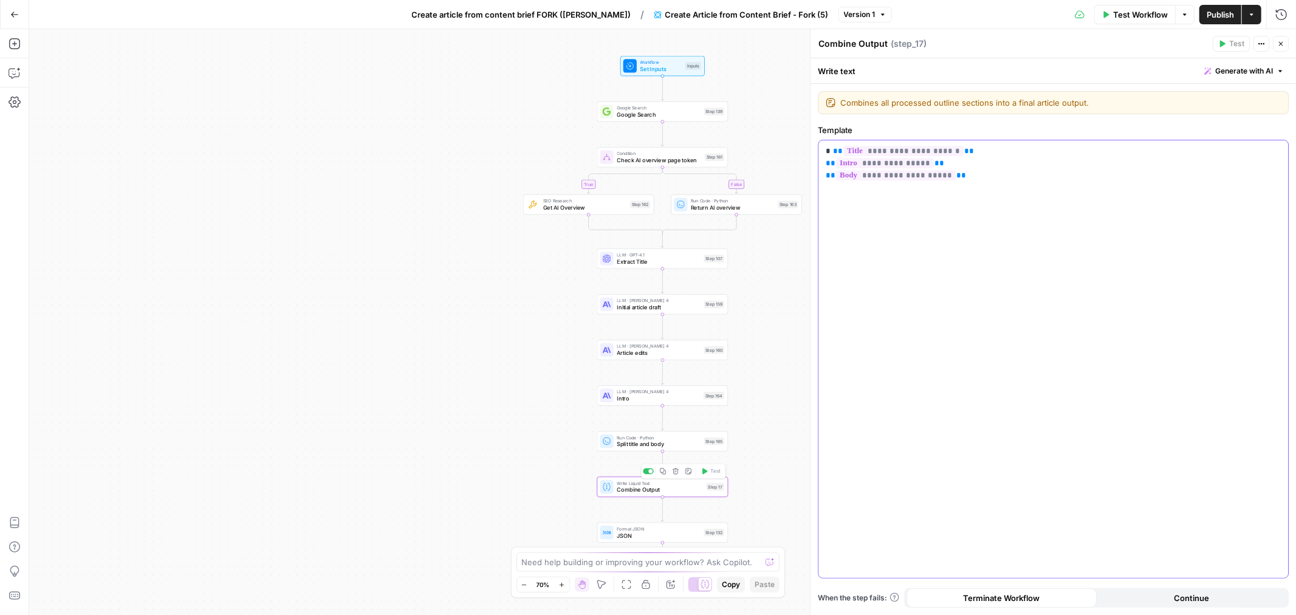
click at [1021, 242] on div "**********" at bounding box center [1053, 358] width 470 height 437
click at [13, 44] on icon "button" at bounding box center [15, 44] width 12 height 12
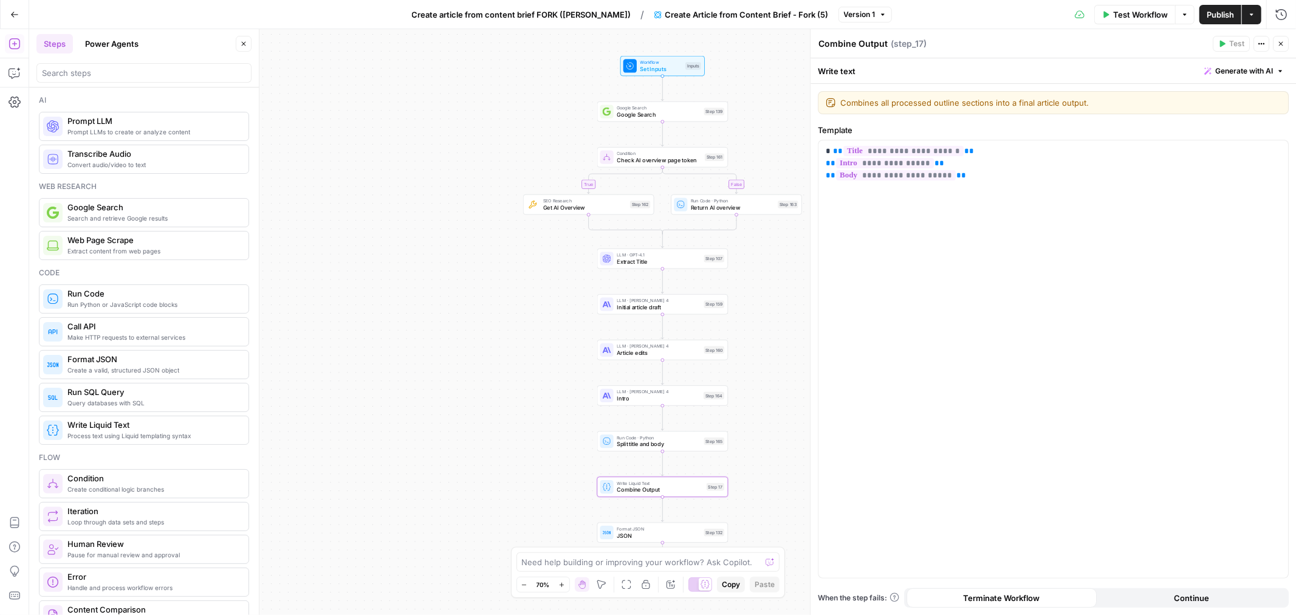
click at [98, 81] on div at bounding box center [143, 72] width 215 height 19
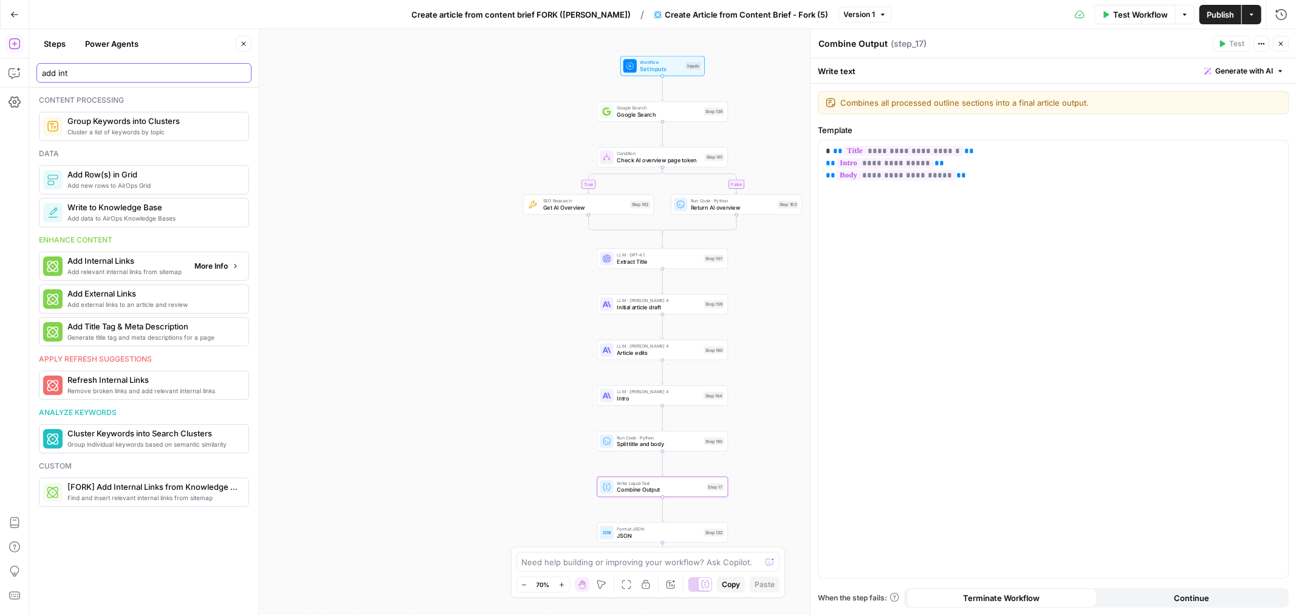
type input "add int"
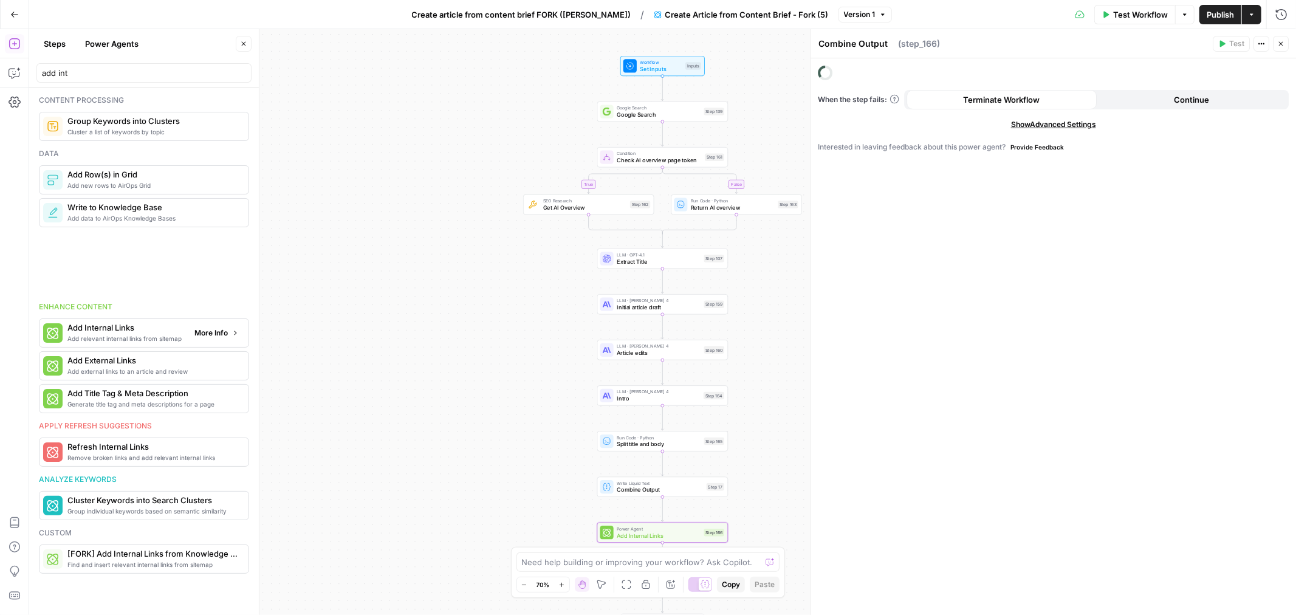
type textarea "Add Internal Links"
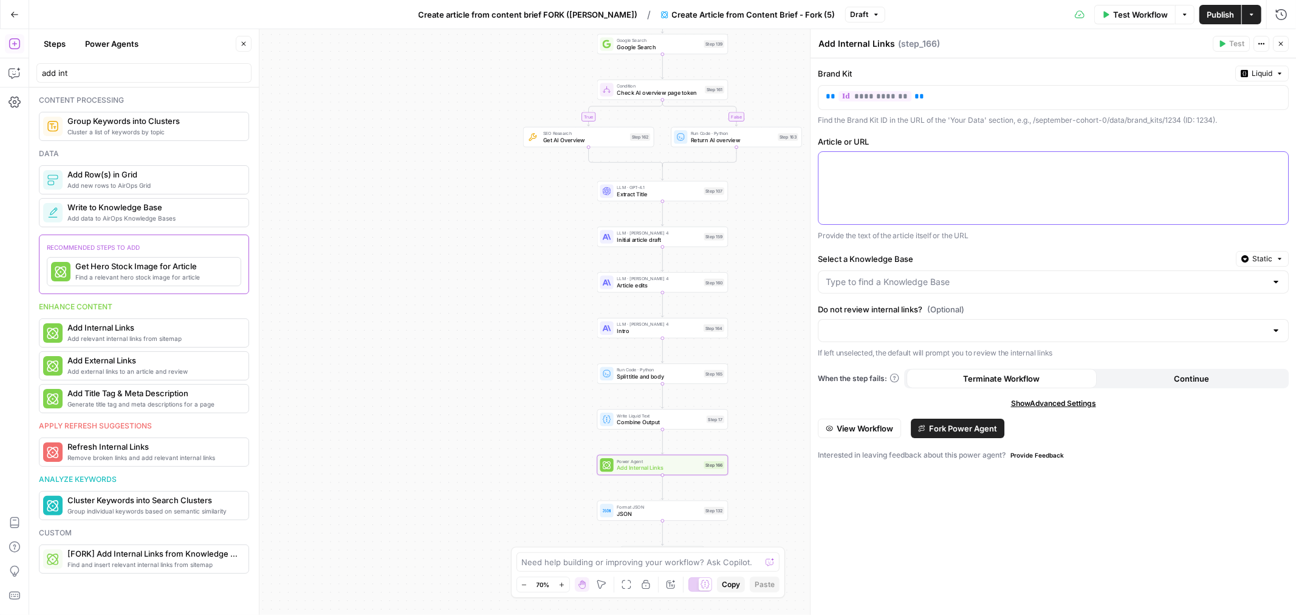
click at [891, 153] on div at bounding box center [1053, 188] width 470 height 72
click at [1030, 108] on div "**********" at bounding box center [1043, 98] width 450 height 24
click at [1103, 186] on div at bounding box center [1053, 188] width 470 height 72
drag, startPoint x: 1274, startPoint y: 160, endPoint x: 1264, endPoint y: 165, distance: 11.2
click at [1274, 160] on icon "button" at bounding box center [1277, 163] width 6 height 6
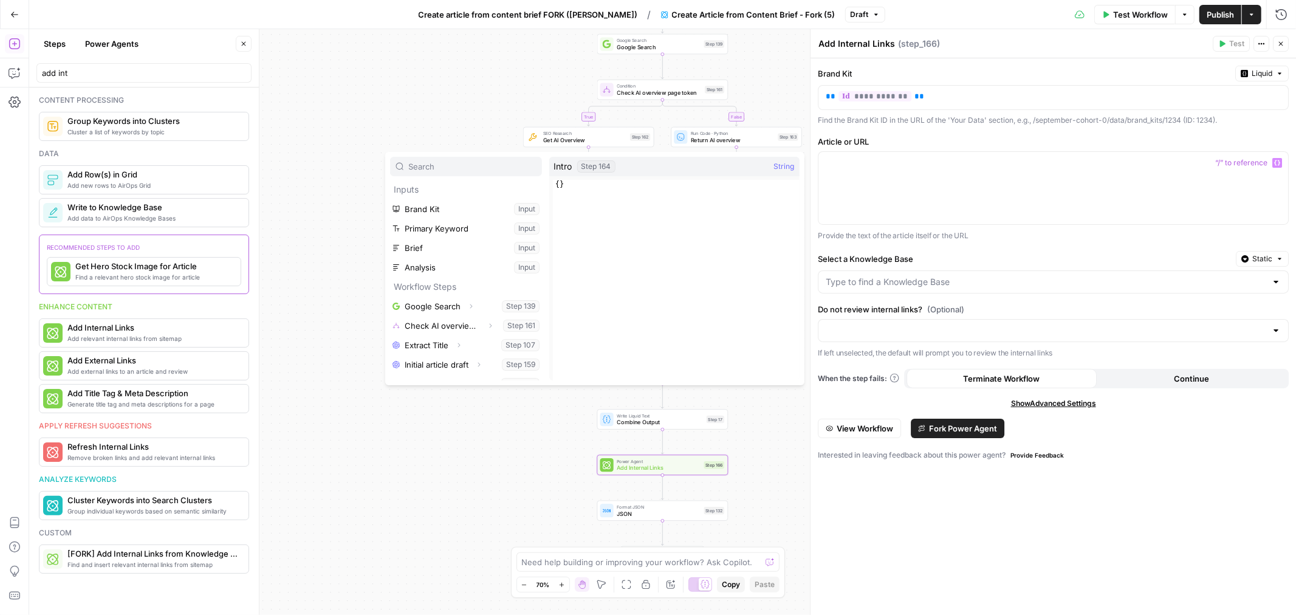
scroll to position [71, 0]
click at [433, 371] on button "Select variable Combine Output" at bounding box center [466, 370] width 152 height 19
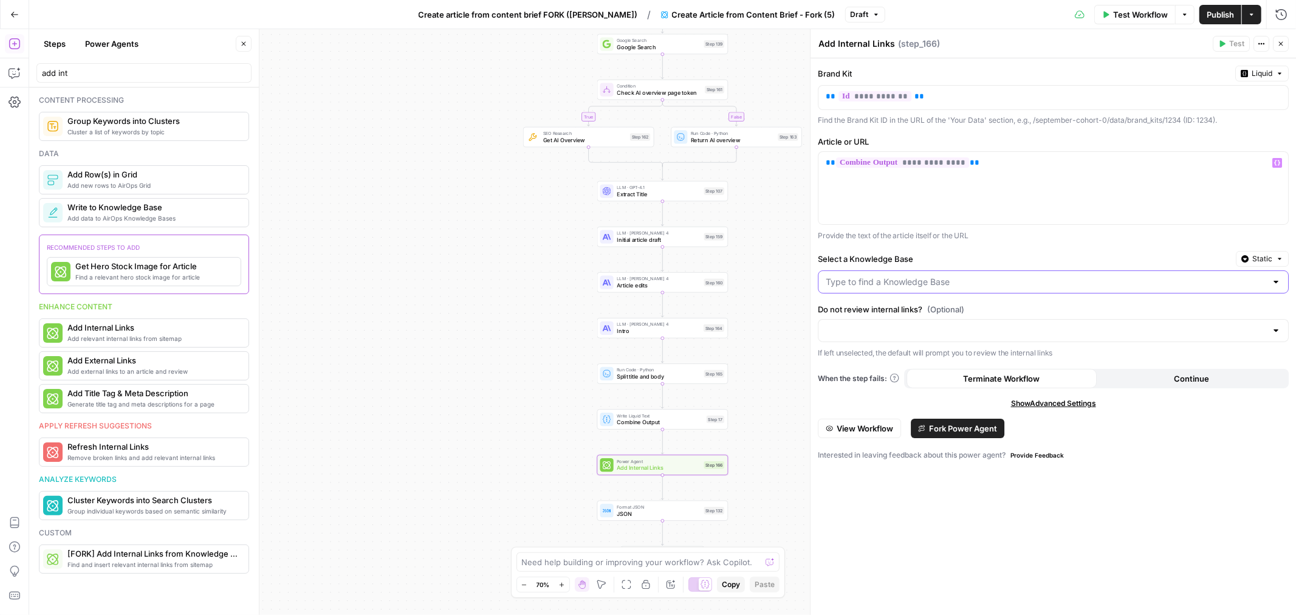
click at [887, 284] on input "Select a Knowledge Base" at bounding box center [1046, 282] width 440 height 12
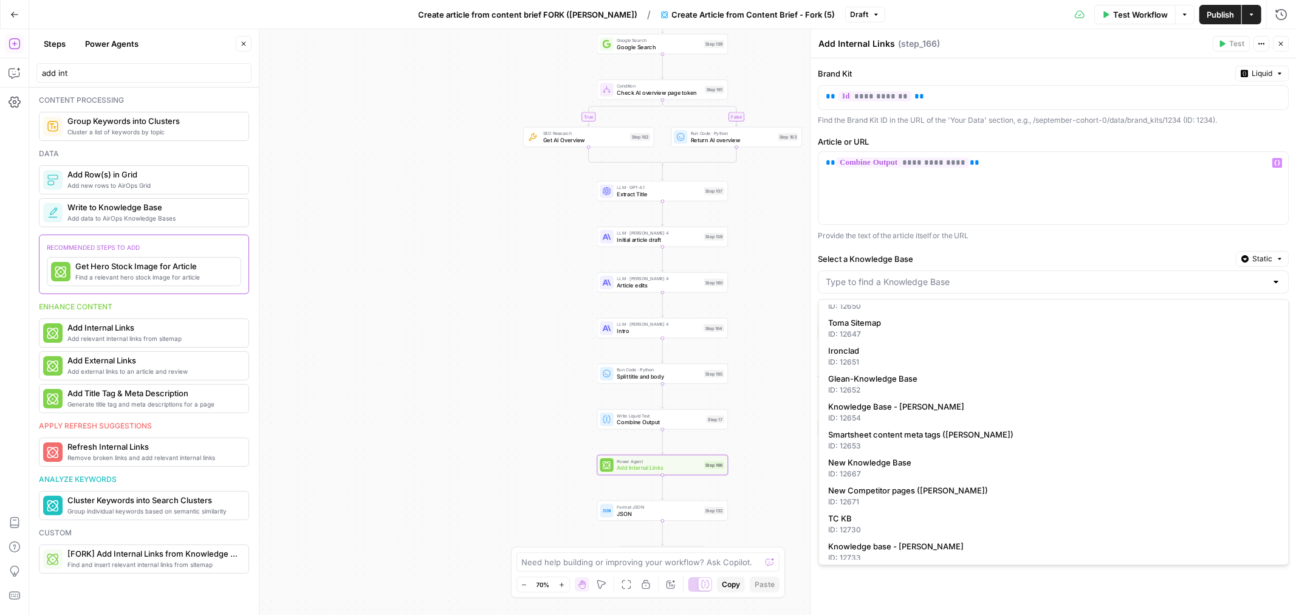
scroll to position [331, 0]
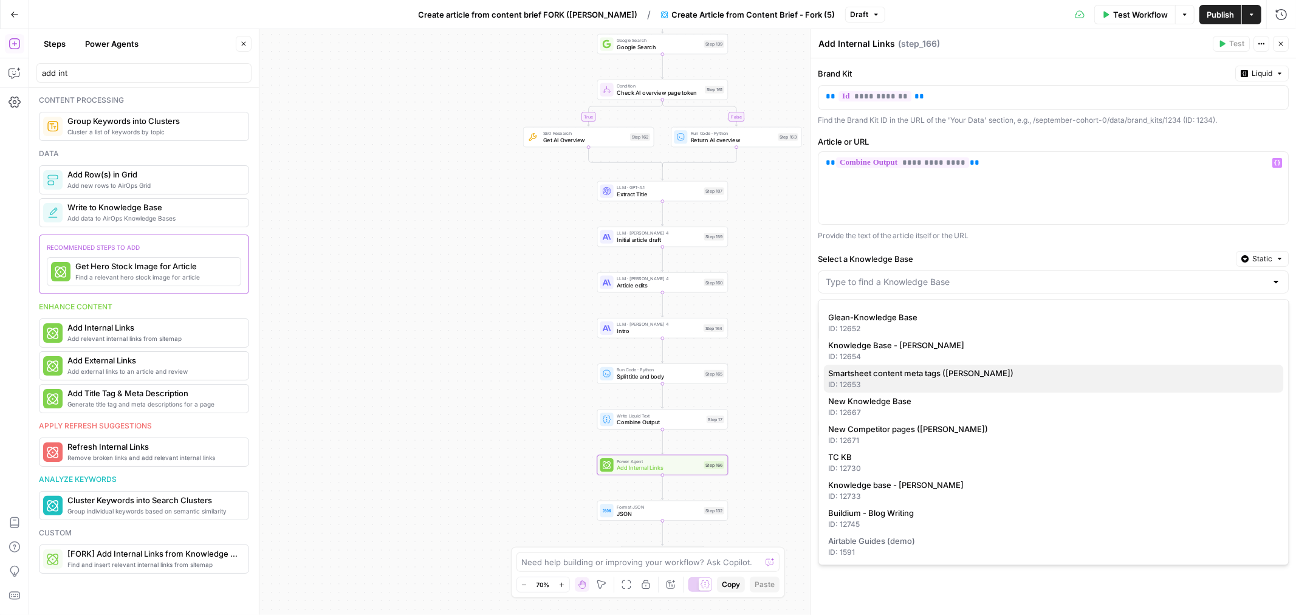
click at [1019, 372] on span "Smartsheet content meta tags ([PERSON_NAME])" at bounding box center [1051, 373] width 445 height 12
type input "Smartsheet content meta tags ([PERSON_NAME])"
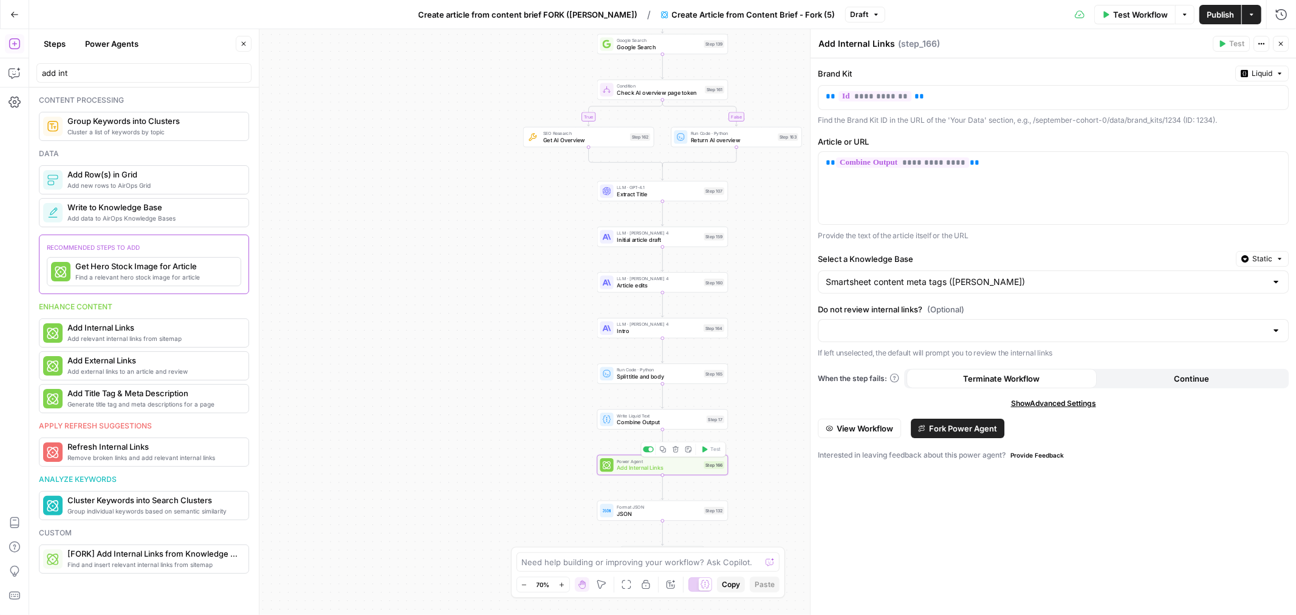
click at [683, 469] on span "Add Internal Links" at bounding box center [659, 468] width 84 height 9
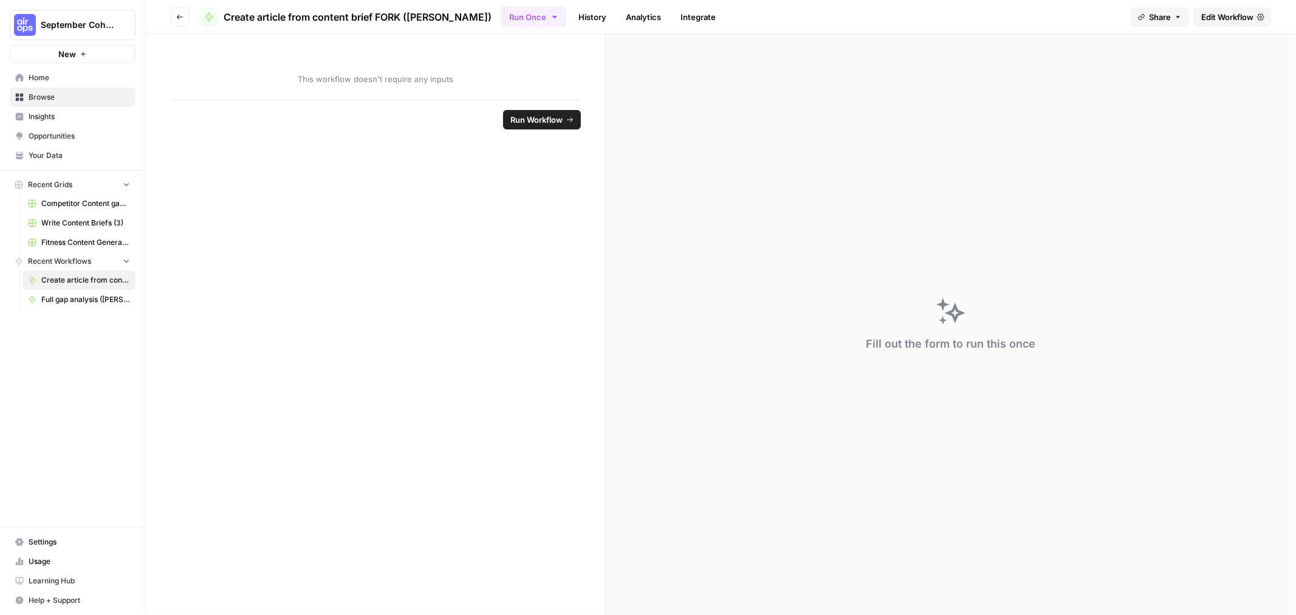
click at [1218, 12] on span "Edit Workflow" at bounding box center [1227, 17] width 52 height 12
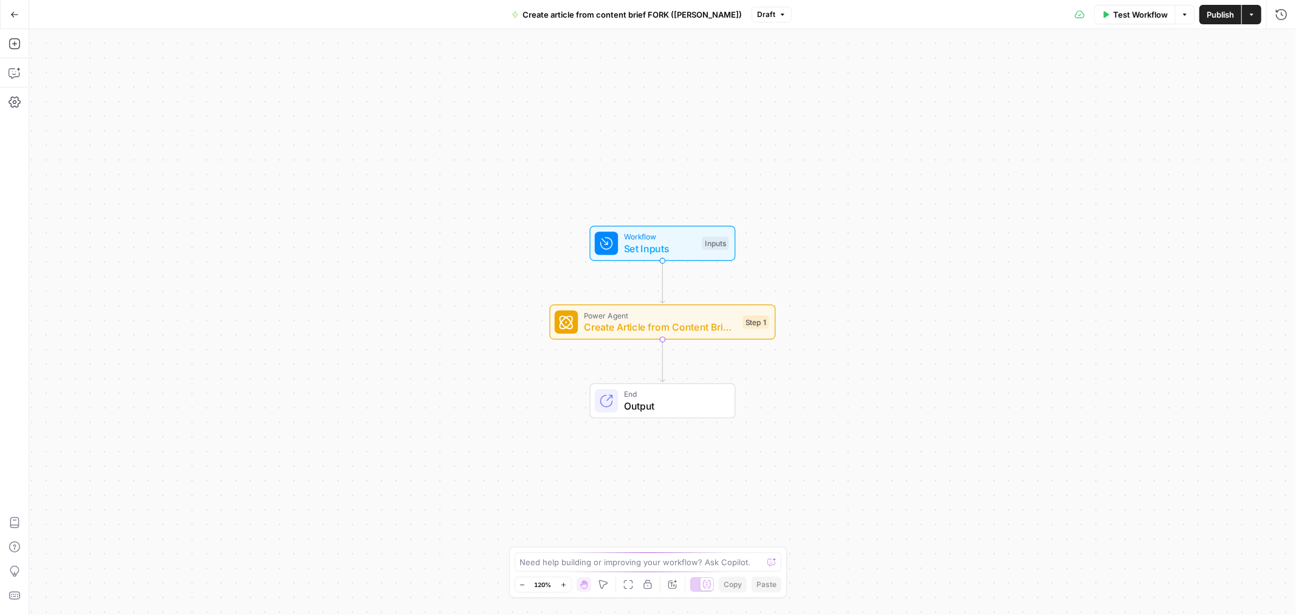
click at [702, 326] on span "Create Article from Content Brief - Fork (5)" at bounding box center [660, 327] width 153 height 15
click at [702, 325] on span "Create Article from Content Brief - Fork (5)" at bounding box center [660, 327] width 153 height 15
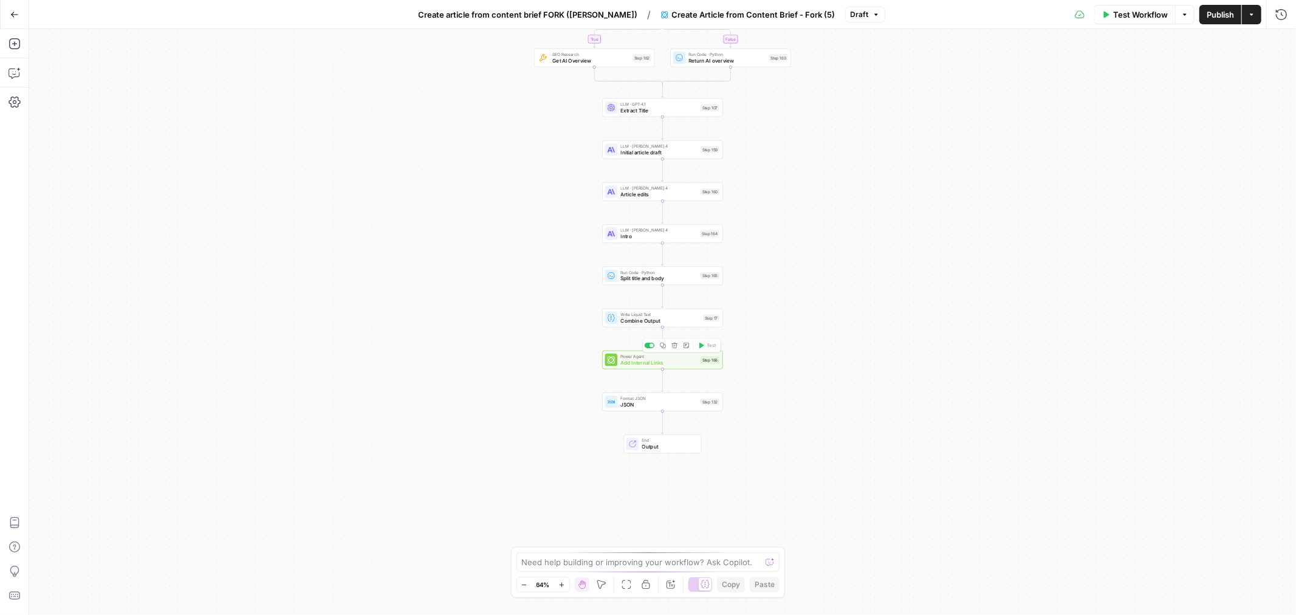
click at [665, 363] on span "Add Internal Links" at bounding box center [658, 362] width 77 height 8
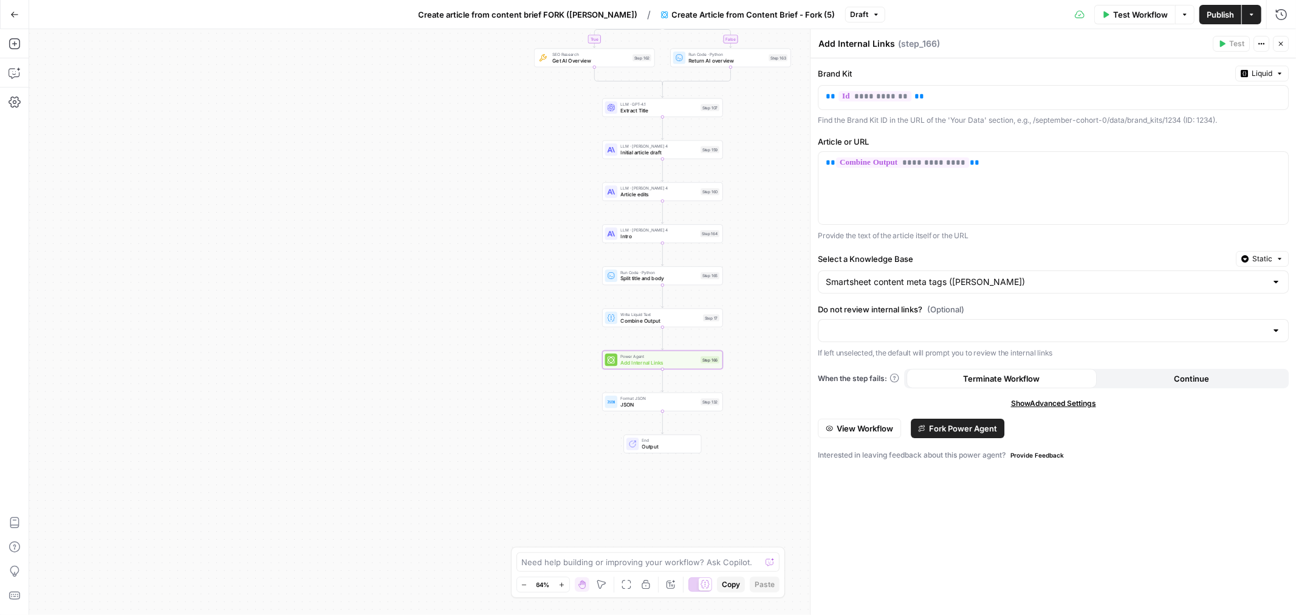
click at [1265, 256] on span "Static" at bounding box center [1262, 258] width 20 height 11
click at [1233, 311] on span "Liquid" at bounding box center [1238, 313] width 69 height 12
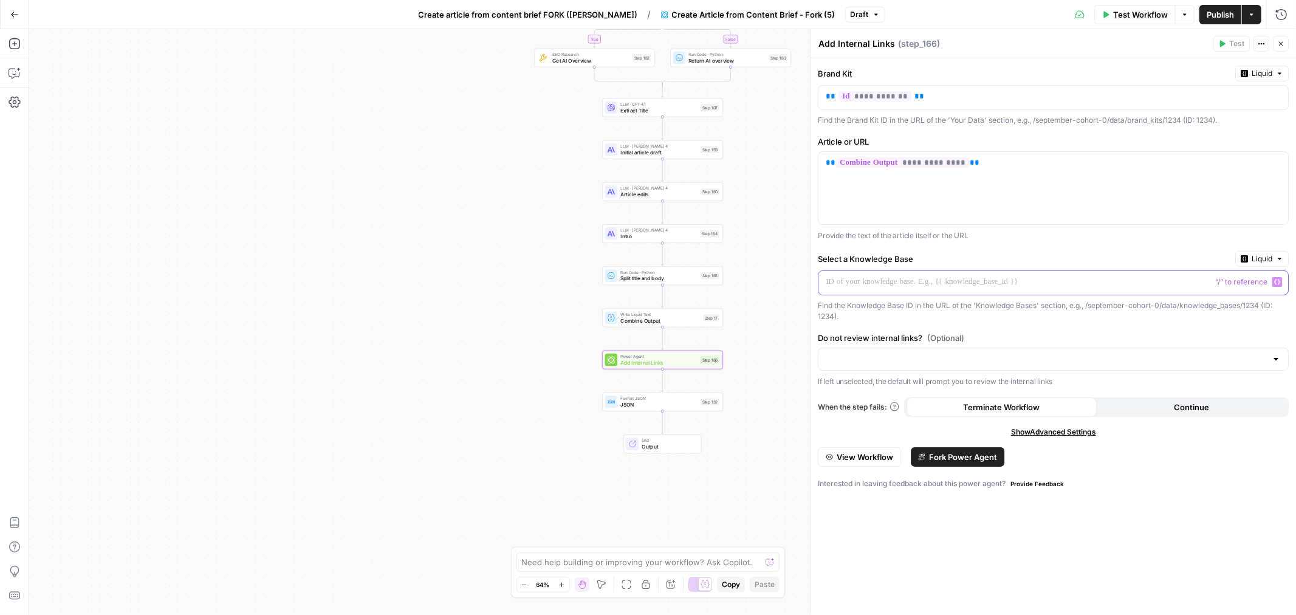
click at [1100, 286] on p at bounding box center [1044, 282] width 436 height 12
click at [1273, 284] on button "Variables Menu" at bounding box center [1277, 282] width 10 height 10
type input "s"
click at [1275, 283] on icon "button" at bounding box center [1277, 281] width 6 height 5
type input "i"
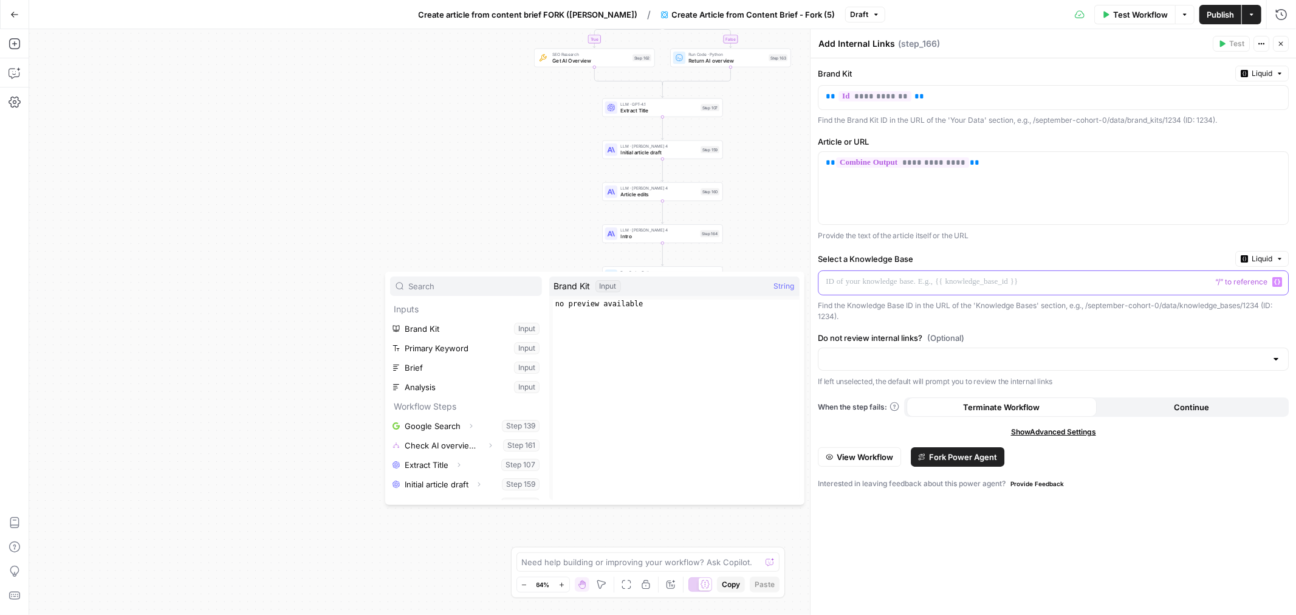
click at [942, 286] on p at bounding box center [1044, 282] width 436 height 12
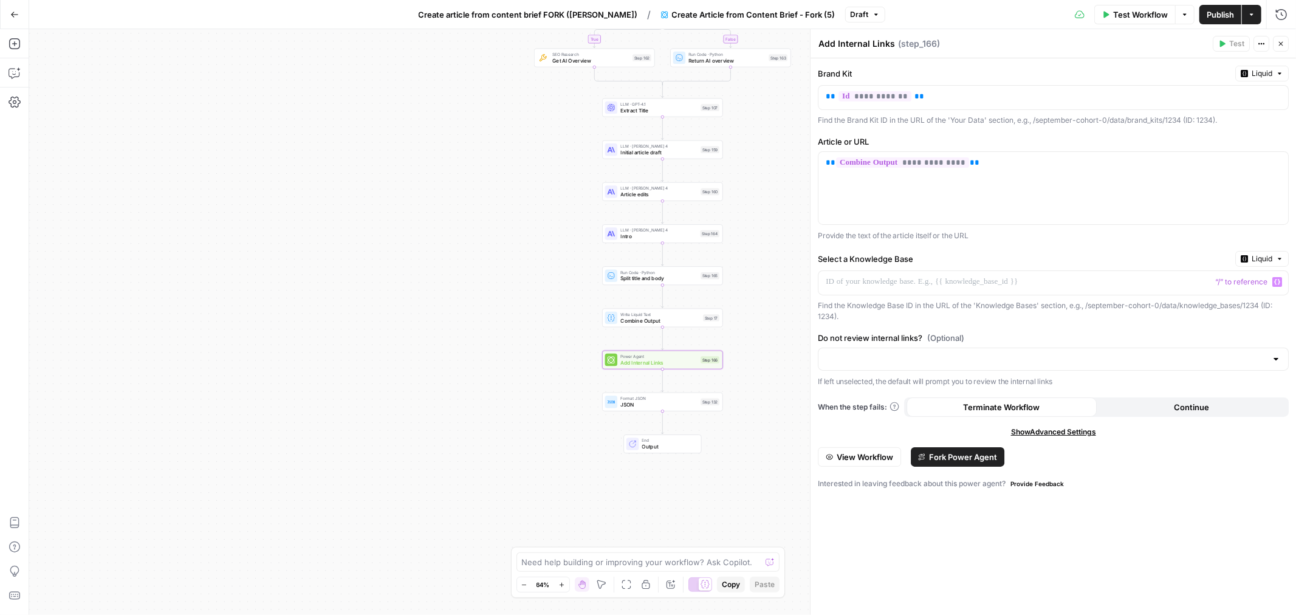
click at [1270, 283] on span "“/” to reference" at bounding box center [1241, 282] width 62 height 10
click at [1276, 283] on icon "button" at bounding box center [1277, 282] width 6 height 6
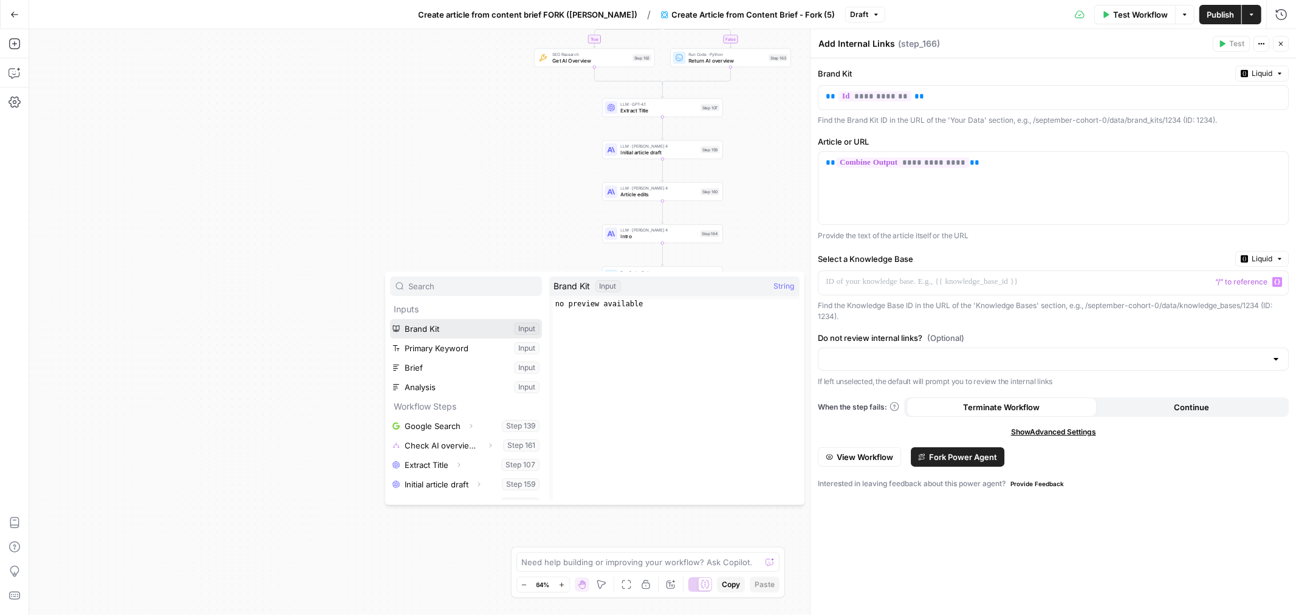
click at [446, 332] on button "Select variable Brand Kit" at bounding box center [466, 328] width 152 height 19
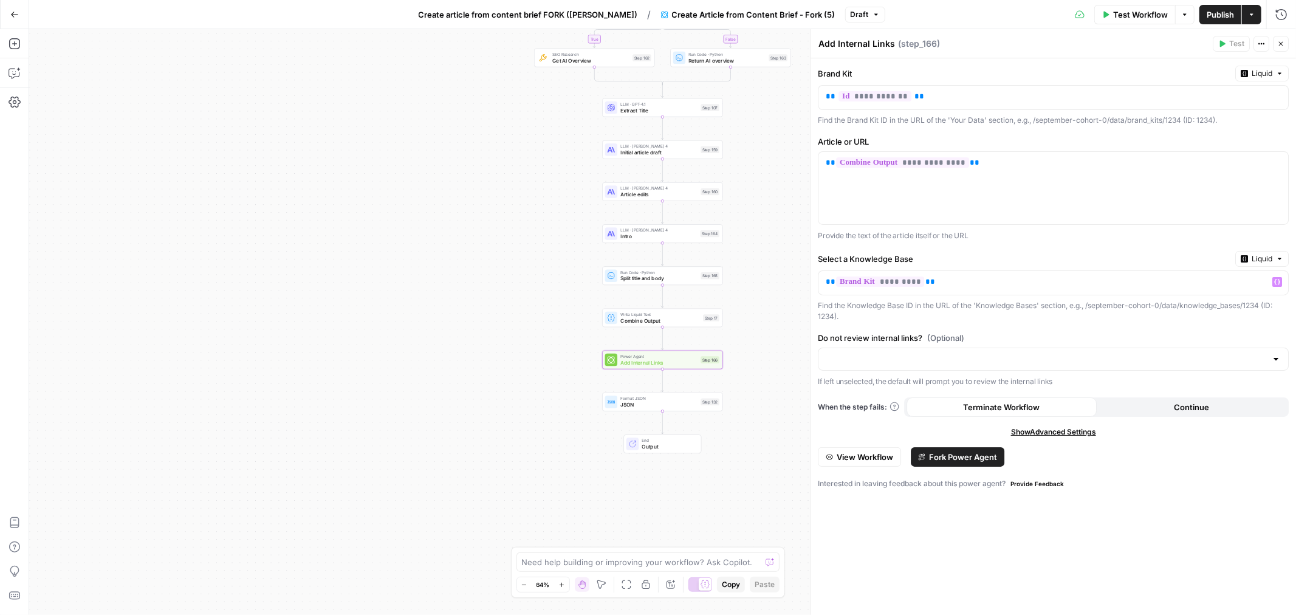
click at [1119, 303] on div "Find the Knowledge Base ID in the URL of the 'Knowledge Bases' section, e.g., /…" at bounding box center [1053, 311] width 471 height 22
click at [1282, 284] on div "Variables Menu" at bounding box center [1277, 282] width 10 height 10
click at [1274, 281] on icon "button" at bounding box center [1277, 282] width 6 height 6
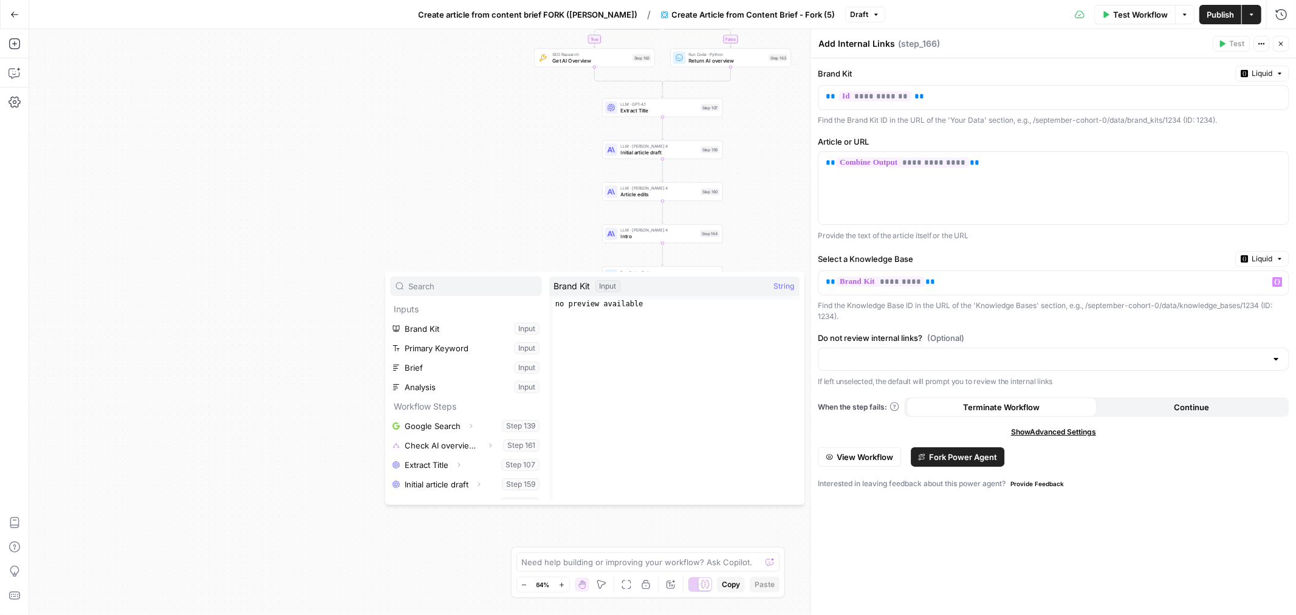
click at [459, 288] on input "text" at bounding box center [473, 286] width 128 height 12
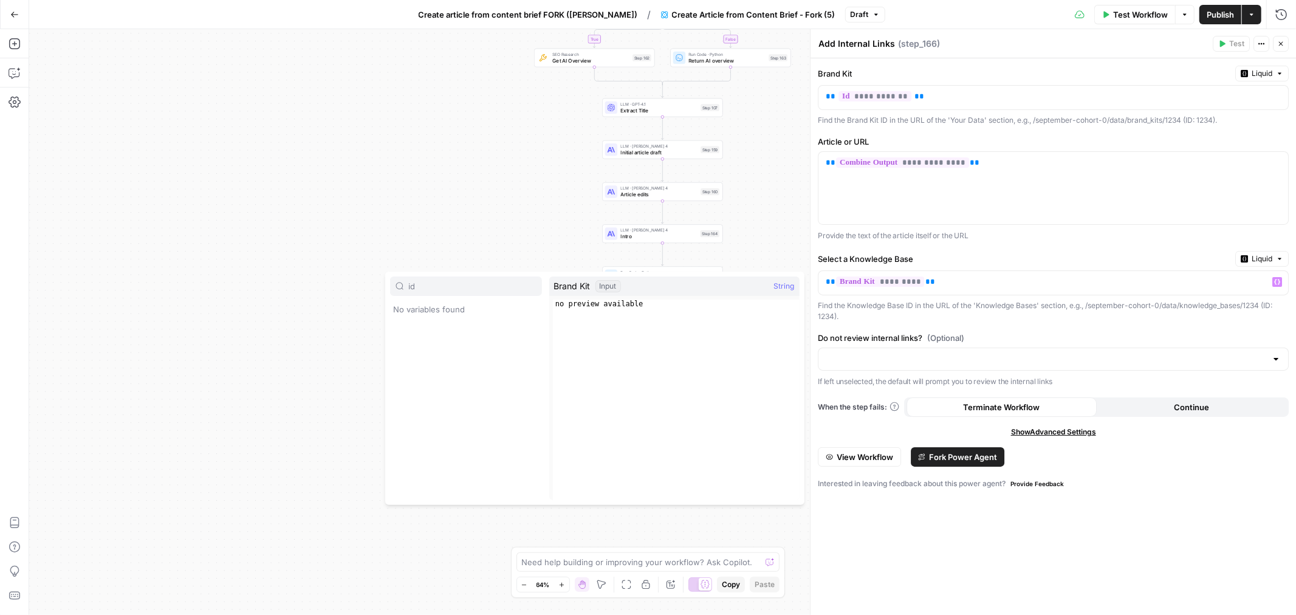
type input "i"
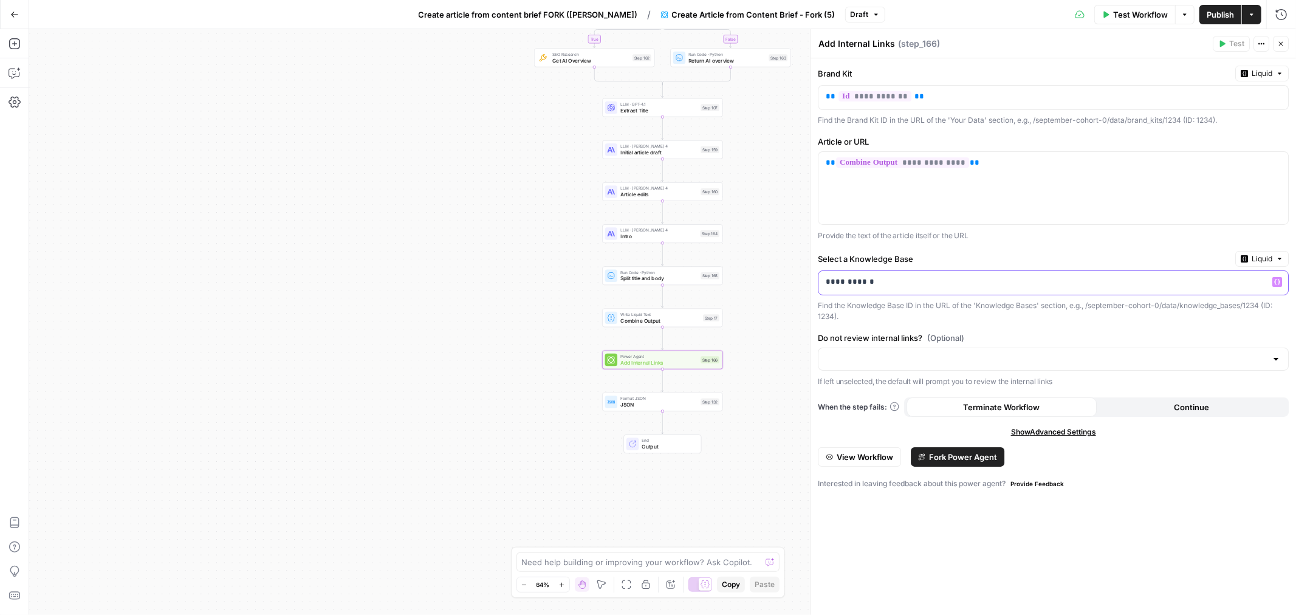
drag, startPoint x: 898, startPoint y: 284, endPoint x: 833, endPoint y: 286, distance: 65.0
click at [833, 286] on p "**********" at bounding box center [1044, 282] width 436 height 12
click at [891, 293] on div "**********" at bounding box center [1043, 283] width 450 height 24
click at [890, 286] on p "**********" at bounding box center [1044, 282] width 436 height 12
click at [889, 286] on p "**********" at bounding box center [1044, 282] width 436 height 12
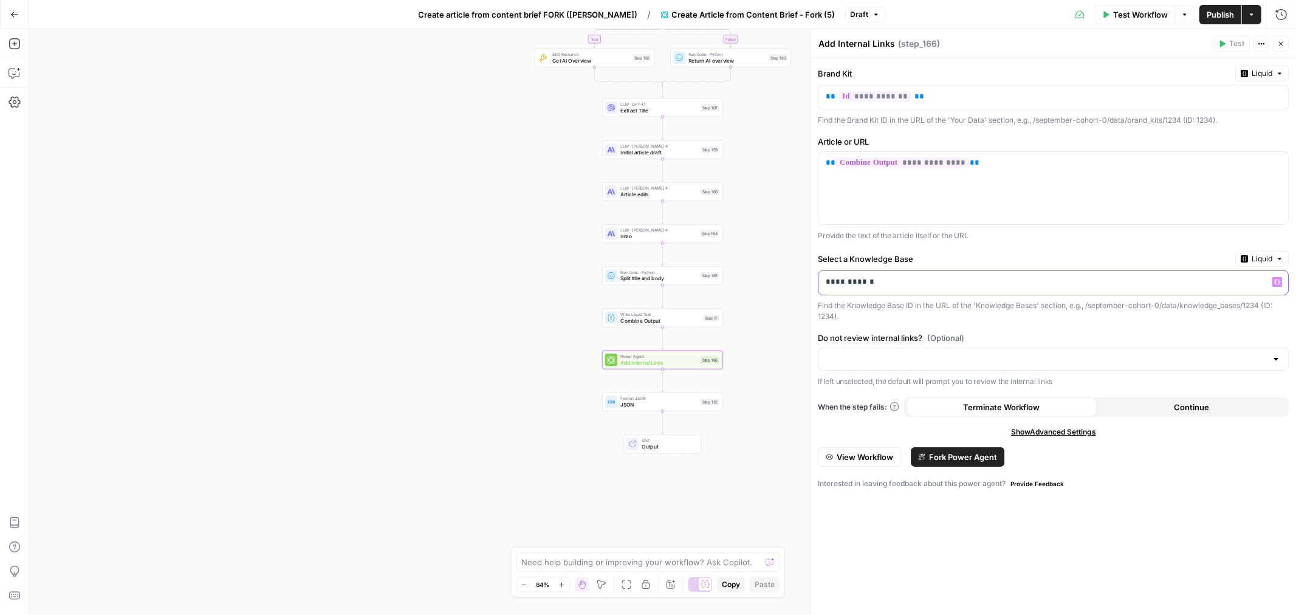
click at [889, 286] on p "**********" at bounding box center [1044, 282] width 436 height 12
click at [993, 287] on p "**********" at bounding box center [1053, 282] width 455 height 12
click at [975, 365] on input "Do not review internal links? (Optional)" at bounding box center [1046, 359] width 440 height 12
click at [890, 391] on span "Review internal links" at bounding box center [1051, 390] width 445 height 12
type input "Review internal links"
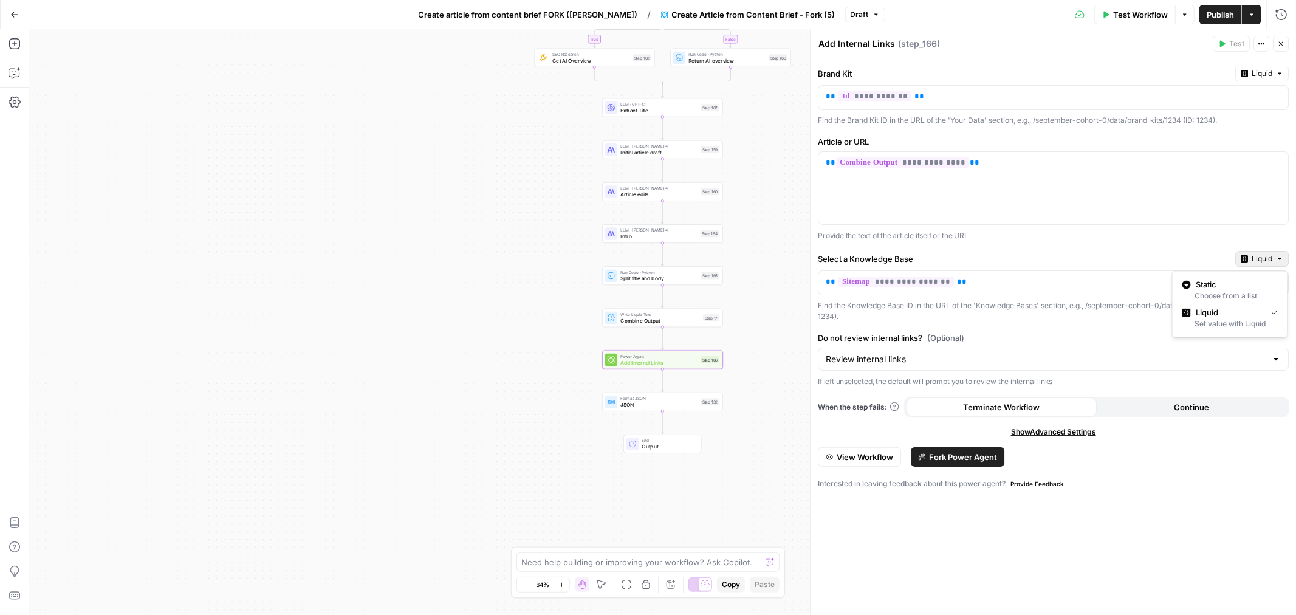
click at [1279, 256] on icon "button" at bounding box center [1279, 258] width 7 height 7
click at [1199, 241] on p "Provide the text of the article itself or the URL" at bounding box center [1053, 236] width 471 height 12
click at [871, 456] on span "View Workflow" at bounding box center [865, 457] width 57 height 12
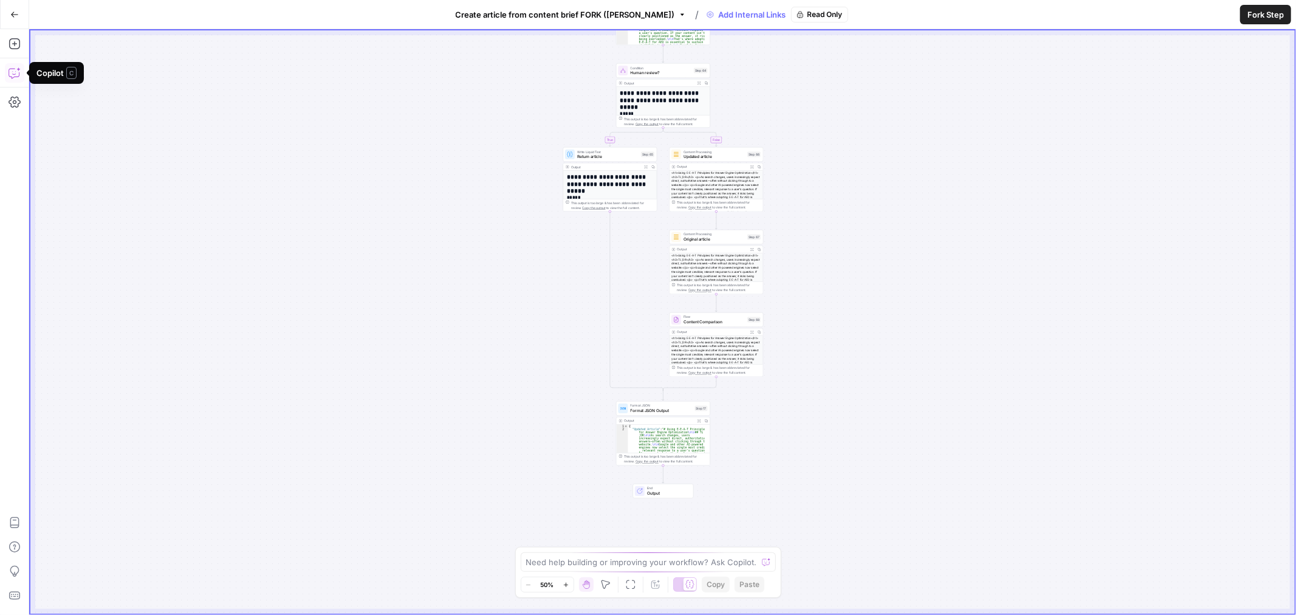
click at [17, 9] on button "Go Back" at bounding box center [15, 15] width 22 height 22
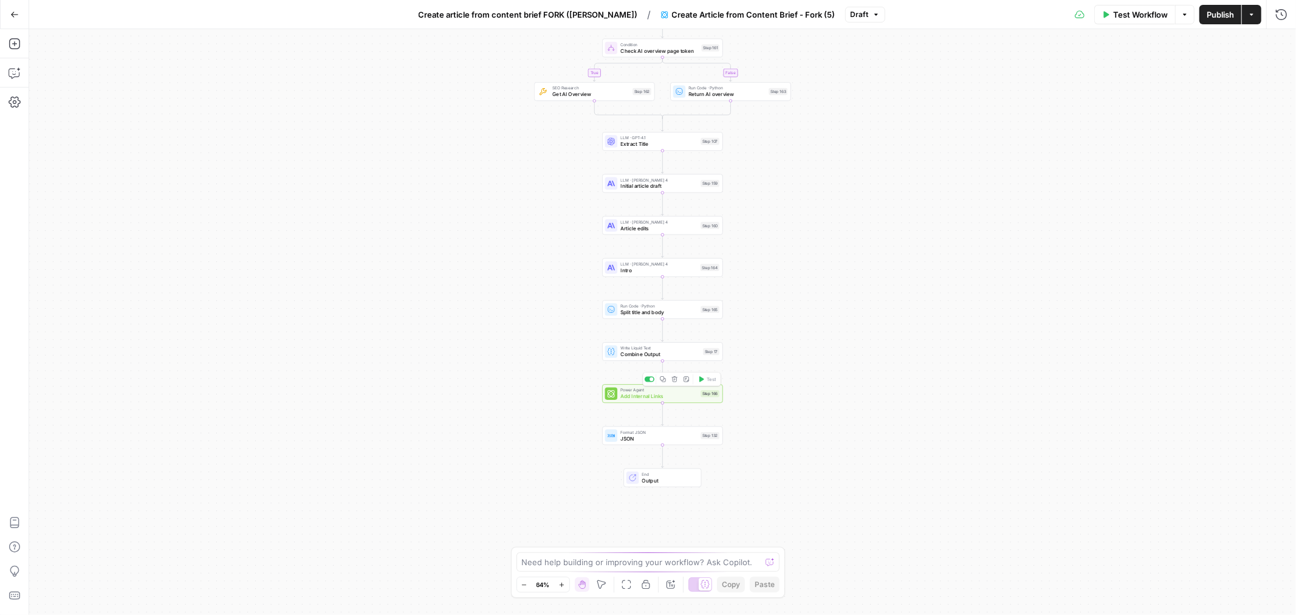
click at [671, 395] on span "Add Internal Links" at bounding box center [658, 396] width 77 height 8
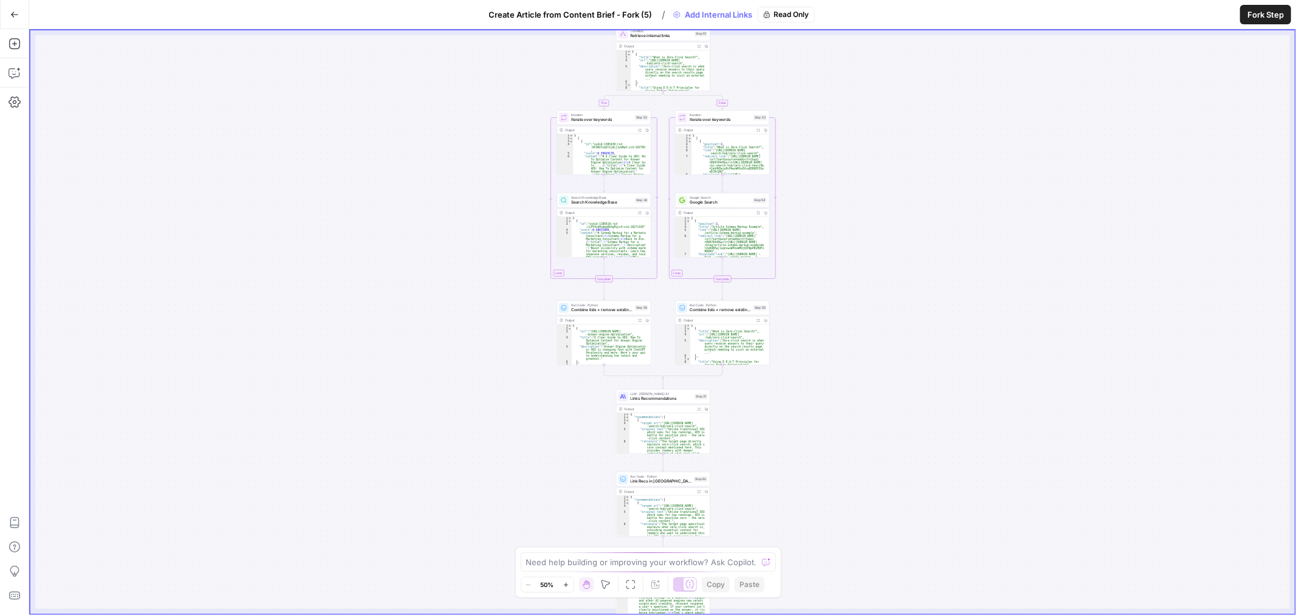
drag, startPoint x: 13, startPoint y: 16, endPoint x: 53, endPoint y: 26, distance: 41.4
click at [13, 16] on icon "button" at bounding box center [14, 14] width 9 height 9
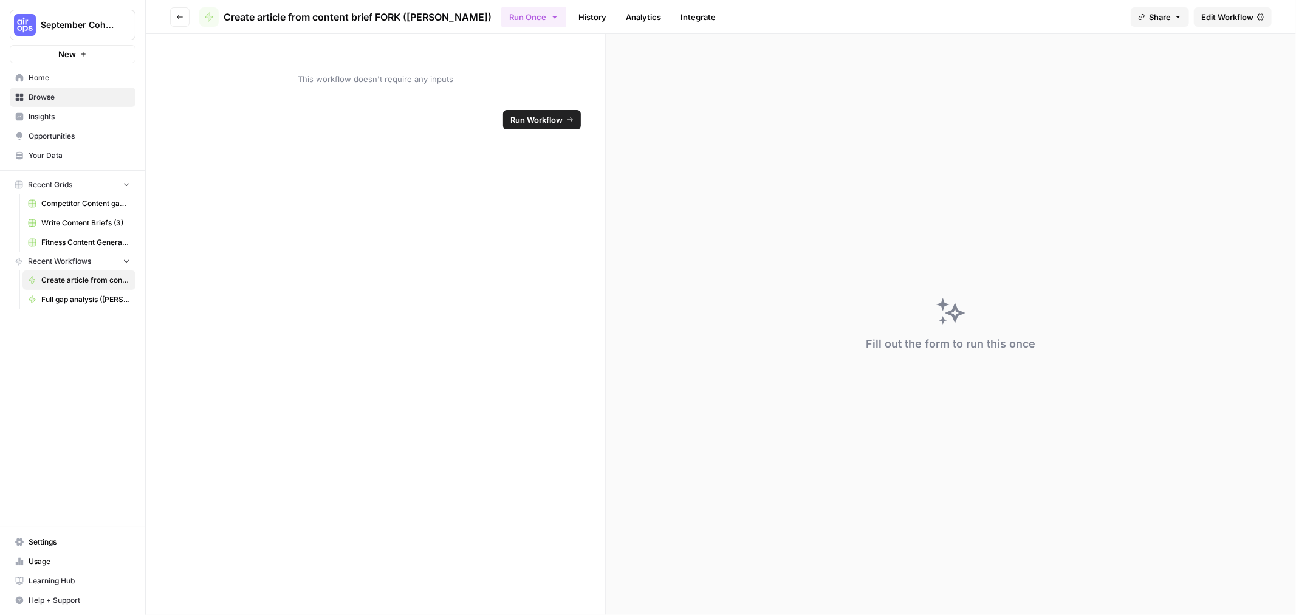
click at [1222, 17] on span "Edit Workflow" at bounding box center [1227, 17] width 52 height 12
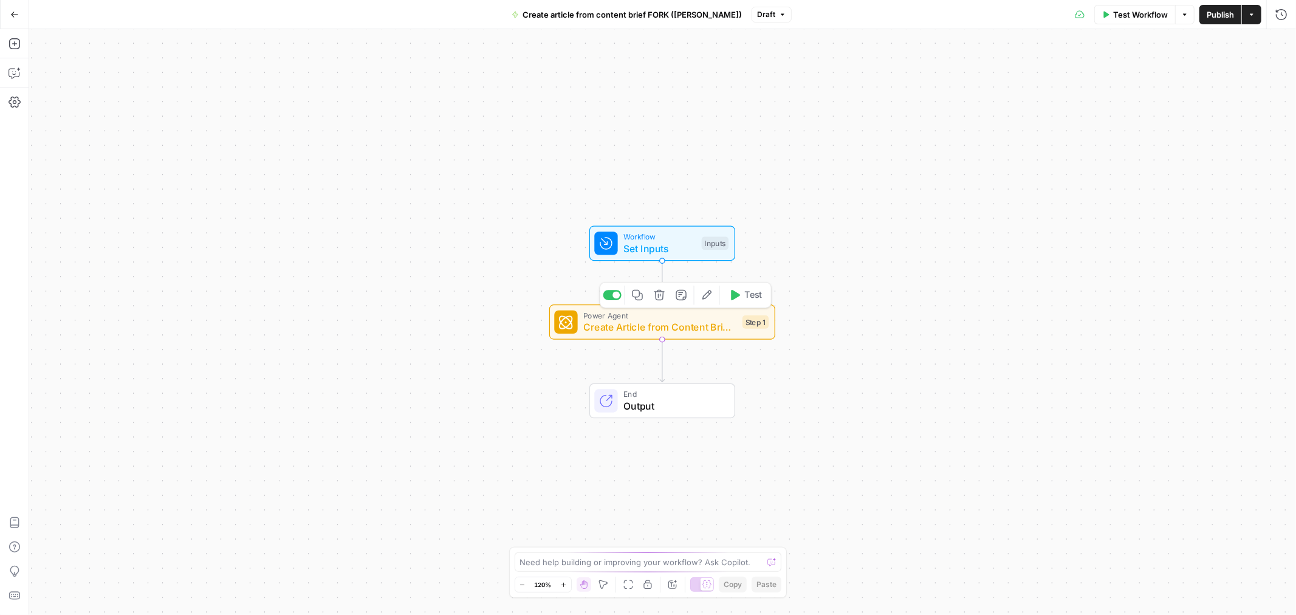
click at [665, 322] on span "Create Article from Content Brief - Fork (5)" at bounding box center [659, 327] width 153 height 15
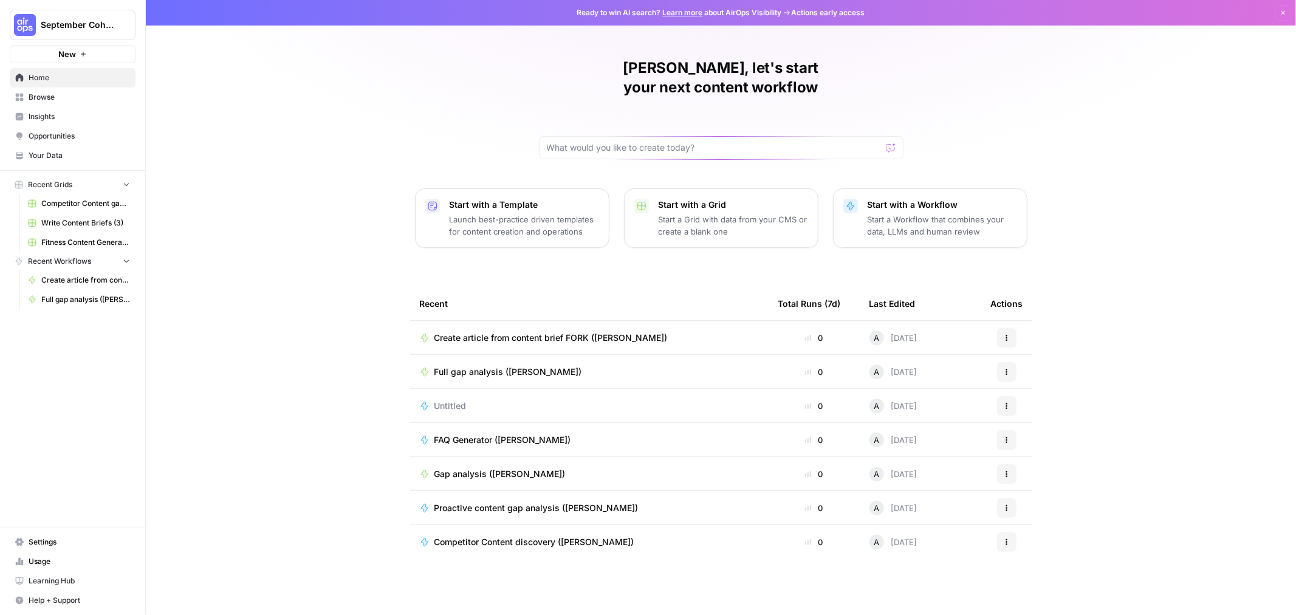
click at [62, 151] on span "Your Data" at bounding box center [79, 155] width 101 height 11
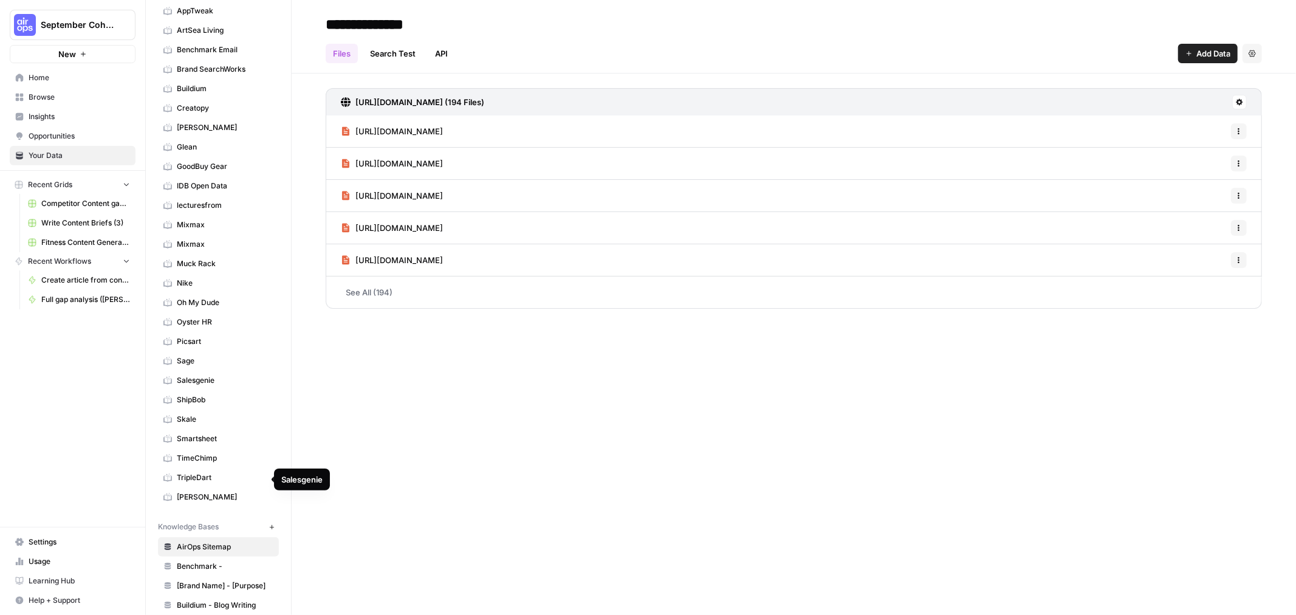
scroll to position [135, 0]
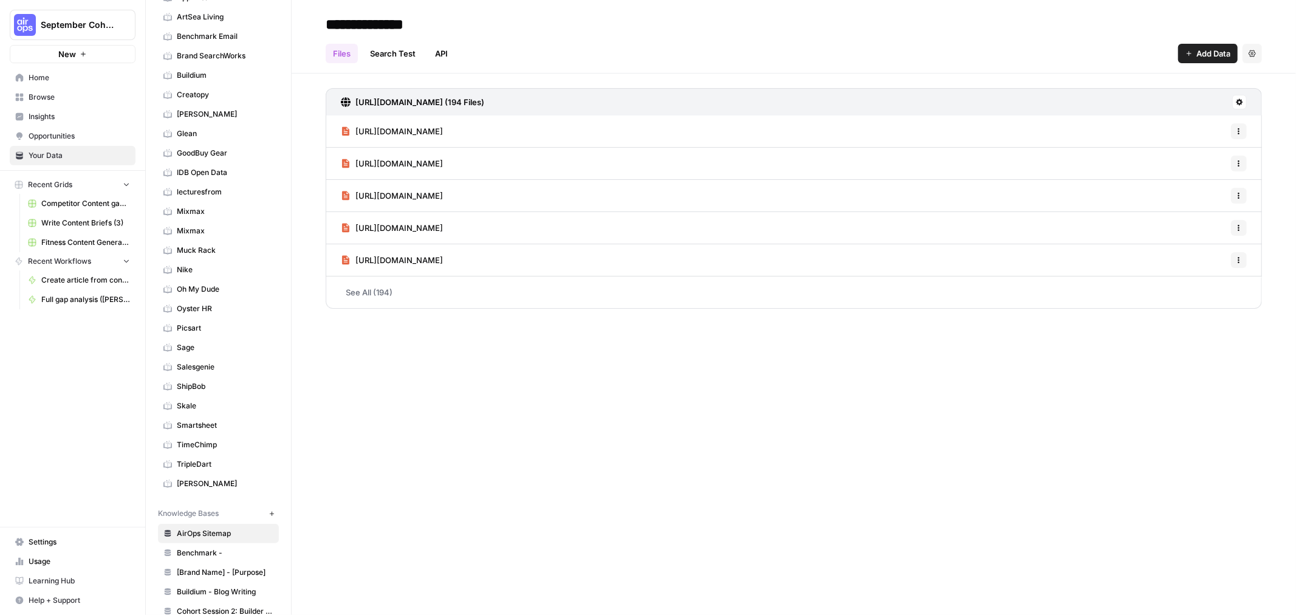
click at [221, 426] on span "Smartsheet" at bounding box center [225, 425] width 97 height 11
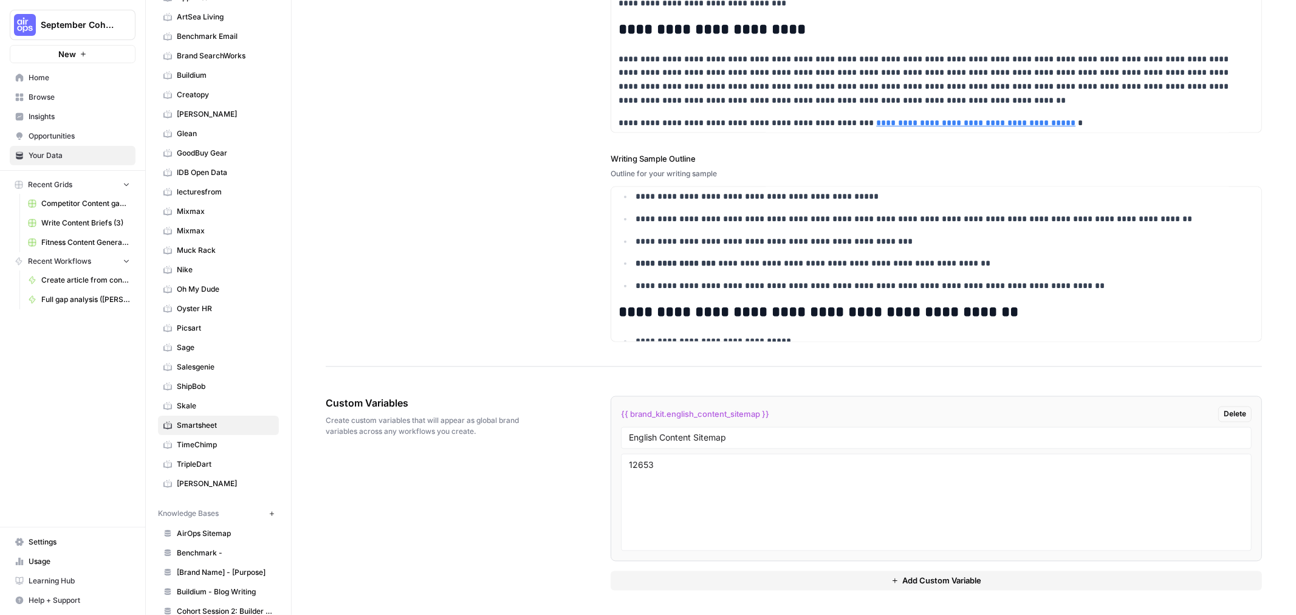
scroll to position [572, 0]
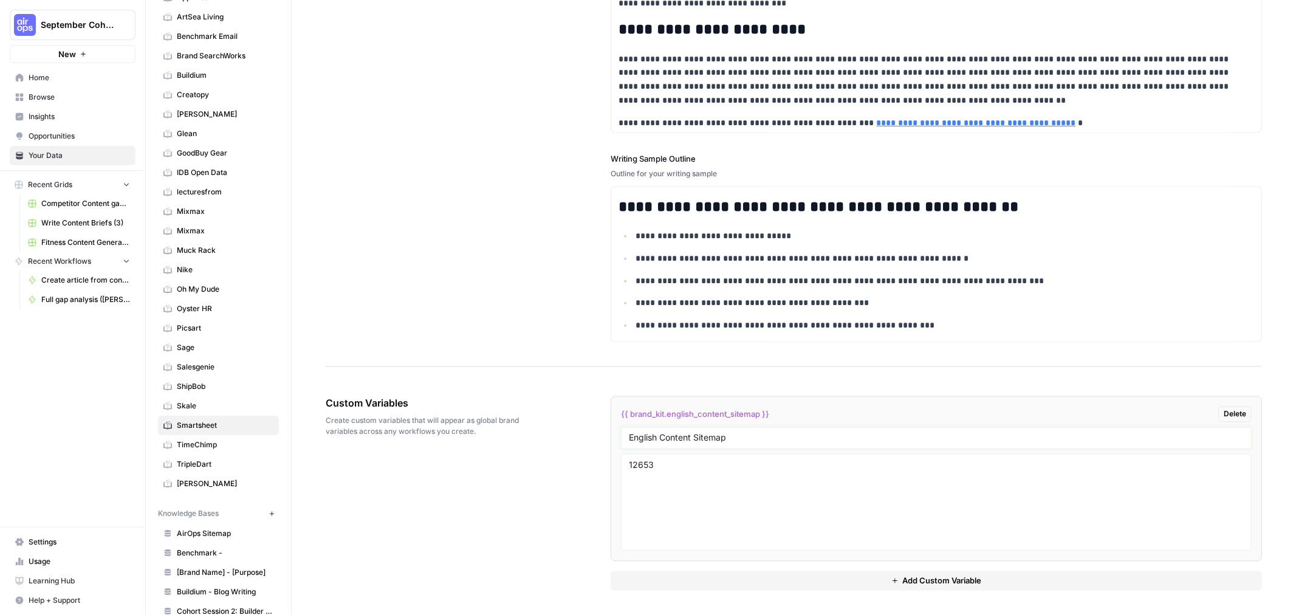
click at [756, 439] on input "English Content Sitemap" at bounding box center [936, 438] width 615 height 11
click at [756, 438] on input "English Content Sitemap" at bounding box center [936, 438] width 615 height 11
click at [756, 439] on input "English Content Sitemap" at bounding box center [936, 438] width 615 height 11
type input "sitemap id"
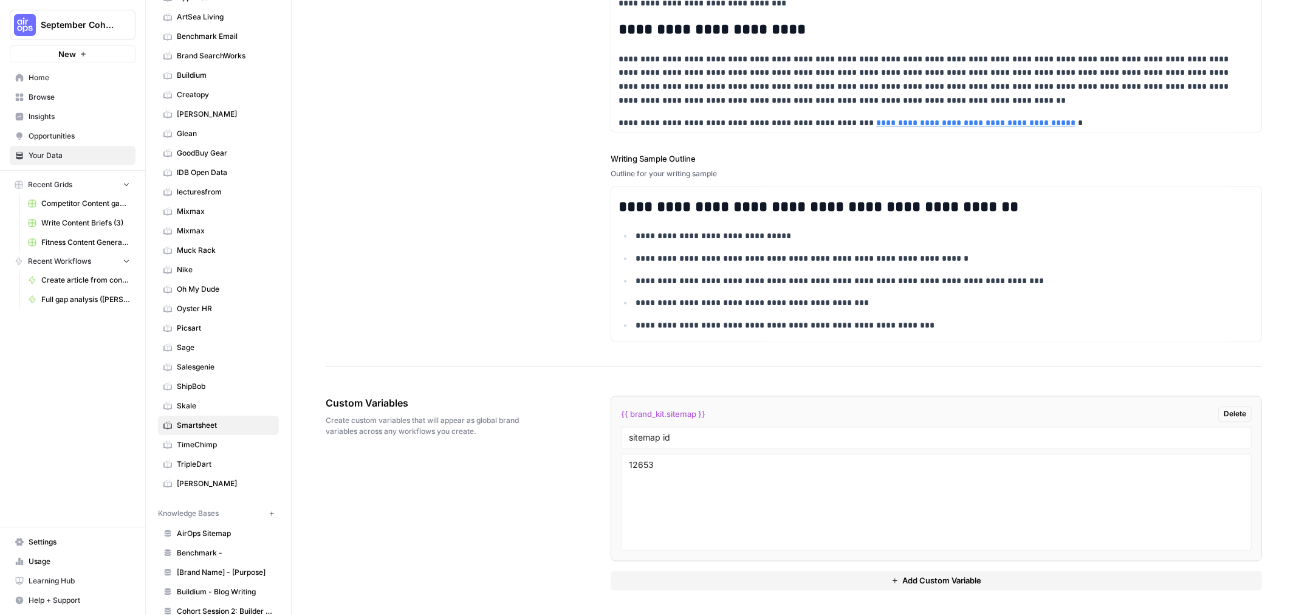
click at [481, 530] on div "Custom Variables Create custom variables that will appear as global brand varia…" at bounding box center [794, 493] width 936 height 243
drag, startPoint x: 533, startPoint y: 423, endPoint x: 533, endPoint y: 398, distance: 25.5
click at [533, 421] on span "Create custom variables that will appear as global brand variables across any w…" at bounding box center [434, 427] width 217 height 22
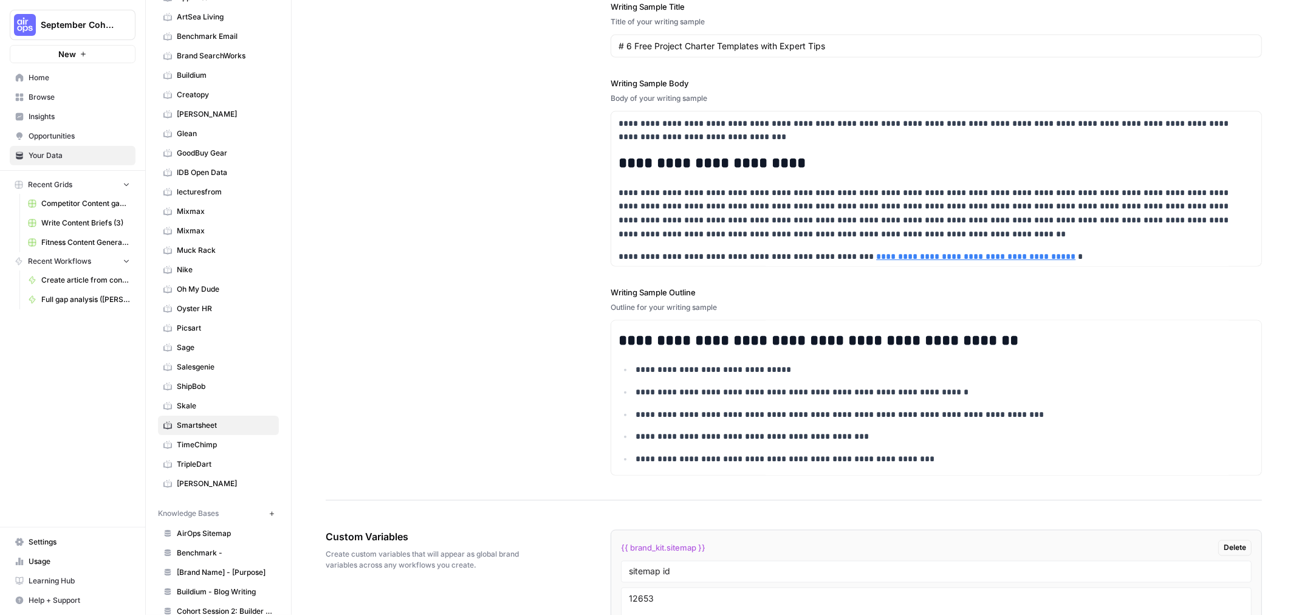
scroll to position [1574, 0]
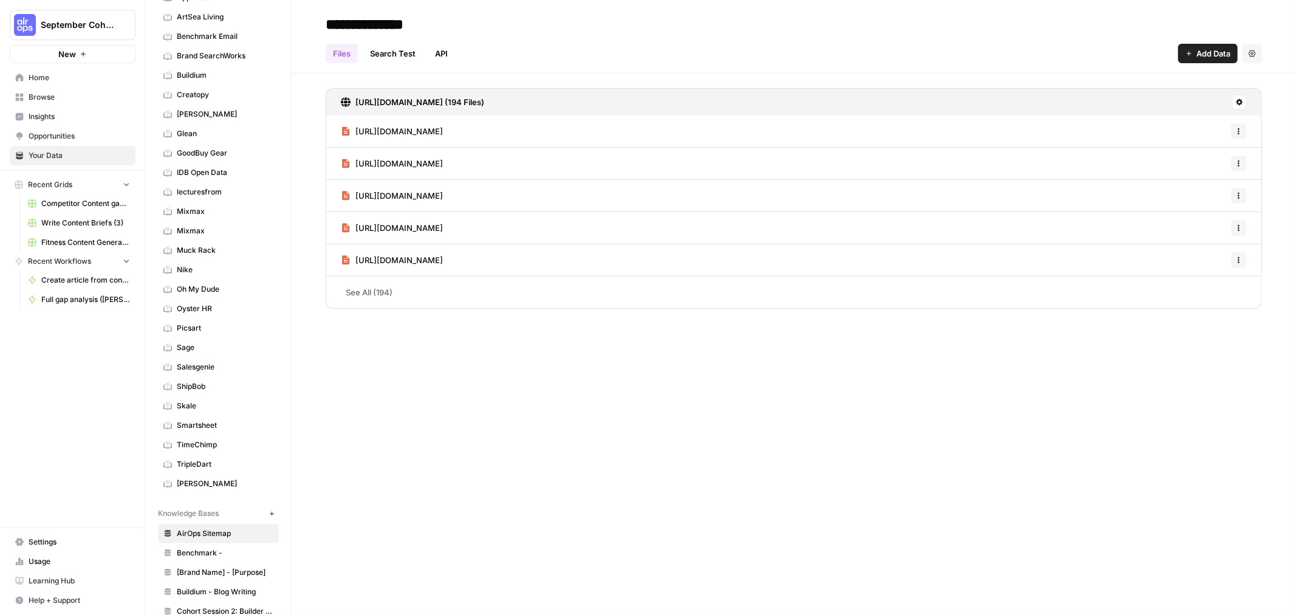
click at [59, 155] on span "Your Data" at bounding box center [79, 155] width 101 height 11
click at [208, 427] on span "Smartsheet" at bounding box center [225, 425] width 97 height 11
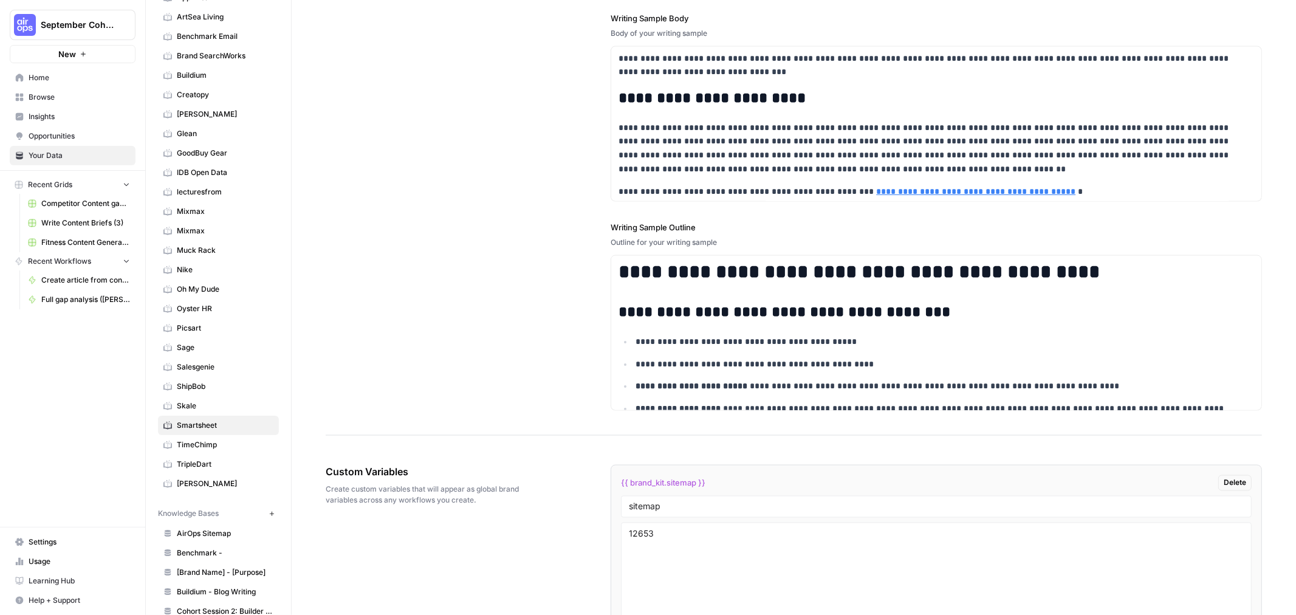
scroll to position [1574, 0]
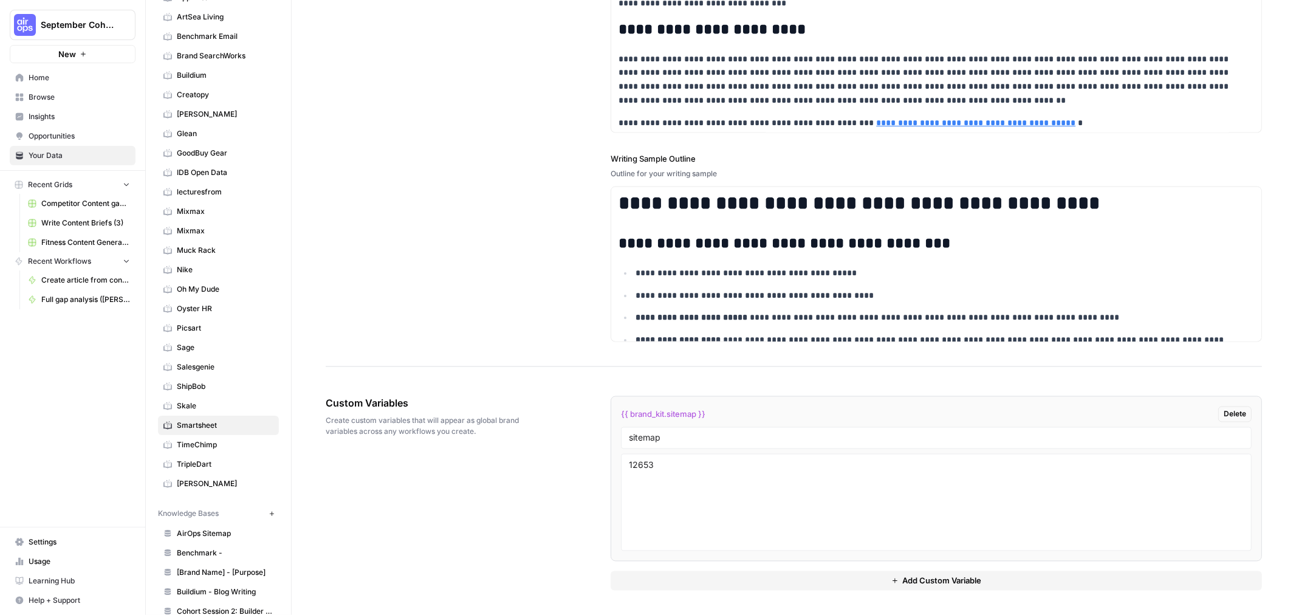
drag, startPoint x: 712, startPoint y: 409, endPoint x: 611, endPoint y: 397, distance: 101.7
click at [614, 398] on li "{{ brand_kit.sitemap }} Delete sitemap 12653" at bounding box center [936, 478] width 651 height 165
copy span "{{ brand_kit.sitemap }}"
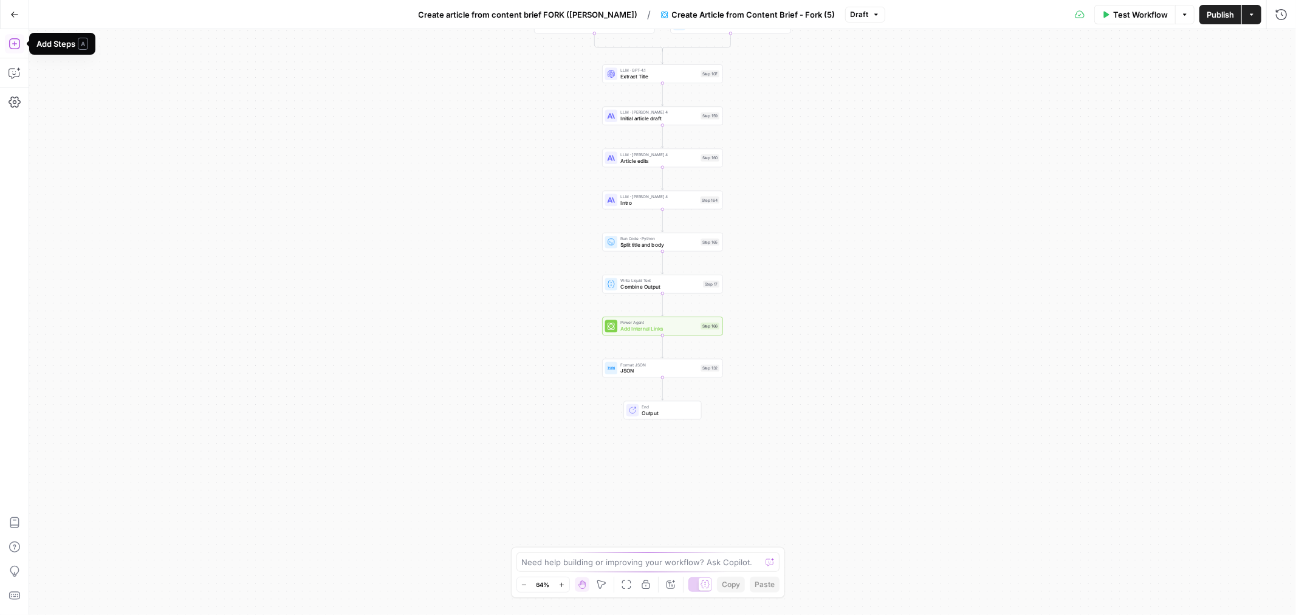
click at [13, 40] on icon "button" at bounding box center [15, 44] width 12 height 12
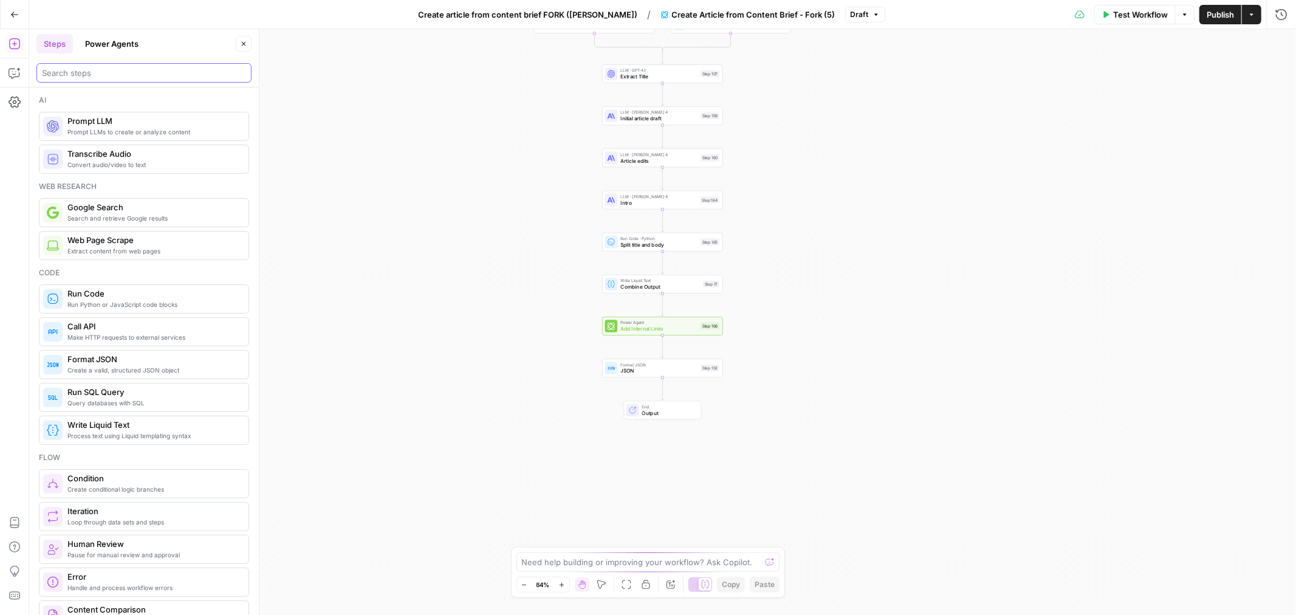
click at [130, 70] on input "search" at bounding box center [144, 73] width 204 height 12
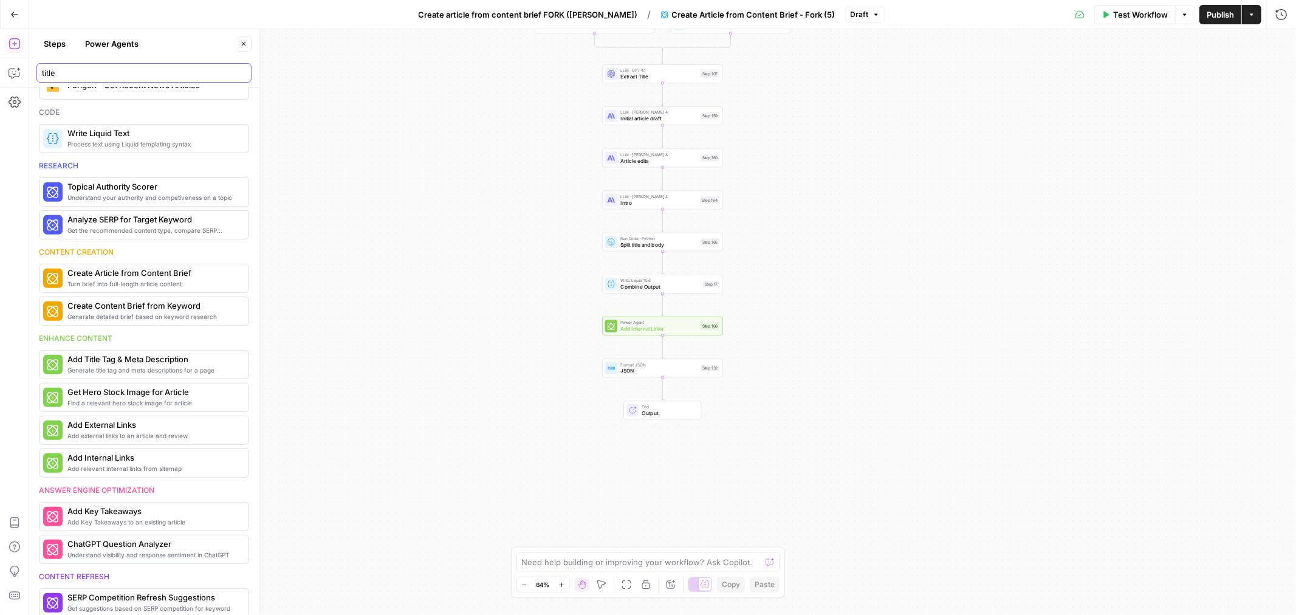
scroll to position [405, 0]
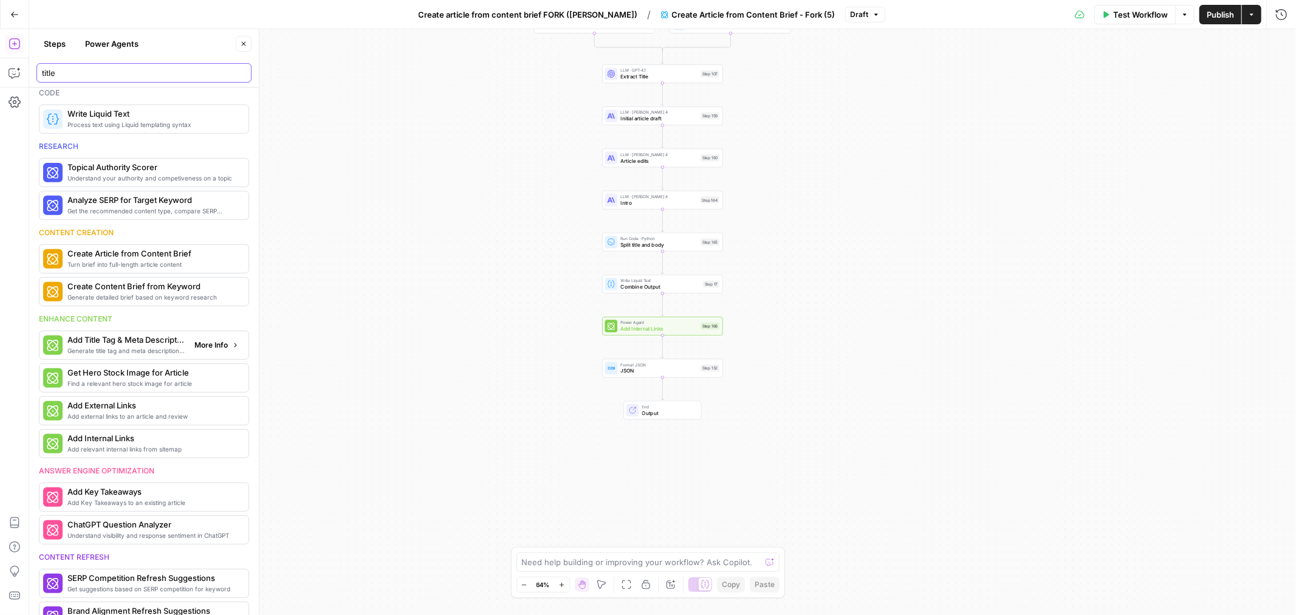
type input "title"
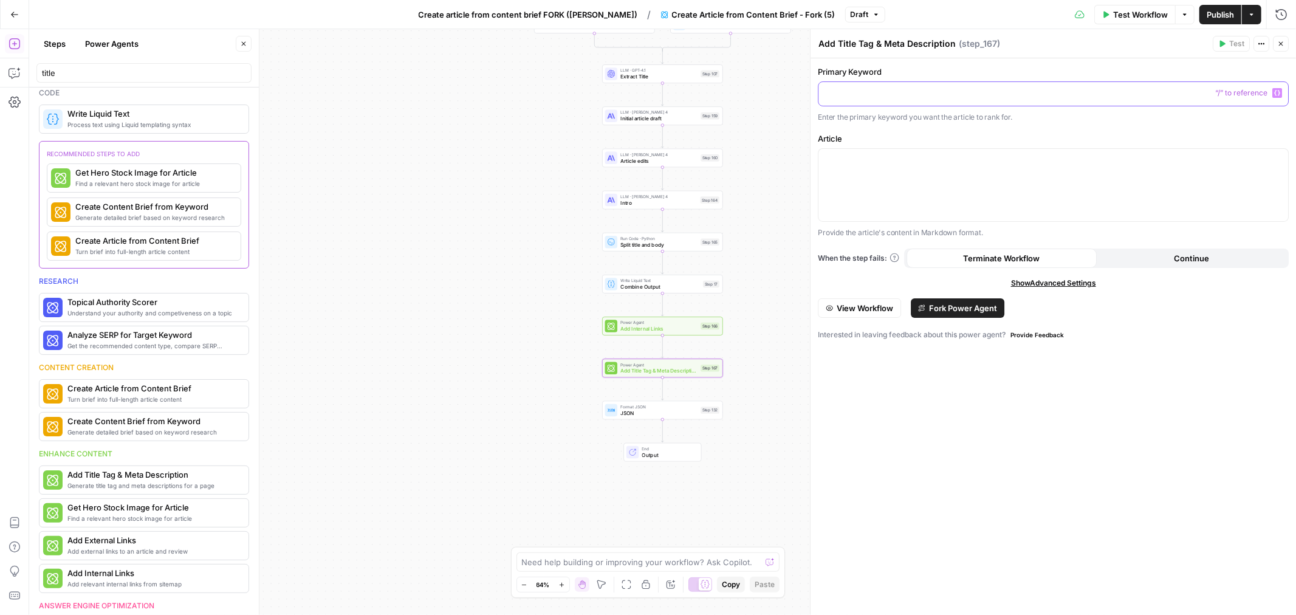
click at [1279, 94] on button "Variables Menu" at bounding box center [1277, 93] width 10 height 10
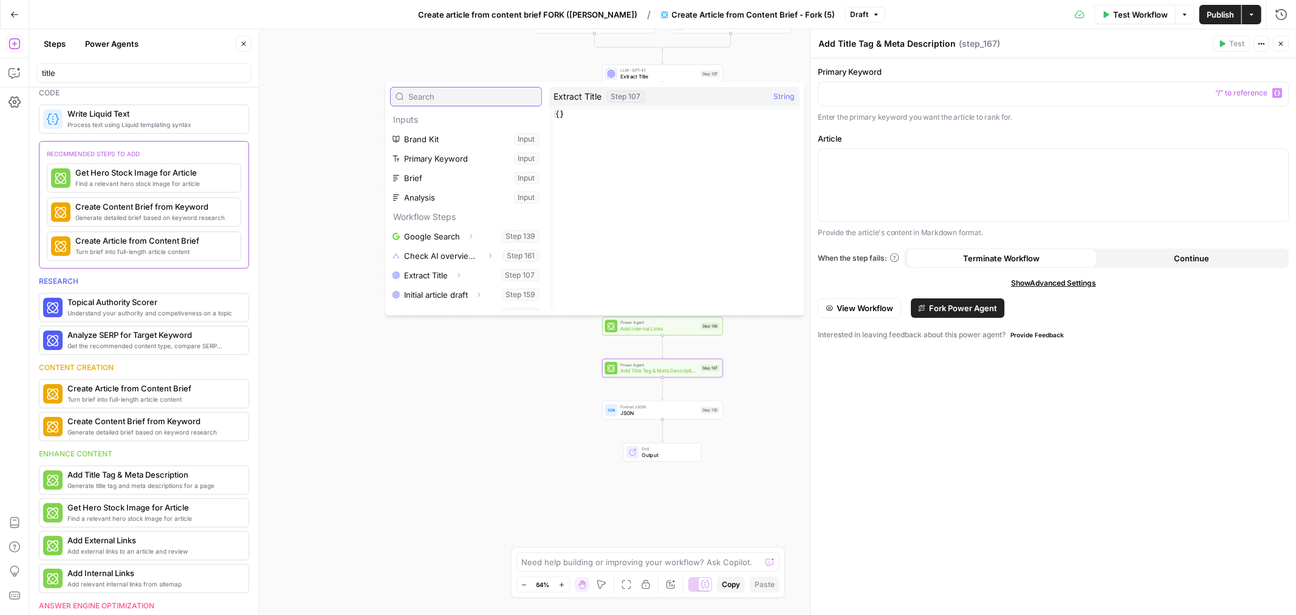
scroll to position [91, 0]
click at [903, 183] on div at bounding box center [1053, 185] width 470 height 72
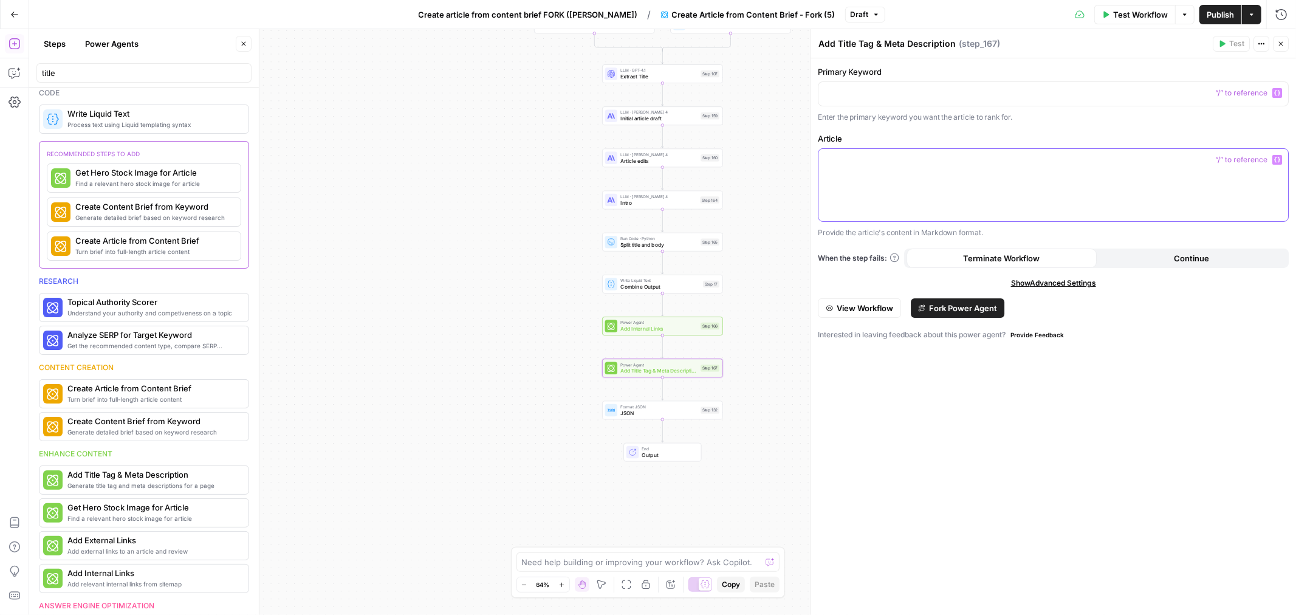
click at [1278, 155] on button "Variables Menu" at bounding box center [1277, 160] width 10 height 10
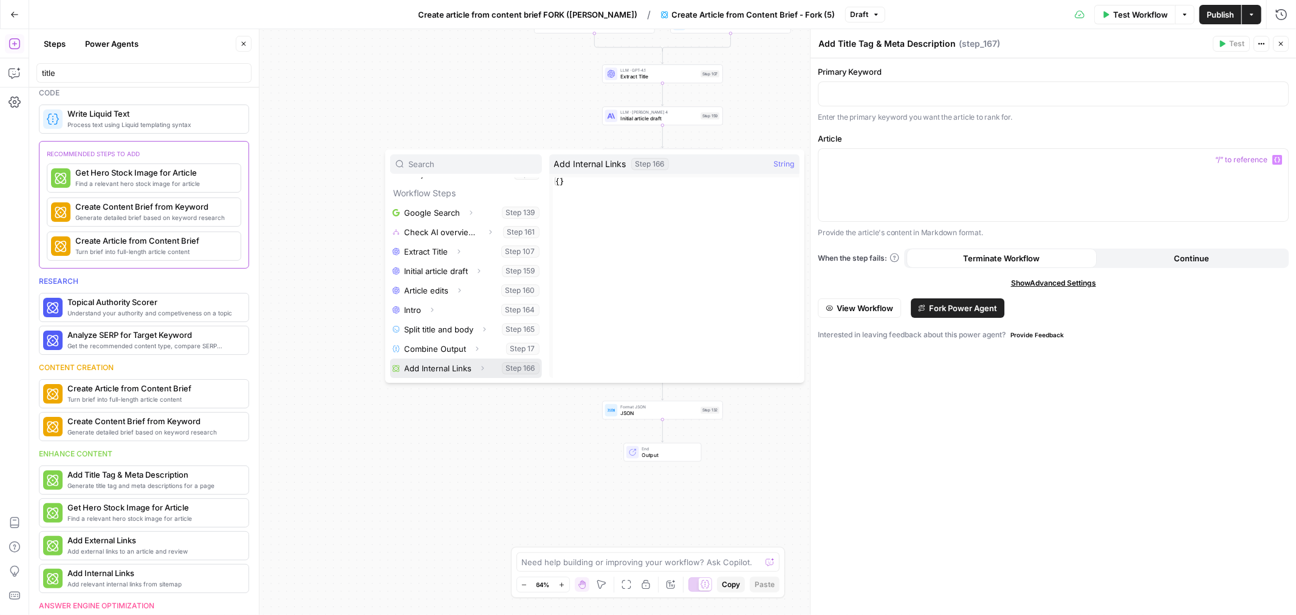
click at [444, 368] on button "Select variable Add Internal Links" at bounding box center [466, 367] width 152 height 19
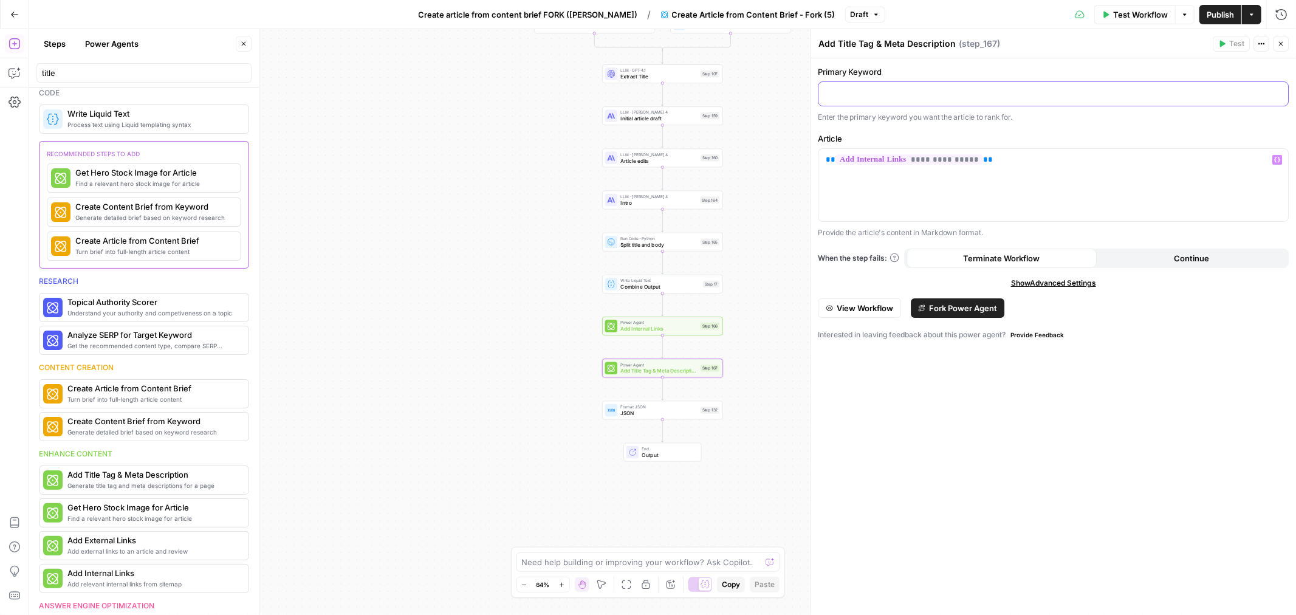
click at [993, 94] on p at bounding box center [1053, 93] width 455 height 12
click at [1276, 89] on button "Variables Menu" at bounding box center [1277, 93] width 10 height 10
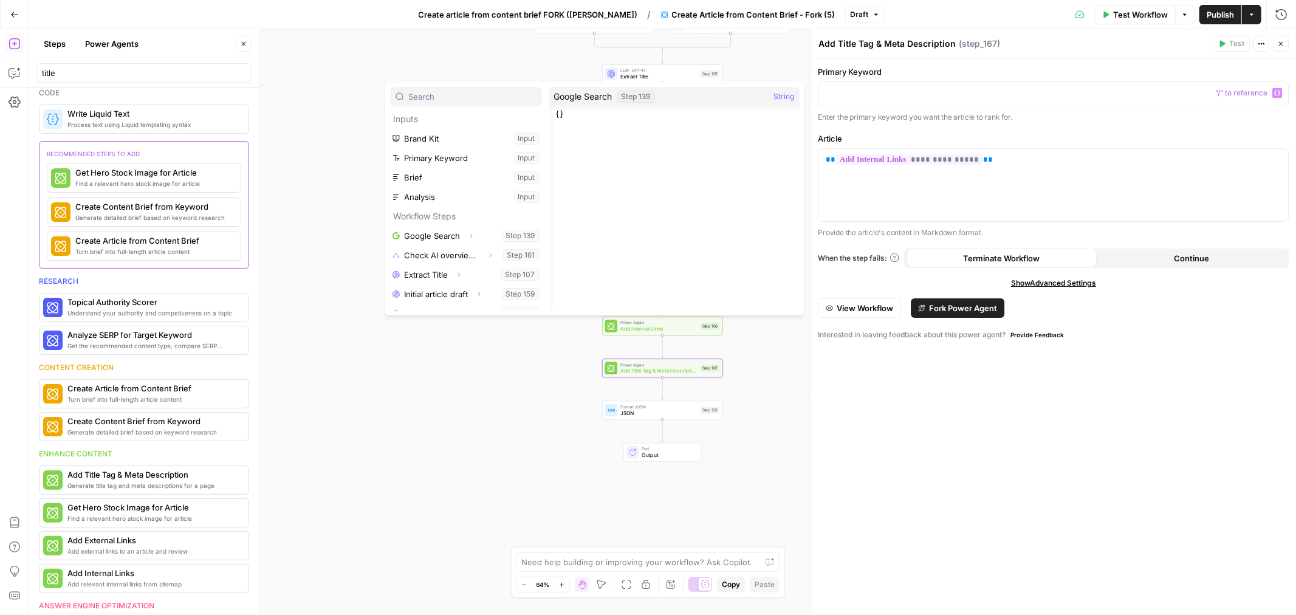
scroll to position [0, 0]
click at [440, 159] on button "Select variable Primary Keyword" at bounding box center [466, 158] width 152 height 19
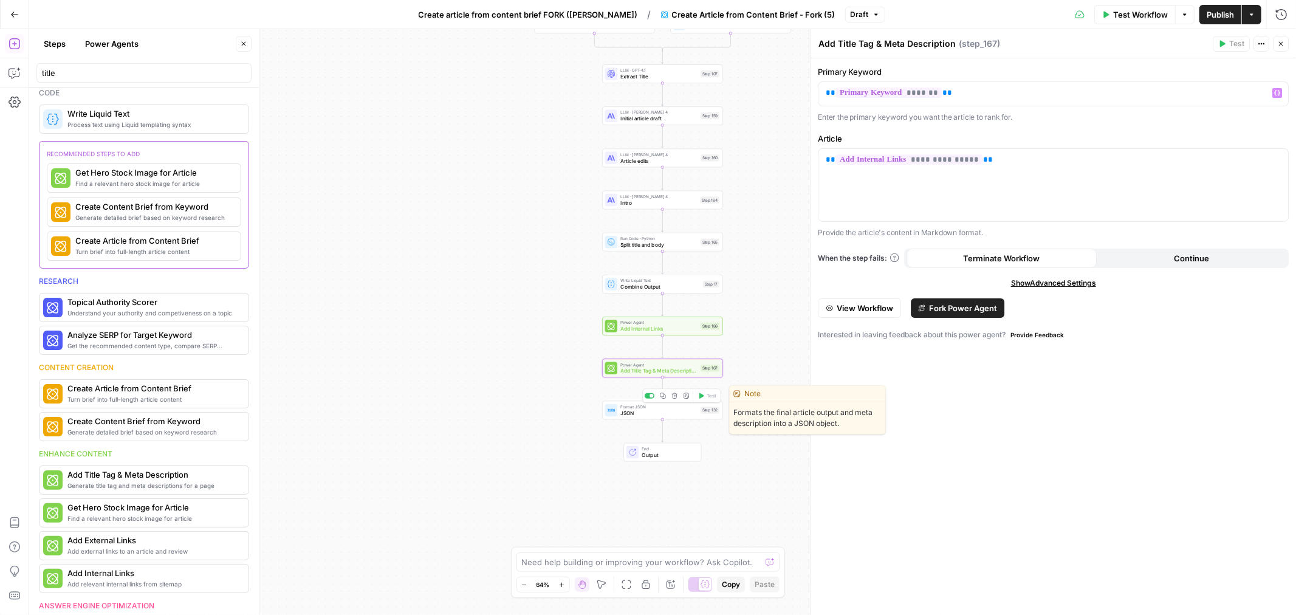
click at [670, 412] on span "JSON" at bounding box center [658, 413] width 77 height 8
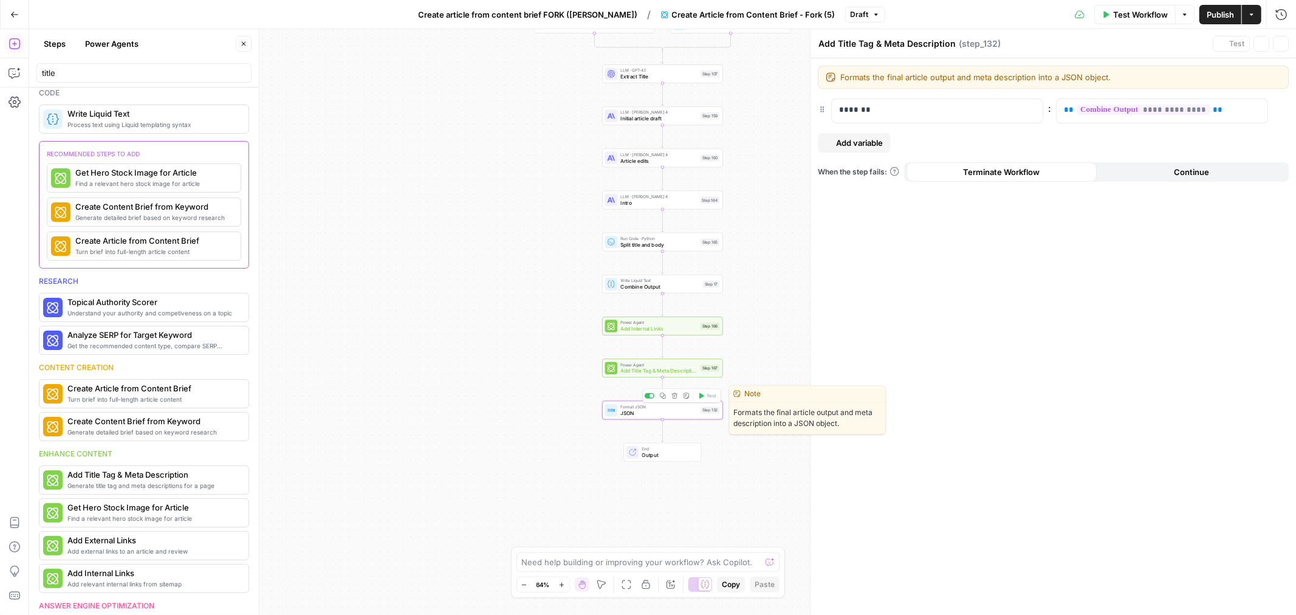
type textarea "JSON"
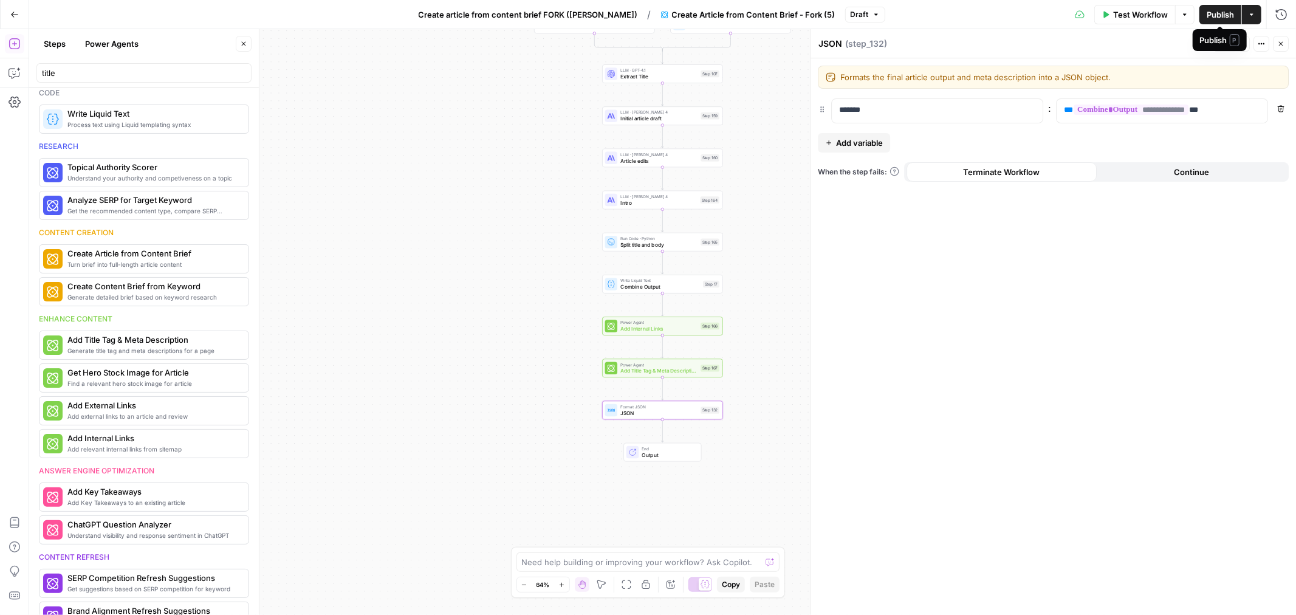
click at [1212, 16] on span "Publish" at bounding box center [1220, 15] width 27 height 12
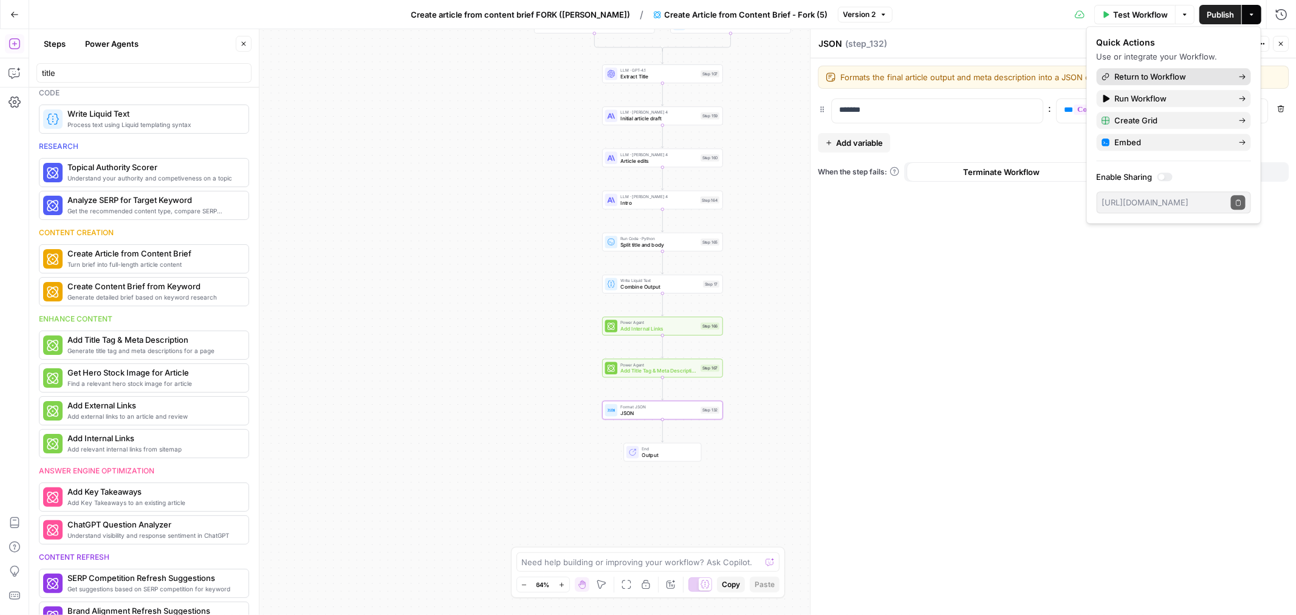
click at [1143, 70] on span "Return to Workflow" at bounding box center [1172, 76] width 114 height 12
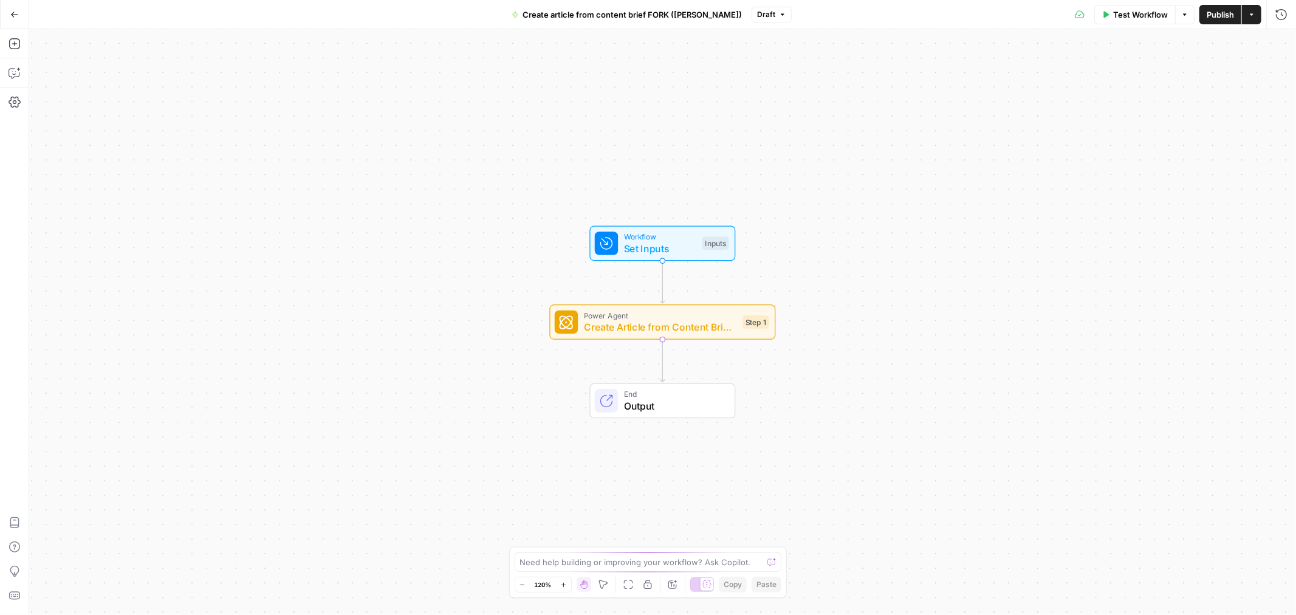
click at [1219, 13] on span "Publish" at bounding box center [1220, 15] width 27 height 12
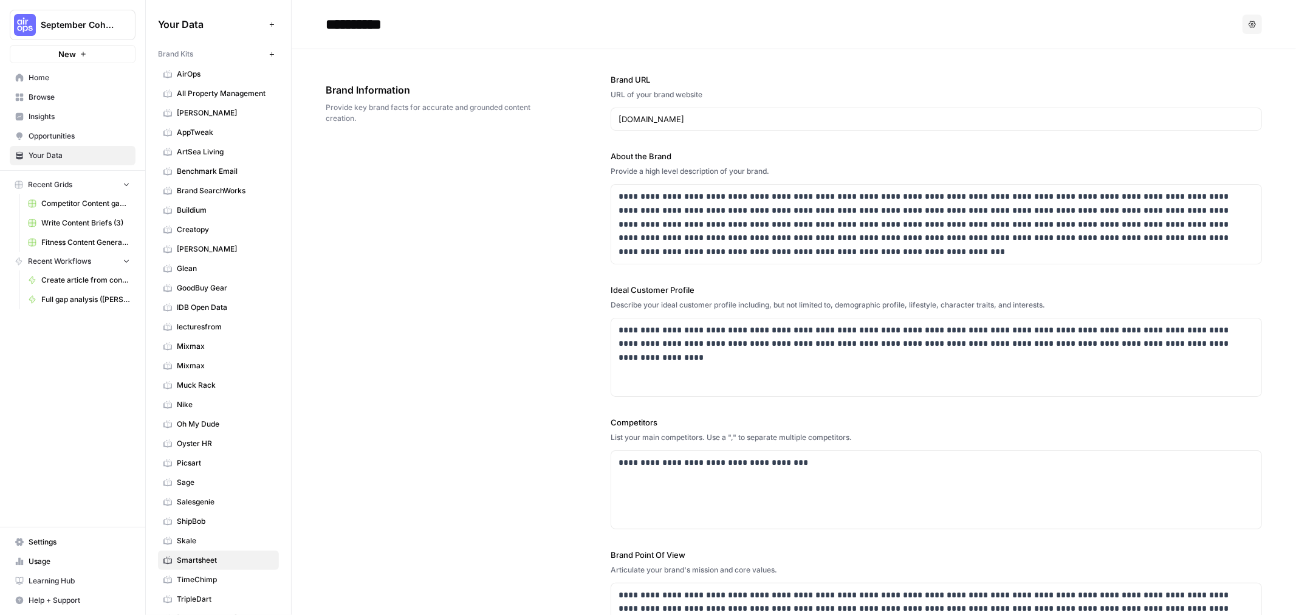
scroll to position [1574, 0]
